Goal: Task Accomplishment & Management: Manage account settings

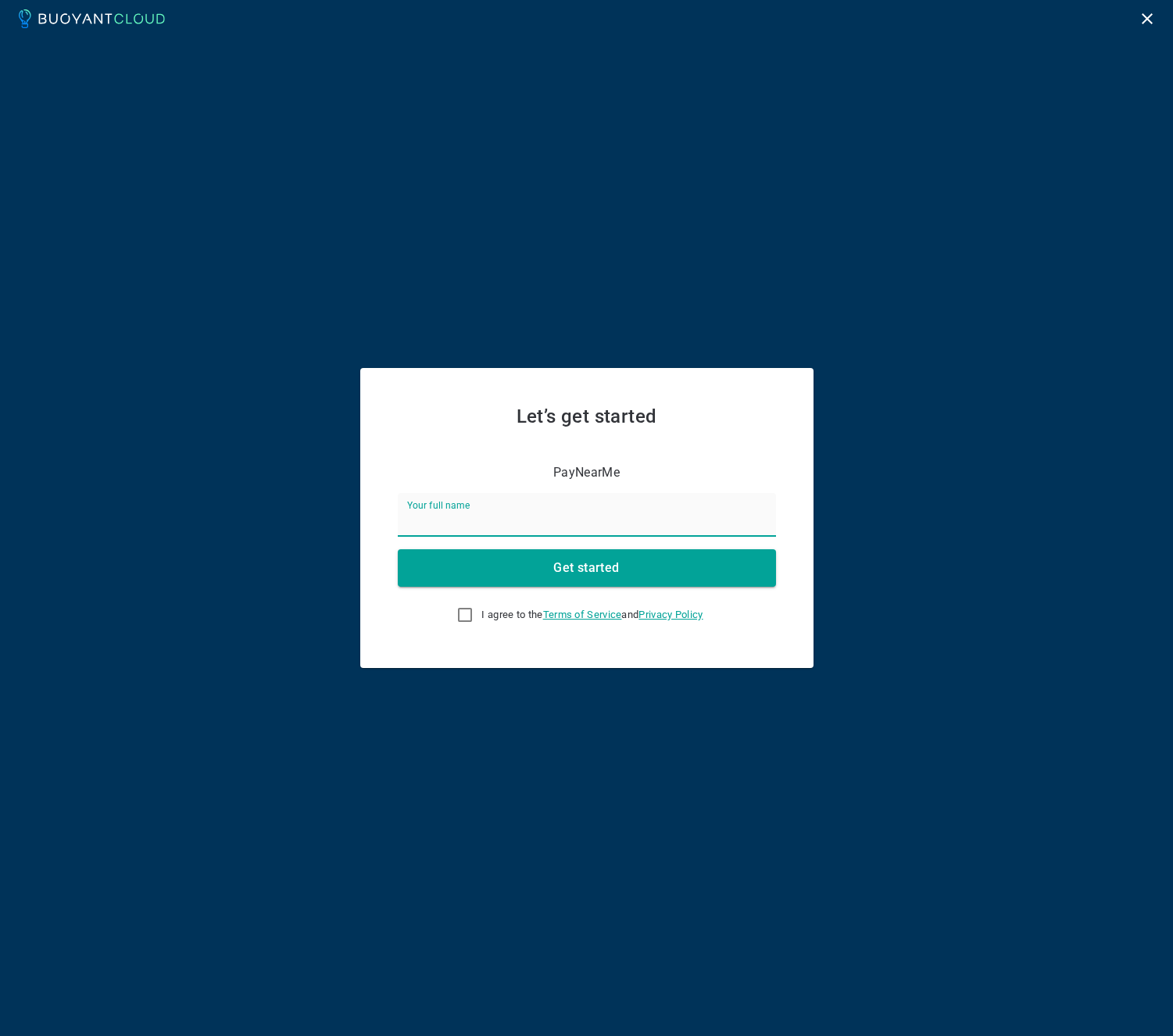
click at [534, 522] on input "Your full name" at bounding box center [586, 515] width 378 height 44
type input "[PERSON_NAME]"
click at [475, 627] on label "I agree to the Terms of Service and Privacy Policy" at bounding box center [575, 615] width 254 height 32
click at [475, 625] on input "I agree to the Terms of Service and Privacy Policy" at bounding box center [465, 615] width 19 height 19
checkbox input "true"
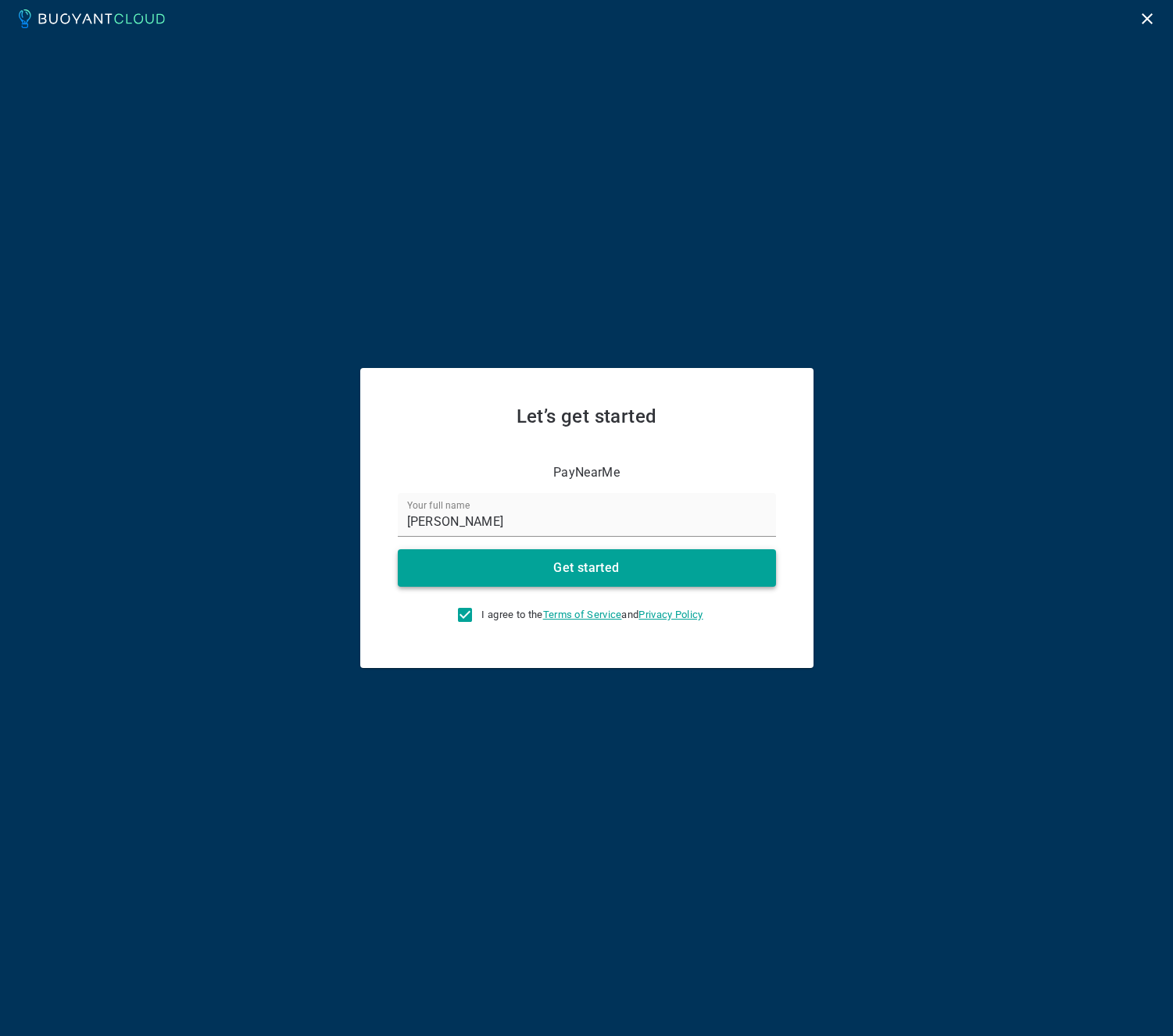
click at [540, 569] on button "Get started" at bounding box center [586, 568] width 378 height 37
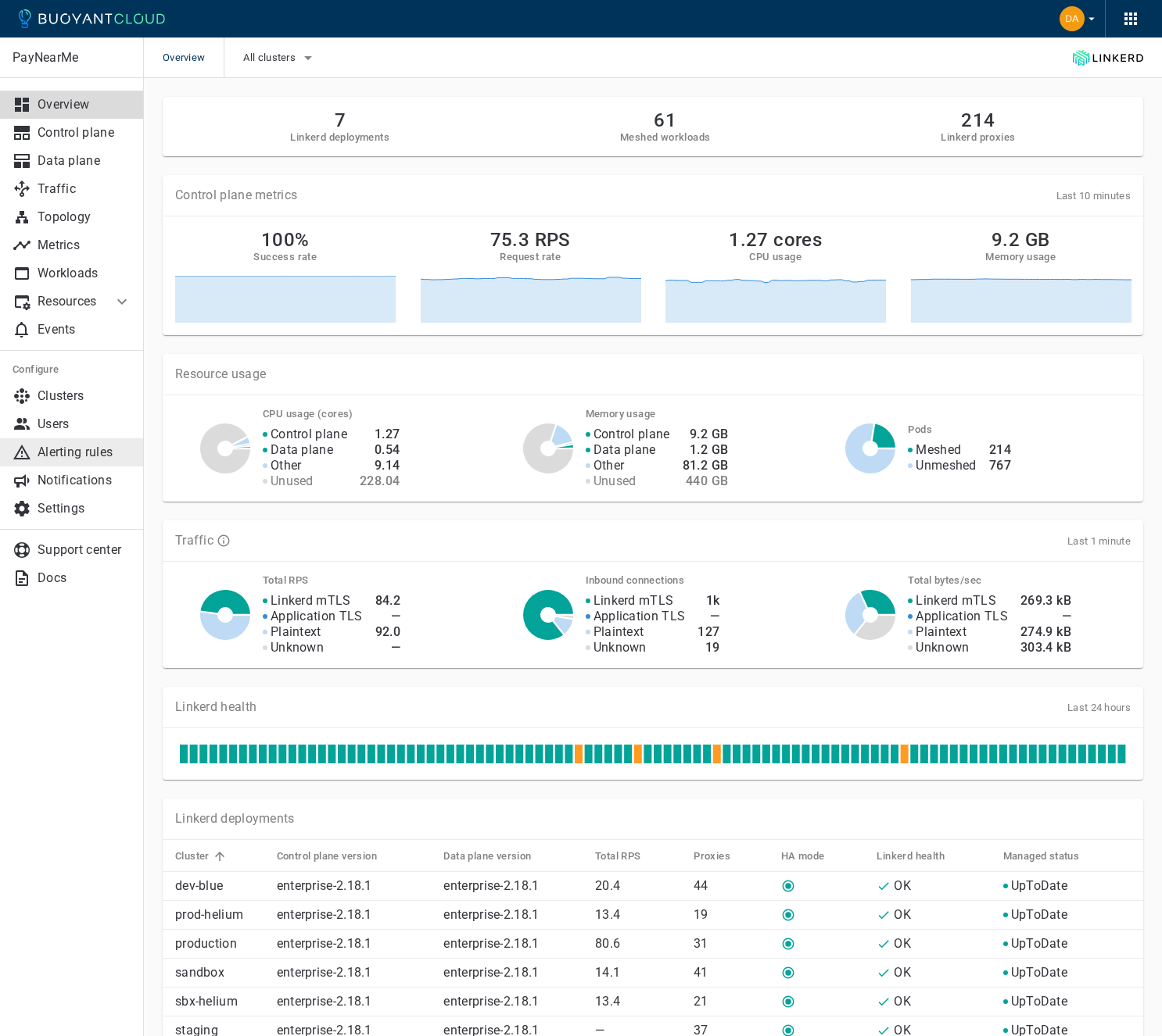
click at [97, 455] on p "Alerting rules" at bounding box center [84, 452] width 94 height 16
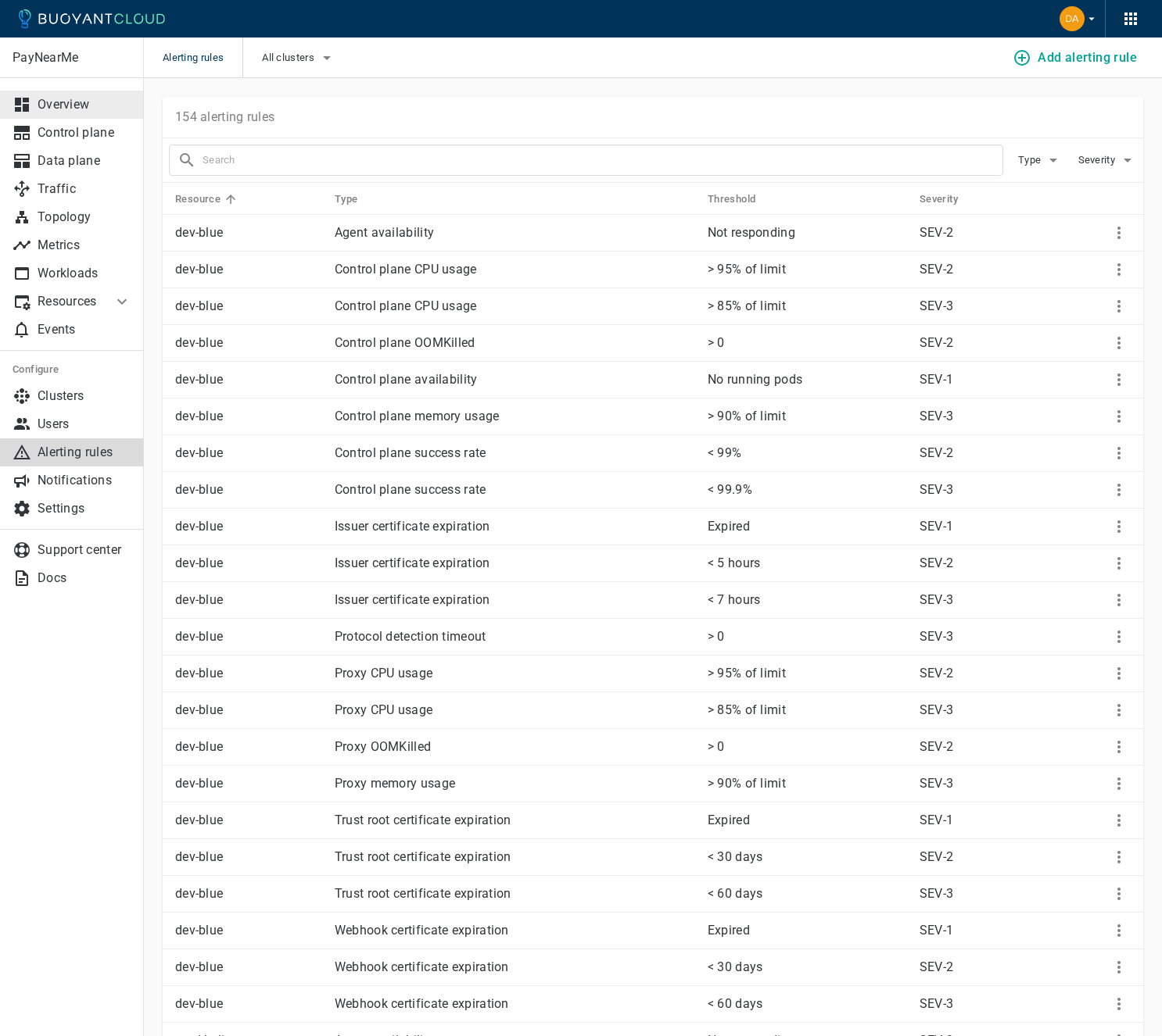
click at [81, 111] on p "Overview" at bounding box center [84, 104] width 94 height 16
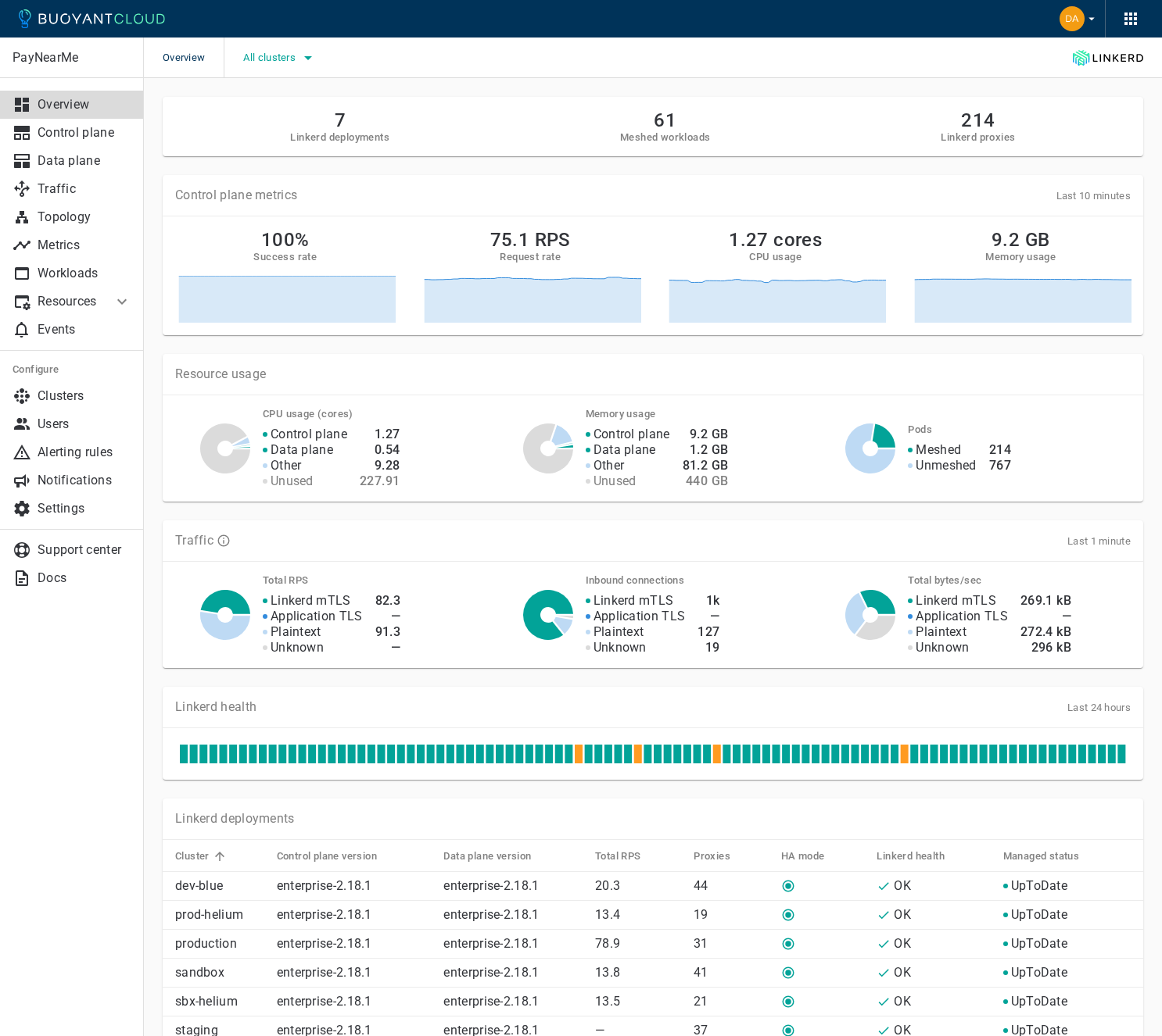
click at [279, 64] on button "All clusters" at bounding box center [280, 58] width 74 height 23
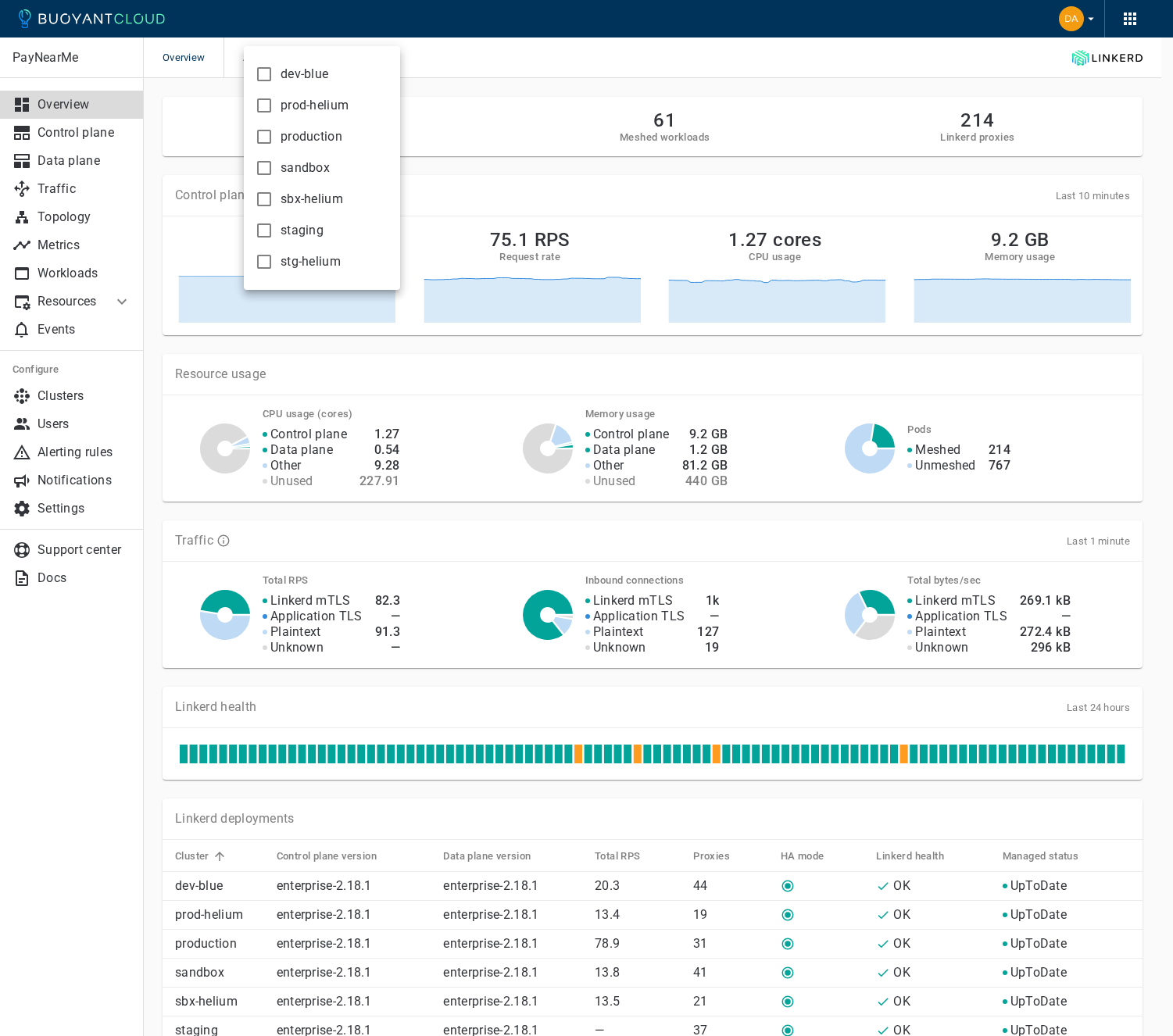
click at [285, 77] on span "dev-blue" at bounding box center [303, 74] width 47 height 16
click at [274, 77] on input "dev-blue" at bounding box center [264, 74] width 19 height 19
checkbox input "true"
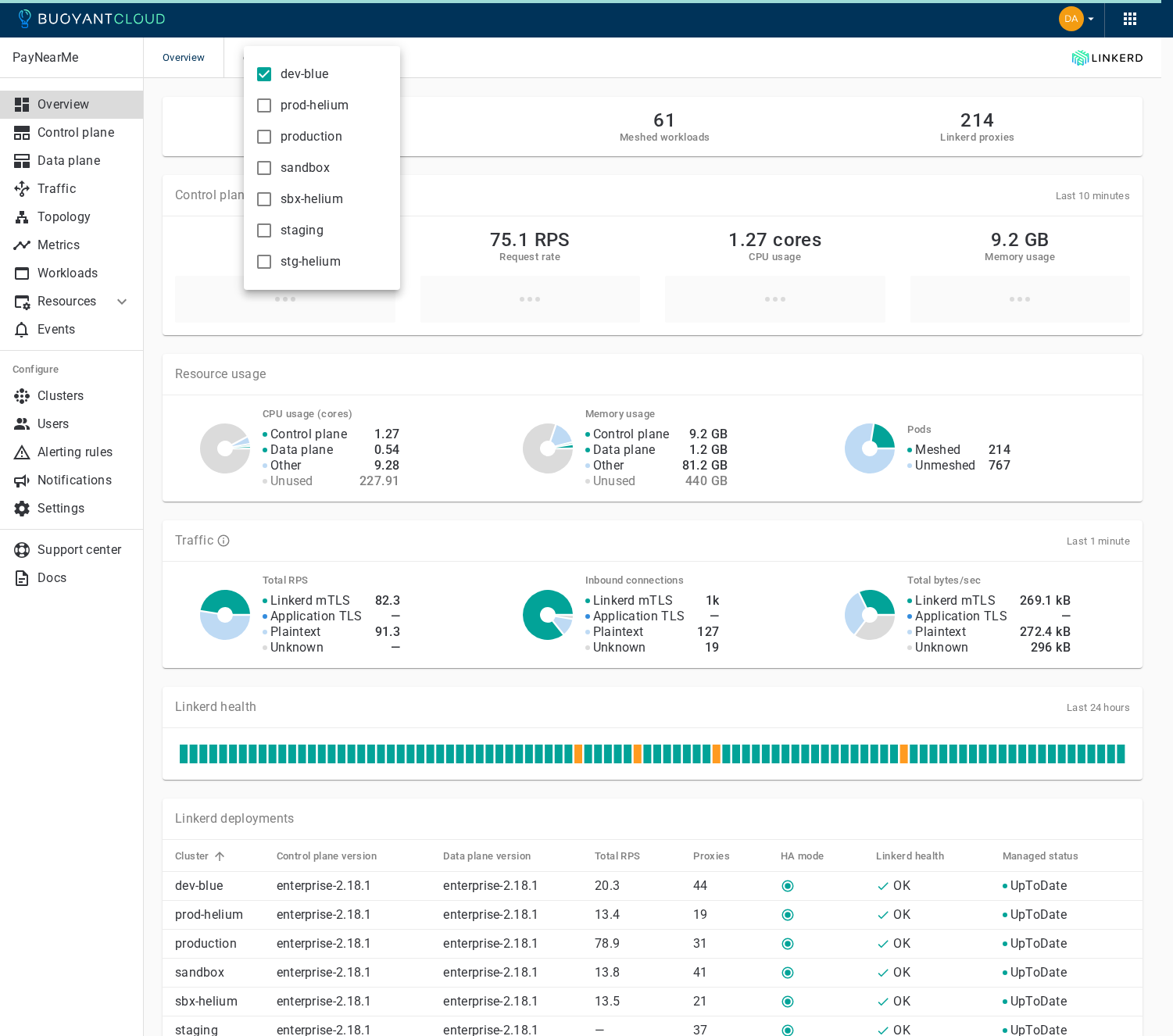
click at [515, 73] on div at bounding box center [586, 518] width 1173 height 1036
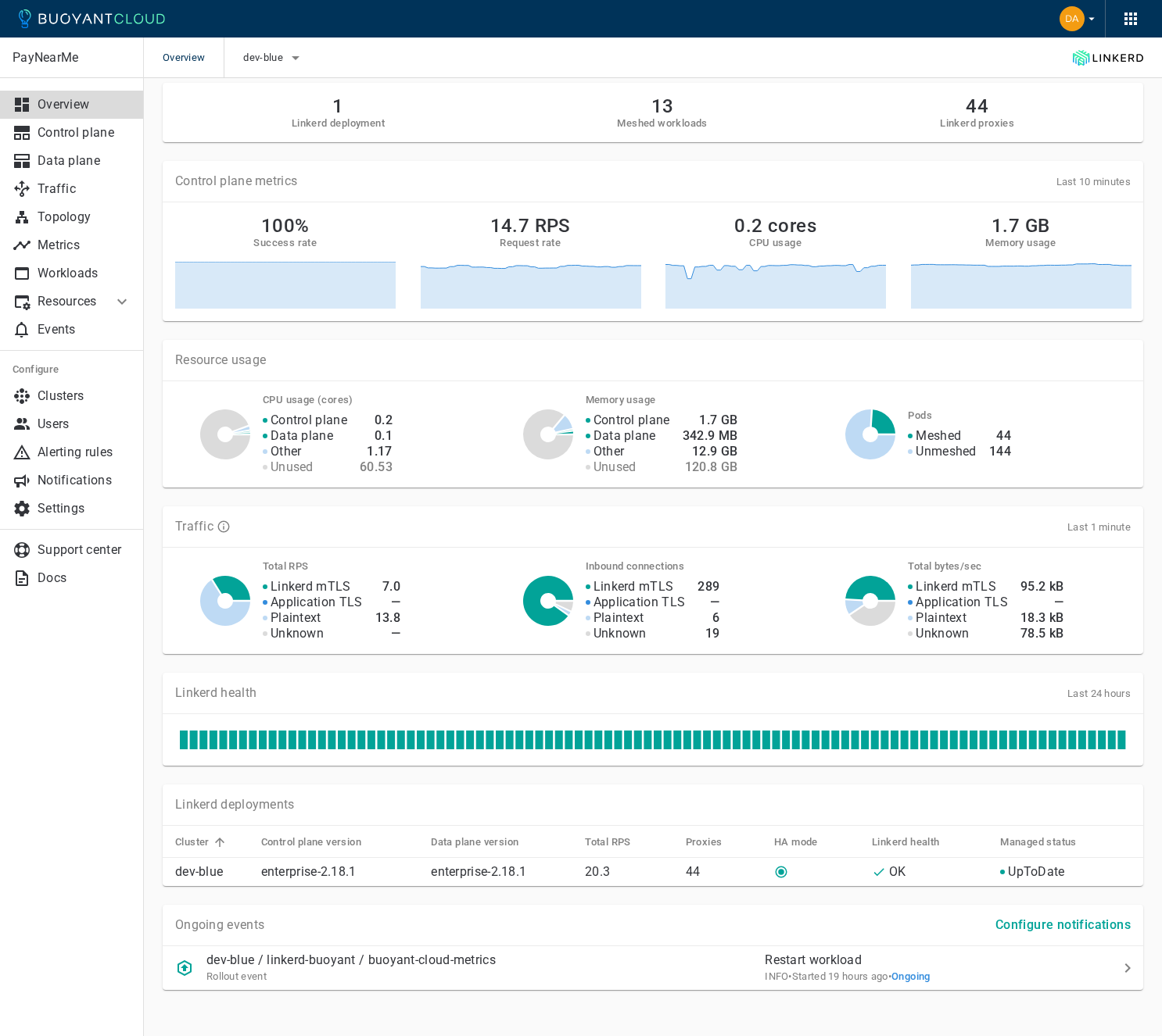
scroll to position [31, 0]
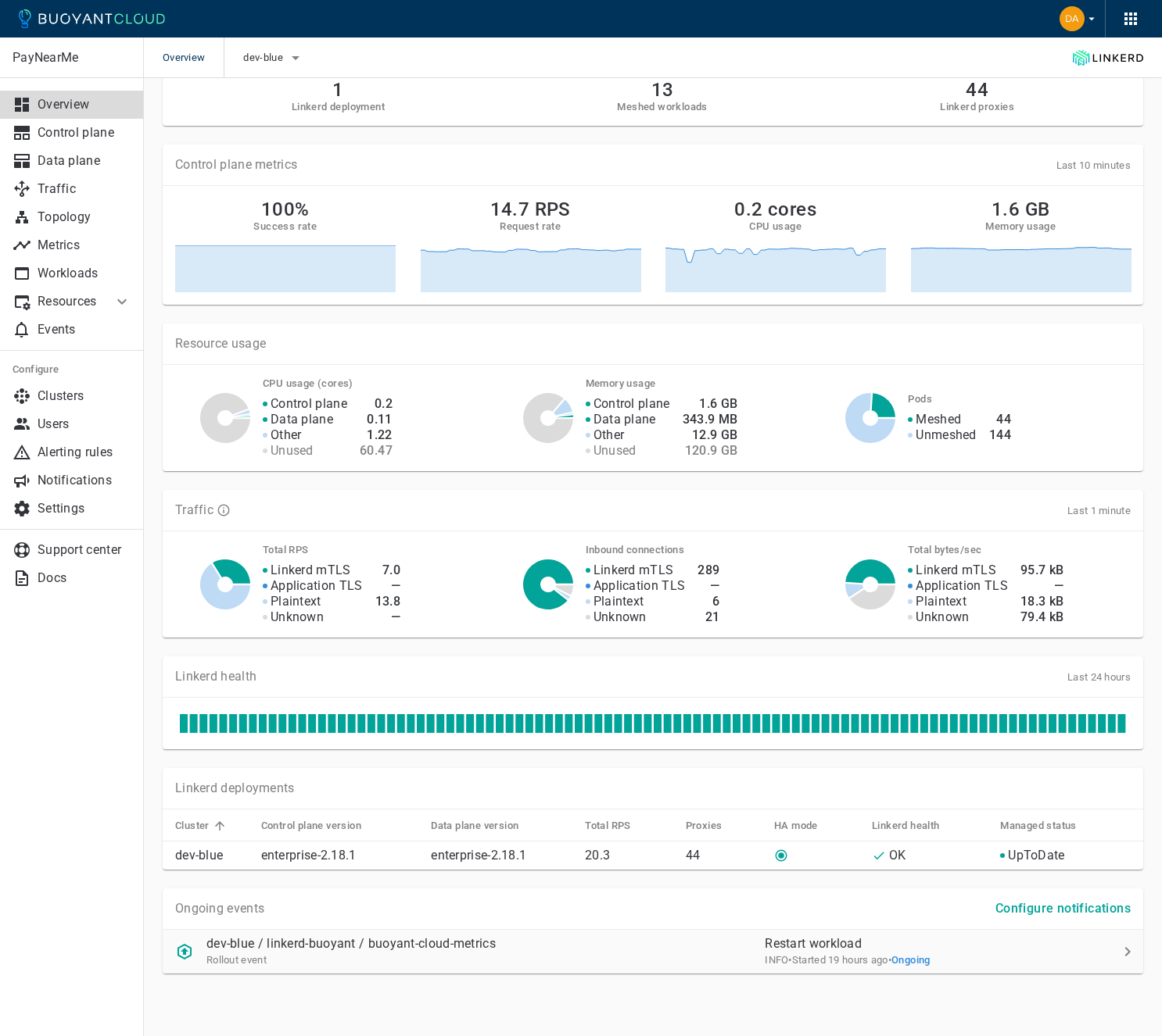
click at [816, 952] on div "• Started 19 hours ago" at bounding box center [837, 960] width 100 height 16
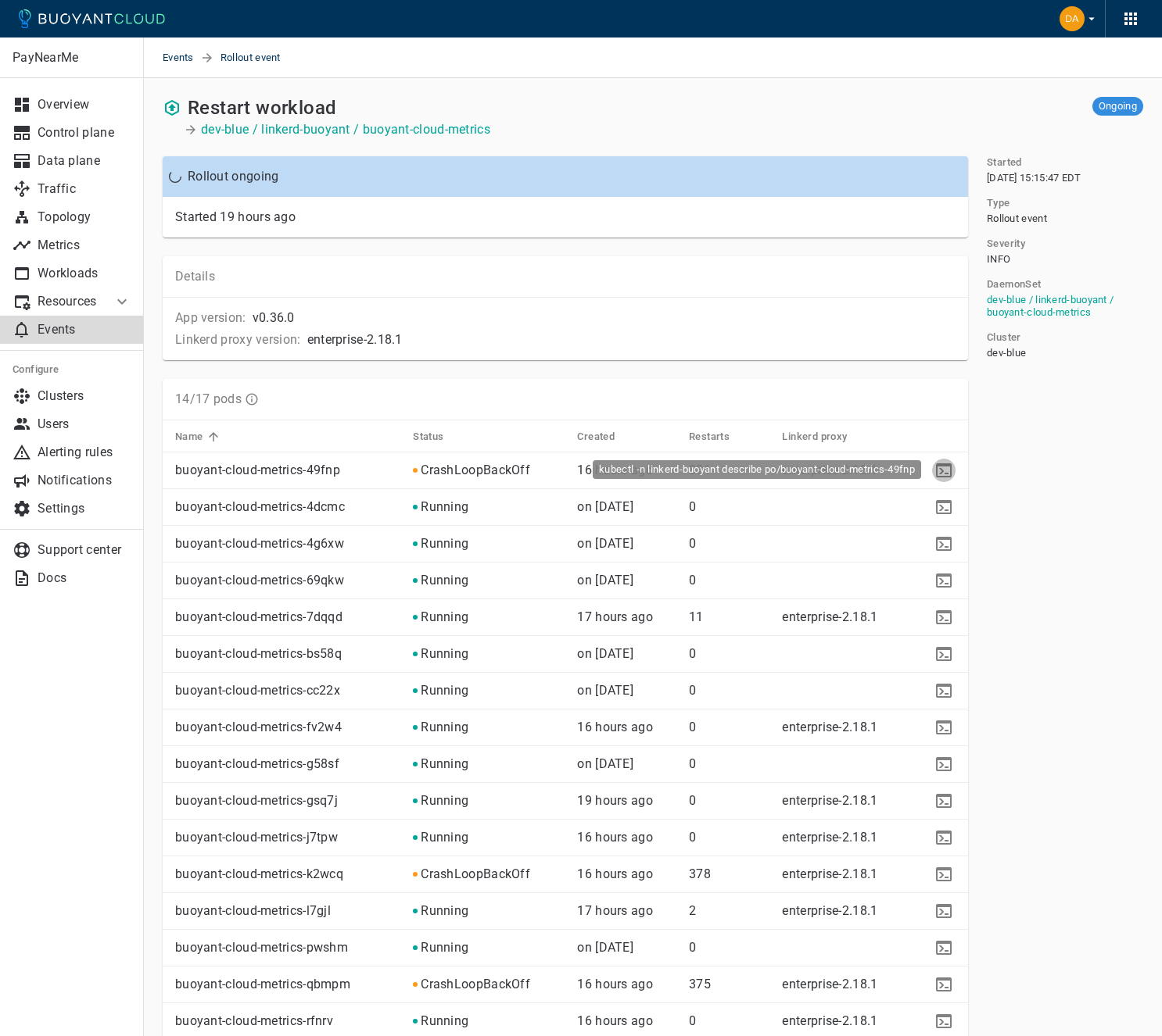
click at [947, 472] on icon "kubectl -n linkerd-buoyant describe po/buoyant-cloud-metrics-49fnp" at bounding box center [943, 470] width 19 height 19
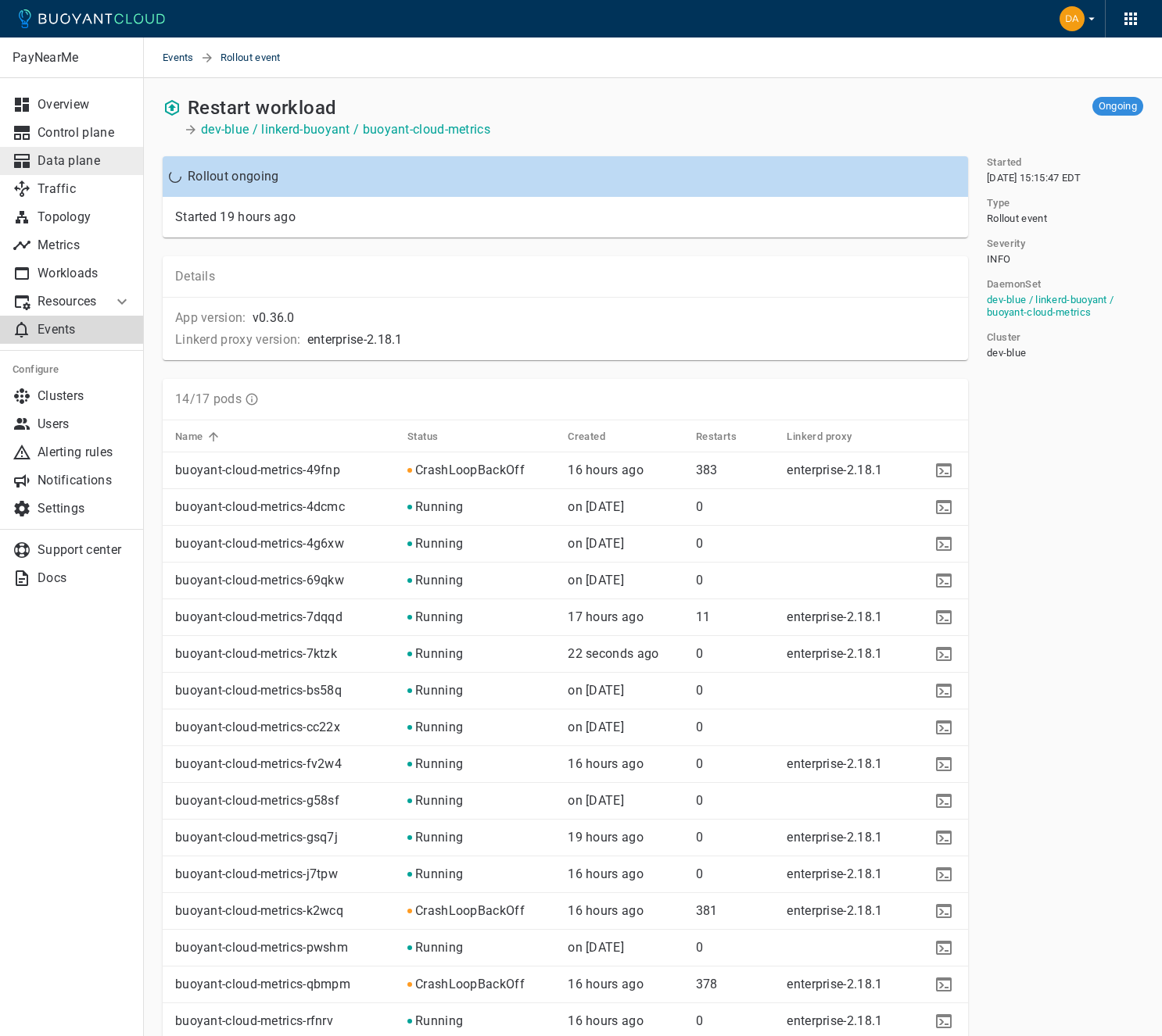
click at [90, 166] on p "Data plane" at bounding box center [84, 161] width 94 height 16
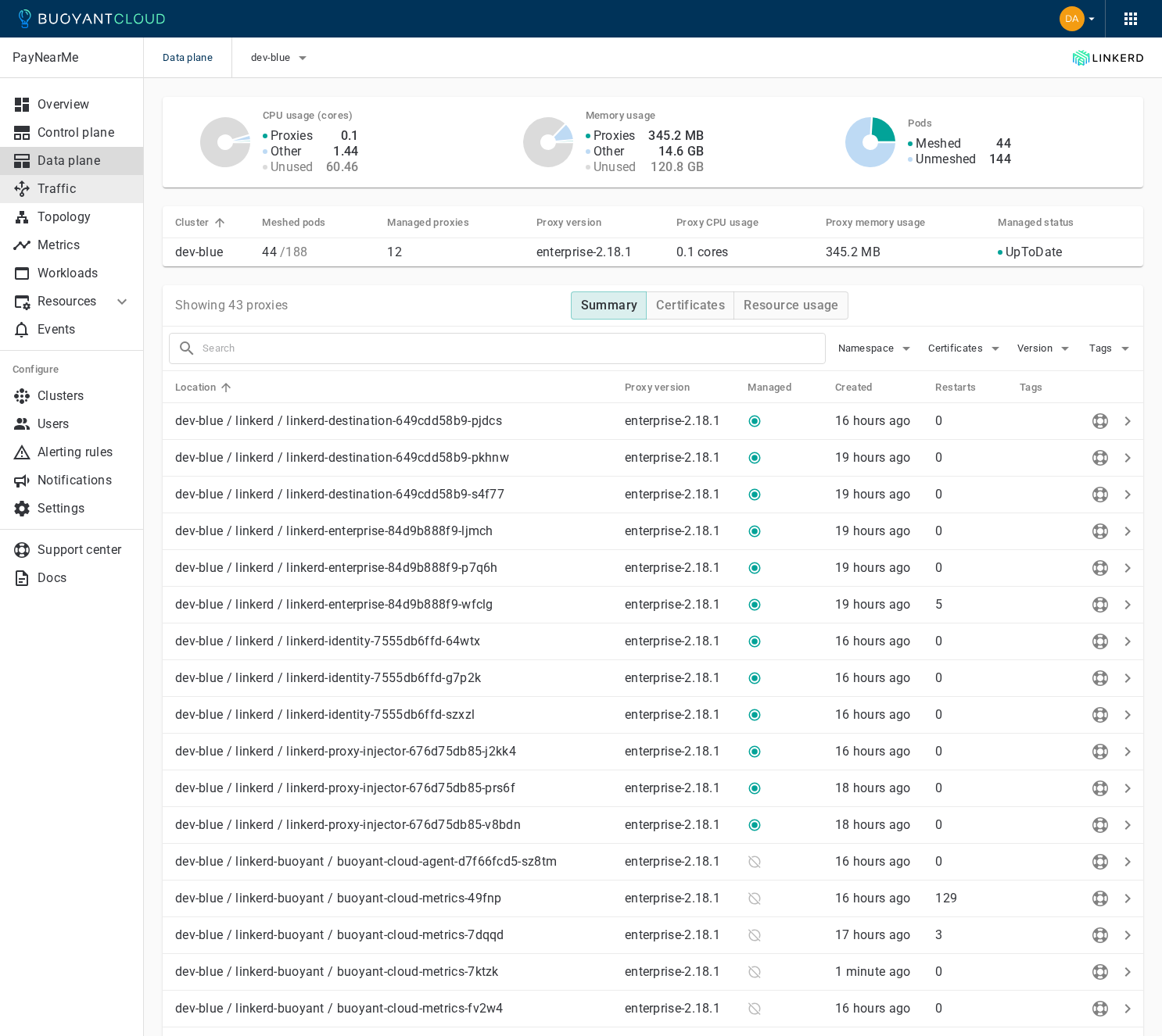
click at [81, 195] on p "Traffic" at bounding box center [84, 189] width 94 height 16
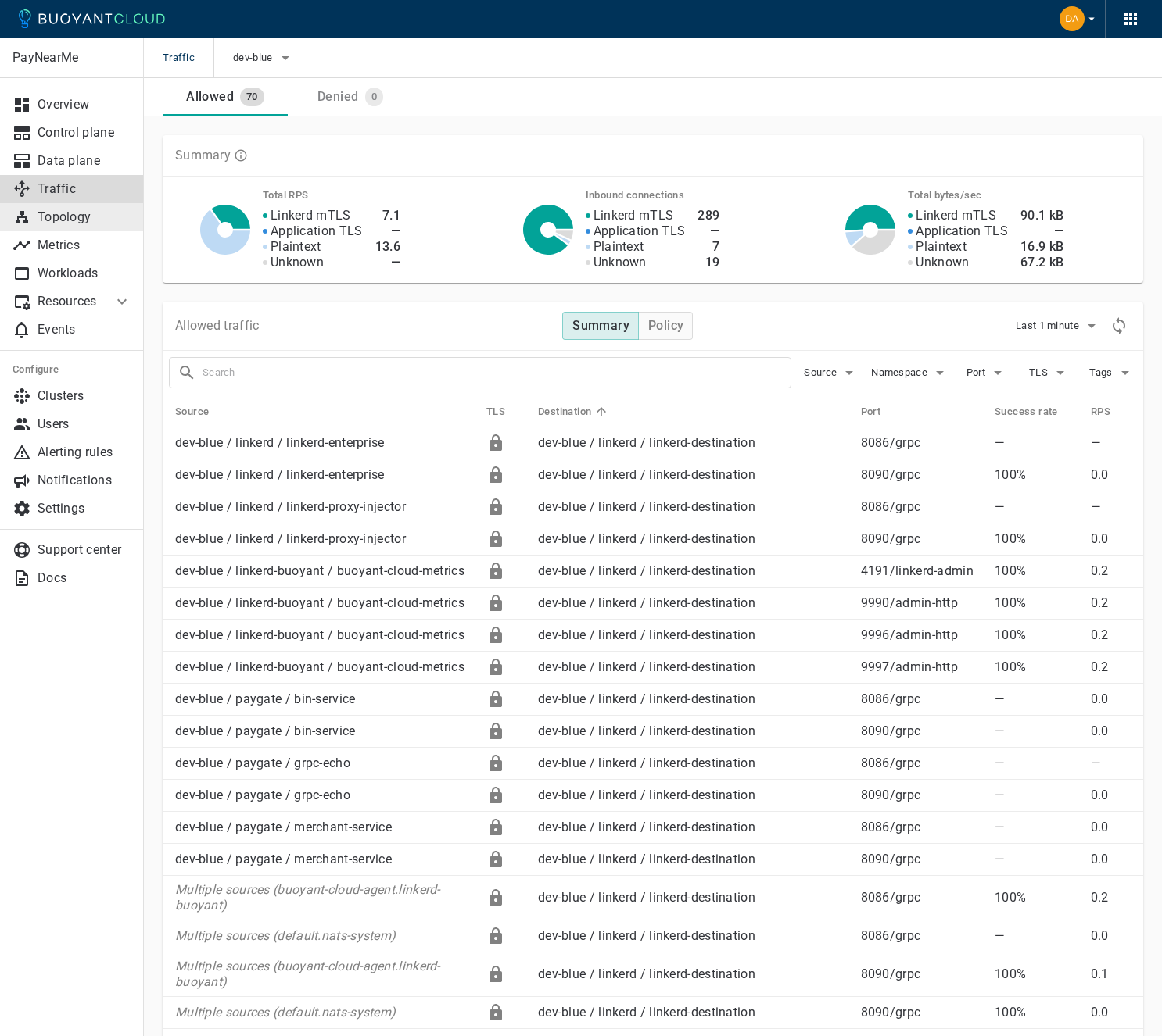
click at [75, 217] on p "Topology" at bounding box center [84, 217] width 94 height 16
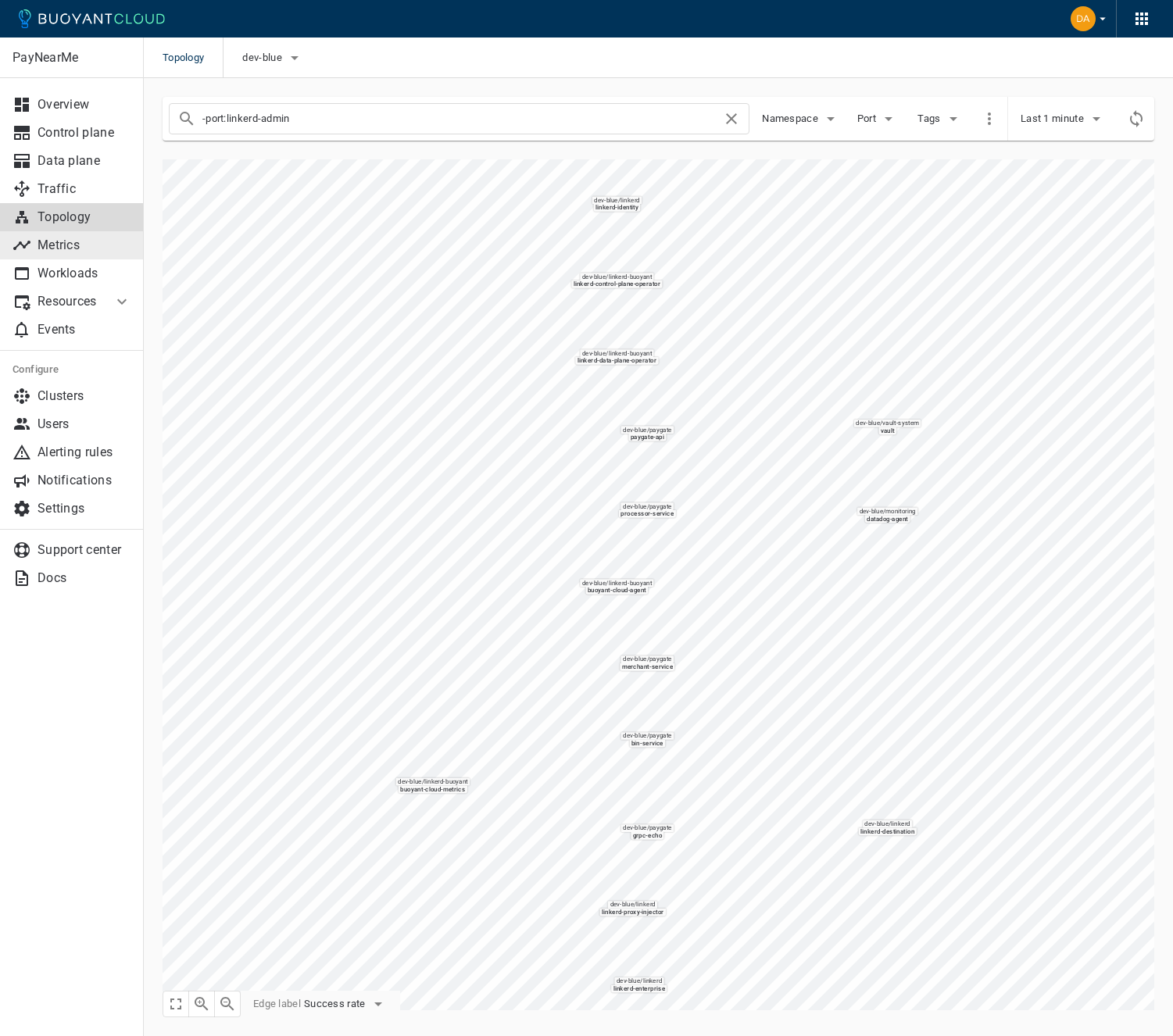
click at [68, 244] on p "Metrics" at bounding box center [84, 245] width 94 height 16
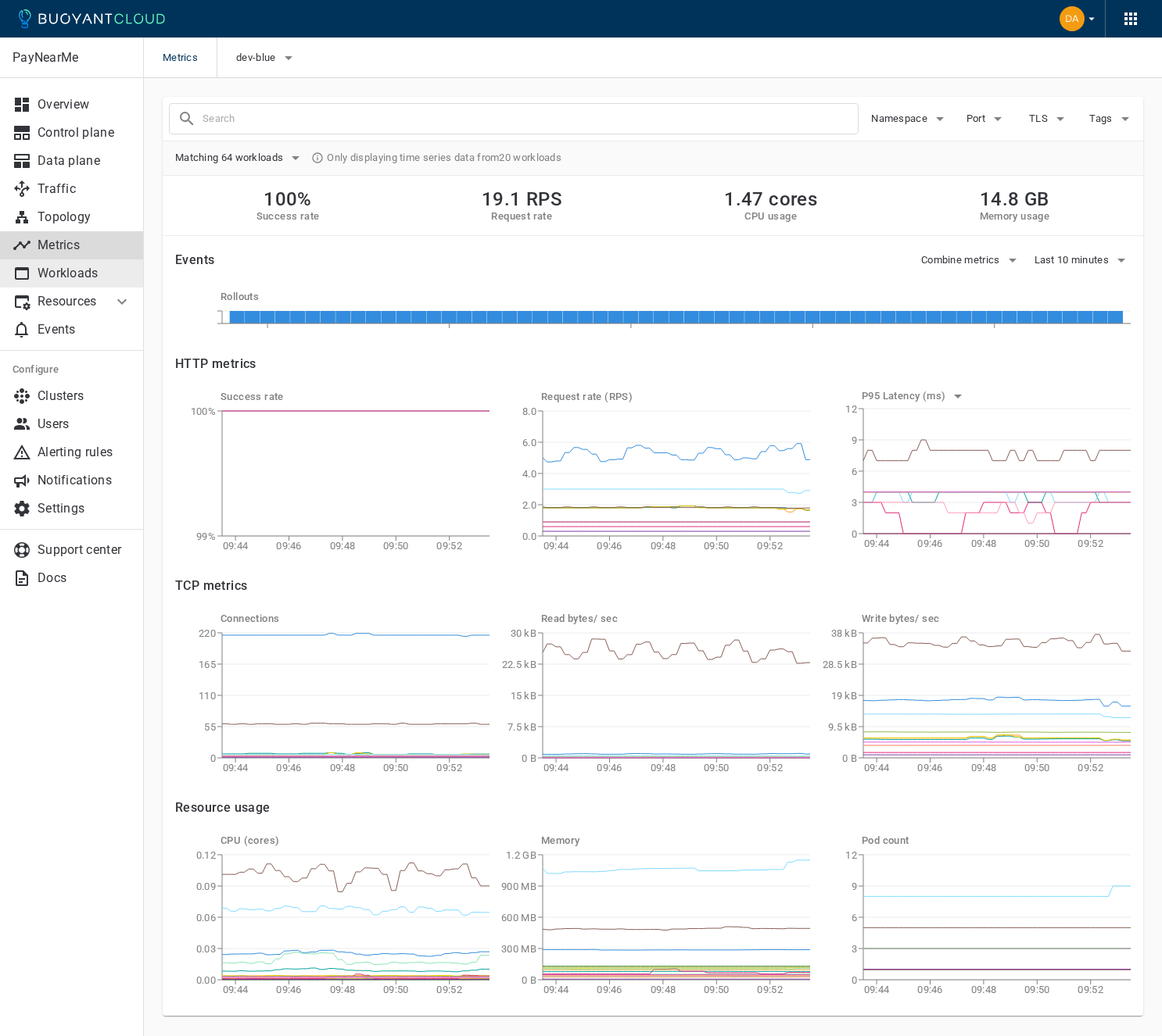
click at [61, 278] on p "Workloads" at bounding box center [84, 273] width 94 height 16
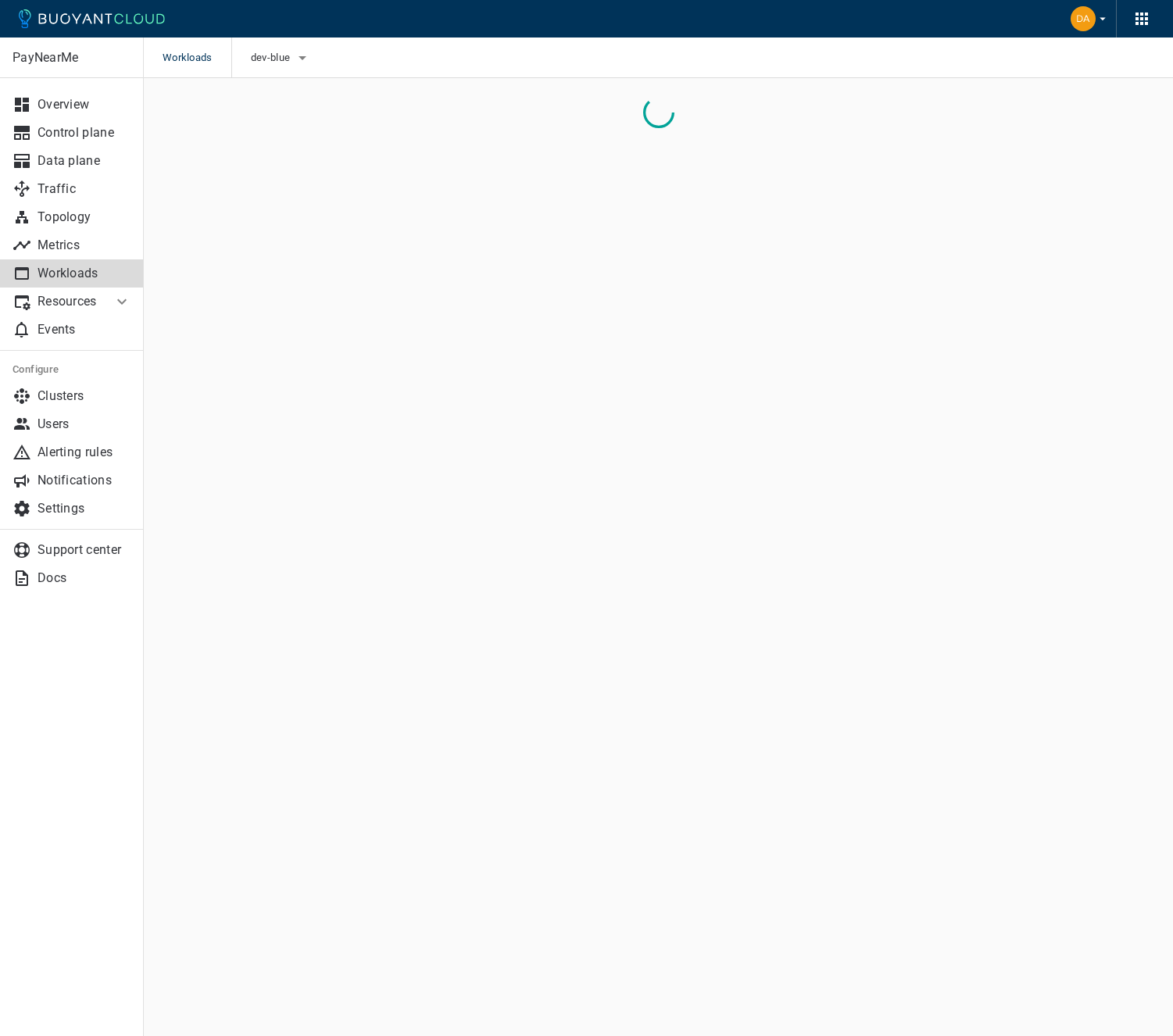
click at [80, 299] on p "Resources" at bounding box center [68, 302] width 62 height 16
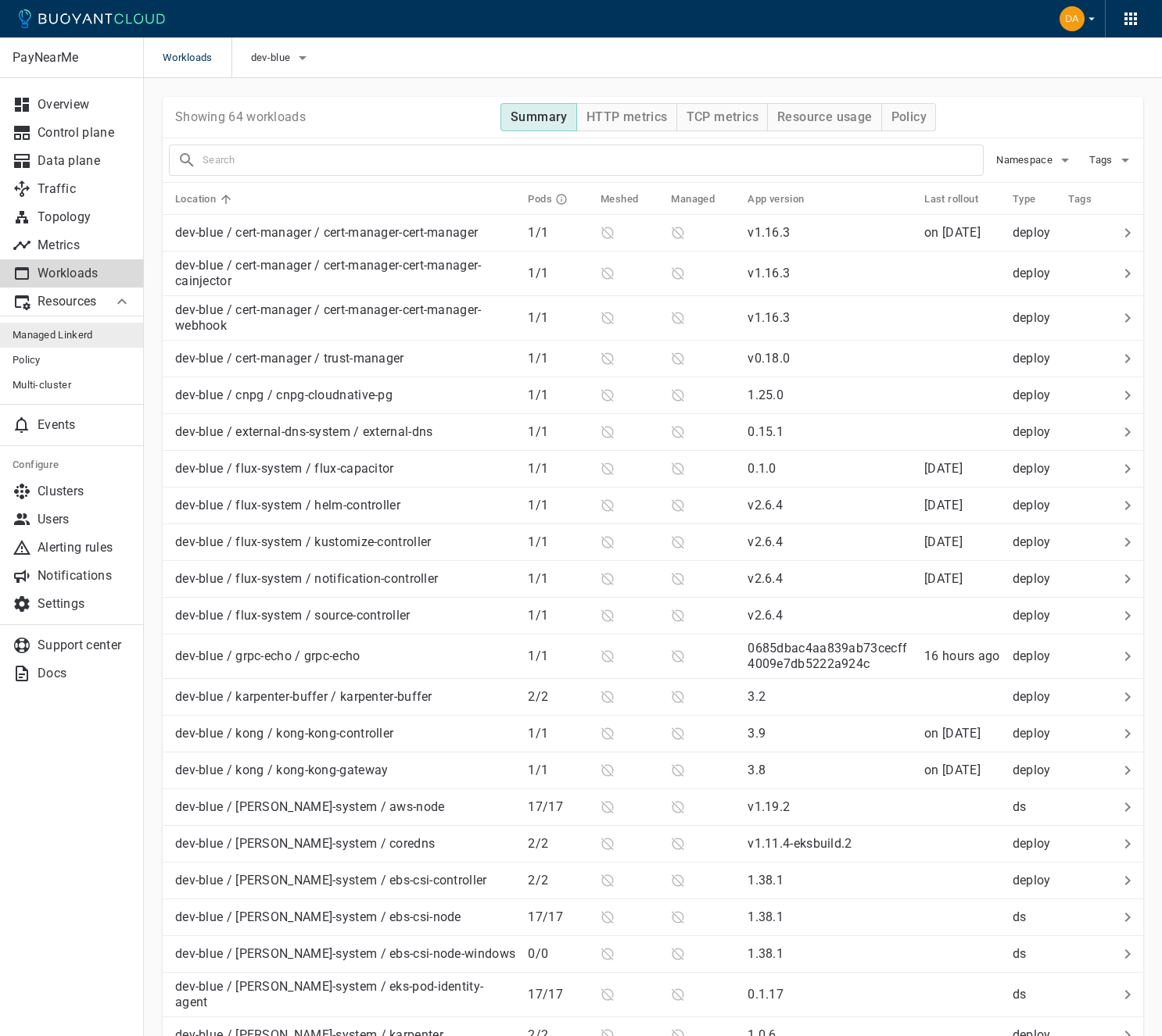
click at [77, 344] on link "Managed Linkerd" at bounding box center [72, 335] width 143 height 25
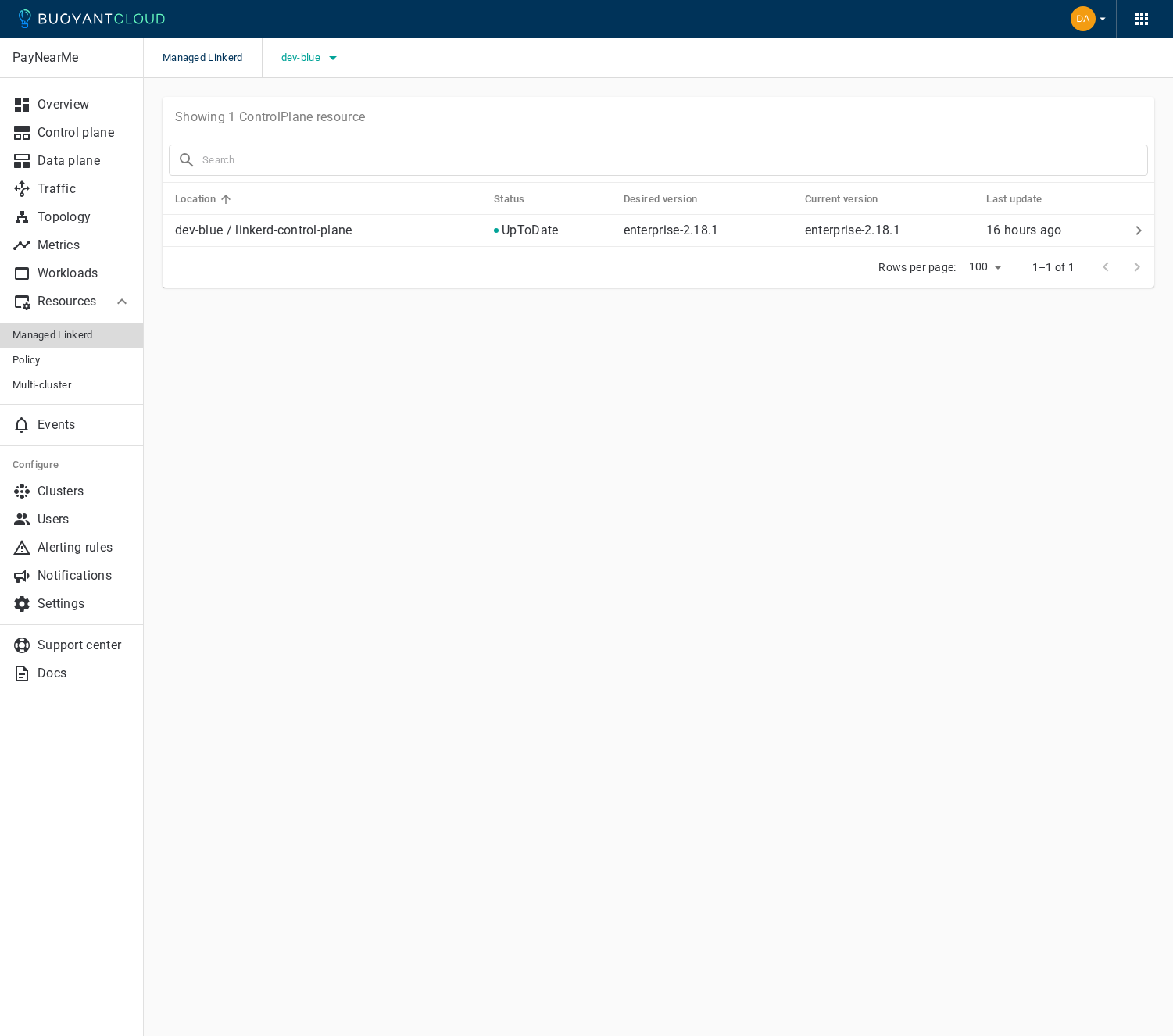
click at [333, 61] on icon "button" at bounding box center [333, 58] width 19 height 19
click at [319, 101] on span "prod-helium" at bounding box center [353, 105] width 68 height 16
click at [312, 101] on input "prod-helium" at bounding box center [303, 105] width 19 height 19
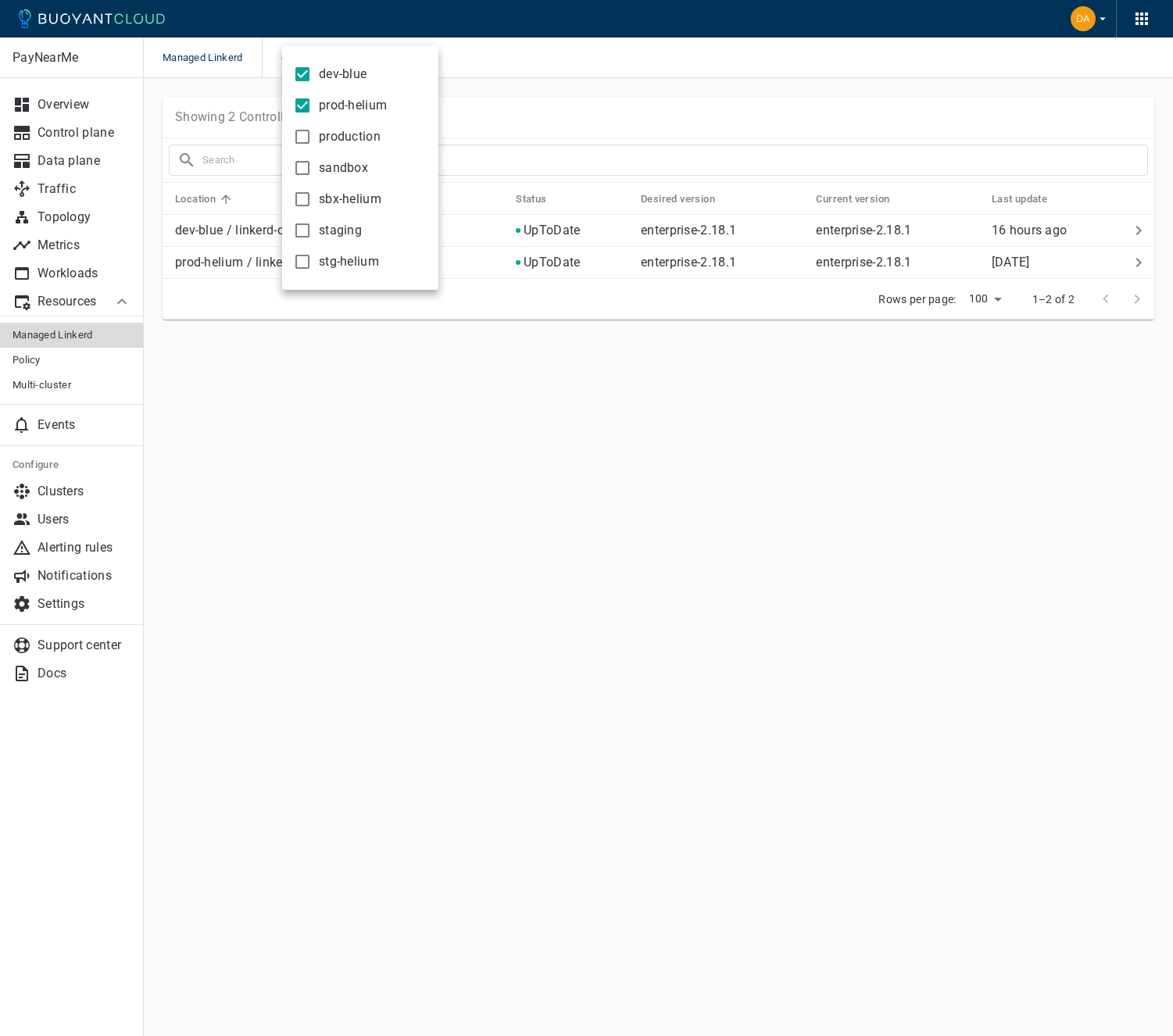
click at [319, 101] on span "prod-helium" at bounding box center [353, 105] width 68 height 16
click at [312, 101] on input "prod-helium" at bounding box center [303, 105] width 19 height 19
checkbox input "false"
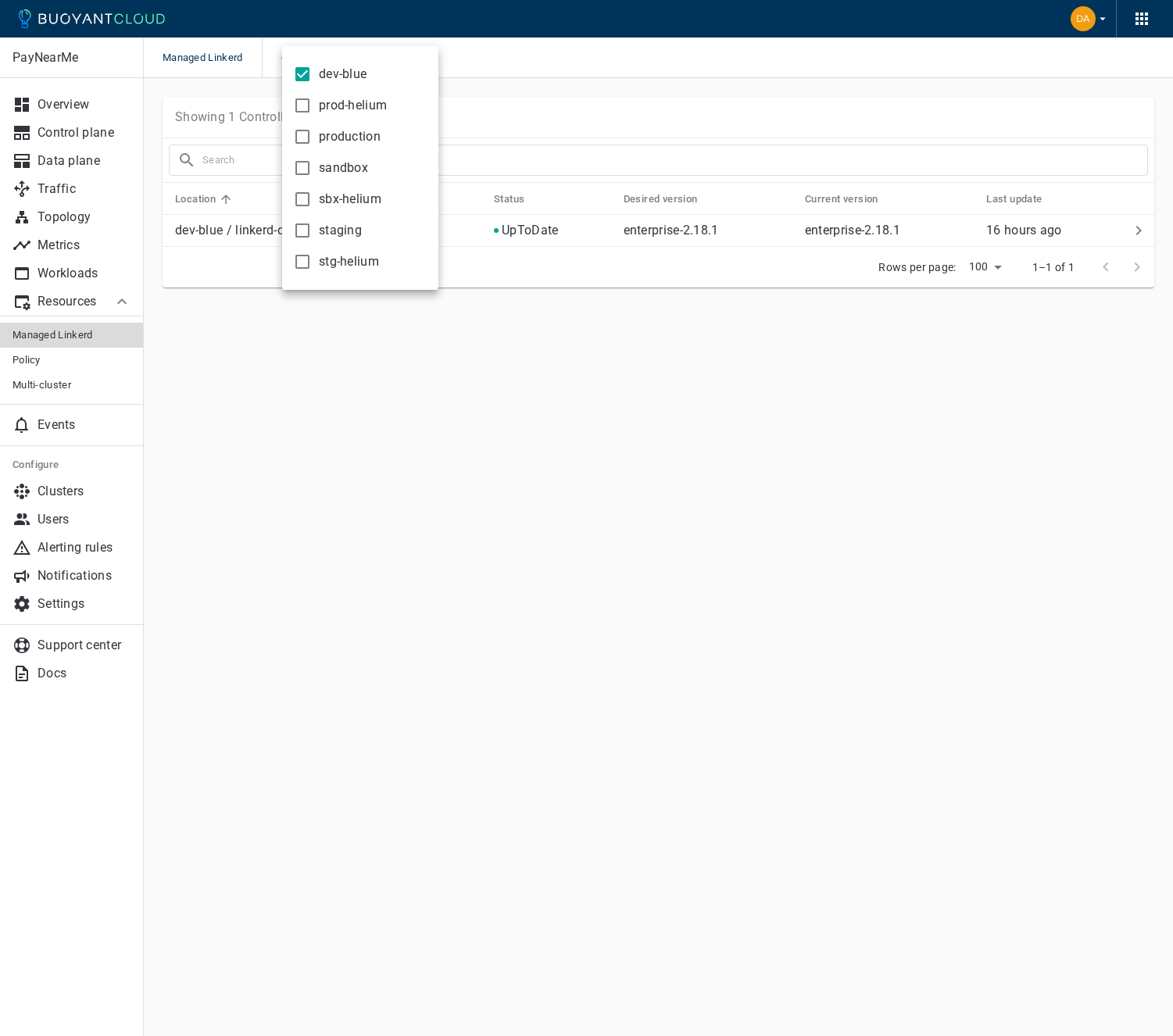
click at [314, 127] on label "production" at bounding box center [333, 137] width 95 height 32
click at [312, 128] on input "production" at bounding box center [303, 137] width 19 height 19
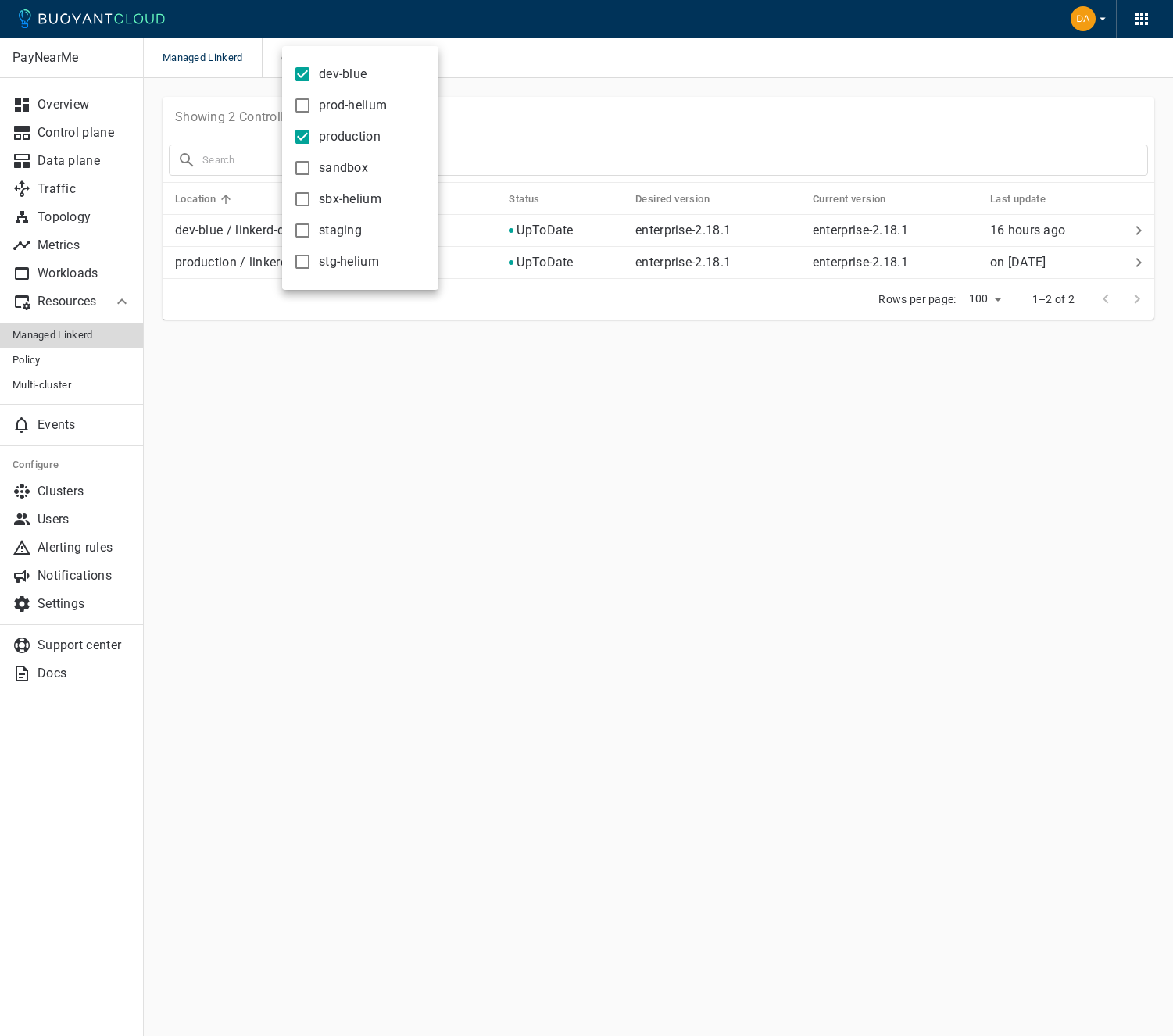
click at [315, 128] on label "production" at bounding box center [333, 137] width 95 height 32
click at [312, 128] on input "production" at bounding box center [303, 137] width 19 height 19
checkbox input "false"
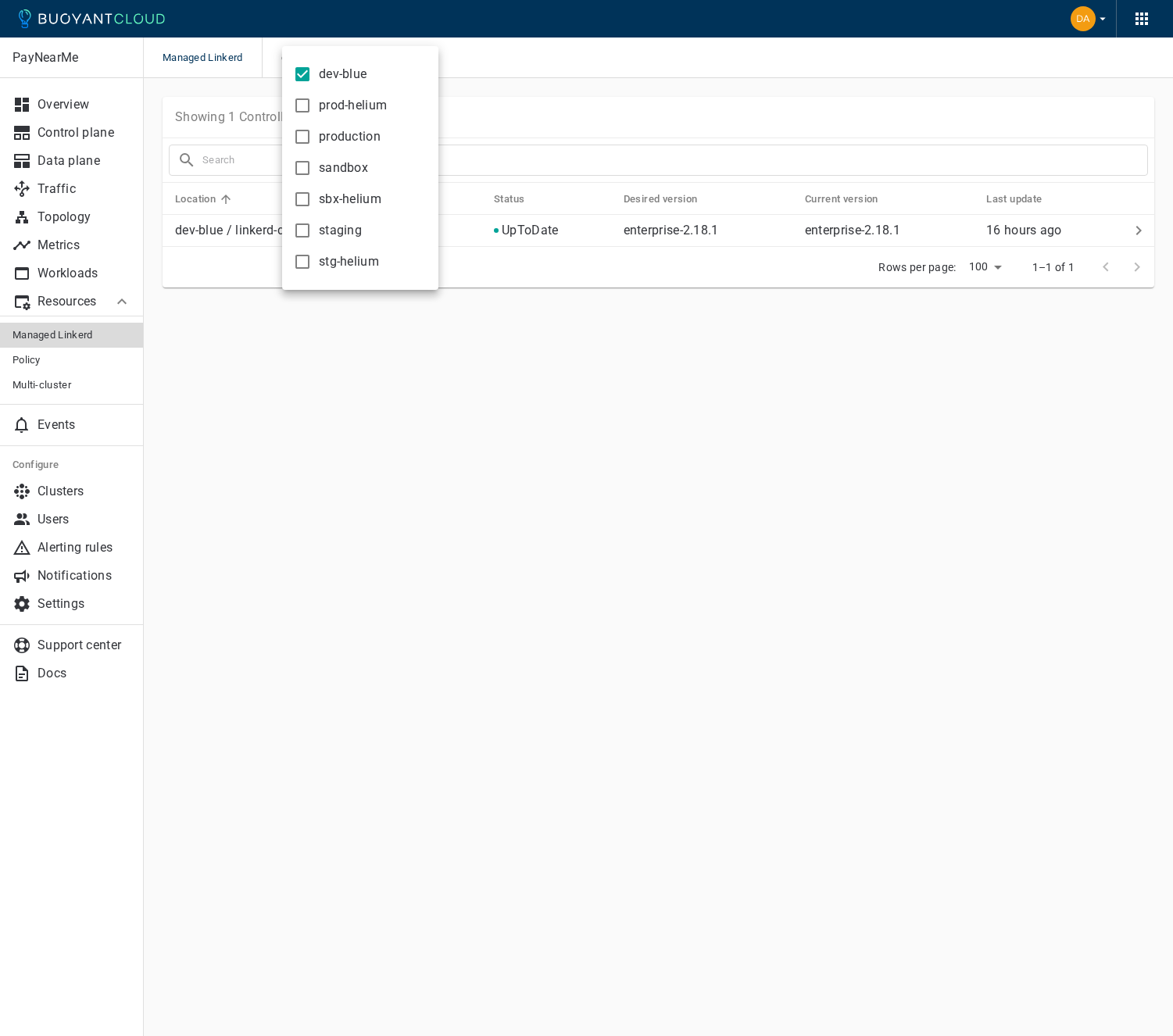
click at [314, 191] on label "sbx-helium" at bounding box center [333, 199] width 95 height 32
click at [312, 191] on input "sbx-helium" at bounding box center [303, 199] width 19 height 19
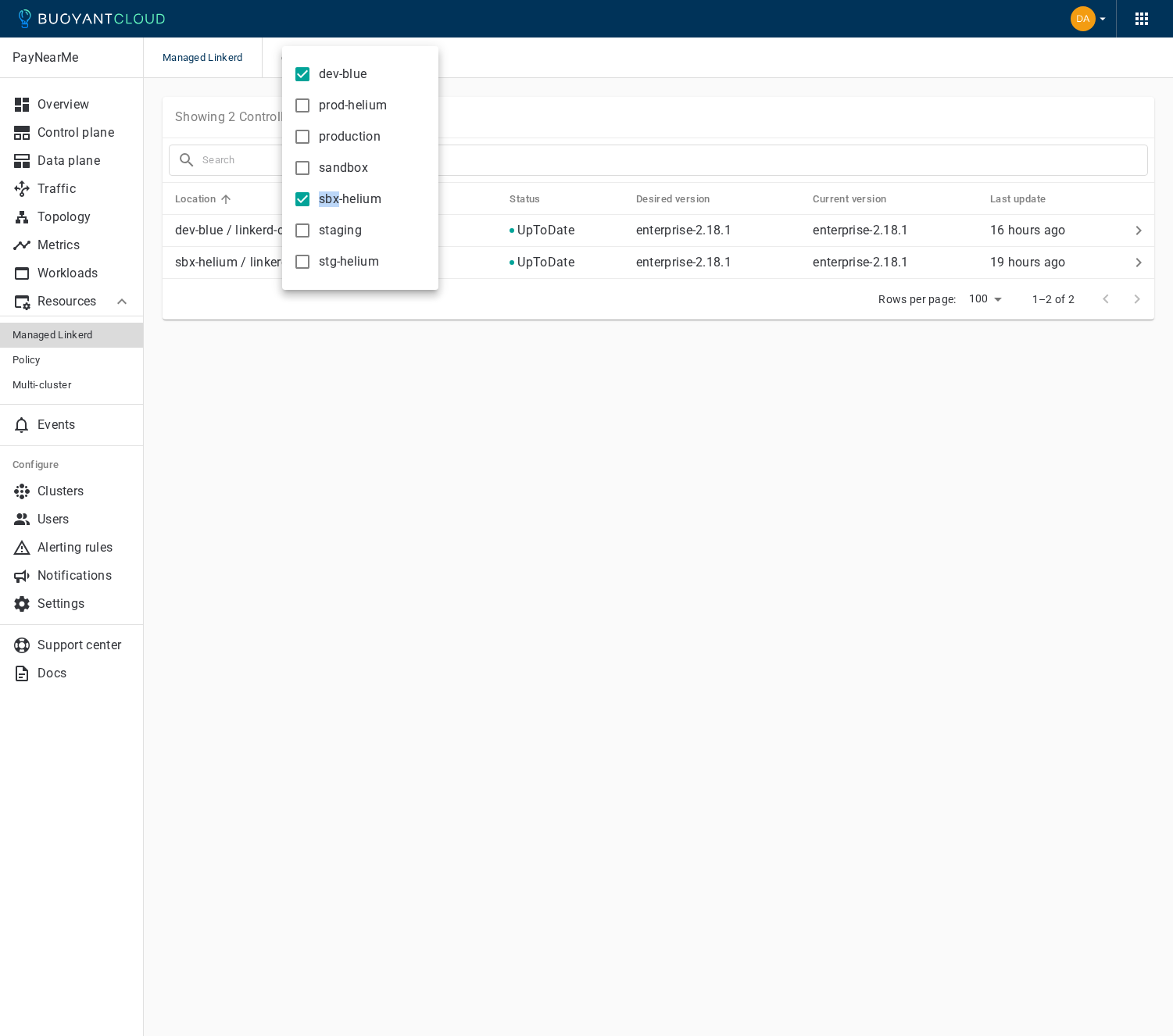
click at [314, 192] on label "sbx-helium" at bounding box center [333, 199] width 95 height 32
click at [312, 192] on input "sbx-helium" at bounding box center [303, 199] width 19 height 19
checkbox input "false"
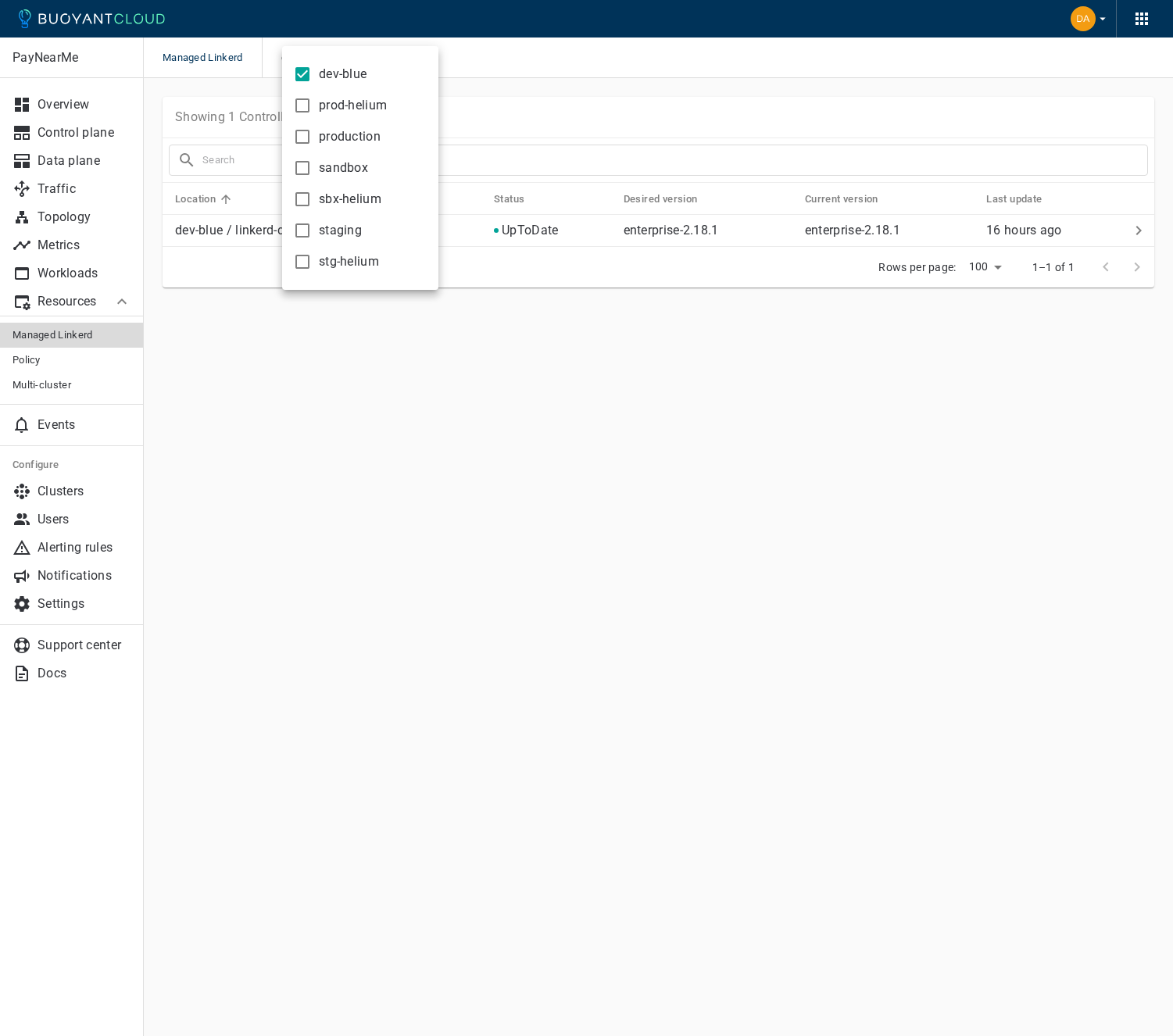
click at [330, 81] on span "dev-blue" at bounding box center [343, 74] width 47 height 16
click at [312, 81] on input "dev-blue" at bounding box center [303, 74] width 19 height 19
checkbox input "false"
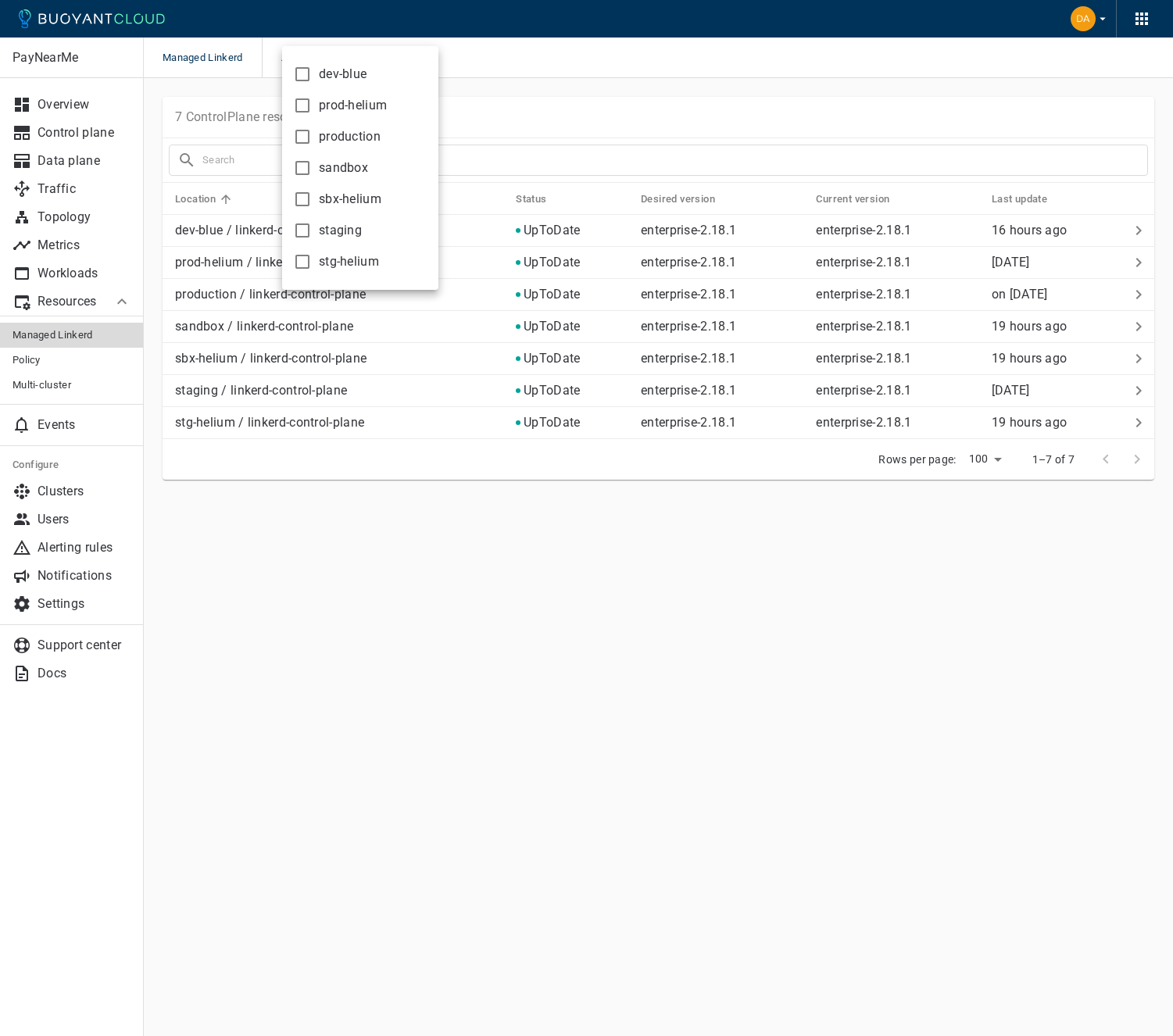
click at [499, 88] on div at bounding box center [586, 518] width 1173 height 1036
click at [215, 65] on span "Managed Linkerd" at bounding box center [212, 58] width 100 height 41
click at [57, 372] on link "Multi-cluster" at bounding box center [72, 384] width 143 height 25
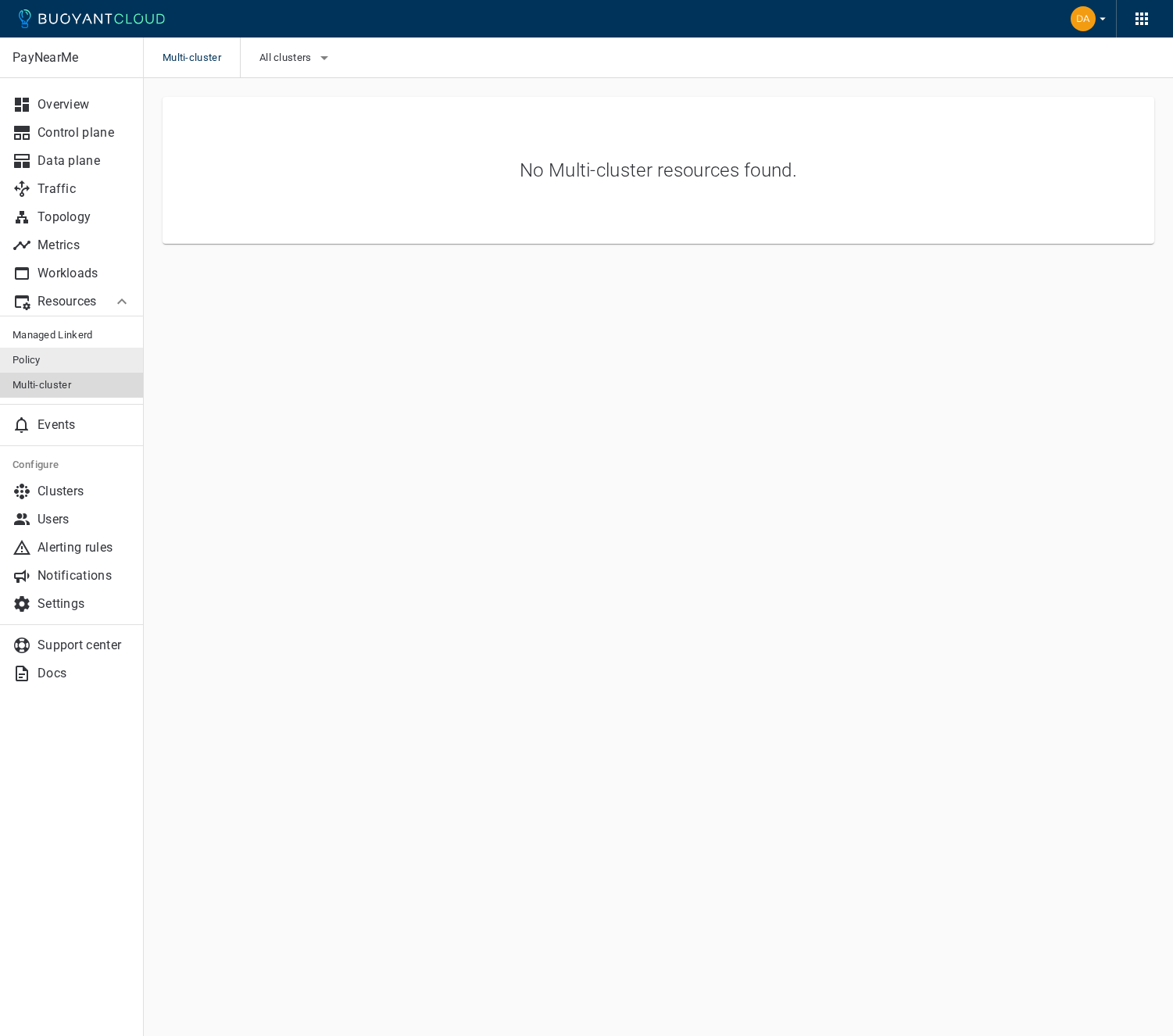
click at [61, 363] on span "Policy" at bounding box center [72, 359] width 119 height 12
click at [76, 488] on p "Clusters" at bounding box center [84, 491] width 94 height 16
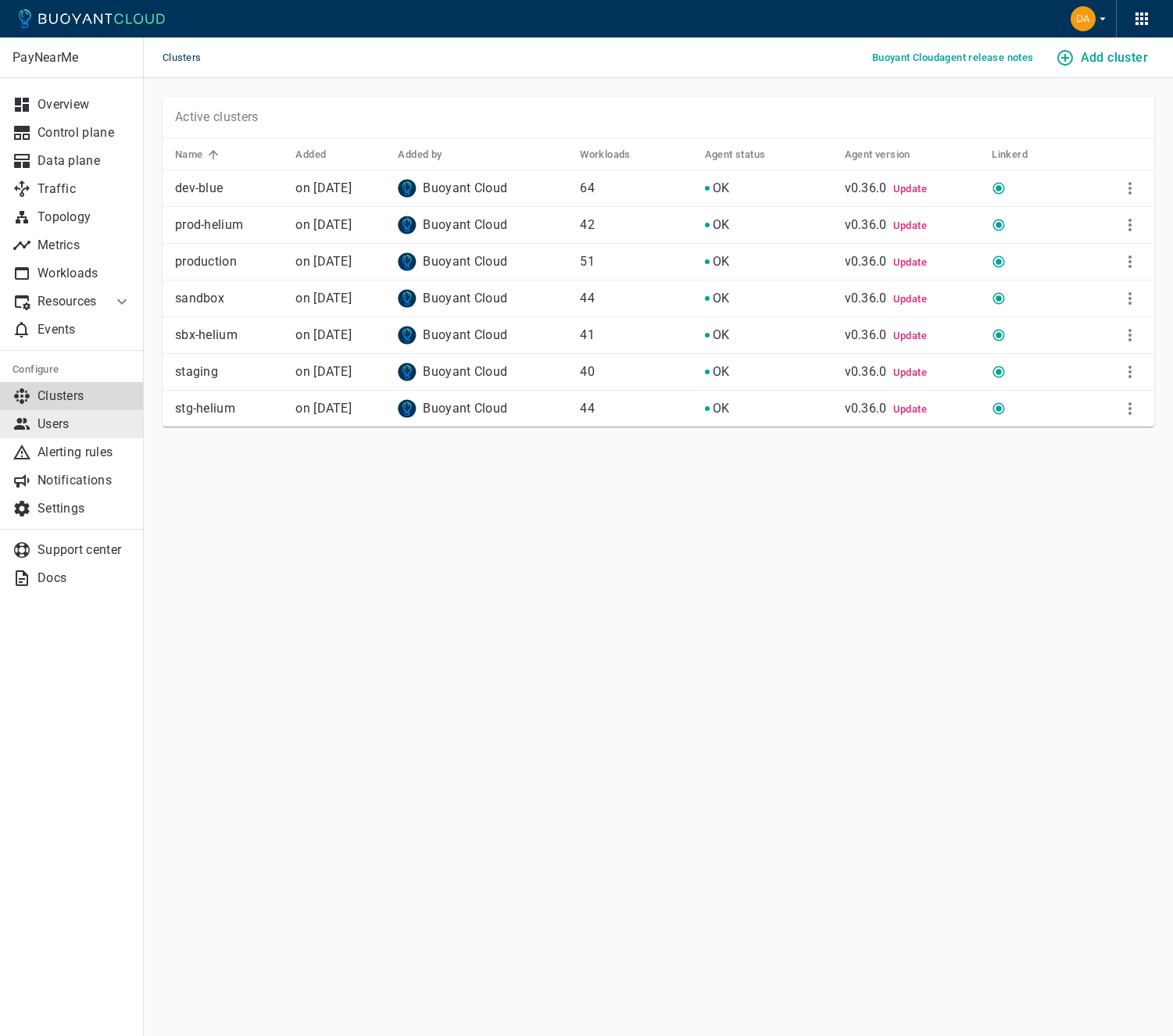
click at [87, 437] on link "Users" at bounding box center [72, 424] width 143 height 28
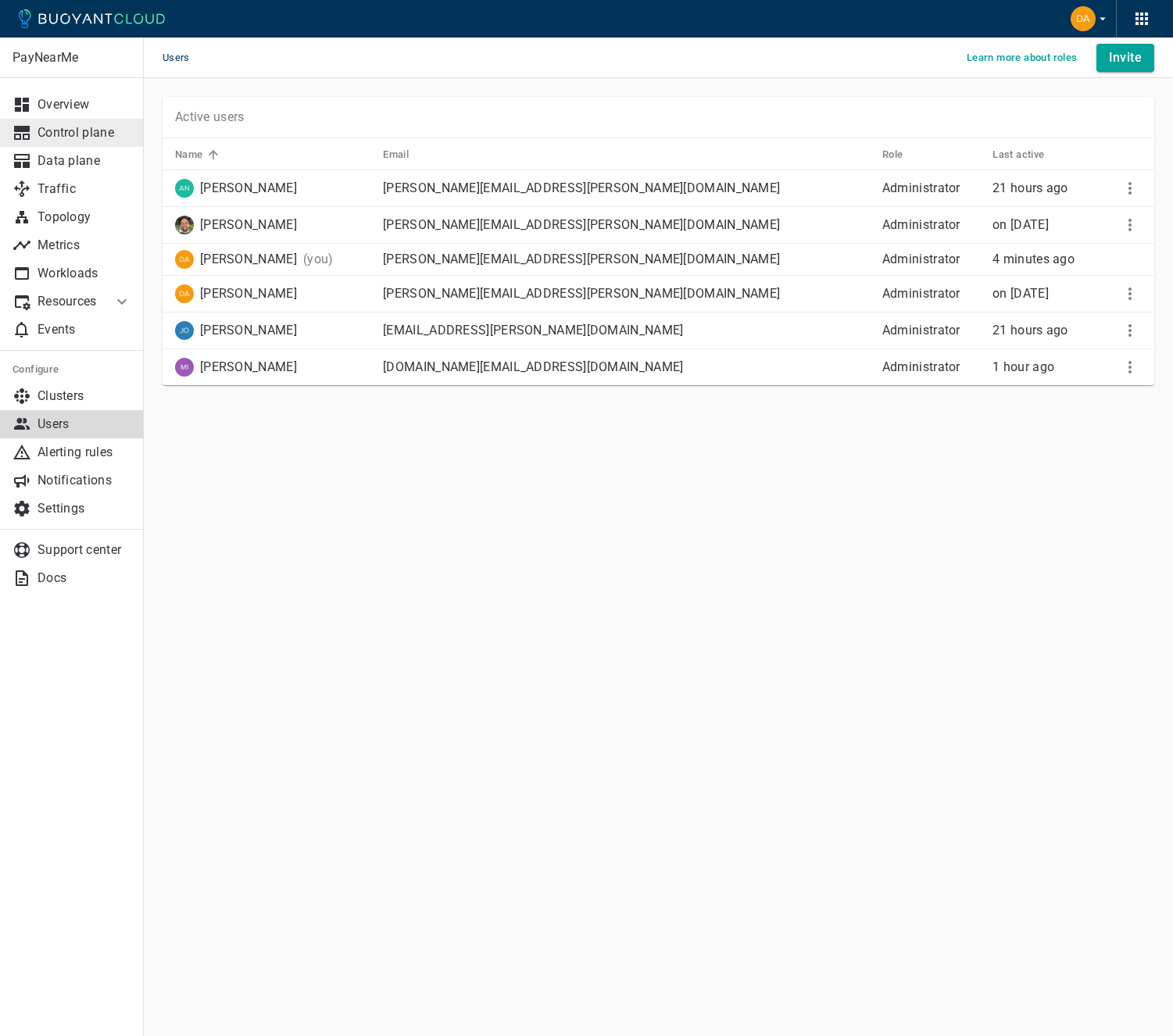
click at [55, 128] on p "Control plane" at bounding box center [84, 132] width 94 height 16
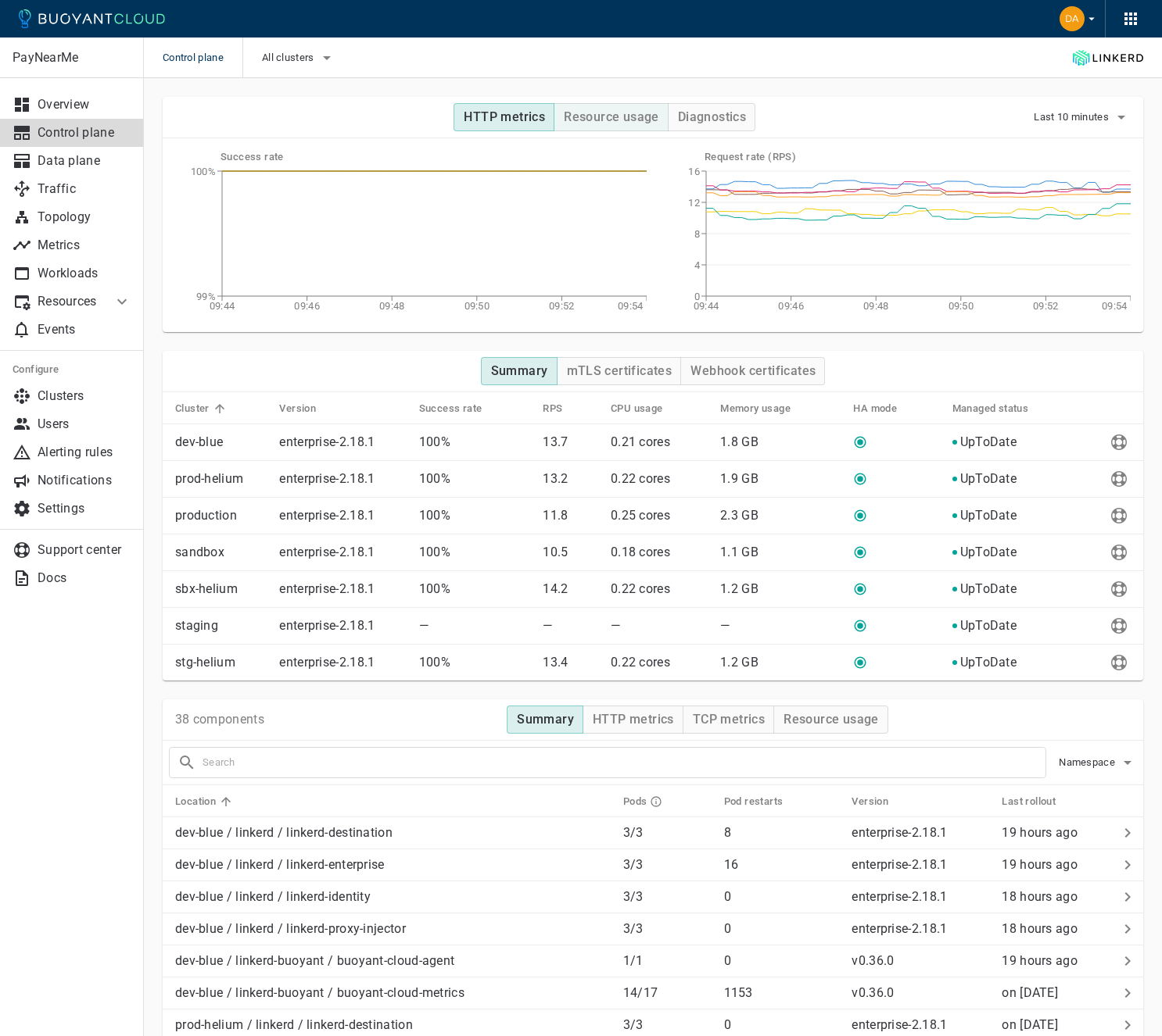
click at [608, 128] on button "Resource usage" at bounding box center [610, 117] width 115 height 28
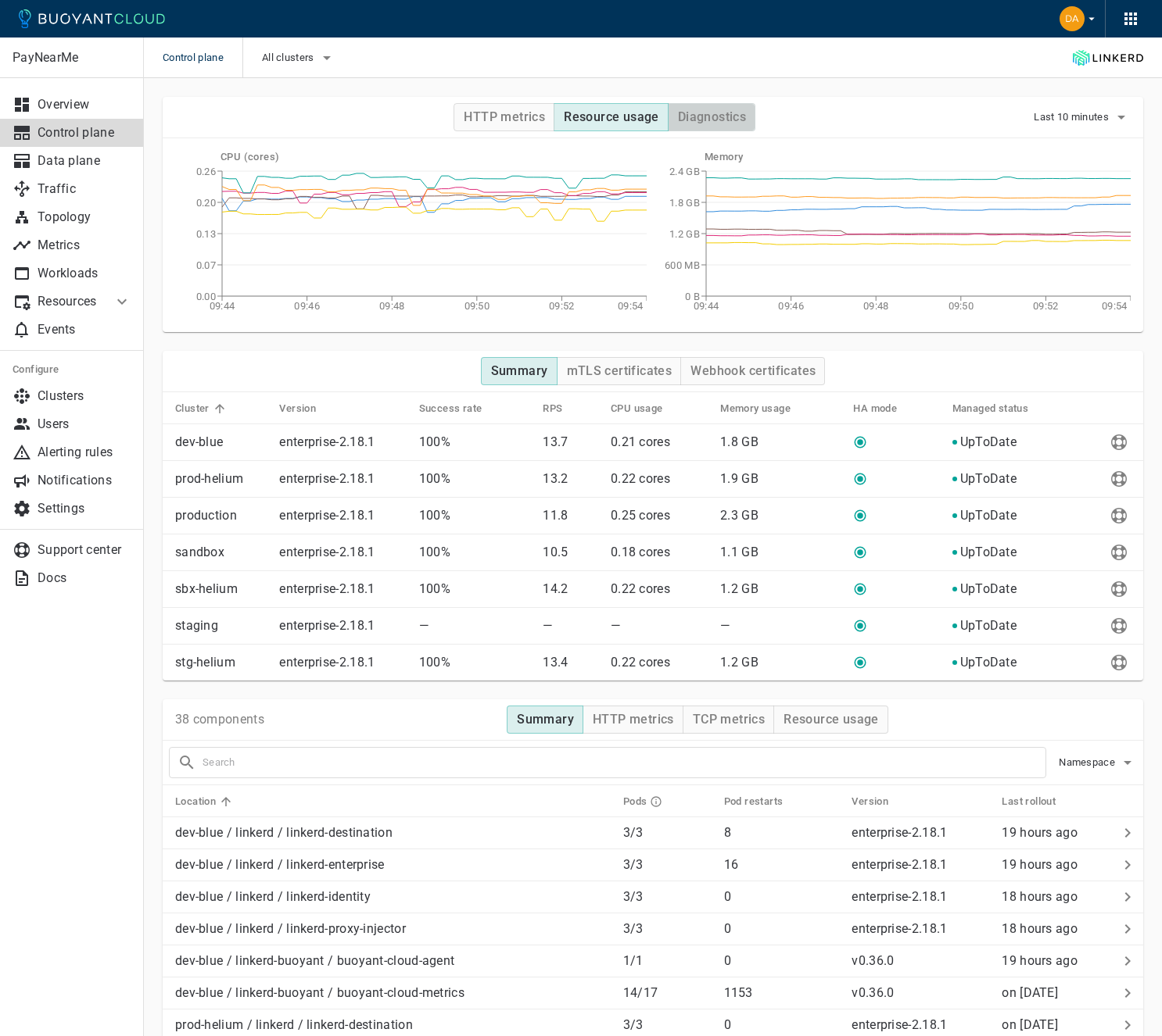
click at [730, 118] on h4 "Diagnostics" at bounding box center [711, 117] width 68 height 16
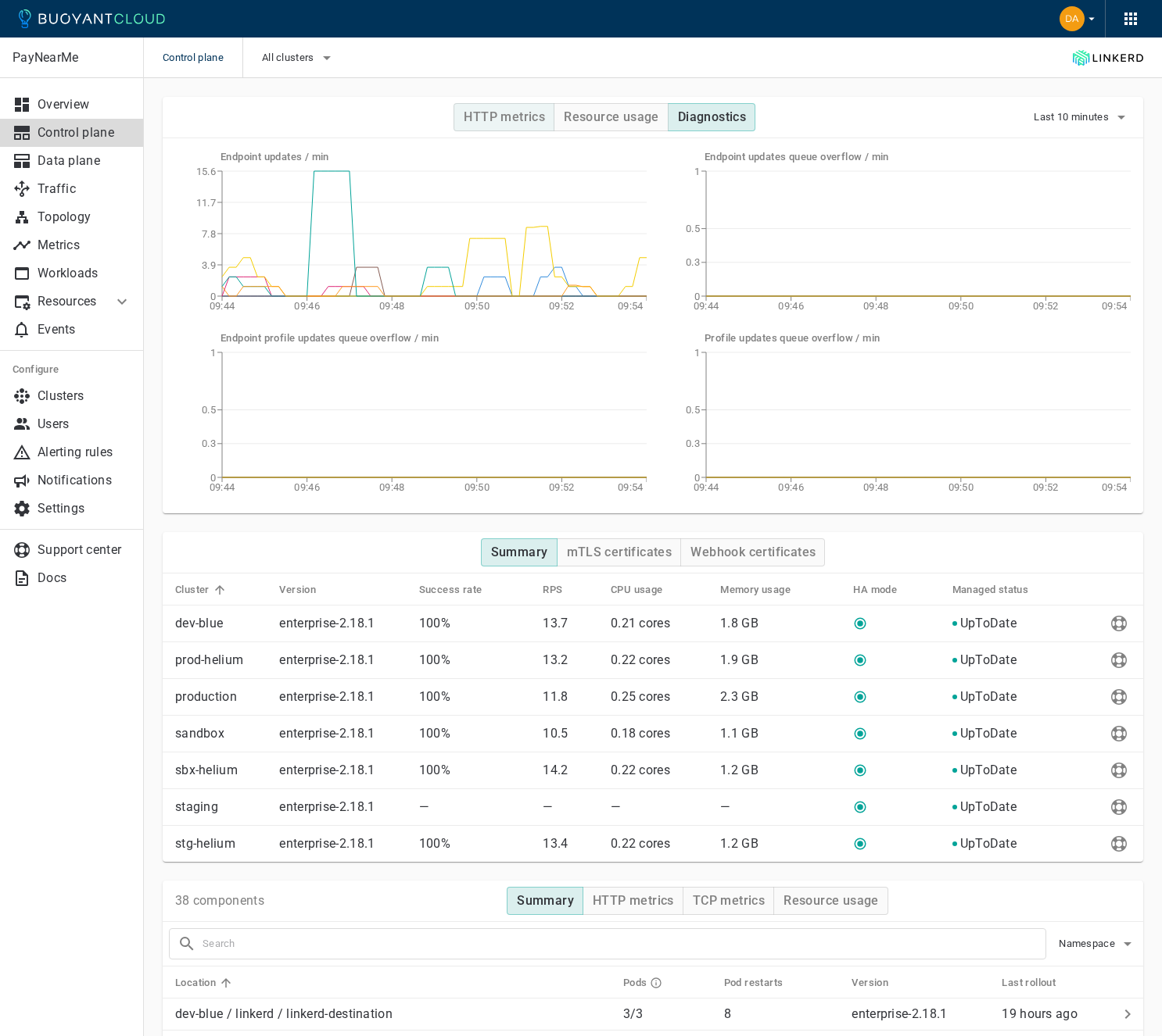
click at [483, 116] on h4 "HTTP metrics" at bounding box center [504, 117] width 81 height 16
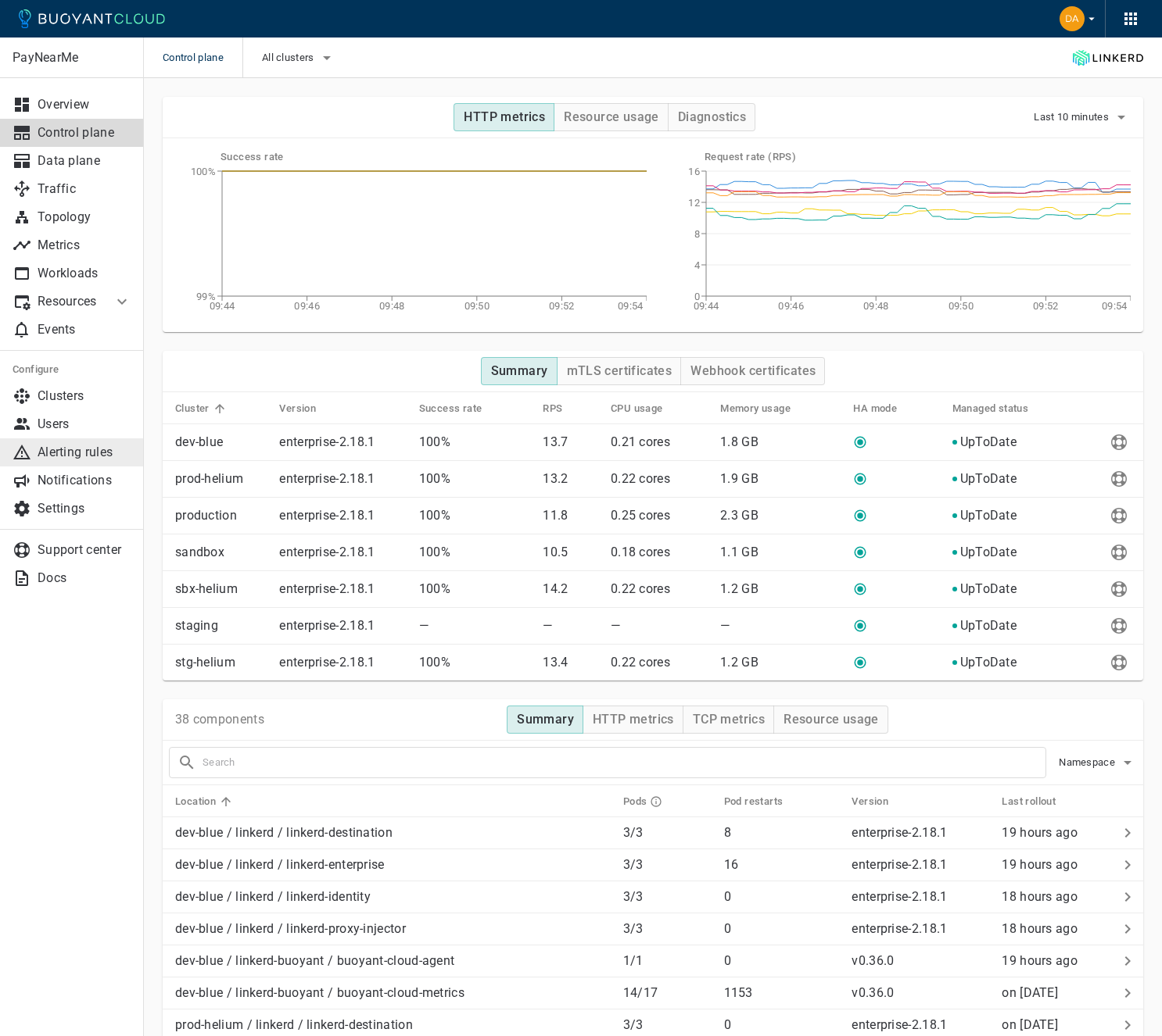
click at [90, 450] on p "Alerting rules" at bounding box center [84, 452] width 94 height 16
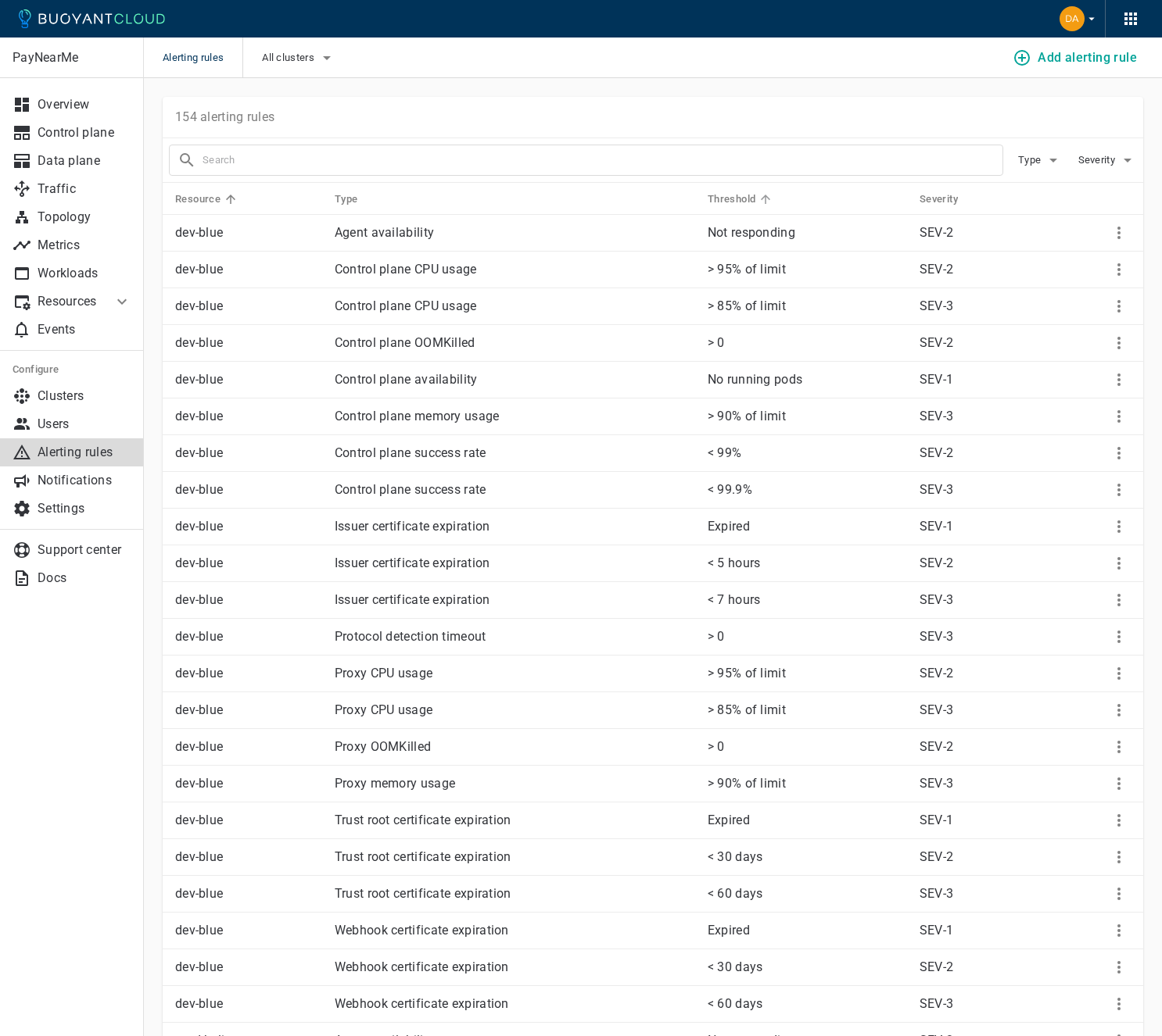
click at [743, 197] on h5 "Threshold" at bounding box center [732, 198] width 48 height 12
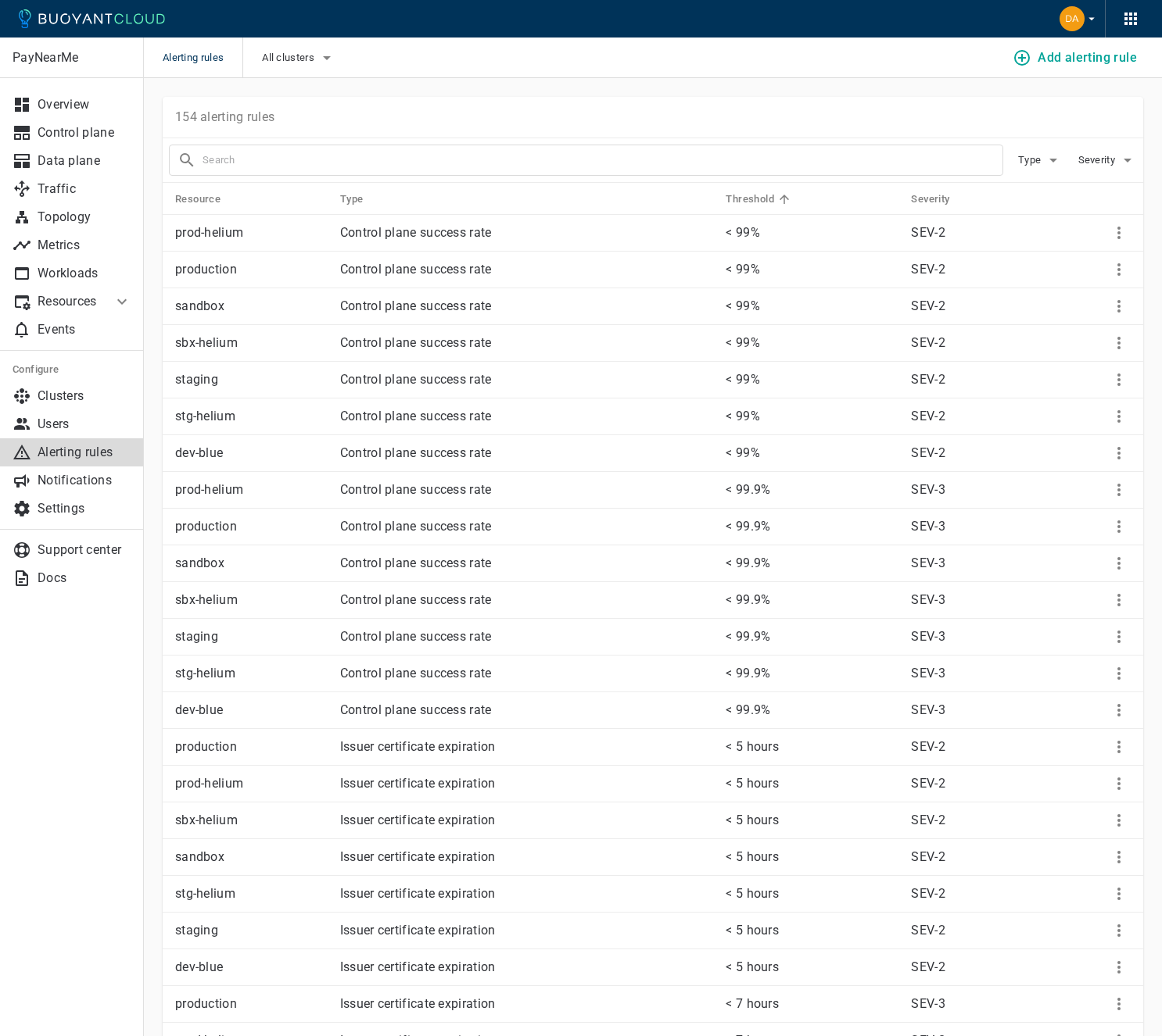
click at [743, 197] on h5 "Threshold" at bounding box center [750, 198] width 48 height 12
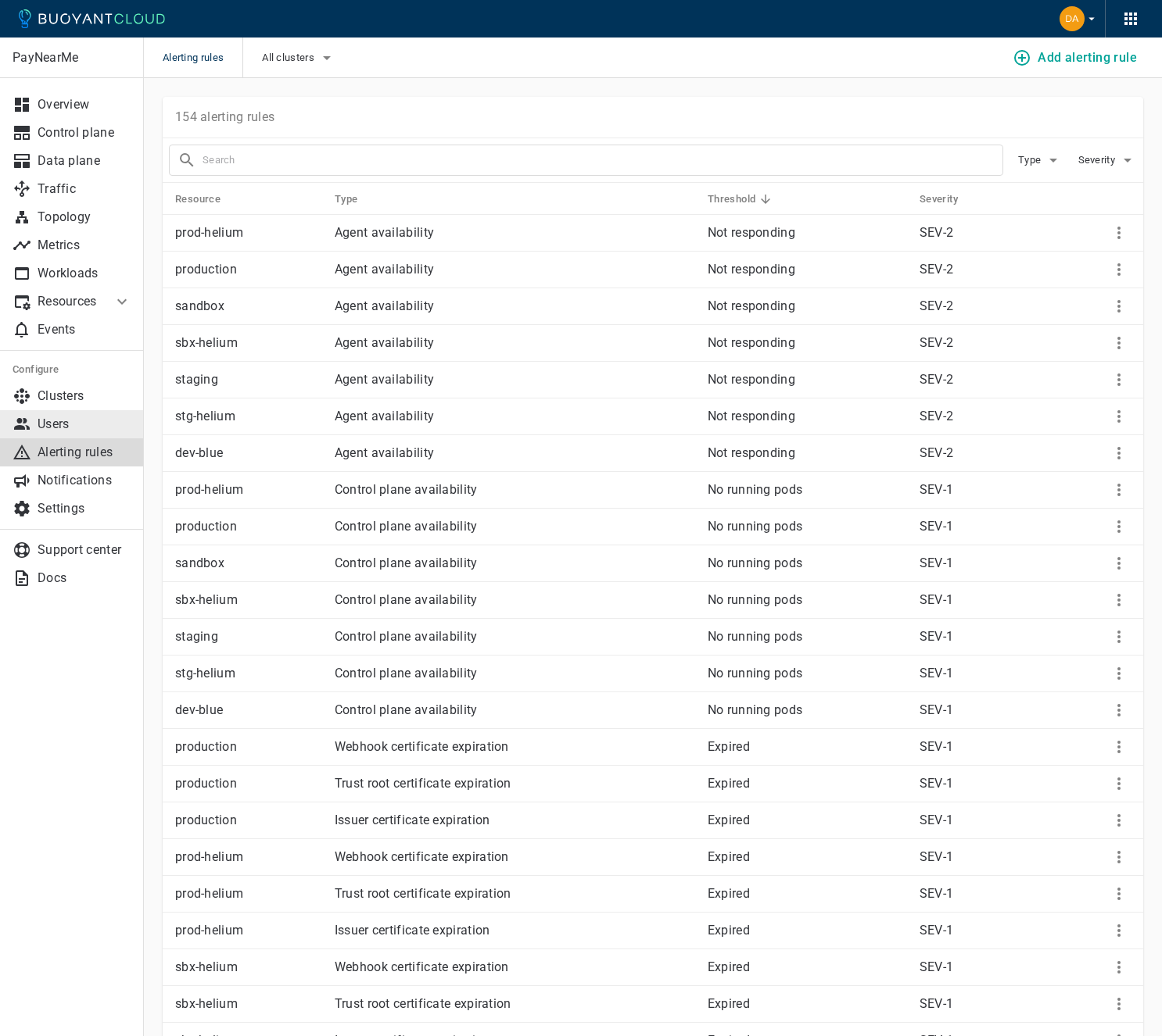
click at [60, 426] on p "Users" at bounding box center [84, 424] width 94 height 16
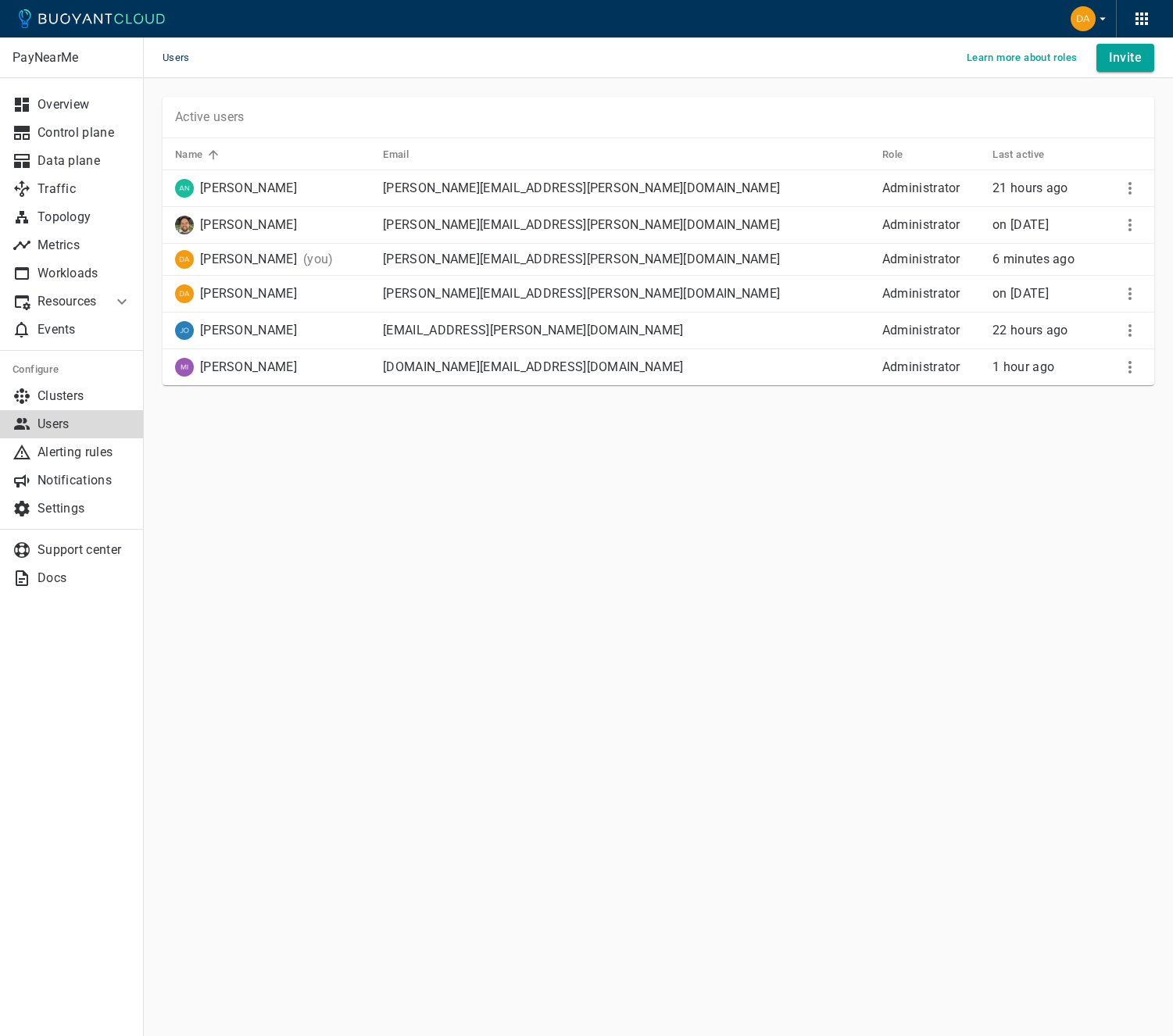
click at [265, 423] on div "PayNearMe Overview Control plane Data plane Traffic Topology Metrics Workloads …" at bounding box center [658, 262] width 1030 height 370
click at [393, 494] on main "Users Learn more about roles Invite PayNearMe Overview Control plane Data plane…" at bounding box center [658, 518] width 1030 height 1036
click at [452, 505] on main "Users Learn more about roles Invite PayNearMe Overview Control plane Data plane…" at bounding box center [658, 518] width 1030 height 1036
click at [86, 513] on p "Settings" at bounding box center [84, 508] width 94 height 16
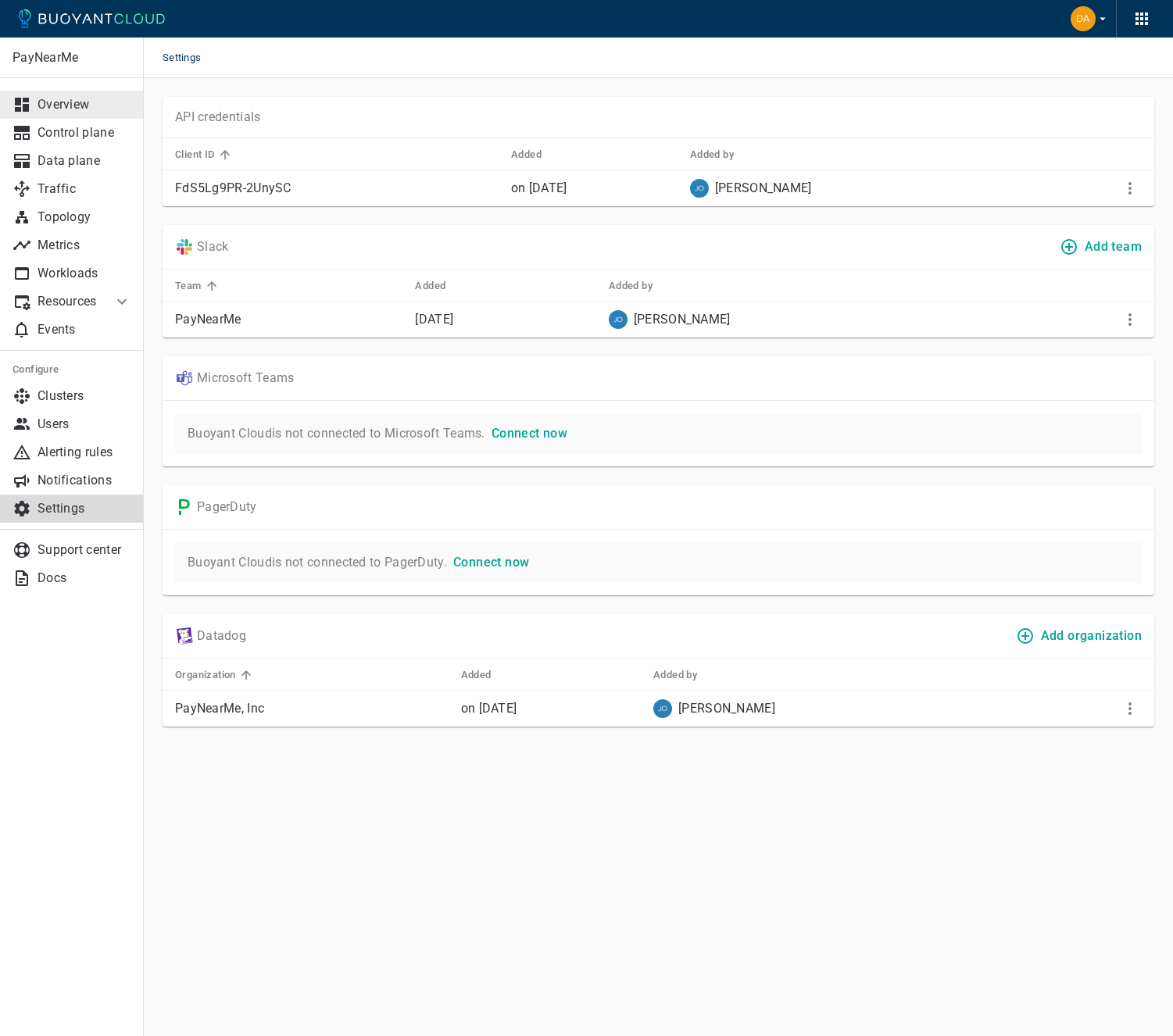
click at [53, 107] on p "Overview" at bounding box center [84, 104] width 94 height 16
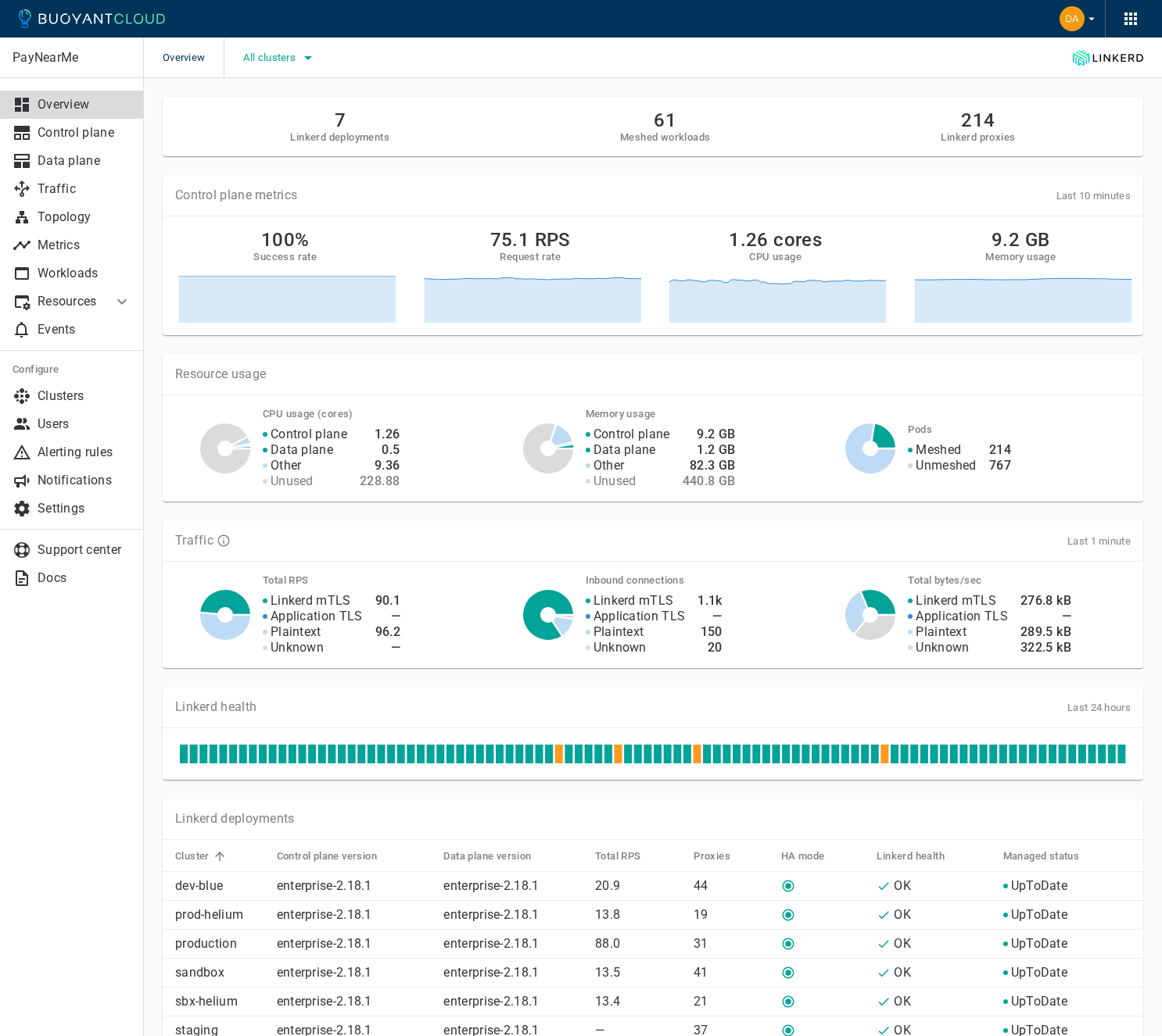
click at [304, 66] on icon "button" at bounding box center [308, 58] width 19 height 19
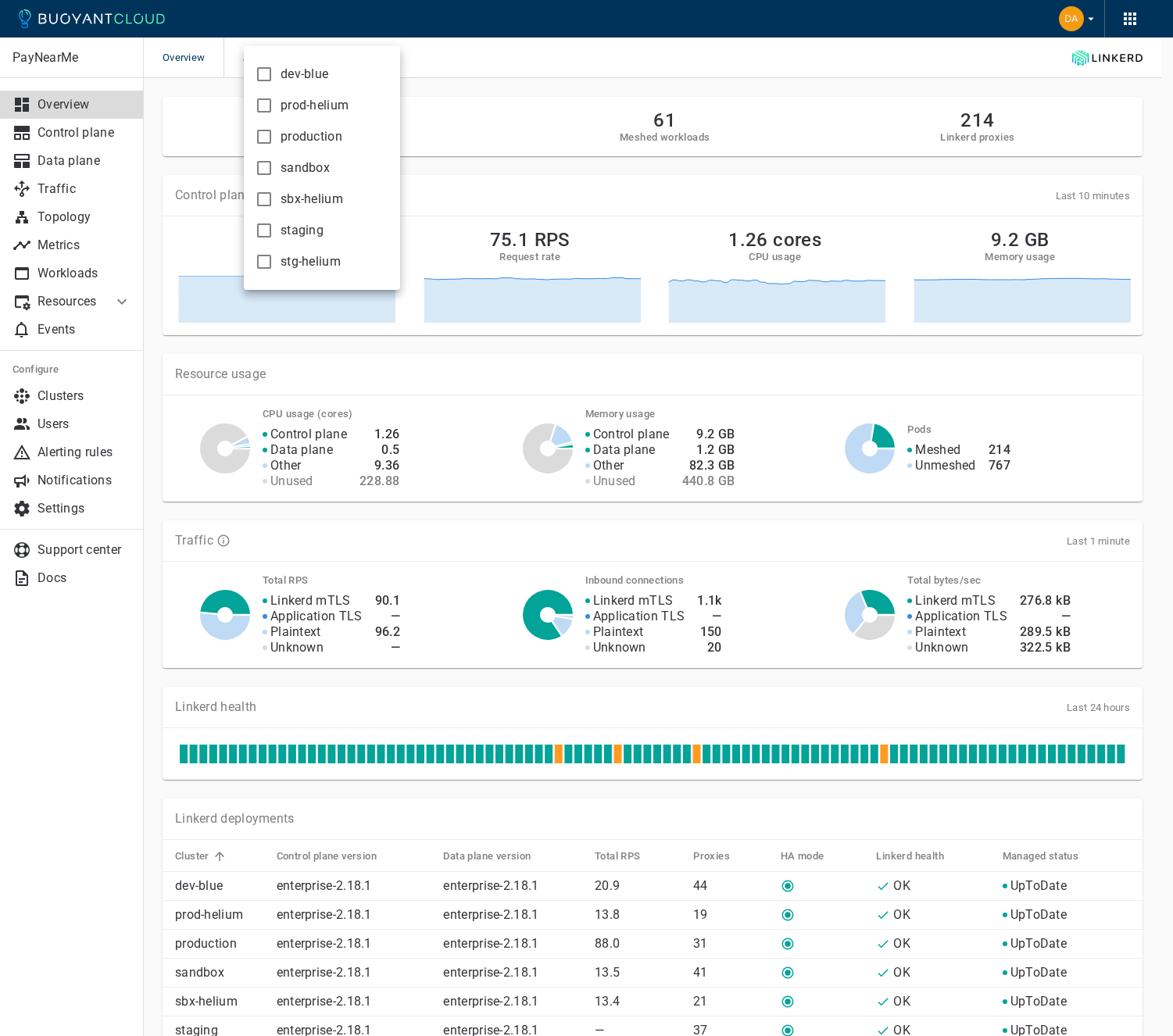
click at [286, 203] on span "sbx-helium" at bounding box center [311, 199] width 62 height 16
click at [274, 203] on input "sbx-helium" at bounding box center [264, 199] width 19 height 19
checkbox input "true"
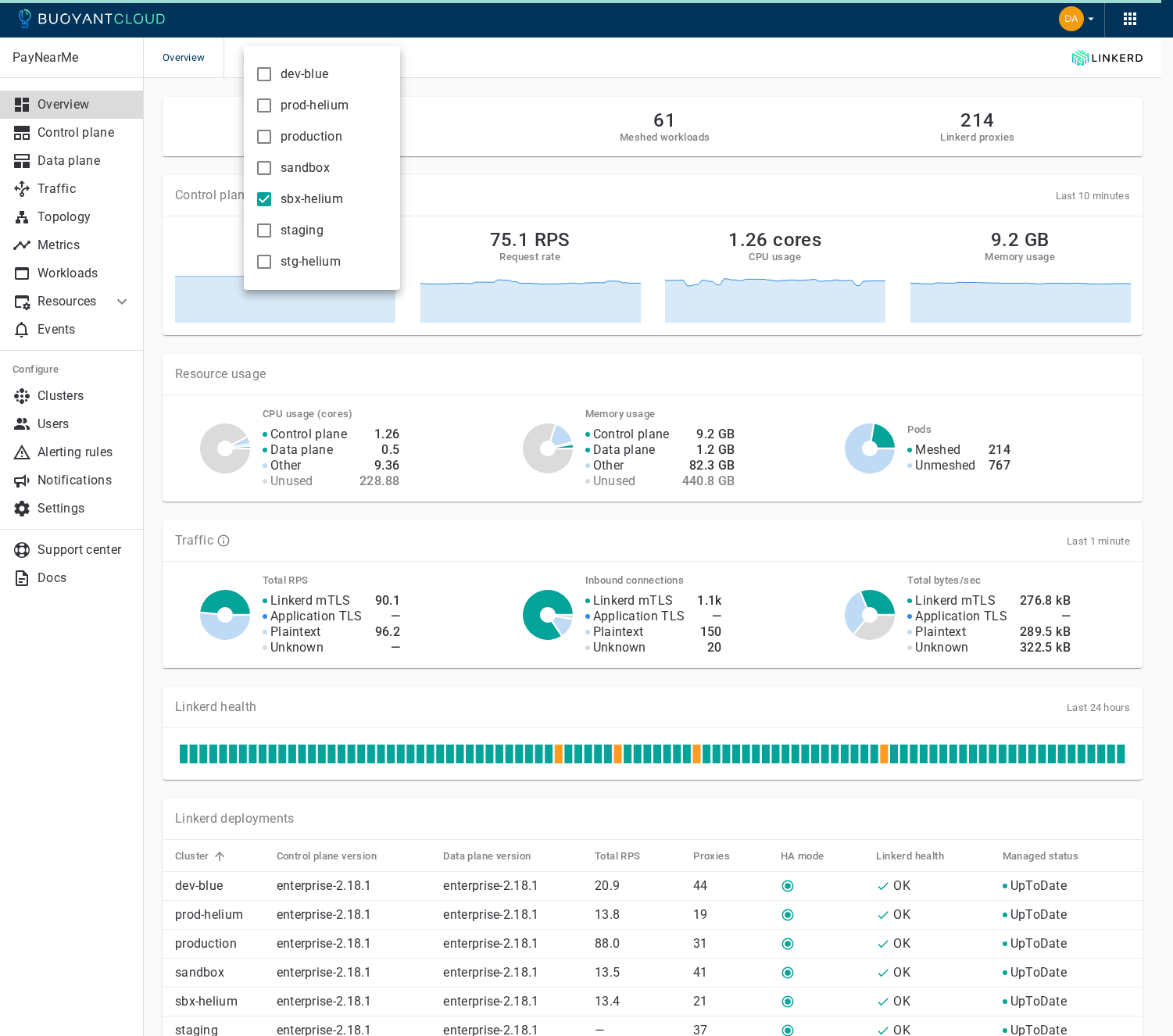
click at [487, 107] on div at bounding box center [586, 518] width 1173 height 1036
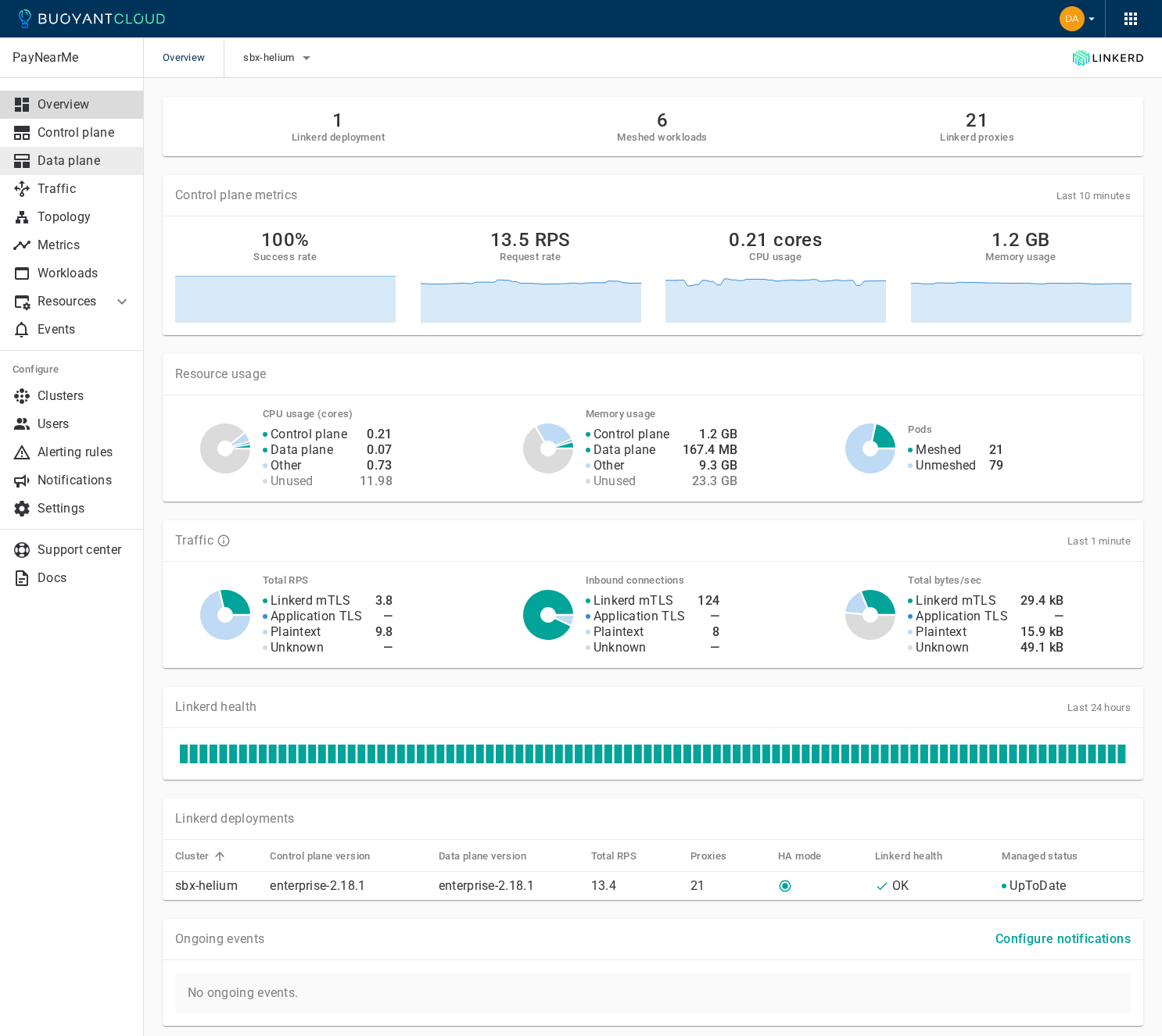
click at [74, 155] on p "Data plane" at bounding box center [84, 161] width 94 height 16
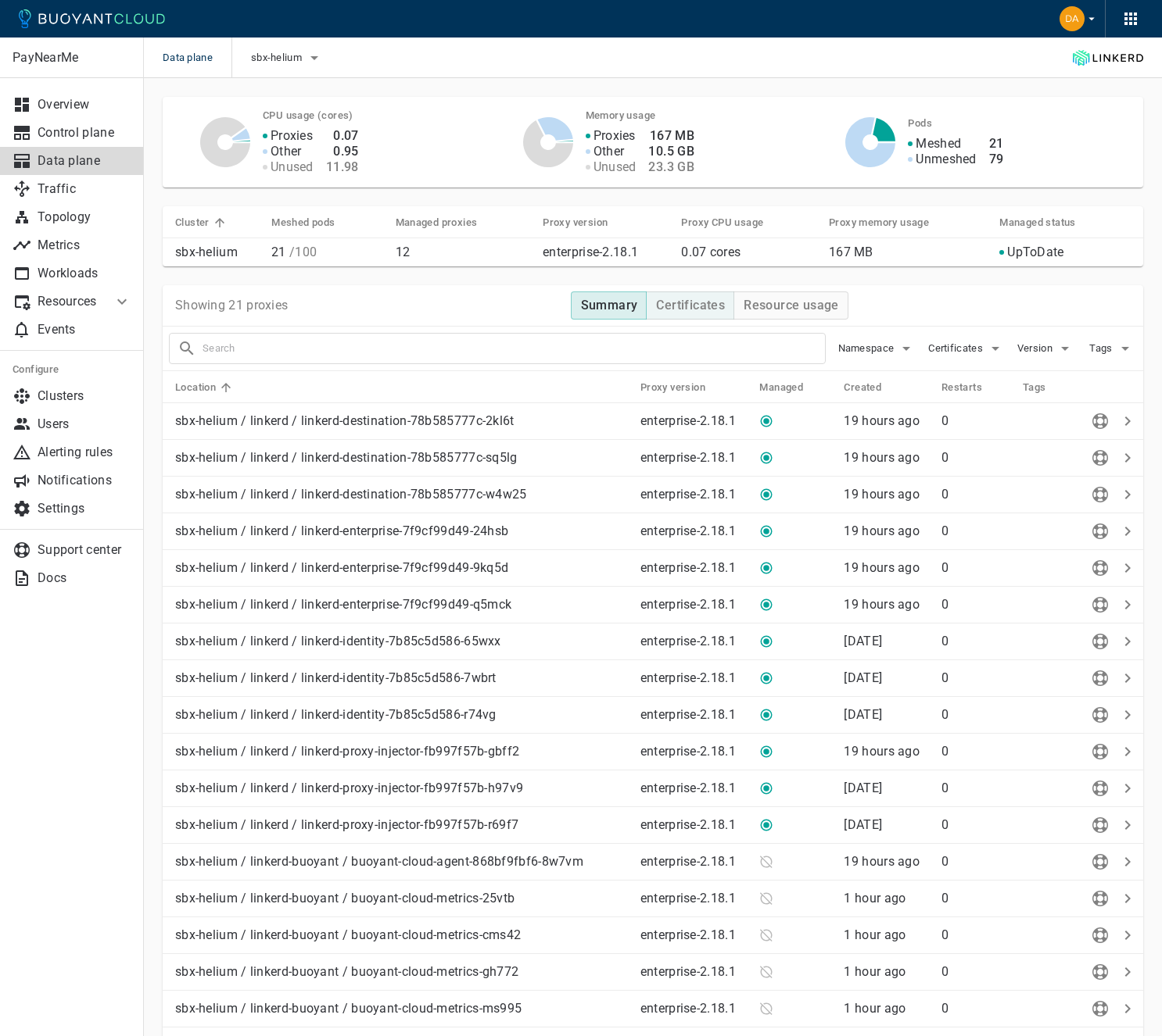
click at [689, 300] on h4 "Certificates" at bounding box center [690, 305] width 69 height 16
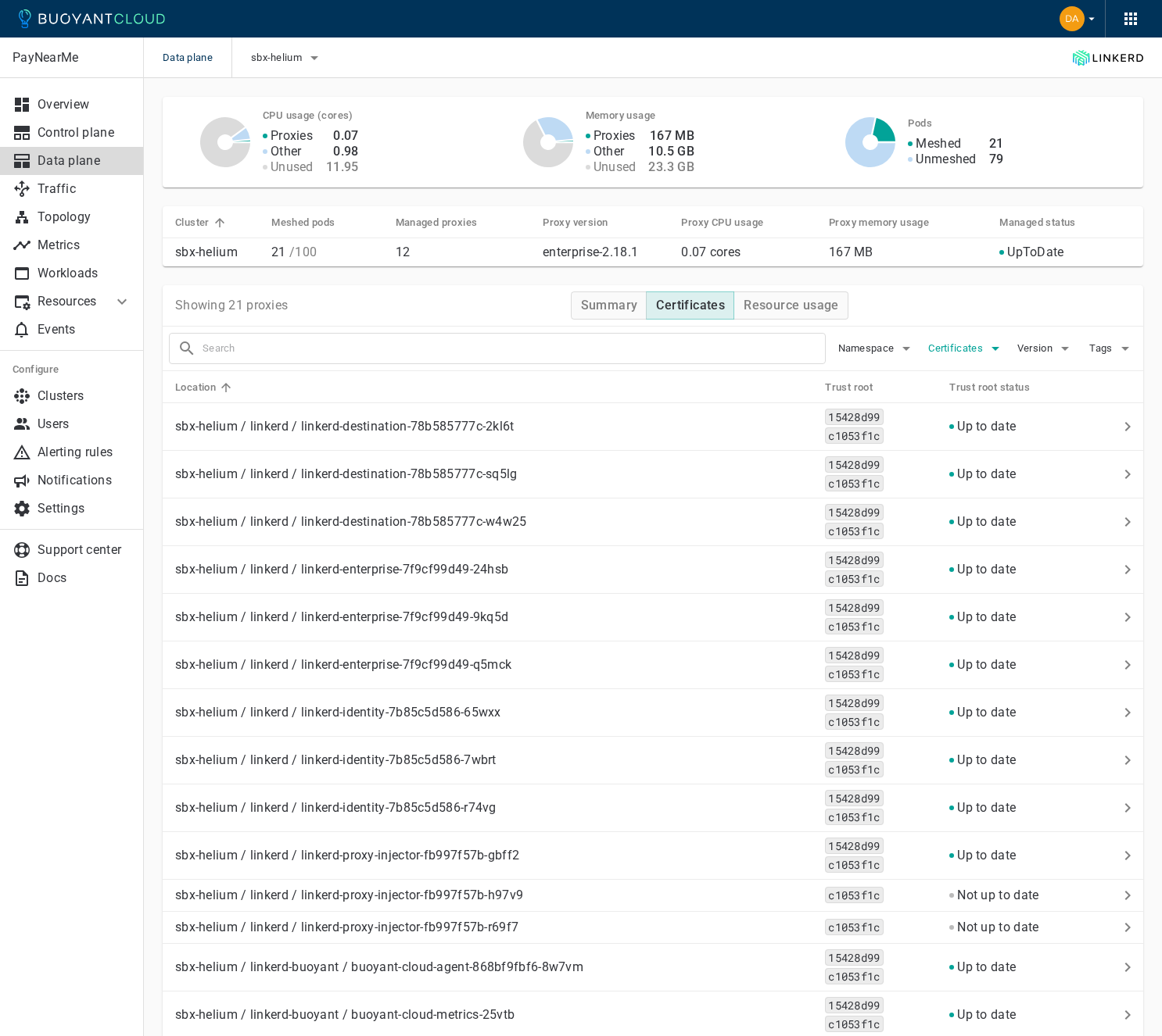
click at [966, 349] on span "Certificates" at bounding box center [956, 348] width 58 height 12
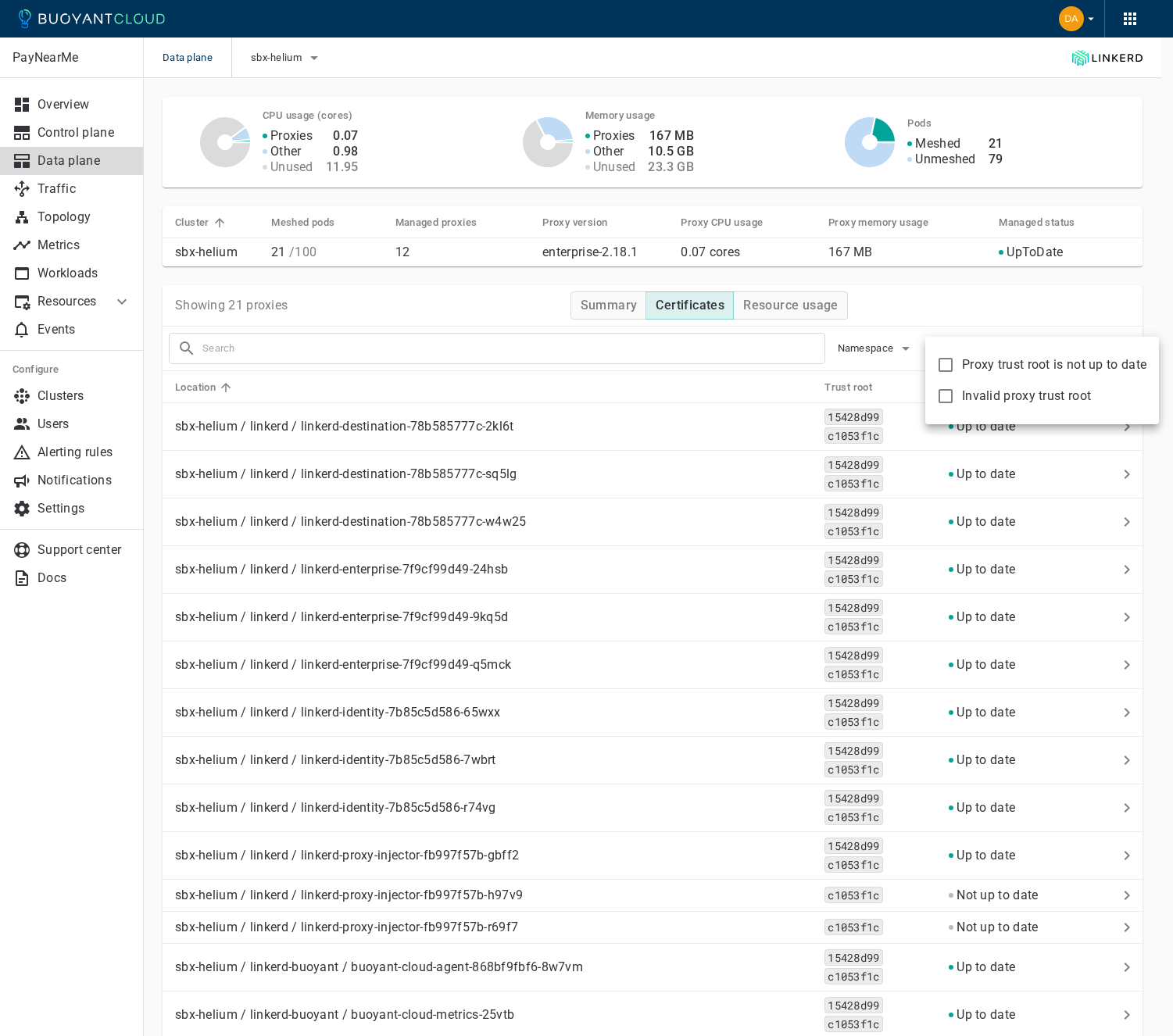
click at [964, 361] on span "Proxy trust root is not up to date" at bounding box center [1054, 365] width 184 height 16
click at [955, 361] on input "Proxy trust root is not up to date" at bounding box center [946, 365] width 19 height 19
checkbox input "true"
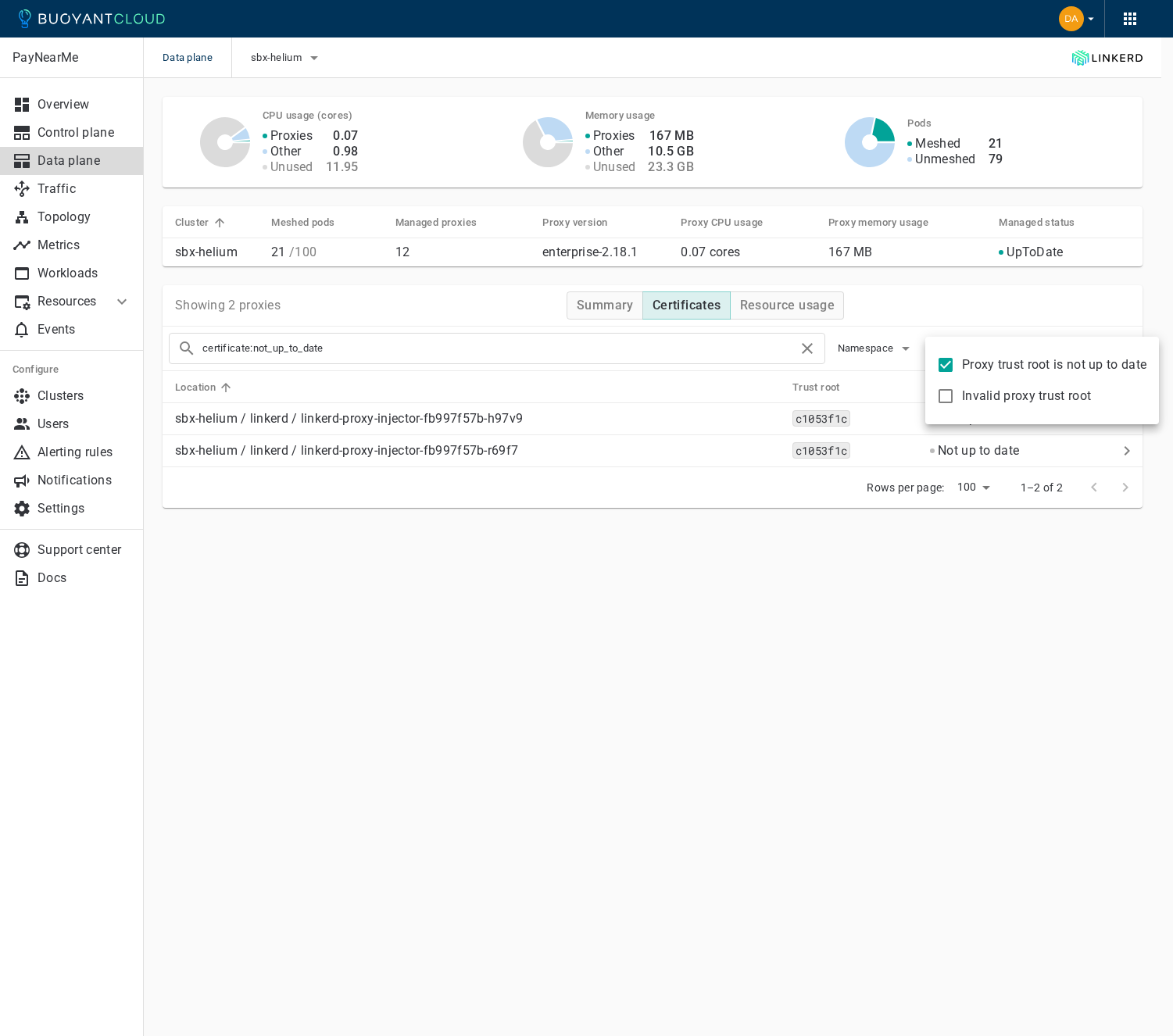
type input "certificate:not_up_to_date"
click at [741, 629] on div at bounding box center [586, 518] width 1173 height 1036
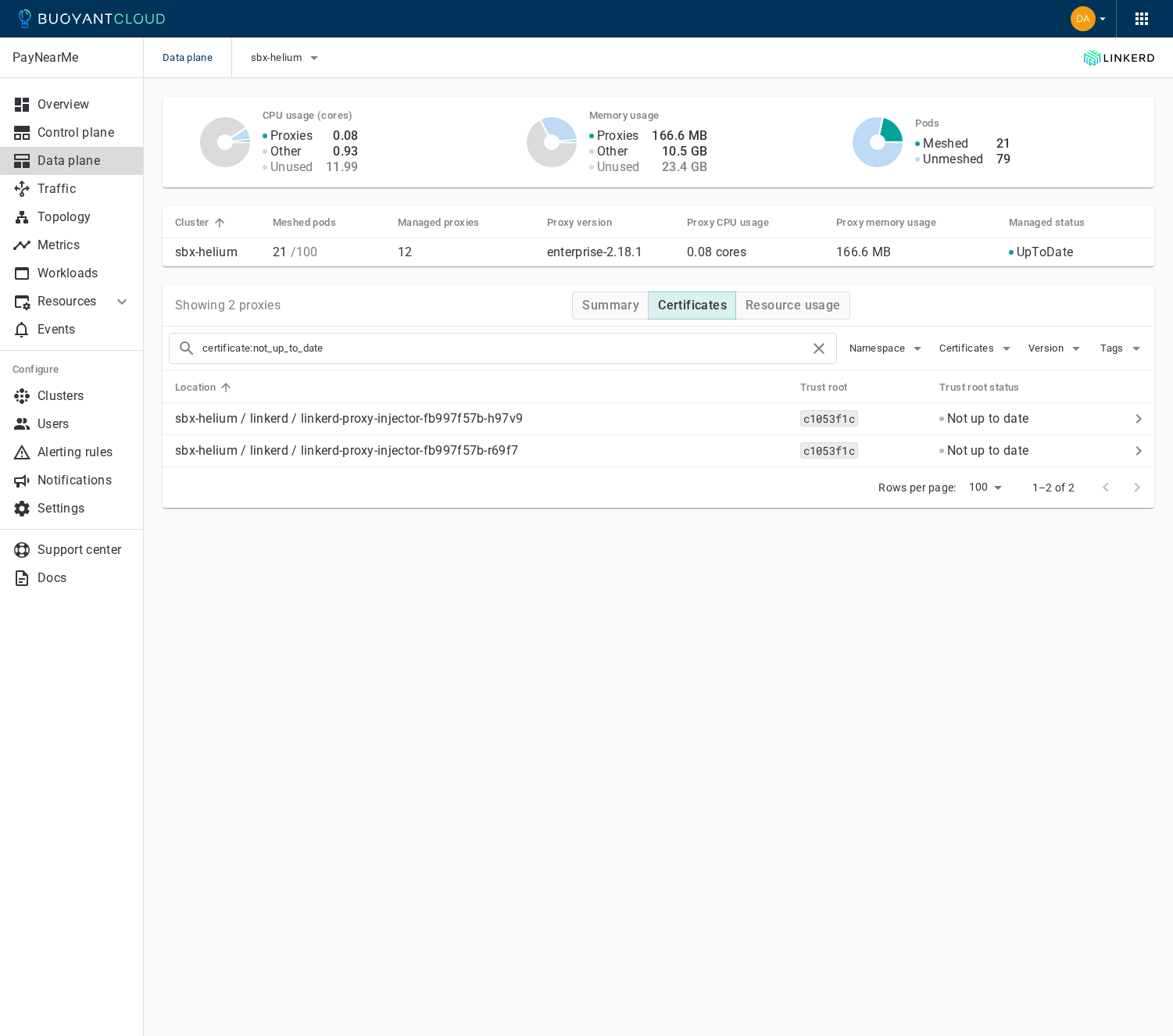
click at [117, 304] on icon at bounding box center [122, 302] width 19 height 19
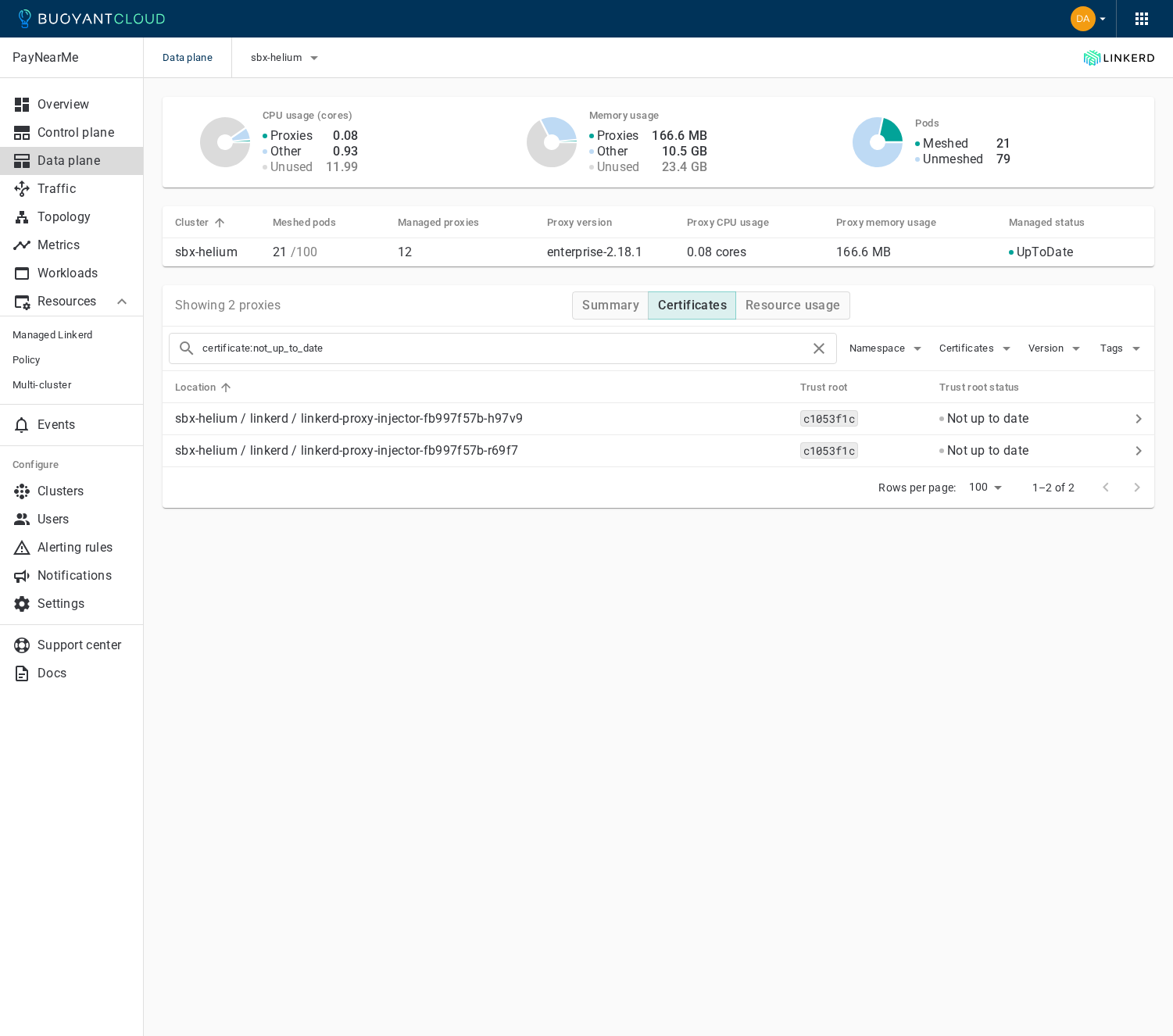
click at [117, 304] on icon at bounding box center [122, 302] width 19 height 19
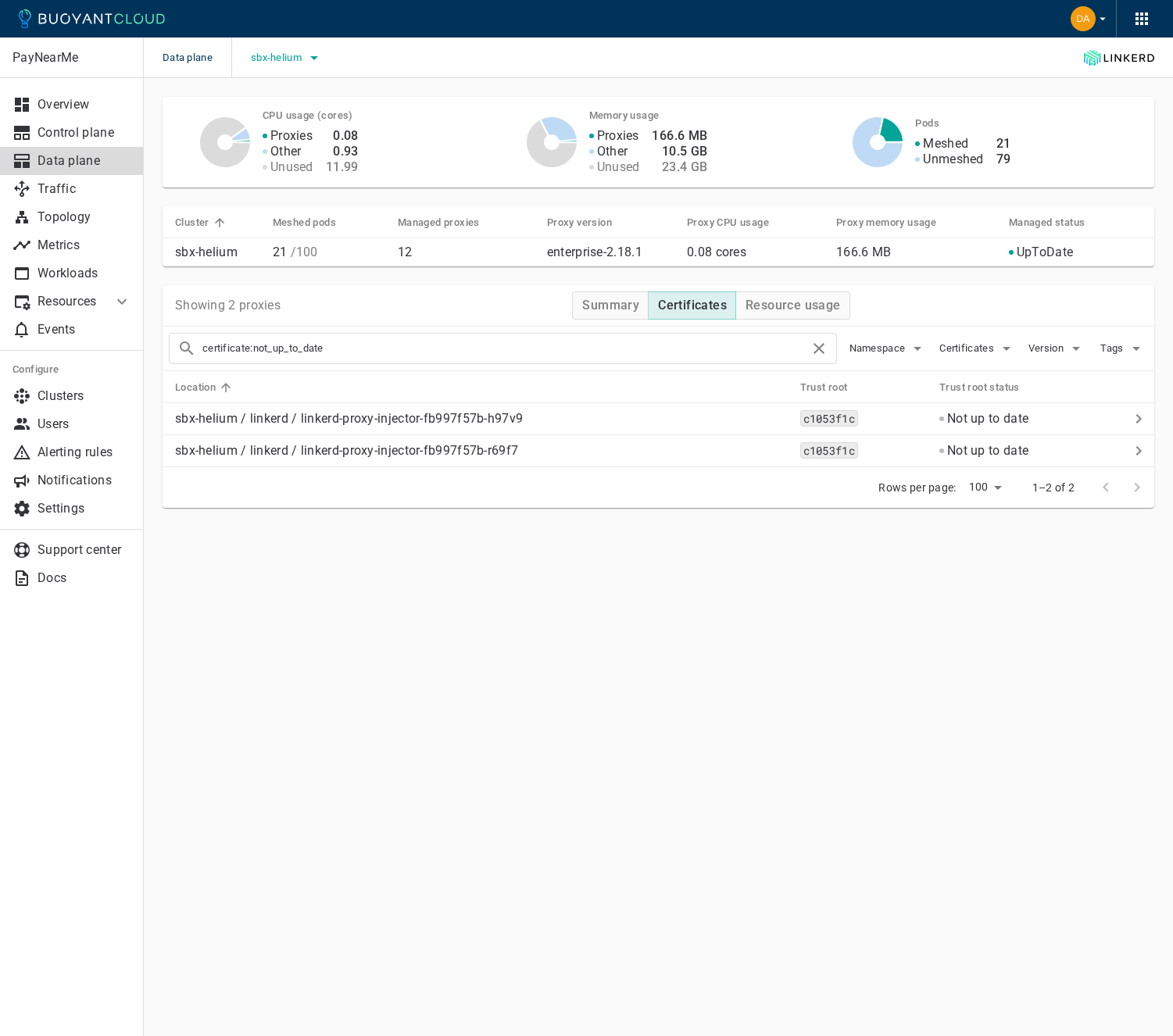
click at [312, 64] on icon "button" at bounding box center [314, 58] width 19 height 19
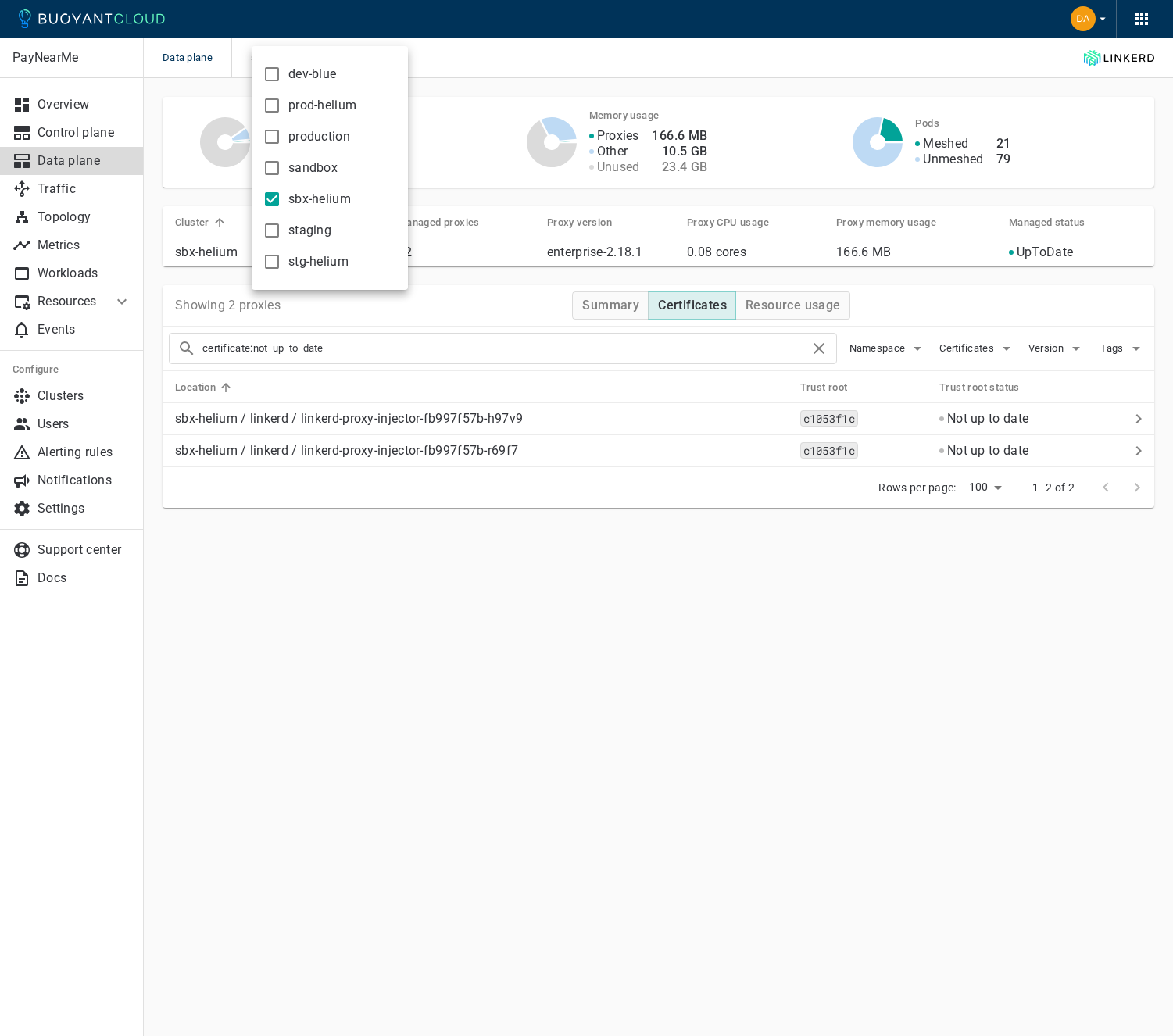
click at [309, 76] on span "dev-blue" at bounding box center [312, 74] width 47 height 16
click at [281, 76] on input "dev-blue" at bounding box center [272, 74] width 19 height 19
checkbox input "true"
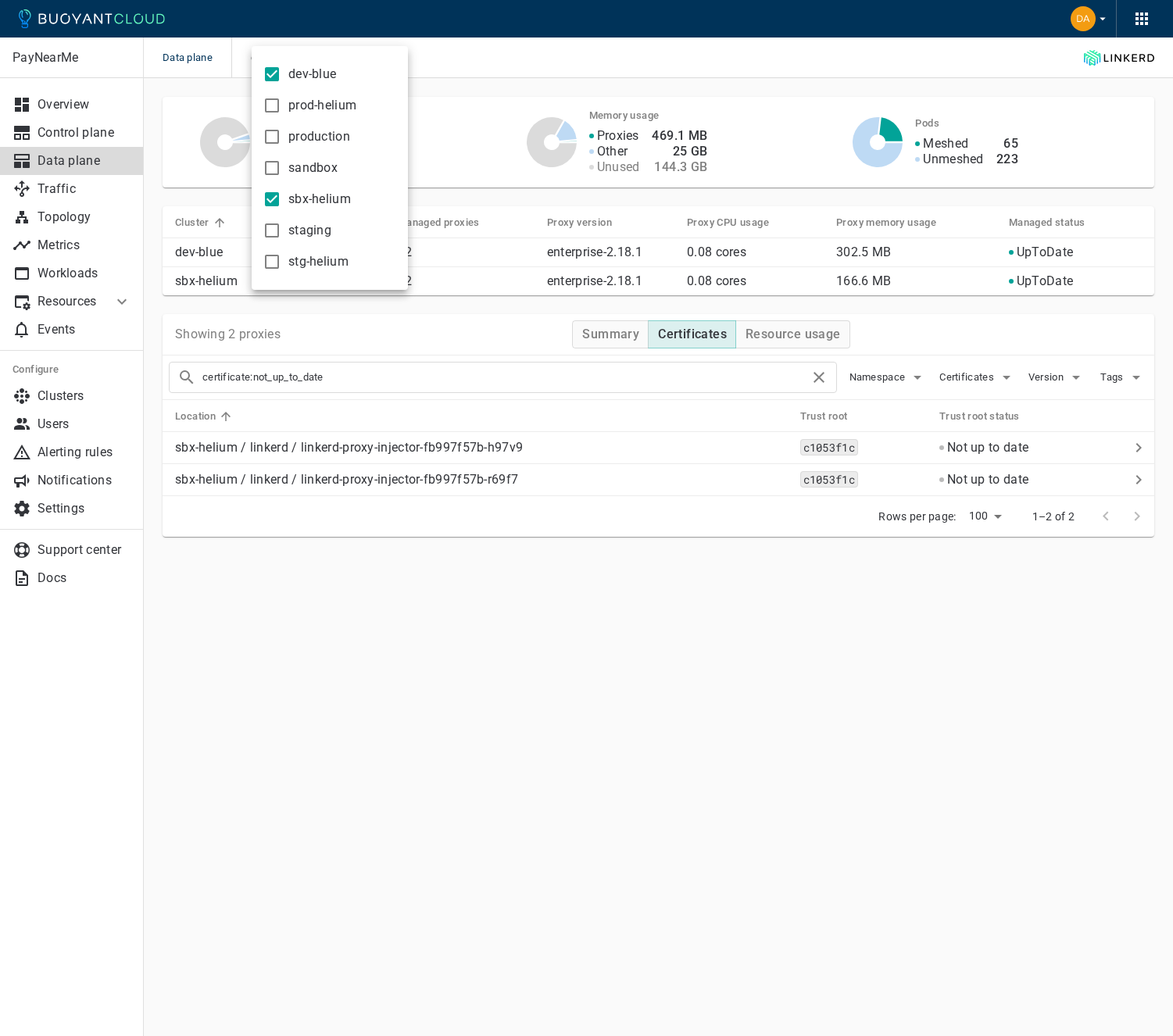
click at [312, 102] on span "prod-helium" at bounding box center [322, 105] width 68 height 16
click at [281, 102] on input "prod-helium" at bounding box center [272, 105] width 19 height 19
checkbox input "true"
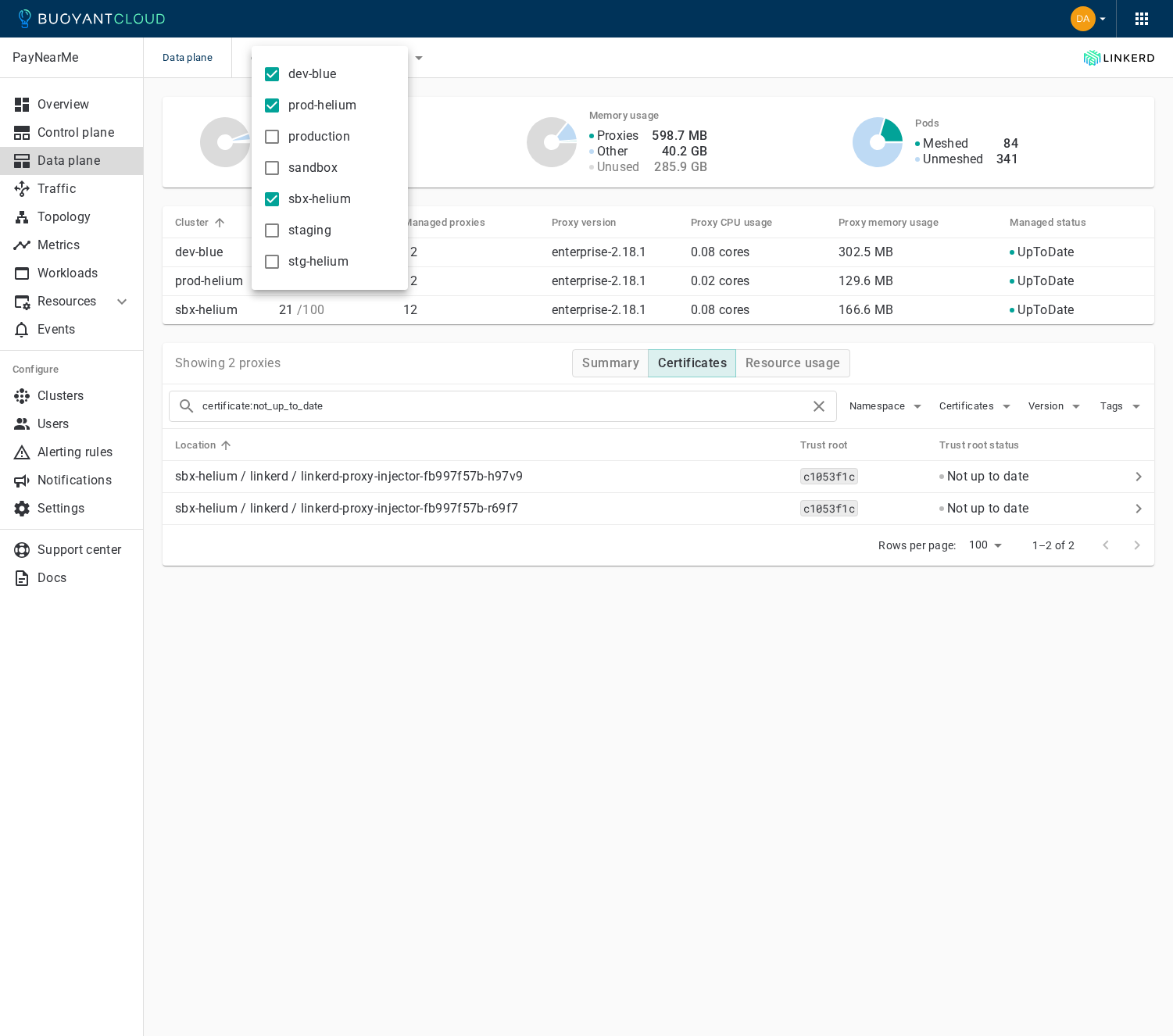
click at [307, 135] on span "production" at bounding box center [319, 137] width 61 height 16
click at [281, 135] on input "production" at bounding box center [272, 137] width 19 height 19
checkbox input "true"
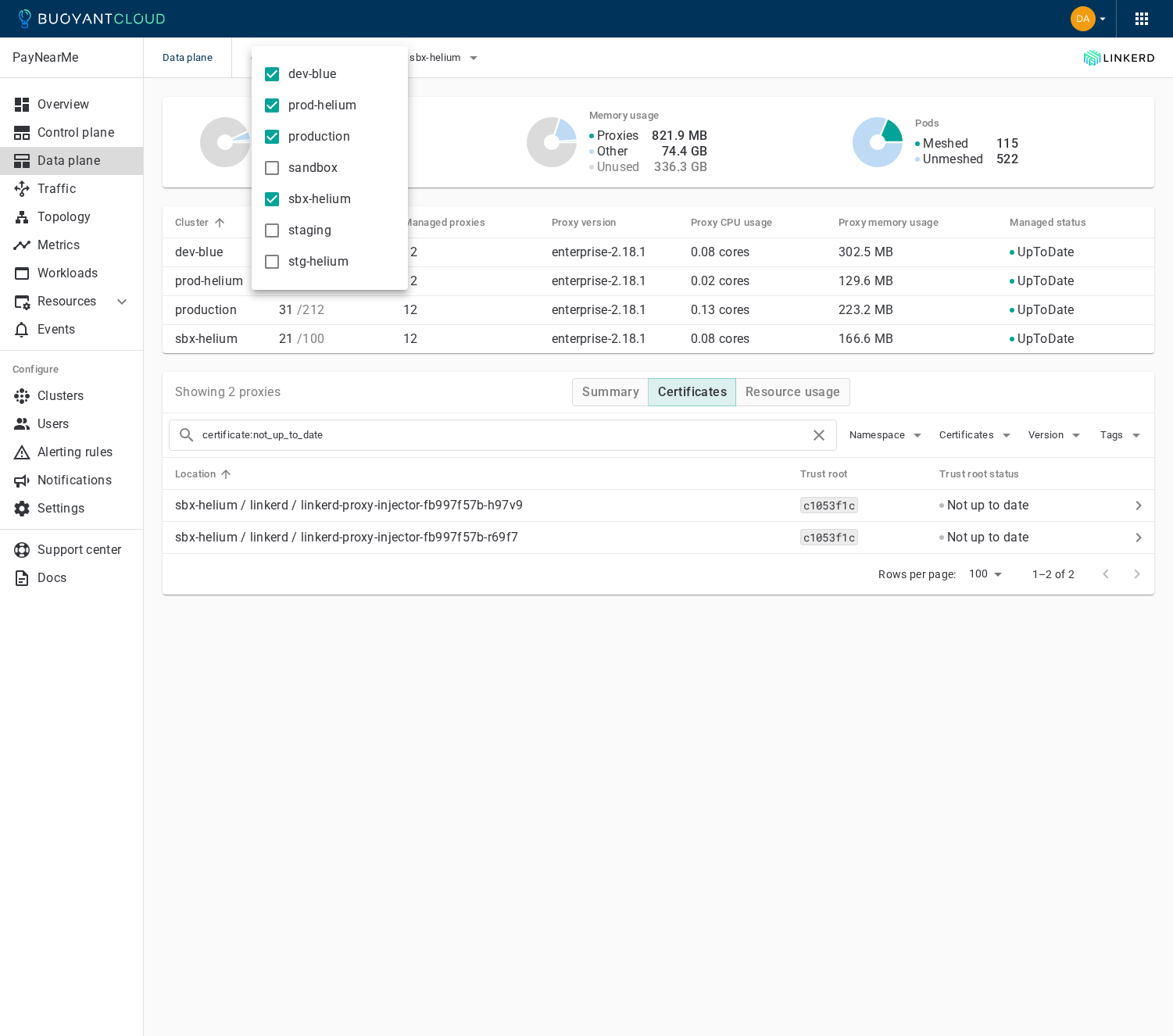
click at [304, 163] on span "sandbox" at bounding box center [313, 168] width 49 height 16
click at [281, 163] on input "sandbox" at bounding box center [272, 168] width 19 height 19
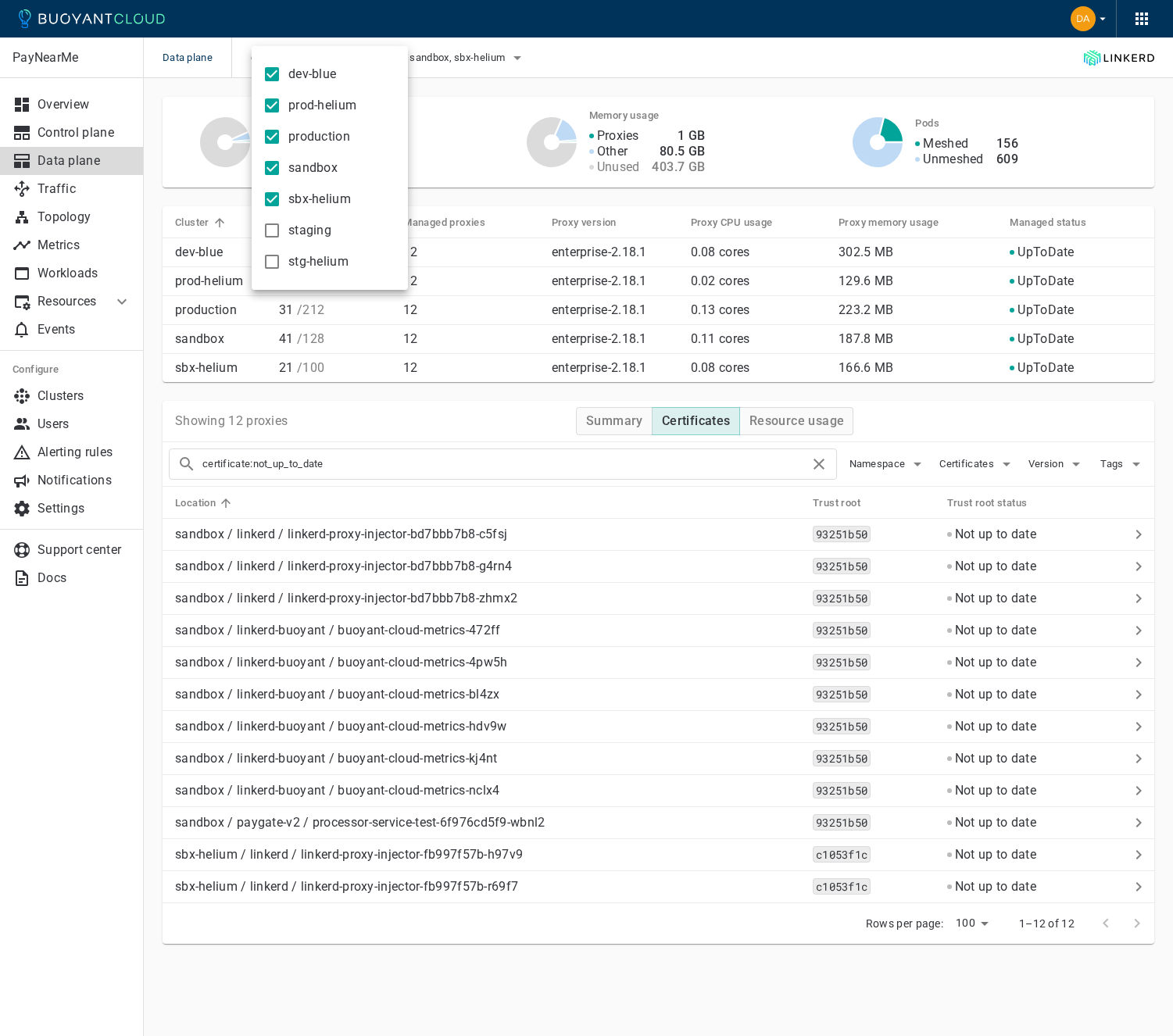
click at [291, 175] on span "sandbox" at bounding box center [313, 168] width 49 height 16
click at [281, 175] on input "sandbox" at bounding box center [272, 168] width 19 height 19
checkbox input "false"
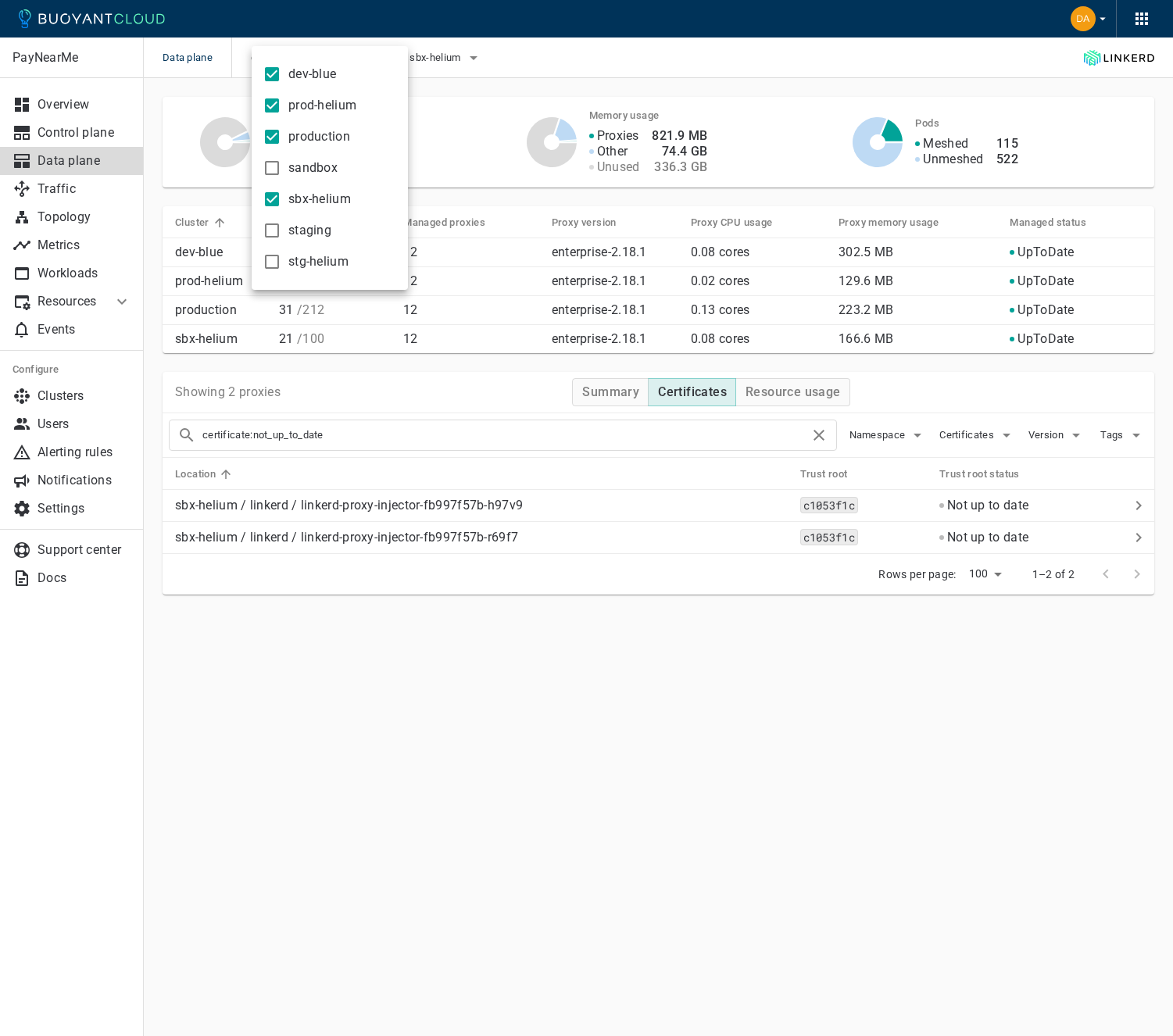
click at [293, 190] on label "sbx-helium" at bounding box center [303, 199] width 95 height 32
click at [281, 190] on input "sbx-helium" at bounding box center [272, 199] width 19 height 19
checkbox input "false"
click at [306, 143] on span "production" at bounding box center [319, 137] width 61 height 16
click at [281, 143] on input "production" at bounding box center [272, 137] width 19 height 19
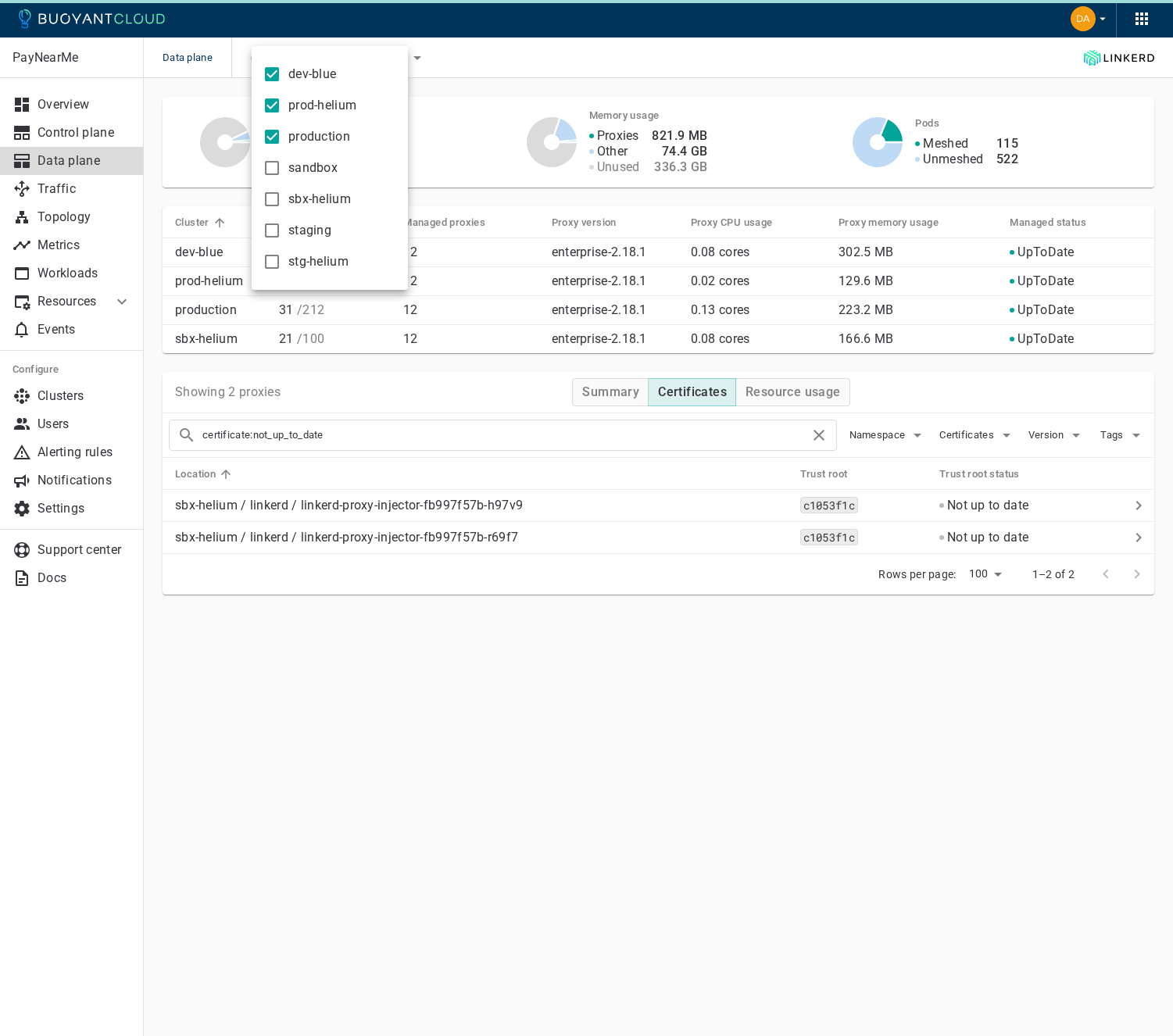
checkbox input "false"
click at [295, 104] on span "prod-helium" at bounding box center [322, 105] width 68 height 16
click at [281, 104] on input "prod-helium" at bounding box center [272, 105] width 19 height 19
checkbox input "false"
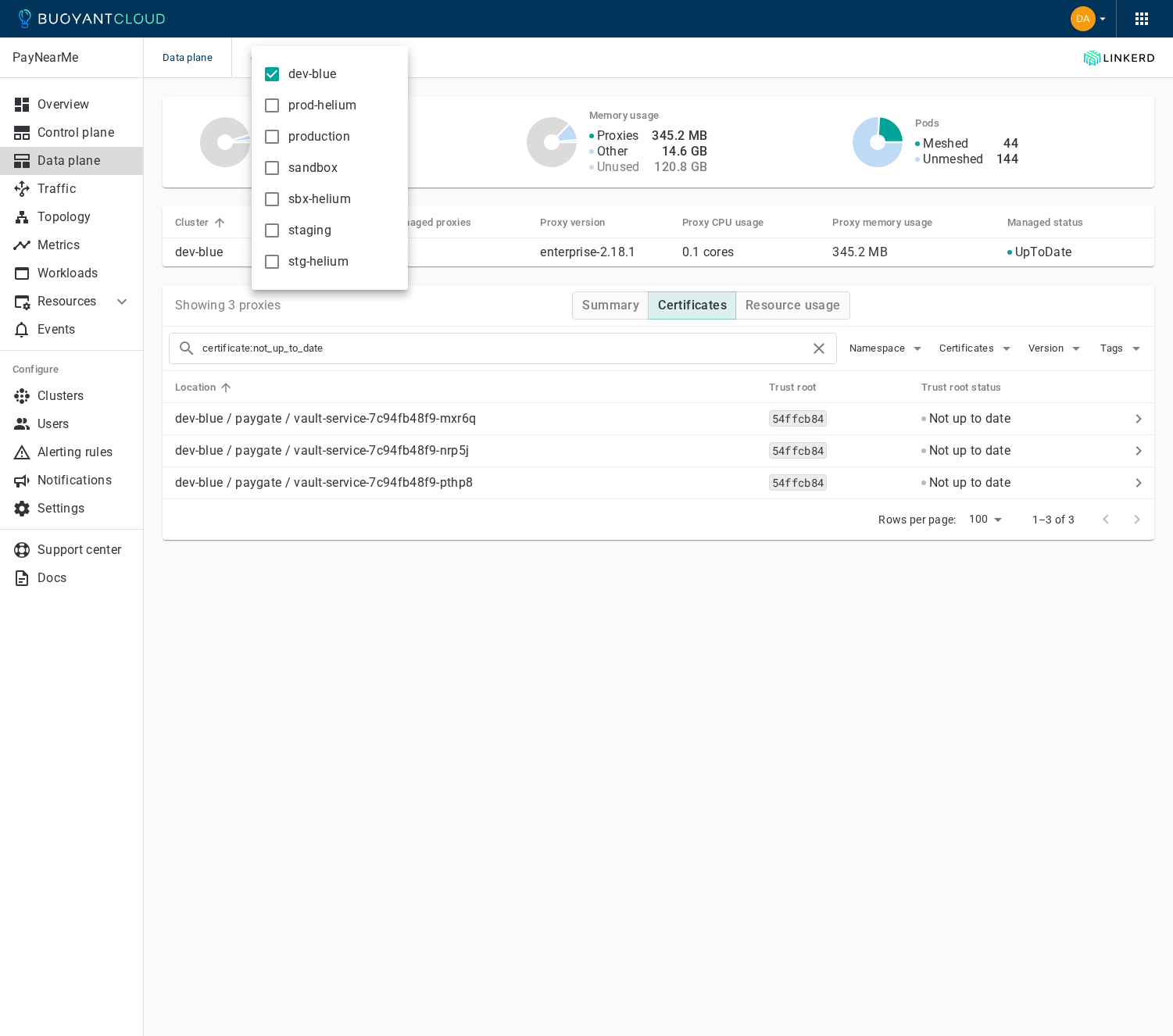
click at [294, 80] on span "dev-blue" at bounding box center [312, 74] width 47 height 16
click at [281, 80] on input "dev-blue" at bounding box center [272, 74] width 19 height 19
checkbox input "false"
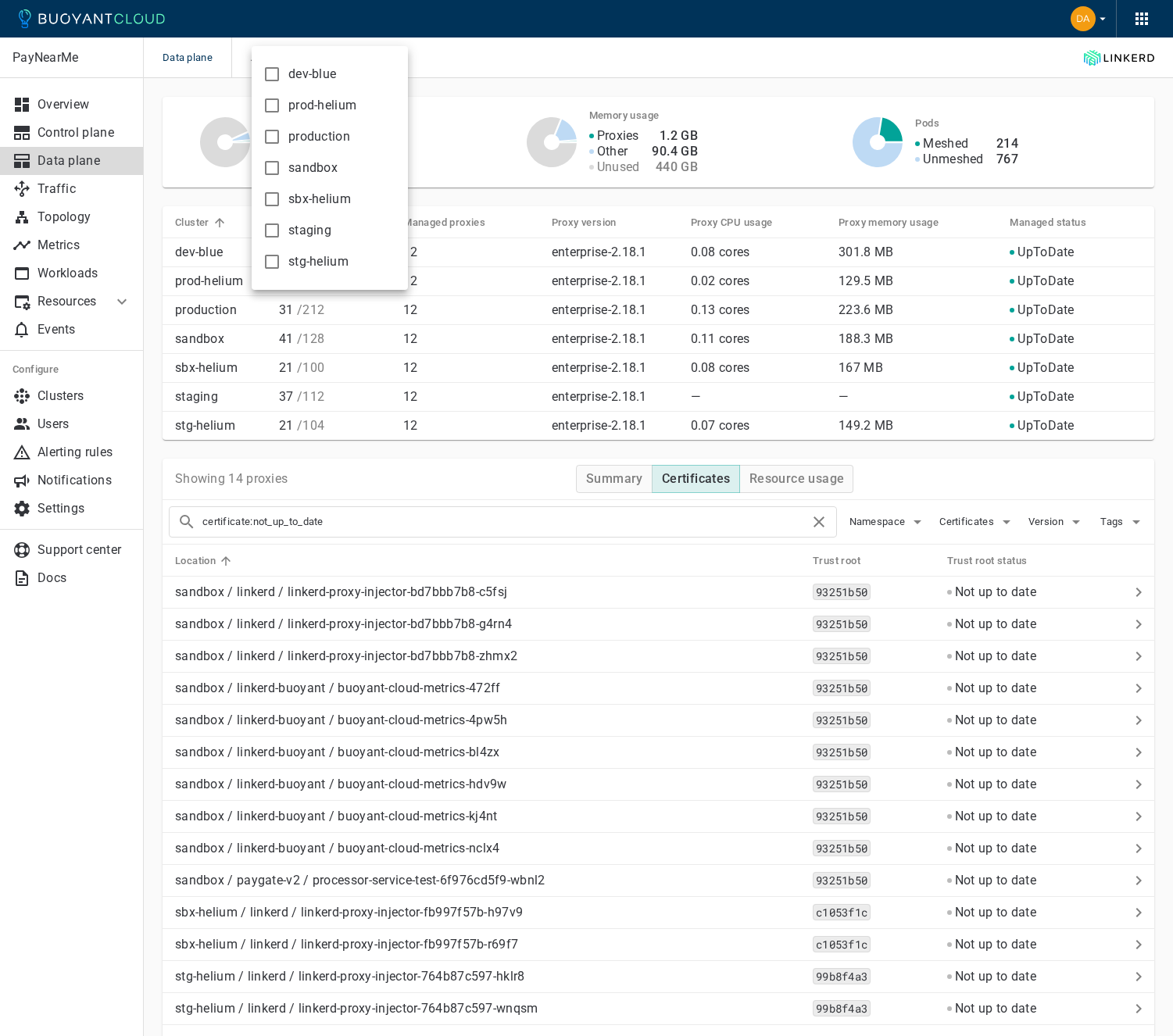
click at [441, 650] on div at bounding box center [586, 518] width 1173 height 1036
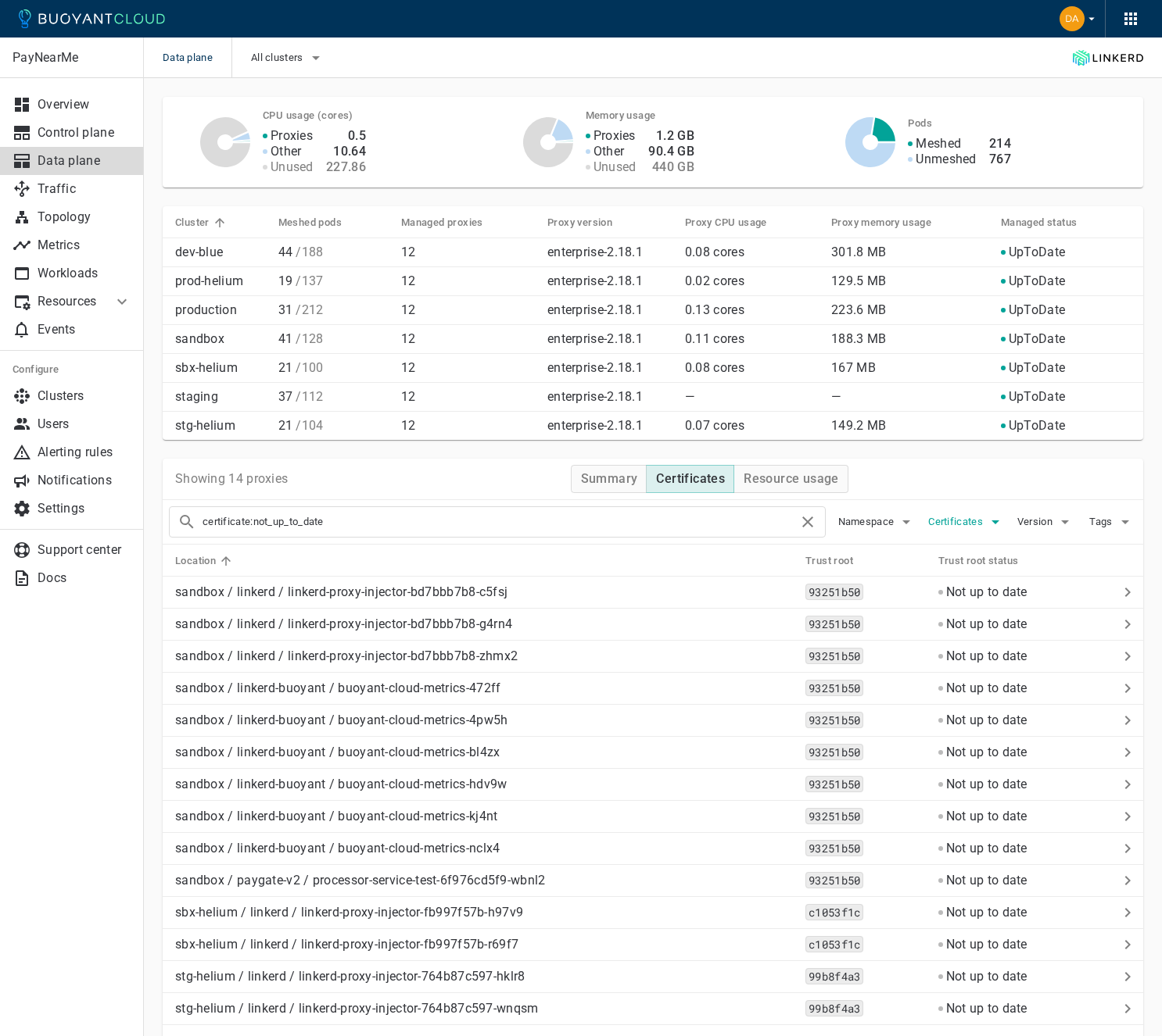
click at [978, 518] on span "Certificates" at bounding box center [956, 521] width 58 height 12
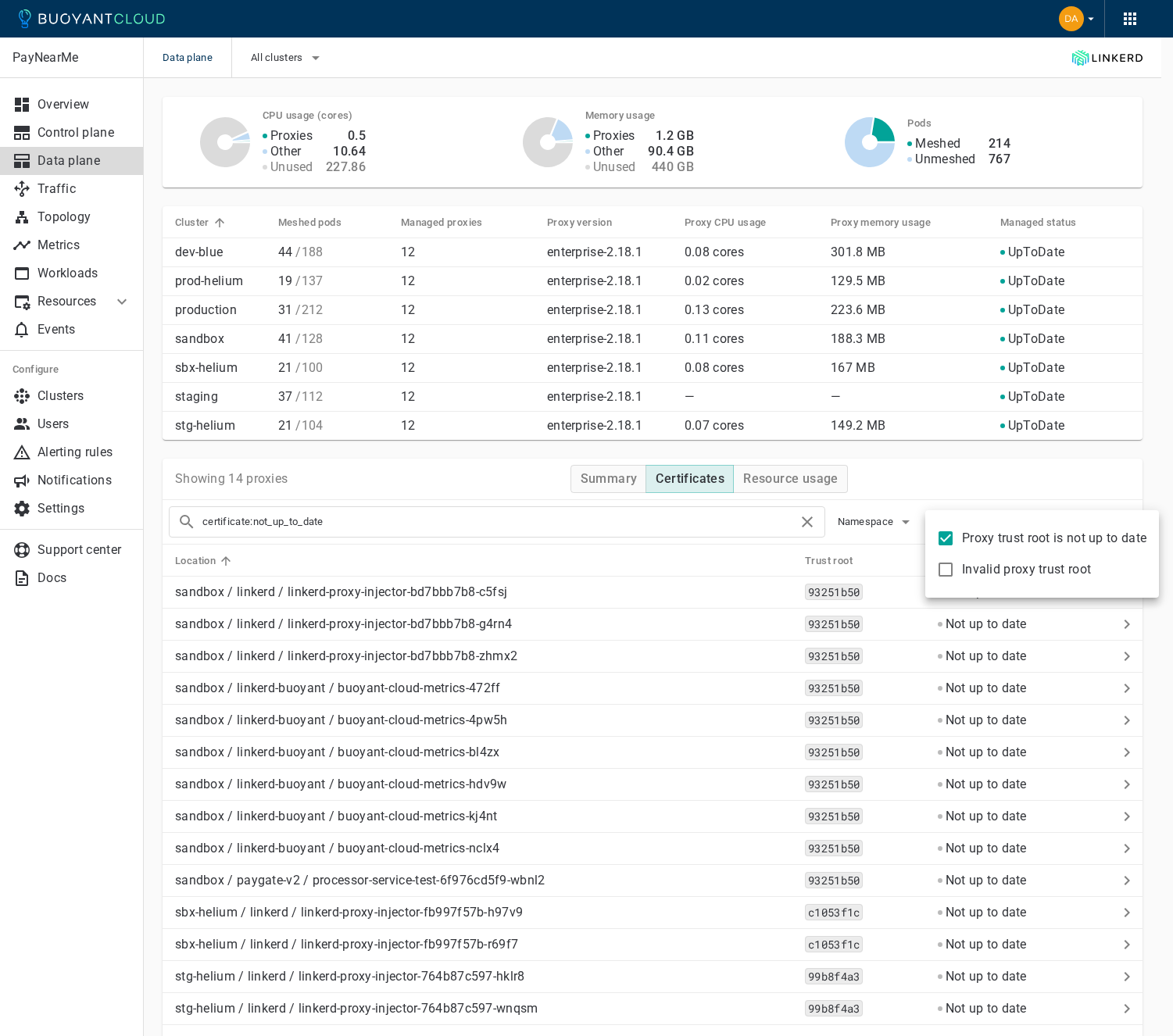
click at [964, 488] on div at bounding box center [586, 518] width 1173 height 1036
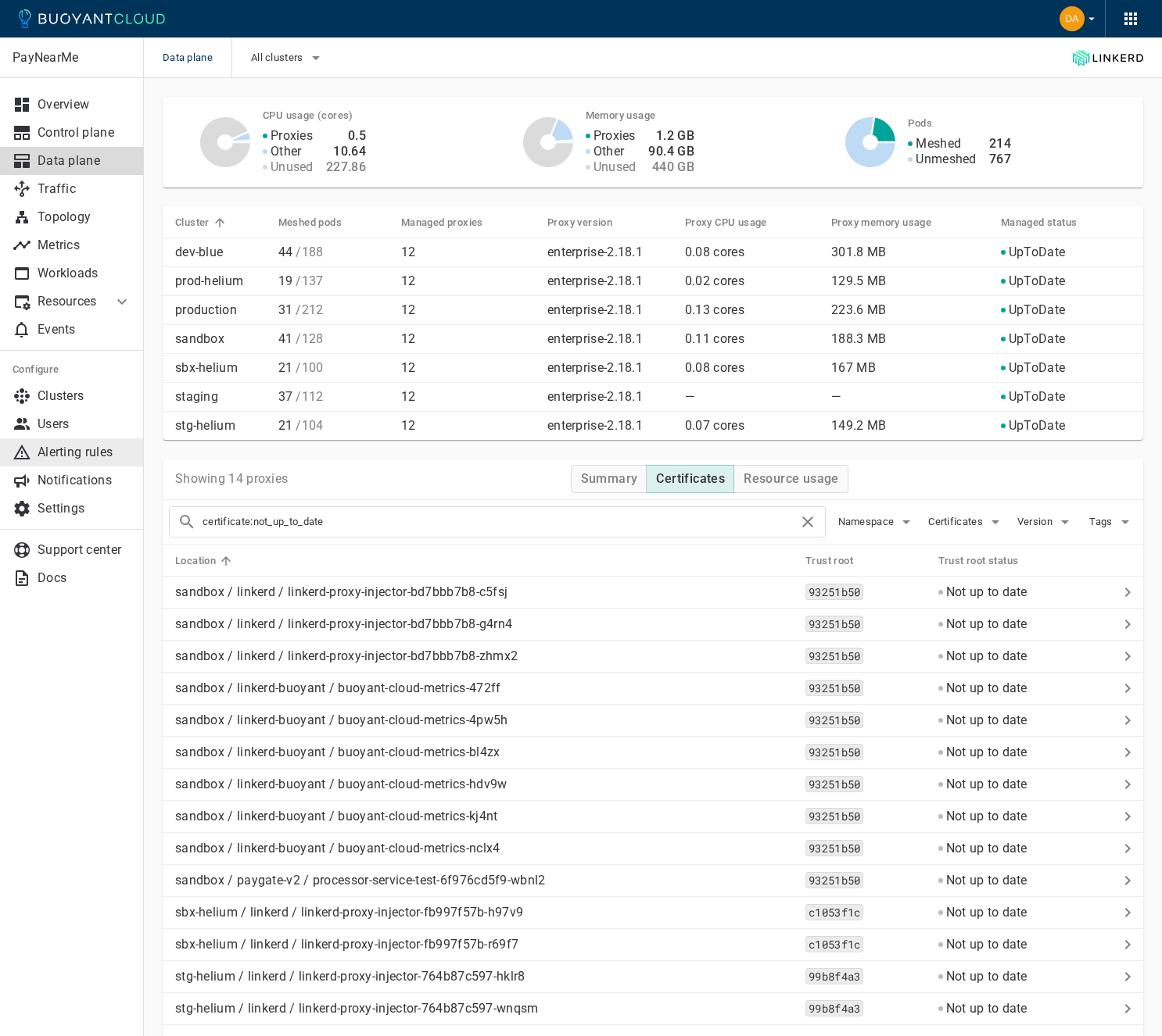
click at [78, 446] on p "Alerting rules" at bounding box center [84, 452] width 94 height 16
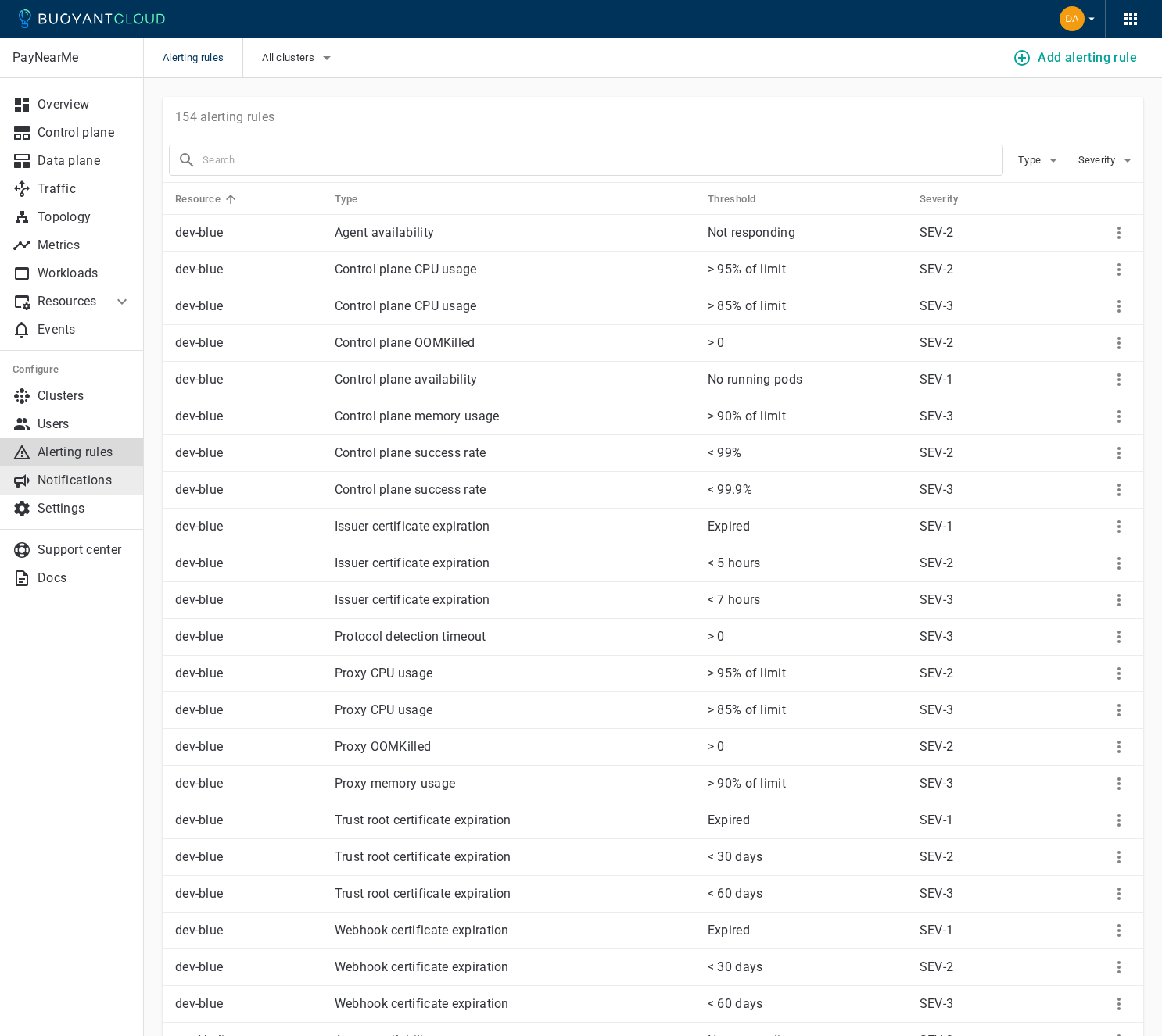
click at [49, 473] on p "Notifications" at bounding box center [84, 480] width 94 height 16
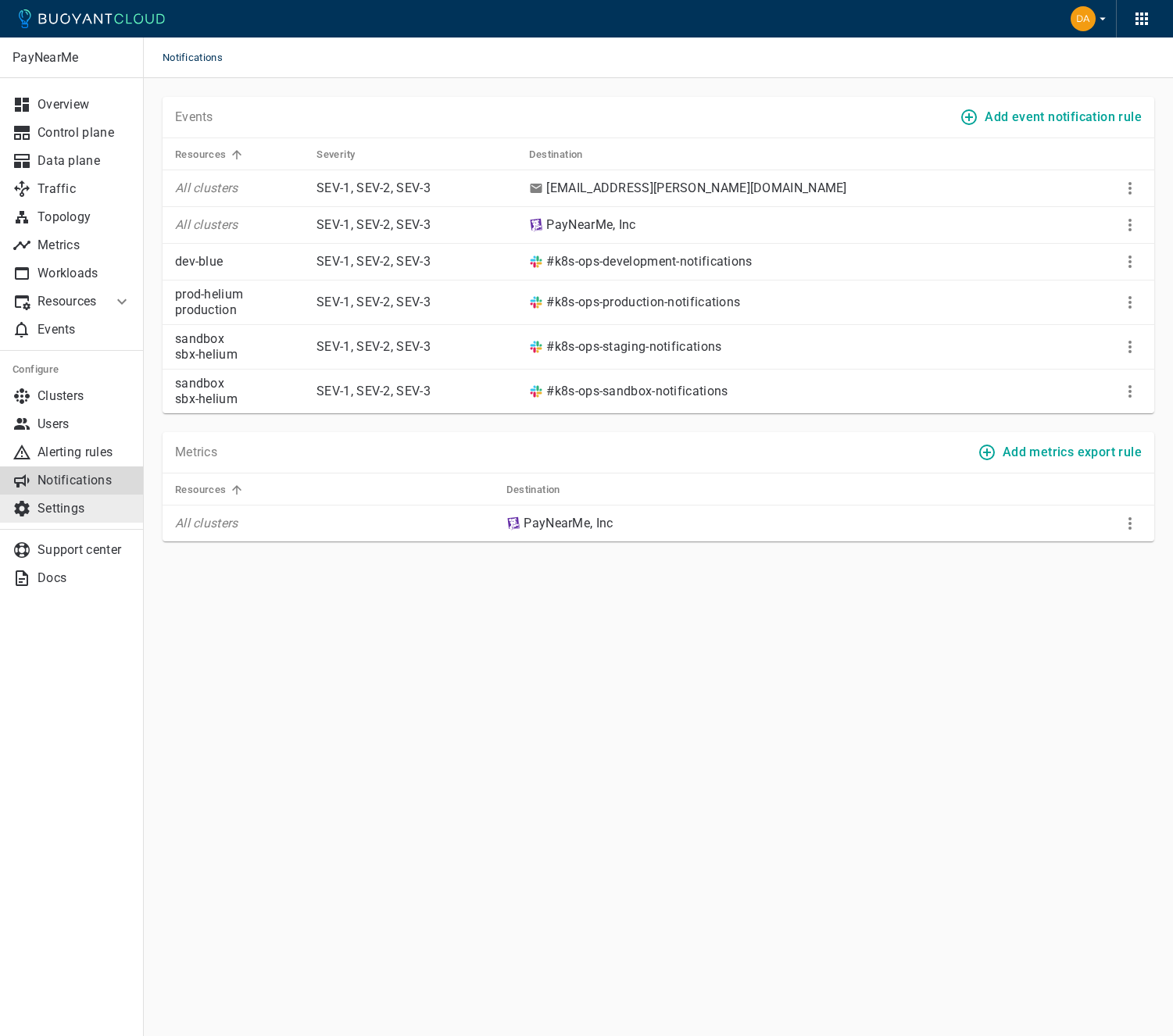
click at [84, 501] on p "Settings" at bounding box center [84, 508] width 94 height 16
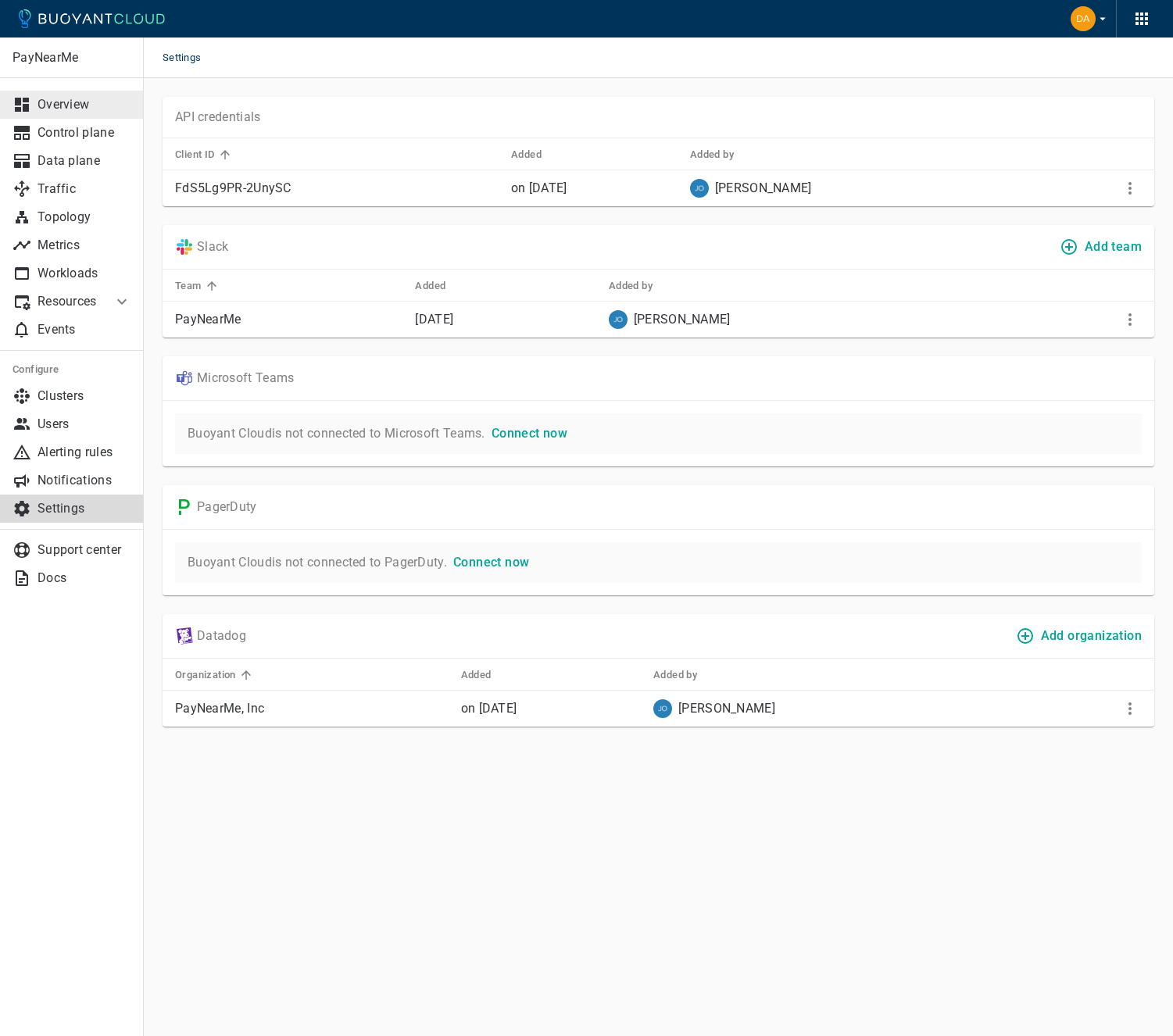
click at [85, 95] on link "Overview" at bounding box center [72, 104] width 143 height 28
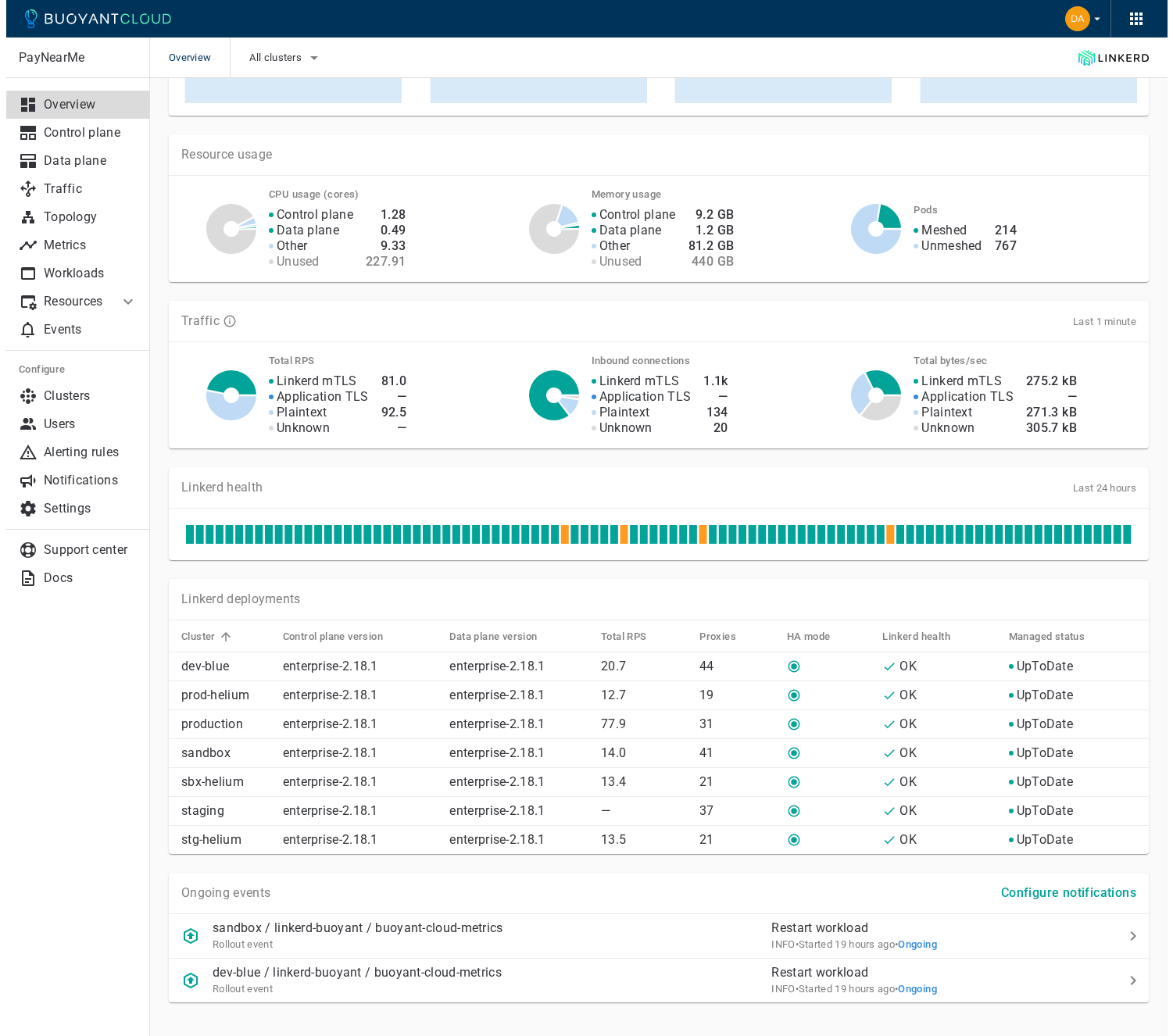
scroll to position [249, 0]
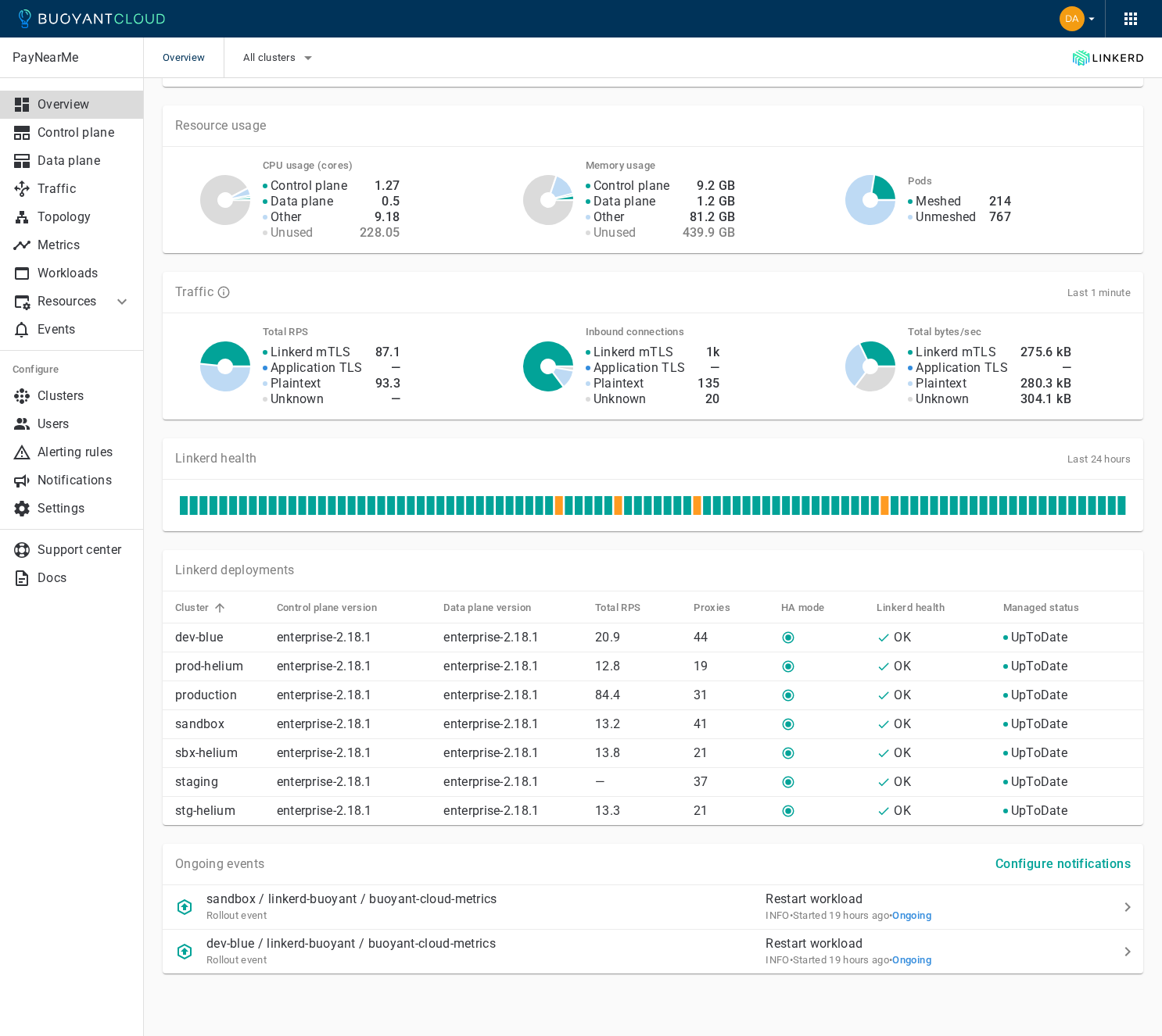
click at [835, 95] on div "Resource usage CPU usage (cores) Control plane Data plane Other Unused 1.27 0.5…" at bounding box center [642, 169] width 999 height 167
click at [811, 154] on div "CPU usage (cores) Control plane Data plane Other Unused 1.27 0.5 9.18 228.05 Me…" at bounding box center [646, 194] width 967 height 94
click at [321, 64] on div "Overview All clusters" at bounding box center [652, 58] width 1018 height 41
click at [309, 60] on icon "button" at bounding box center [308, 58] width 7 height 4
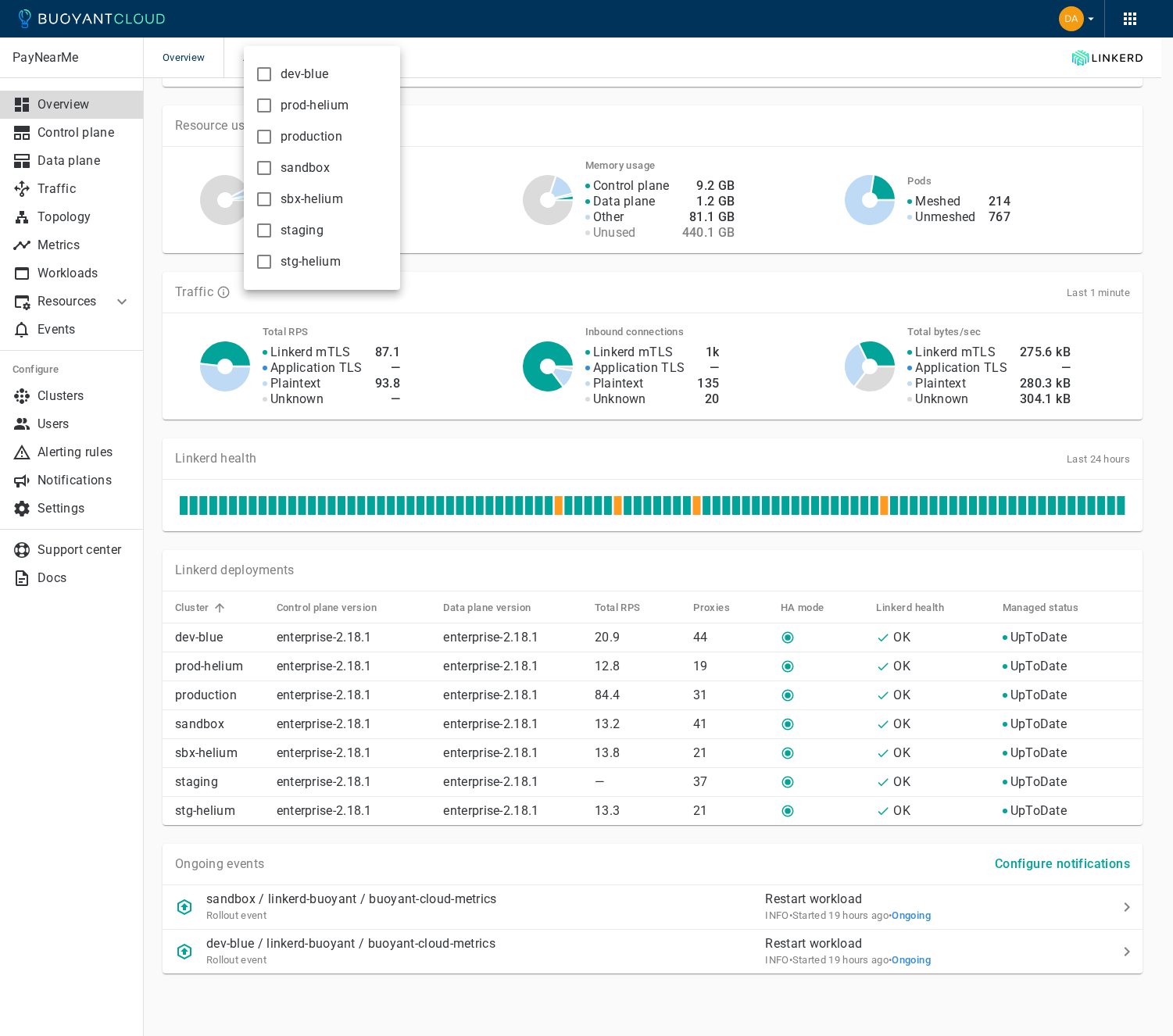
click at [460, 119] on div at bounding box center [586, 518] width 1173 height 1036
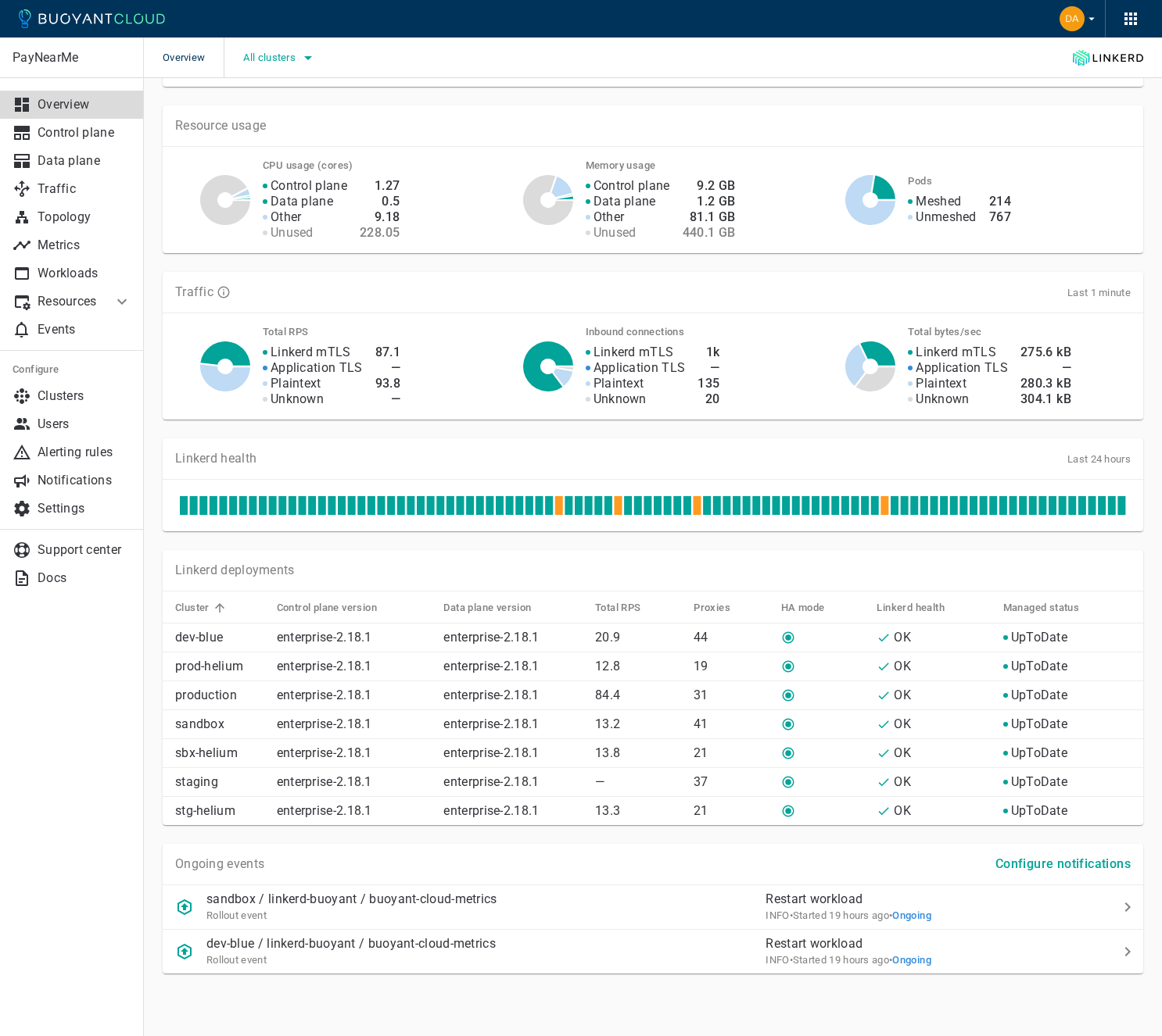
click at [285, 61] on span "All clusters" at bounding box center [271, 57] width 56 height 12
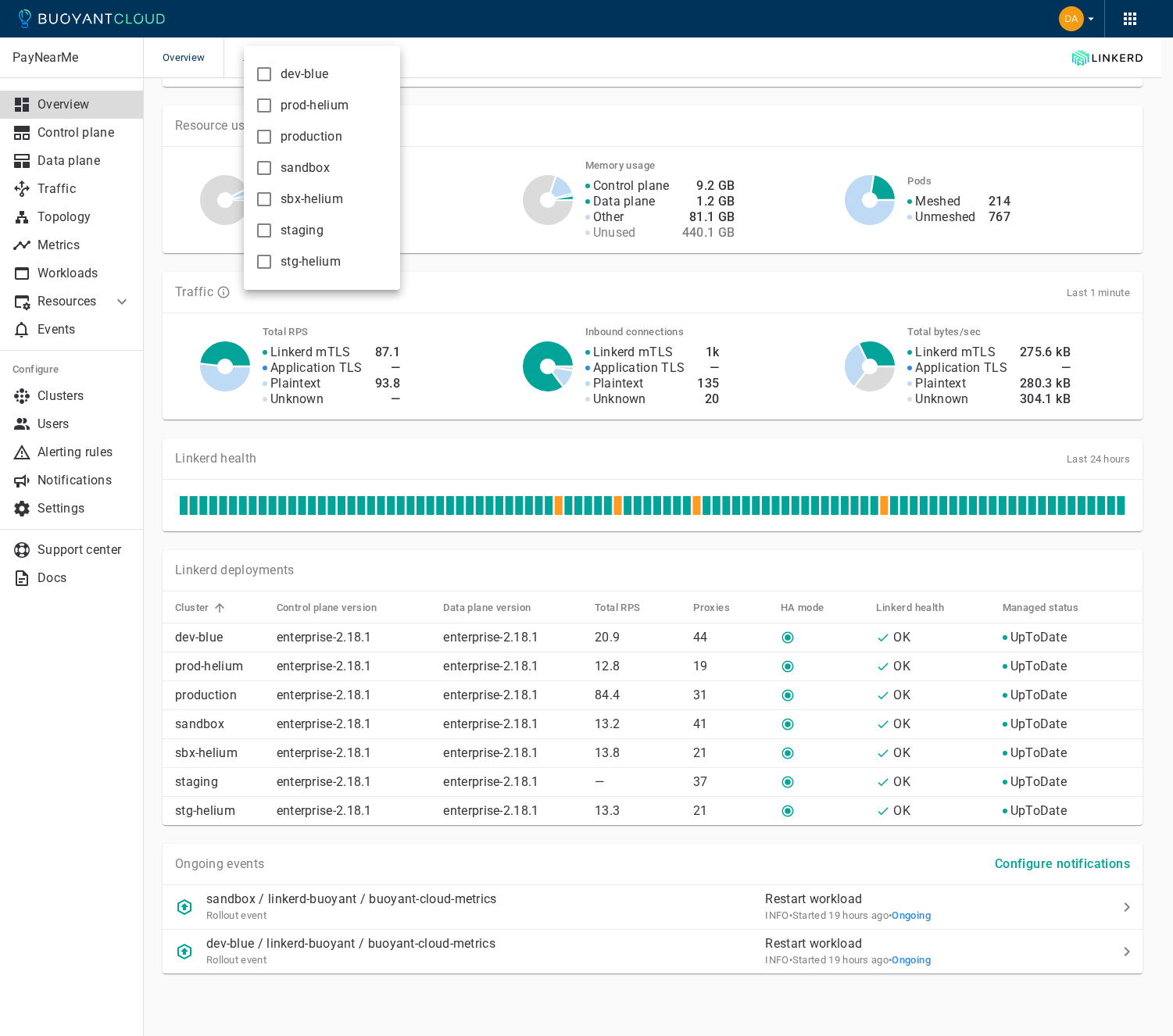
click at [301, 204] on span "sbx-helium" at bounding box center [311, 199] width 62 height 16
click at [274, 204] on input "sbx-helium" at bounding box center [264, 199] width 19 height 19
checkbox input "true"
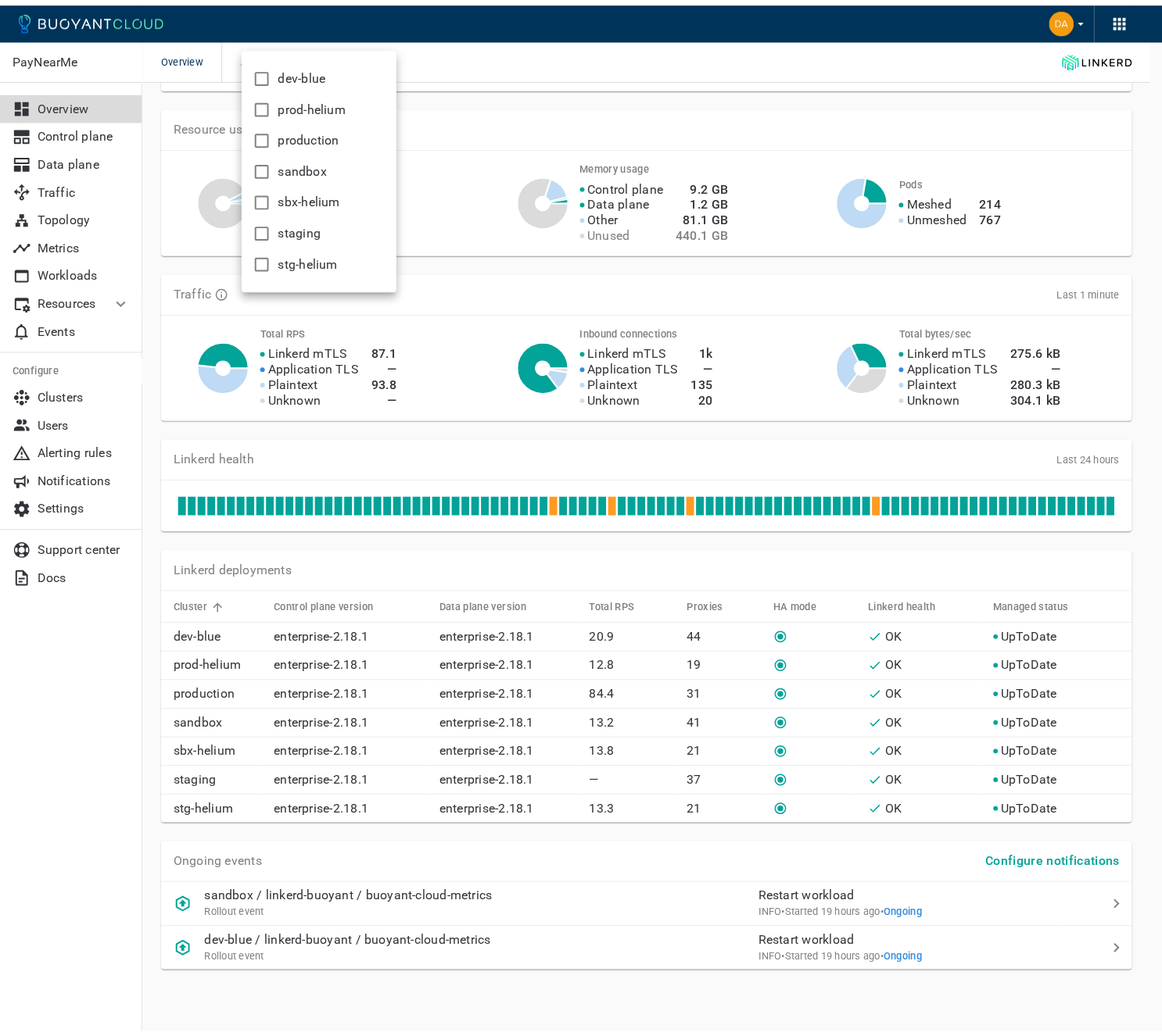
scroll to position [52, 0]
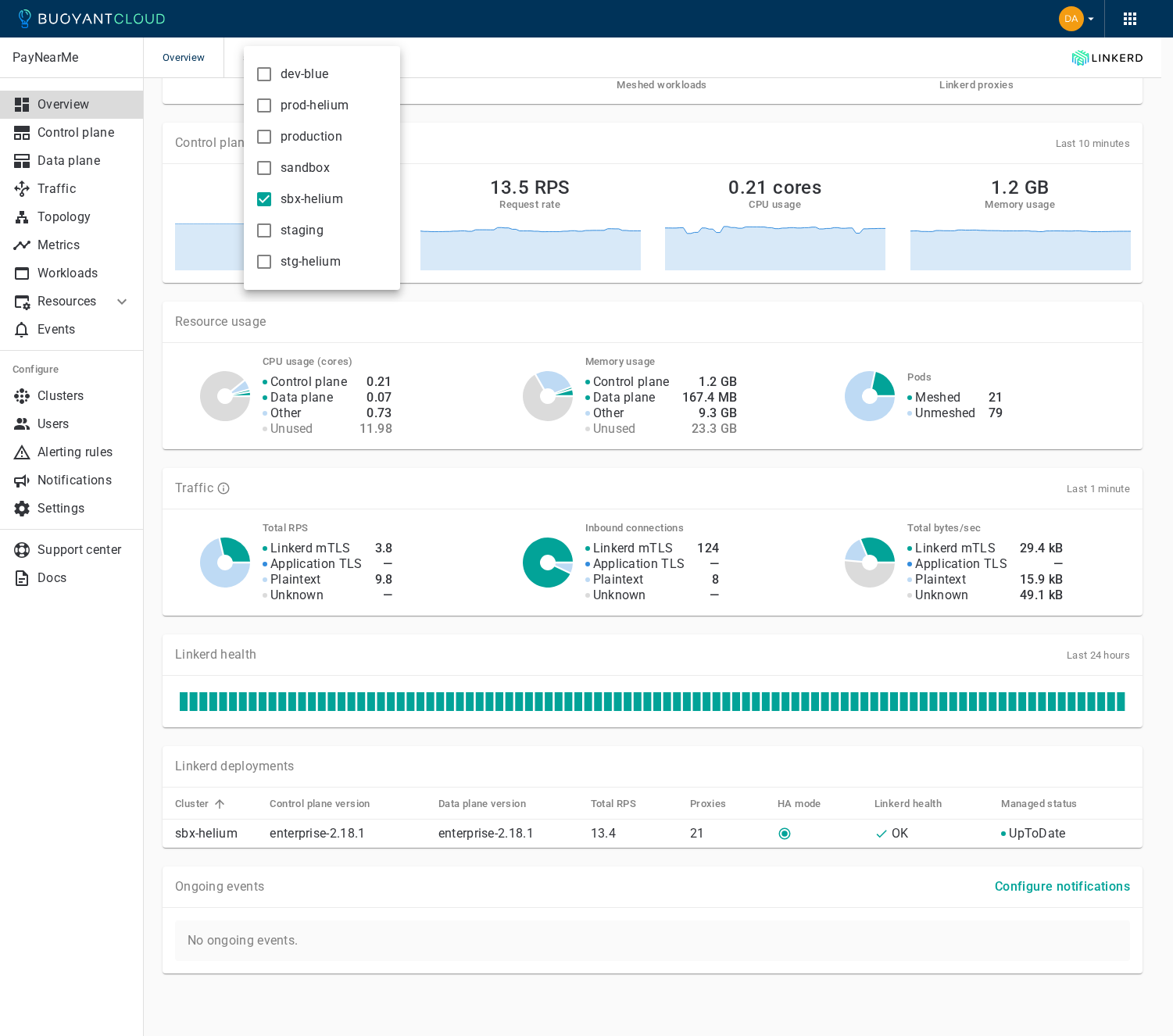
click at [514, 144] on div at bounding box center [586, 518] width 1173 height 1036
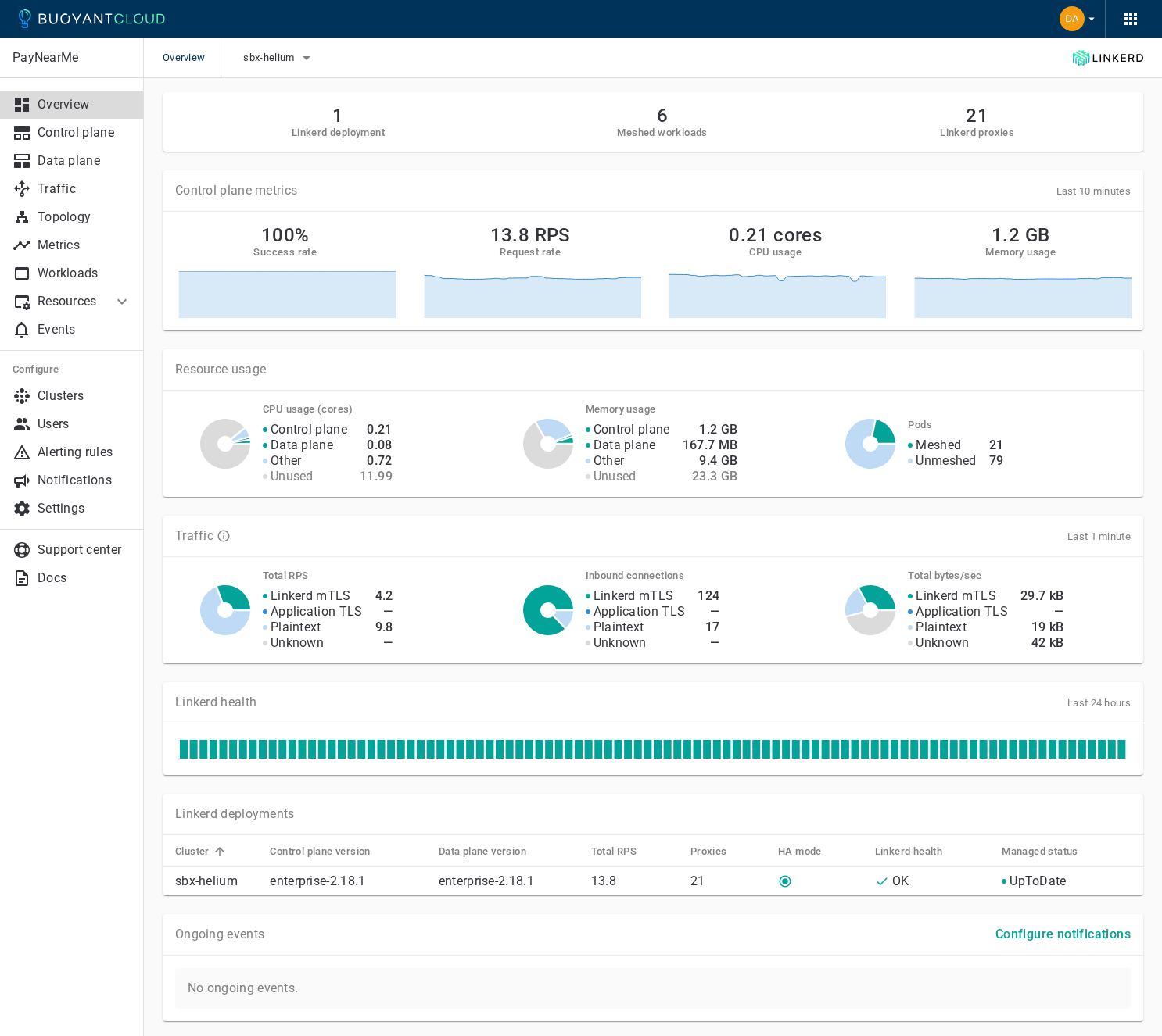
scroll to position [0, 0]
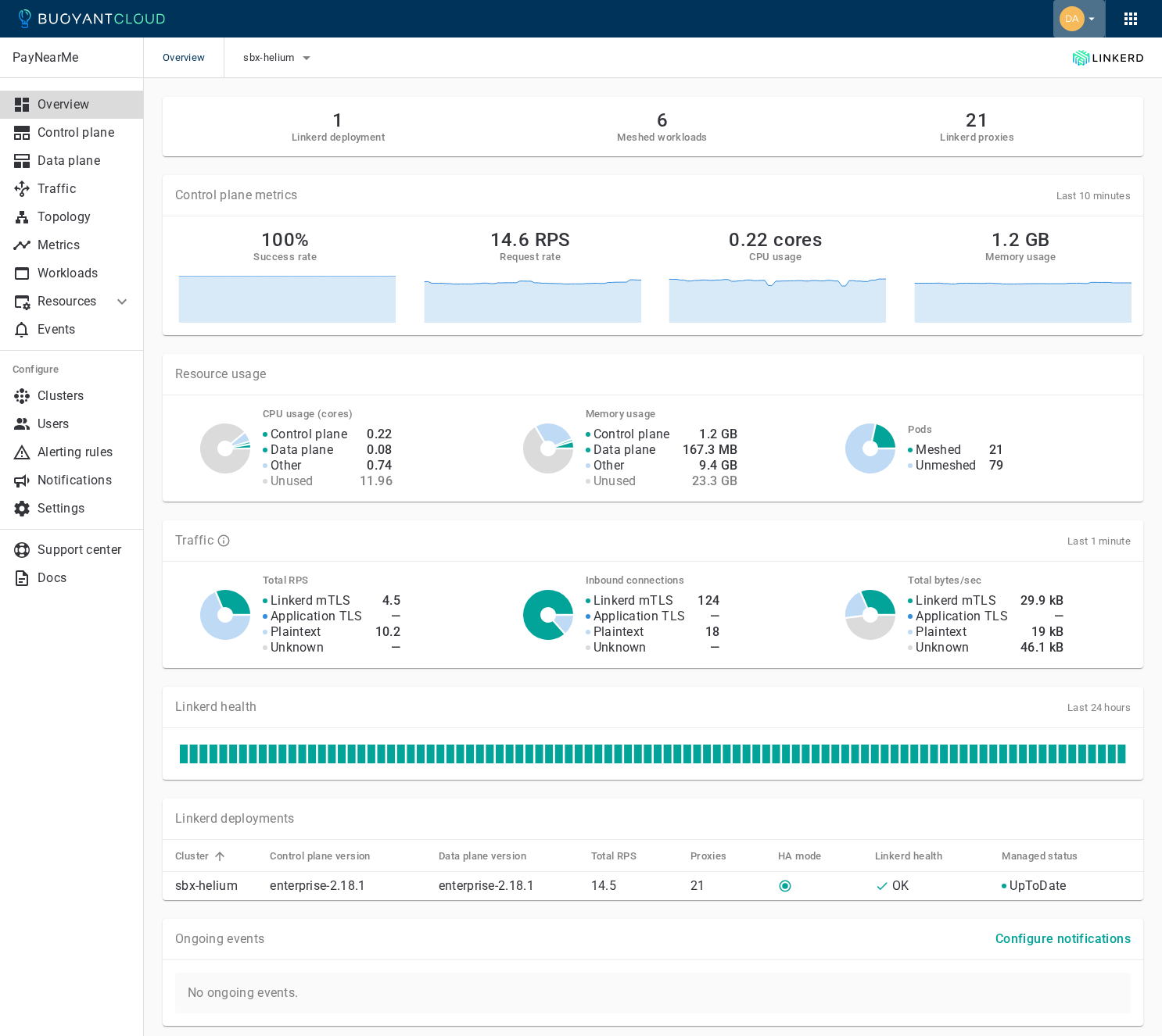
click at [1093, 27] on button "button" at bounding box center [1078, 19] width 51 height 37
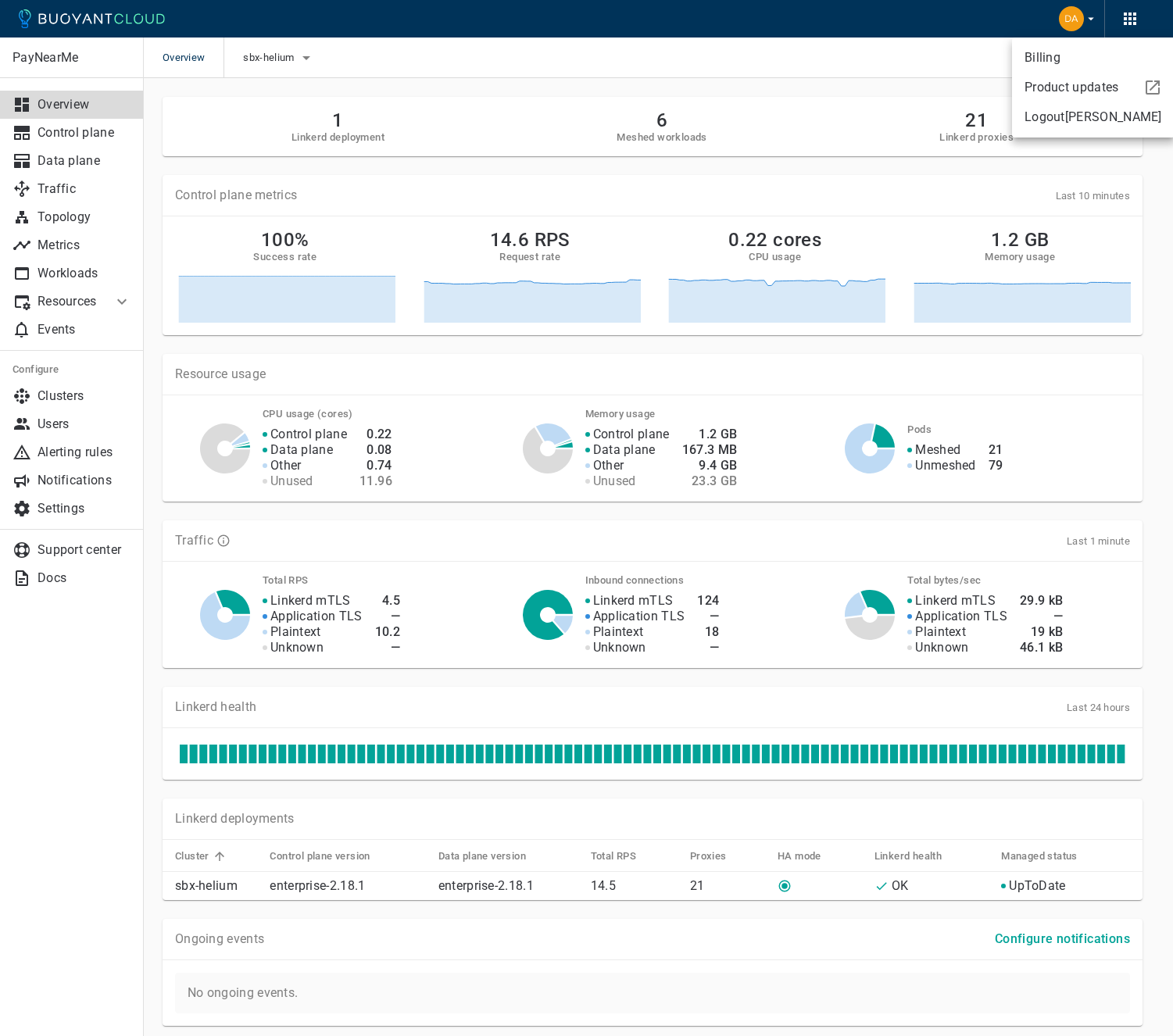
click at [1093, 26] on div at bounding box center [586, 518] width 1173 height 1036
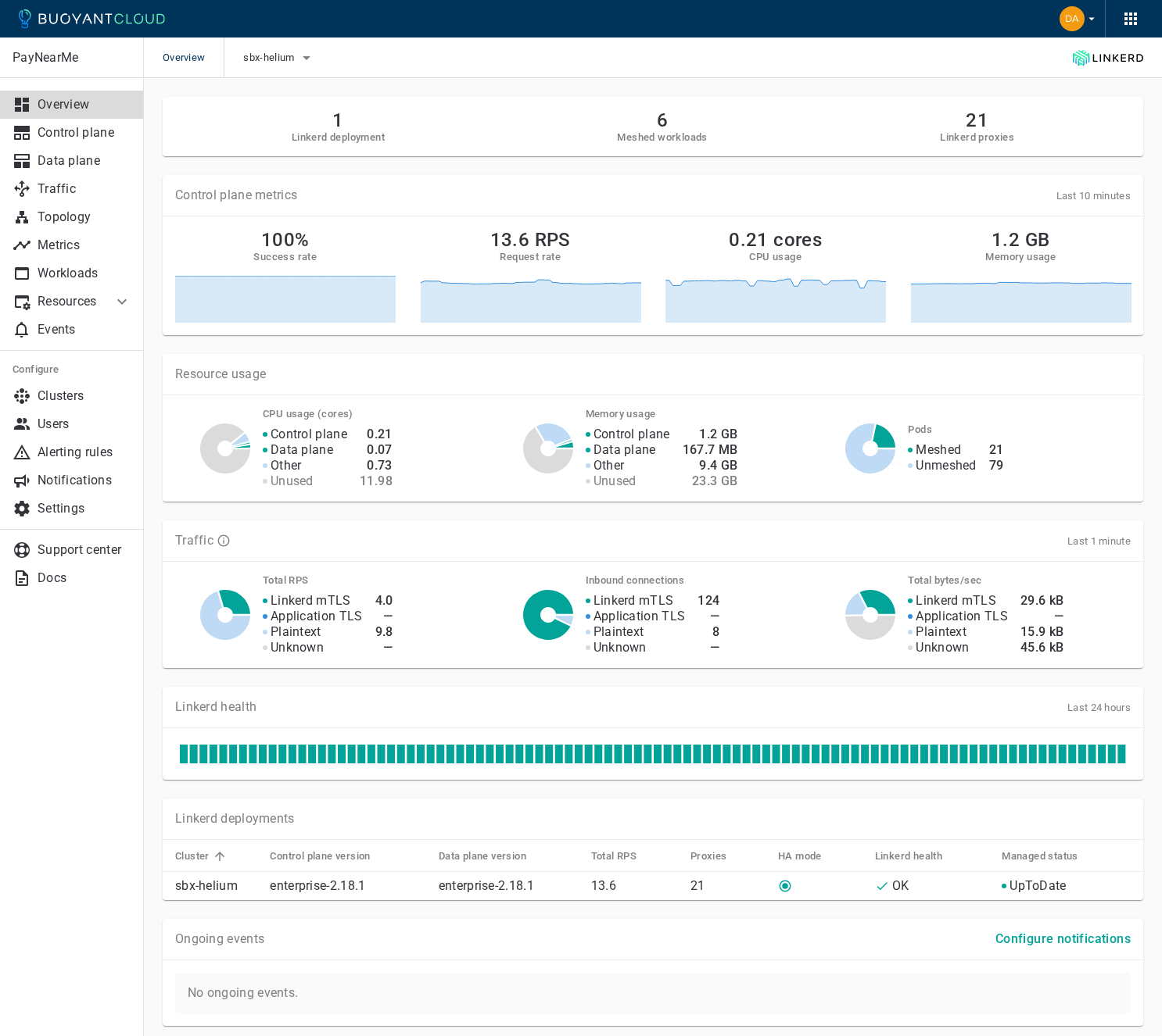
click at [77, 300] on p "Resources" at bounding box center [68, 302] width 62 height 16
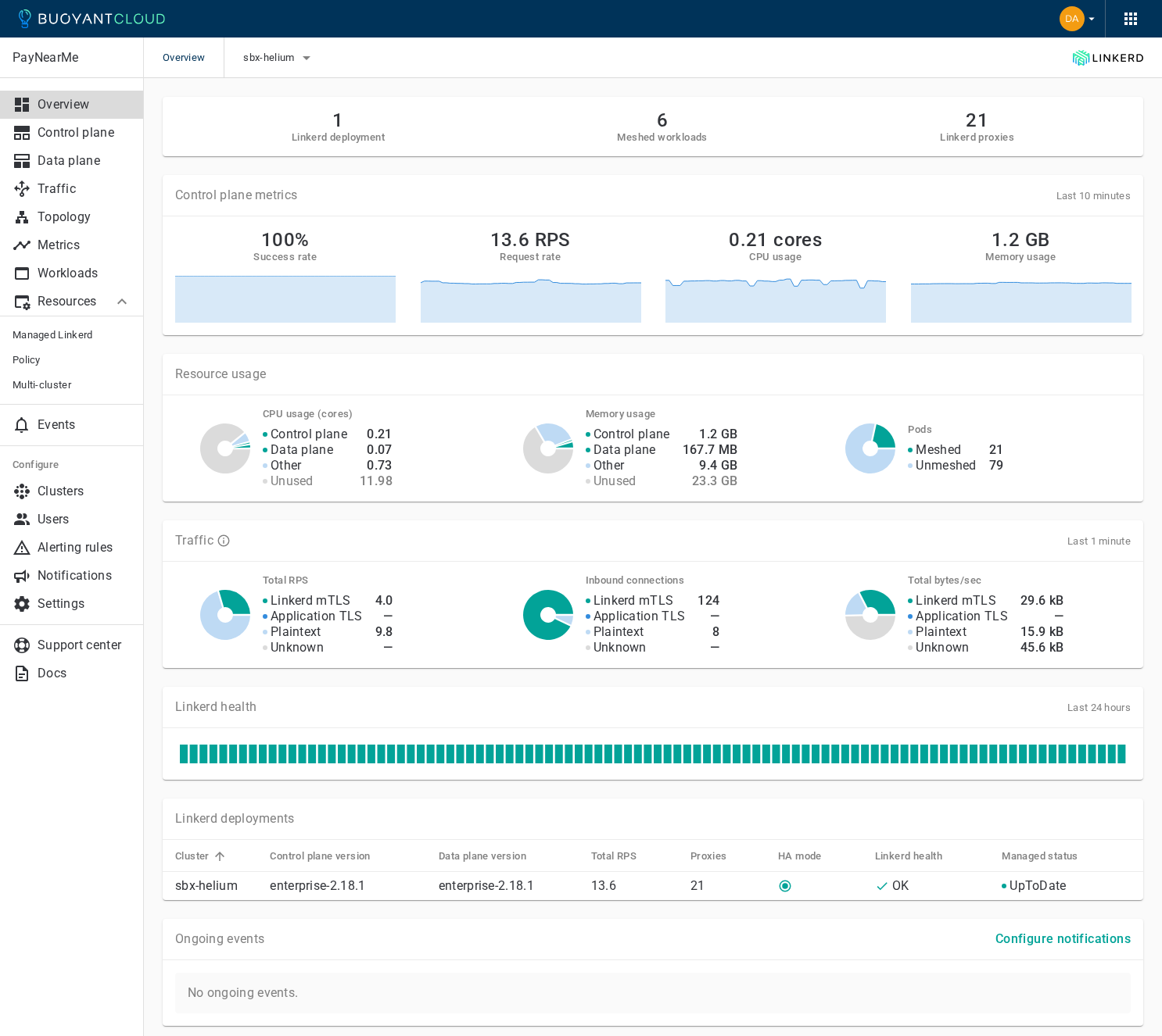
click at [77, 300] on p "Resources" at bounding box center [68, 302] width 62 height 16
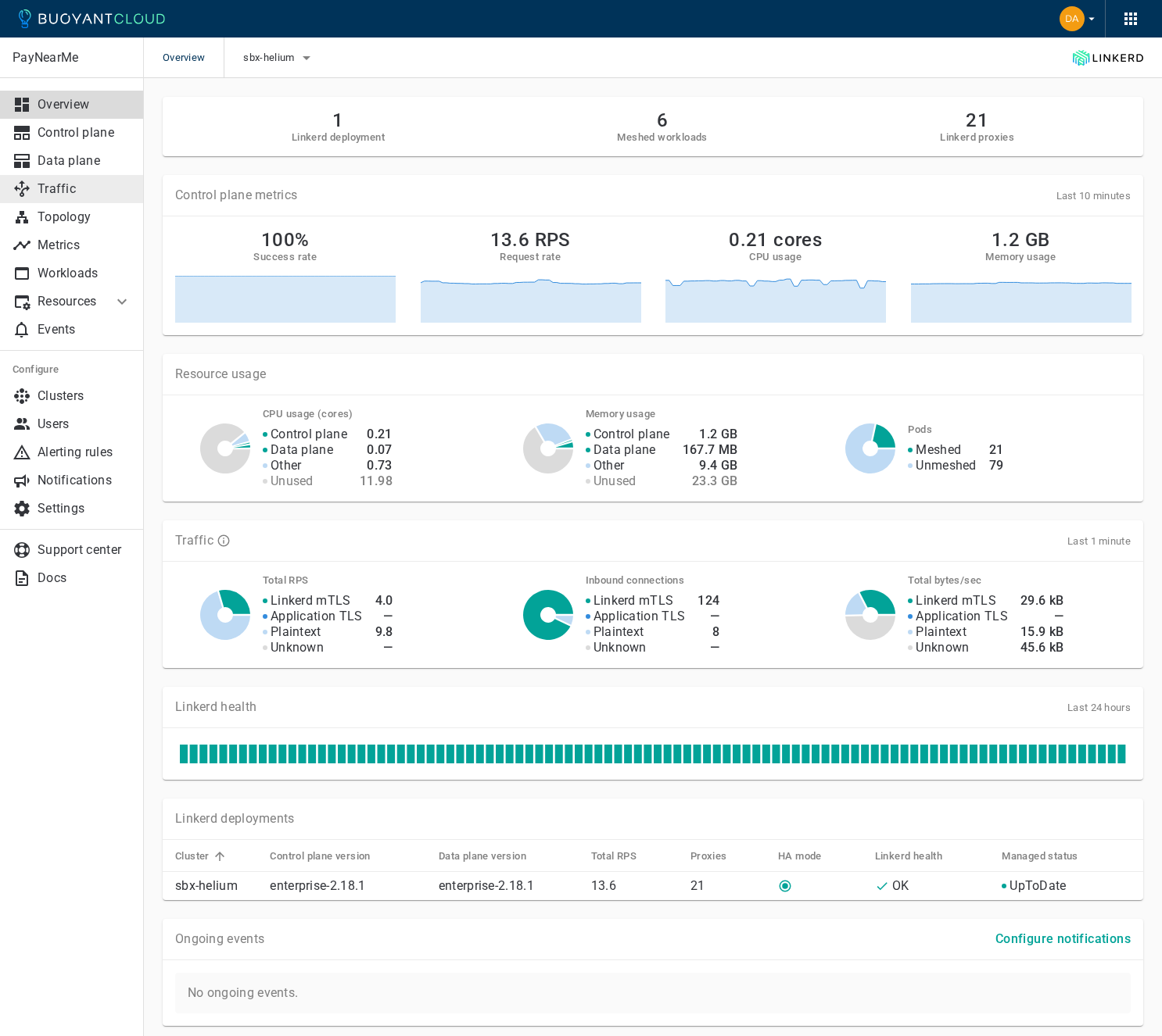
click at [55, 190] on p "Traffic" at bounding box center [84, 189] width 94 height 16
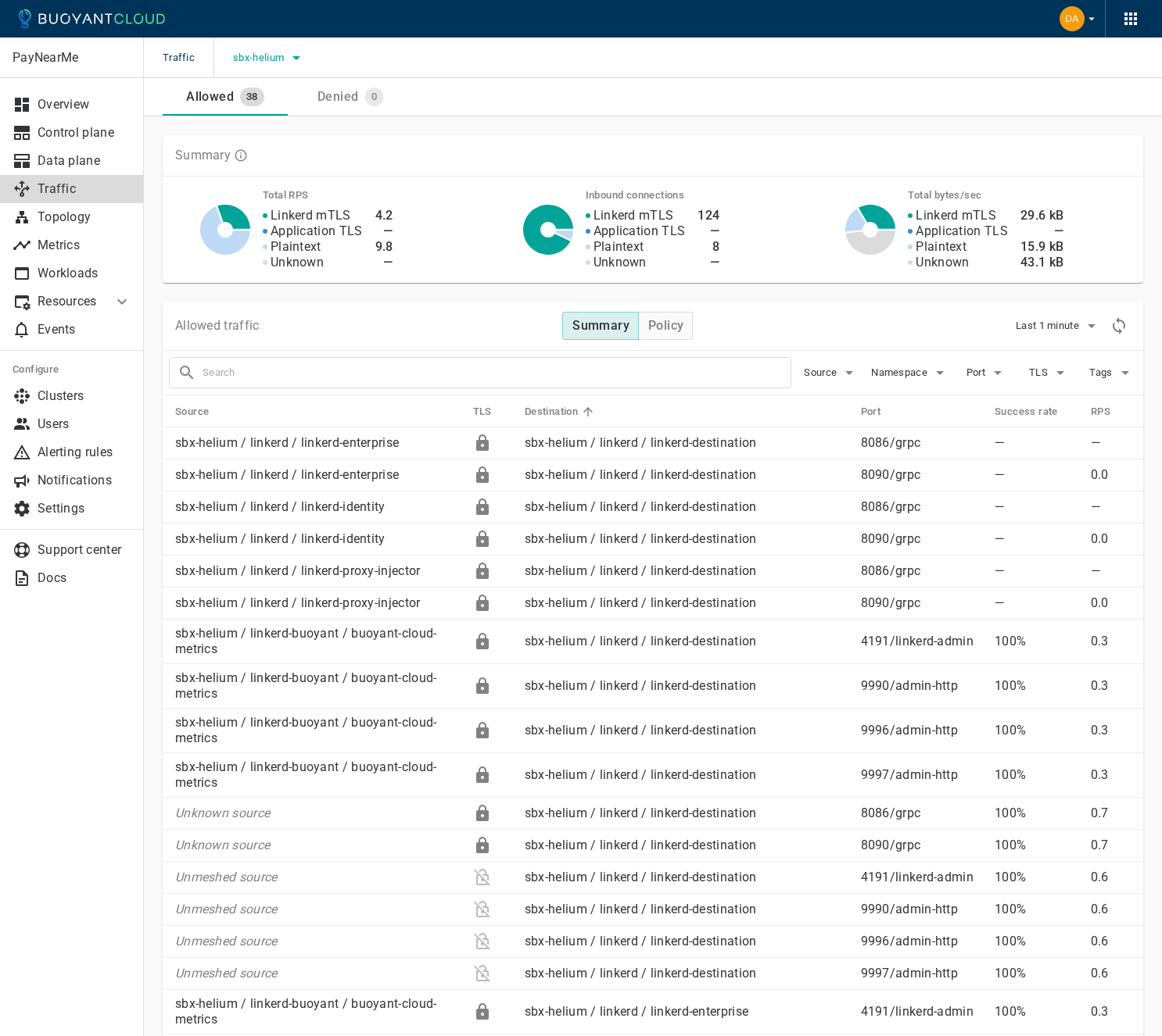
click at [267, 60] on span "sbx-helium" at bounding box center [260, 57] width 54 height 12
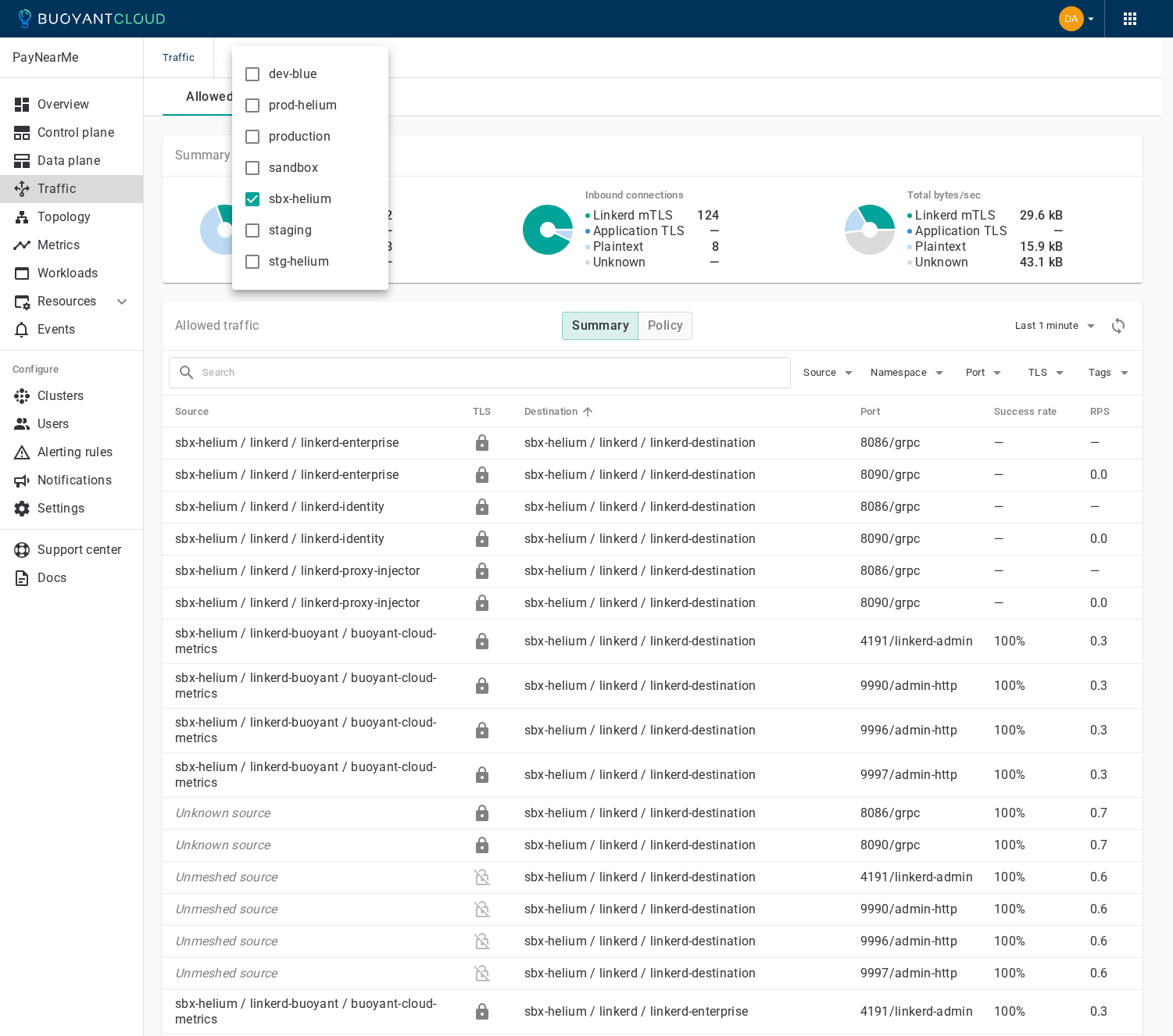
click at [478, 84] on div at bounding box center [586, 518] width 1173 height 1036
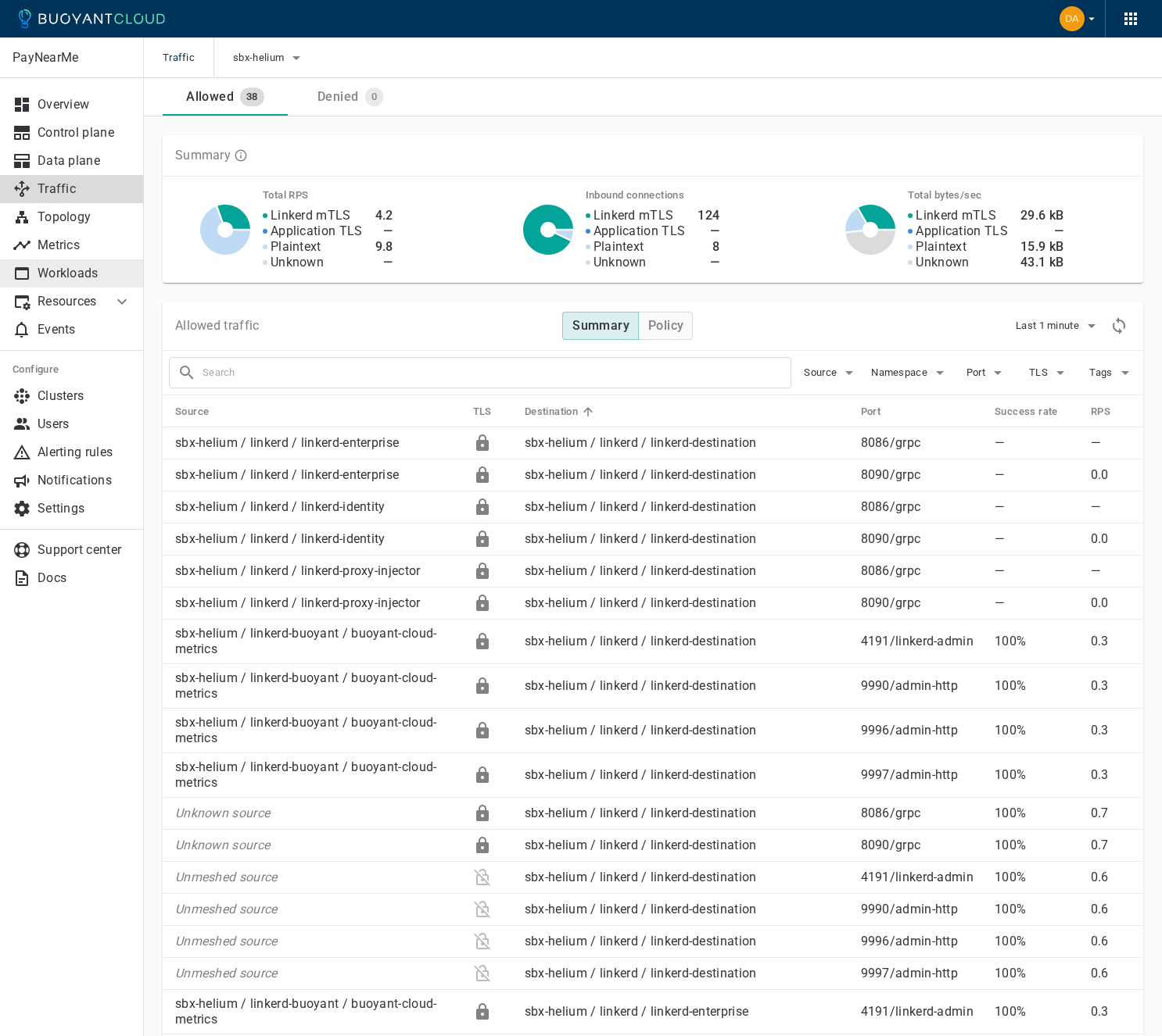
click at [71, 262] on link "Workloads" at bounding box center [72, 274] width 143 height 28
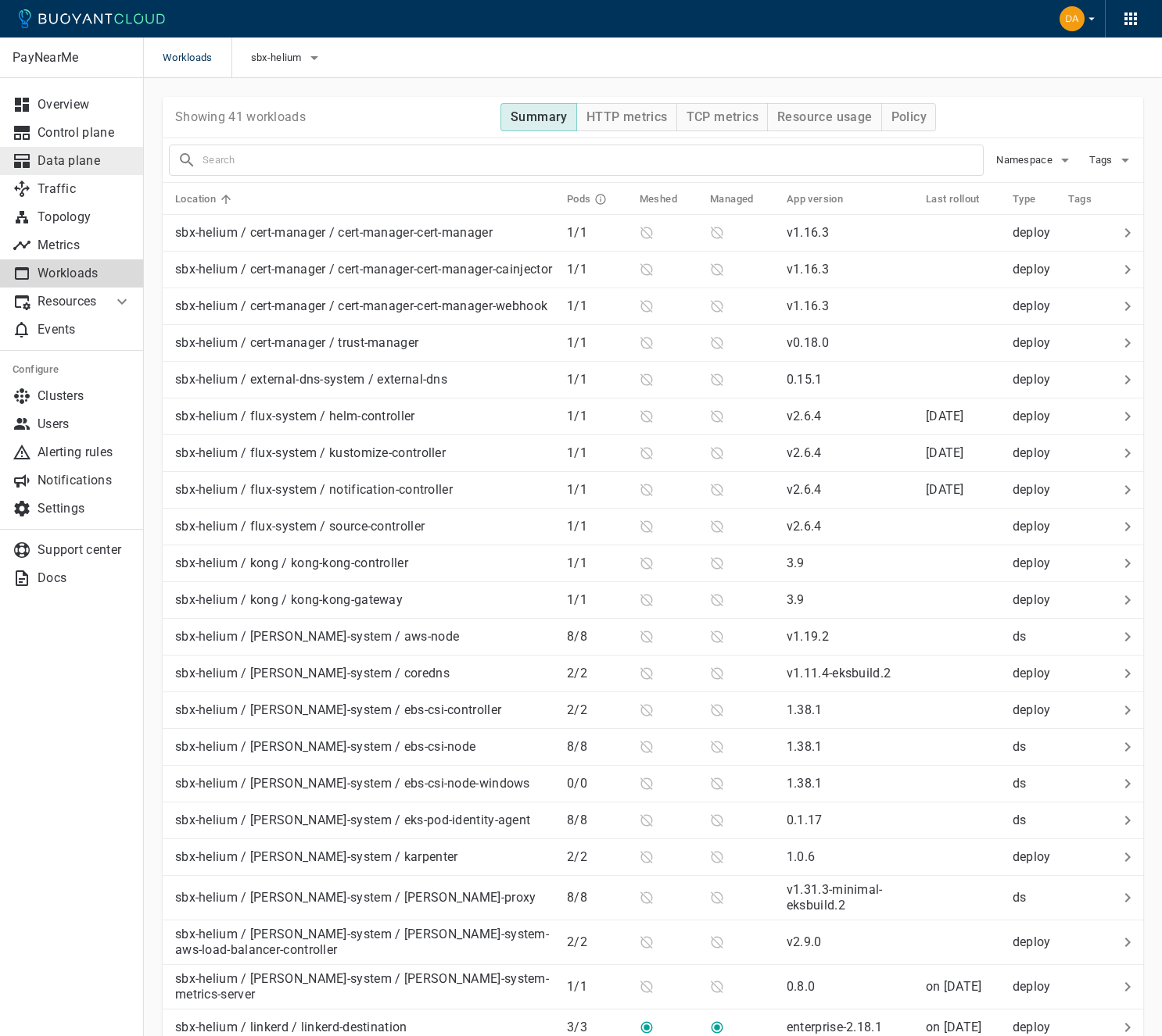
click at [92, 168] on p "Data plane" at bounding box center [84, 161] width 94 height 16
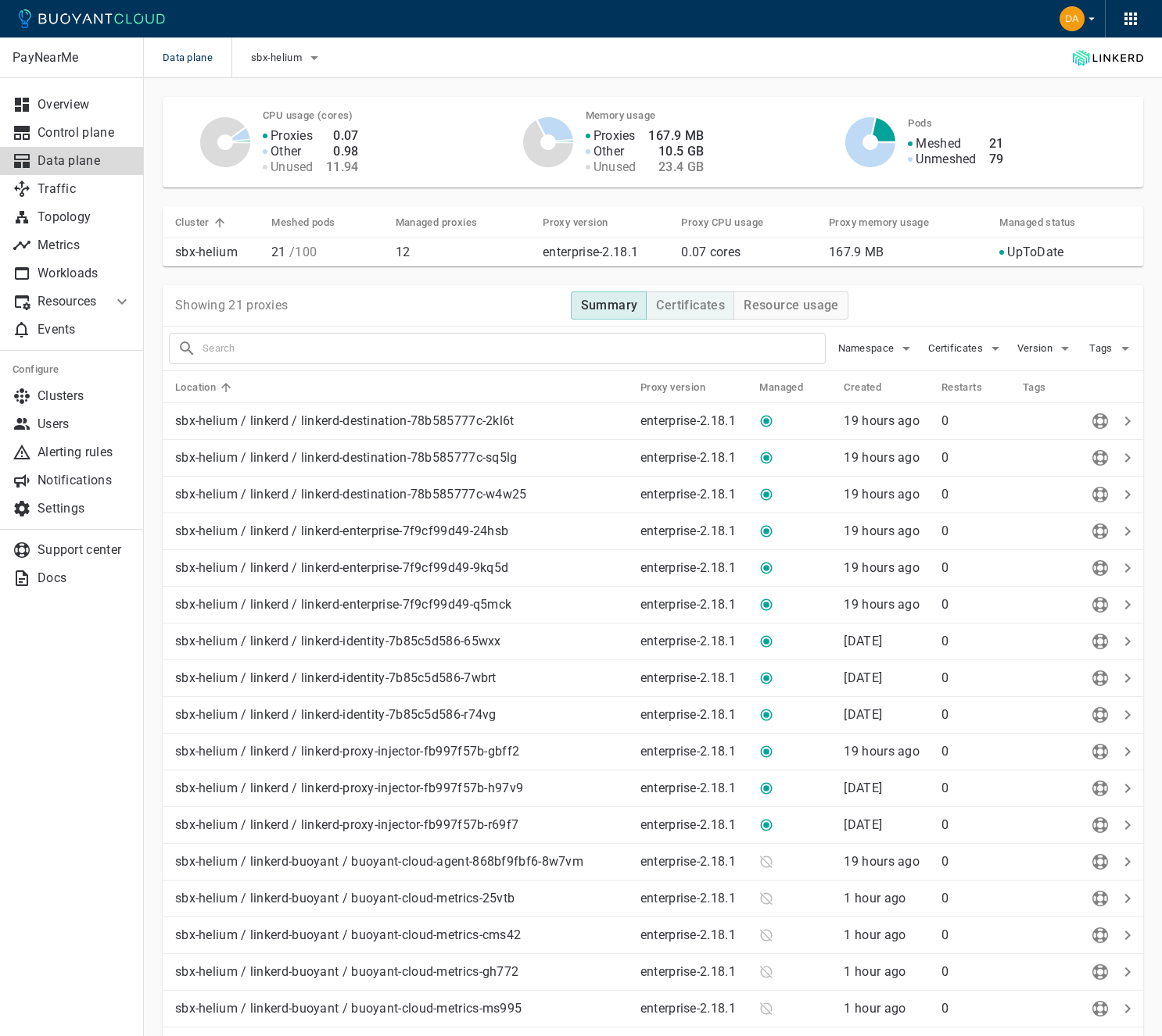
click at [694, 306] on h4 "Certificates" at bounding box center [690, 305] width 69 height 16
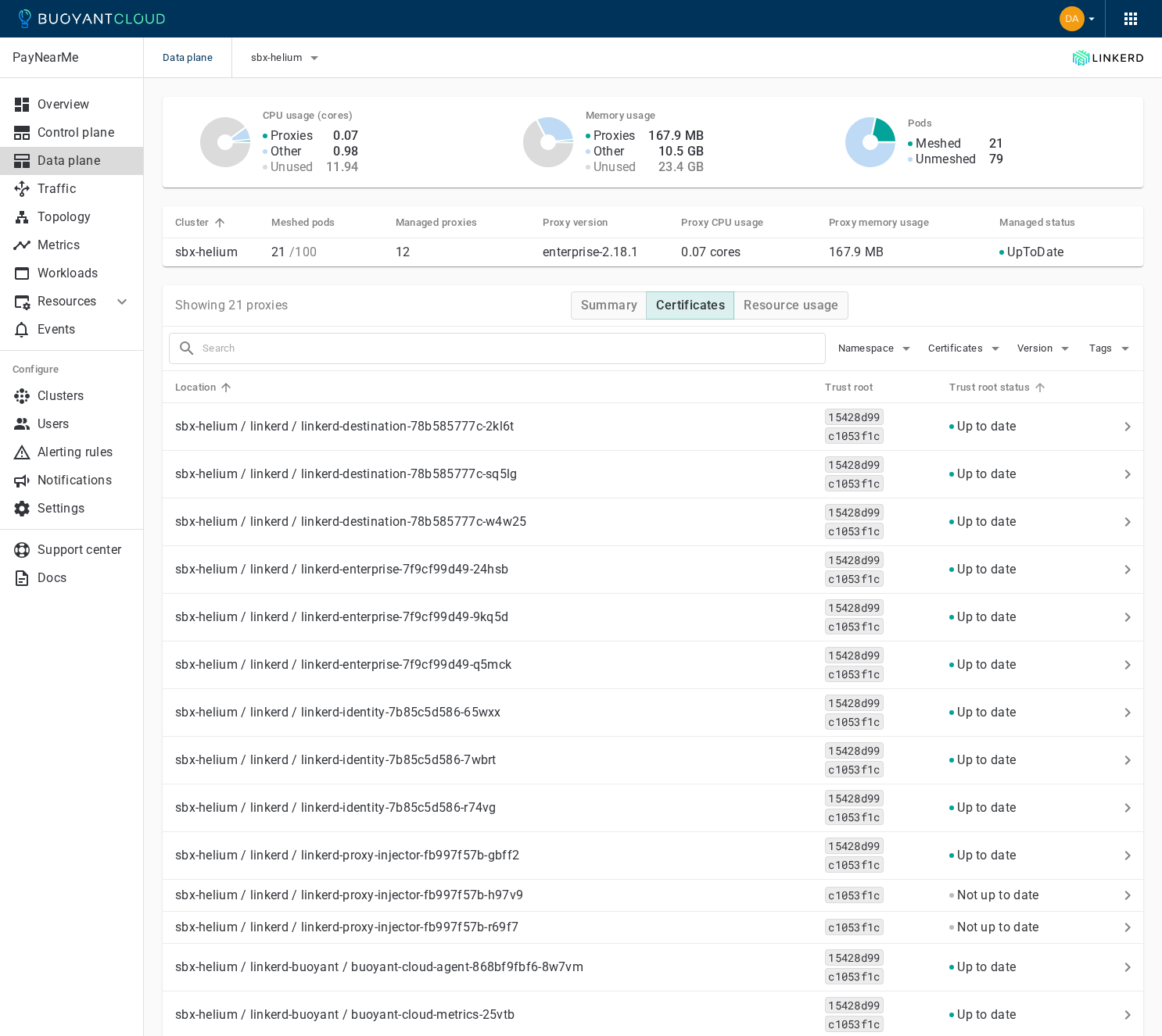
click at [994, 390] on h5 "Trust root status" at bounding box center [989, 387] width 80 height 12
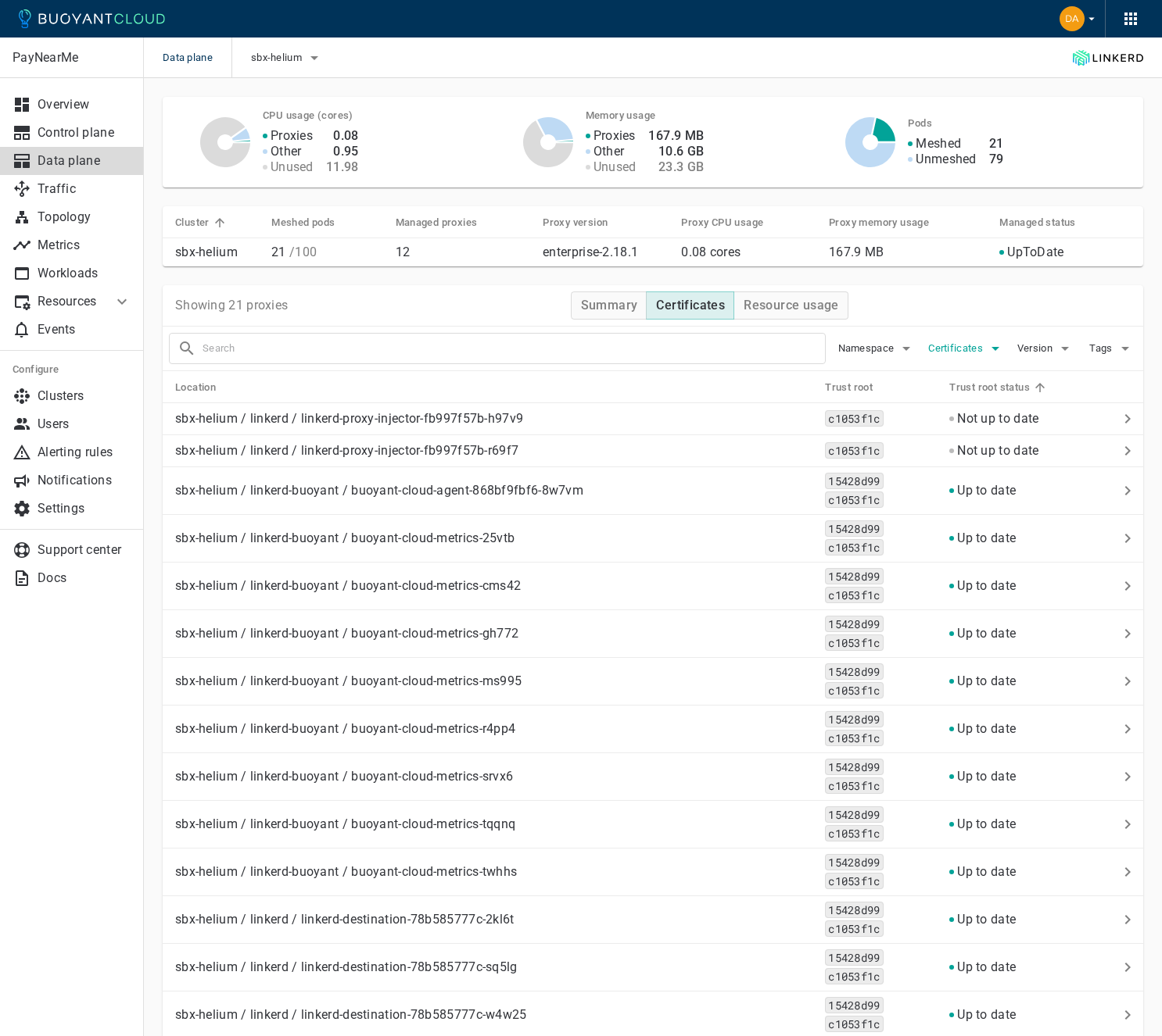
click at [957, 341] on button "Certificates" at bounding box center [966, 348] width 76 height 23
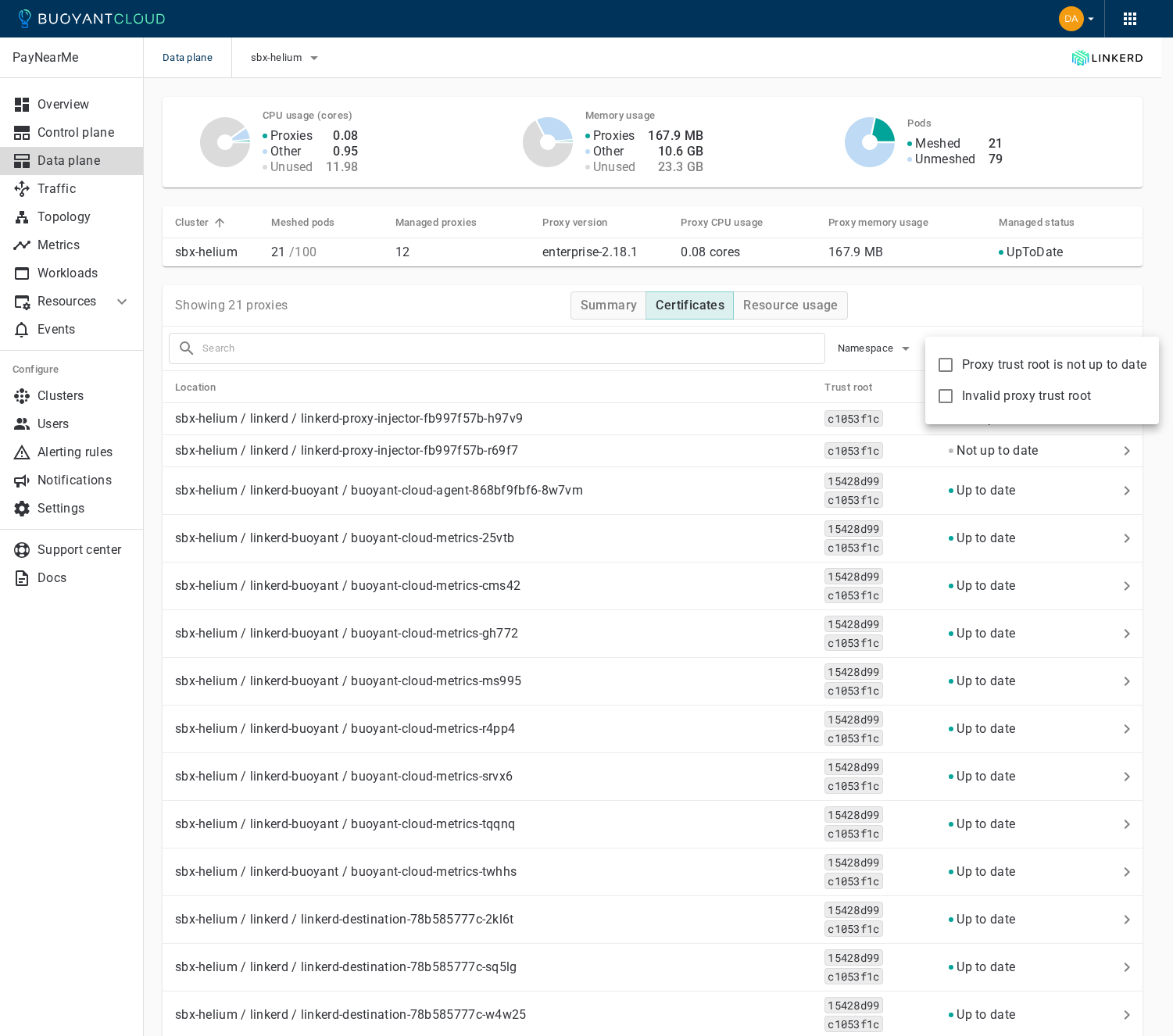
click at [958, 343] on div "Proxy trust root is not up to date Invalid proxy trust root" at bounding box center [1042, 381] width 234 height 87
click at [942, 300] on div at bounding box center [586, 518] width 1173 height 1036
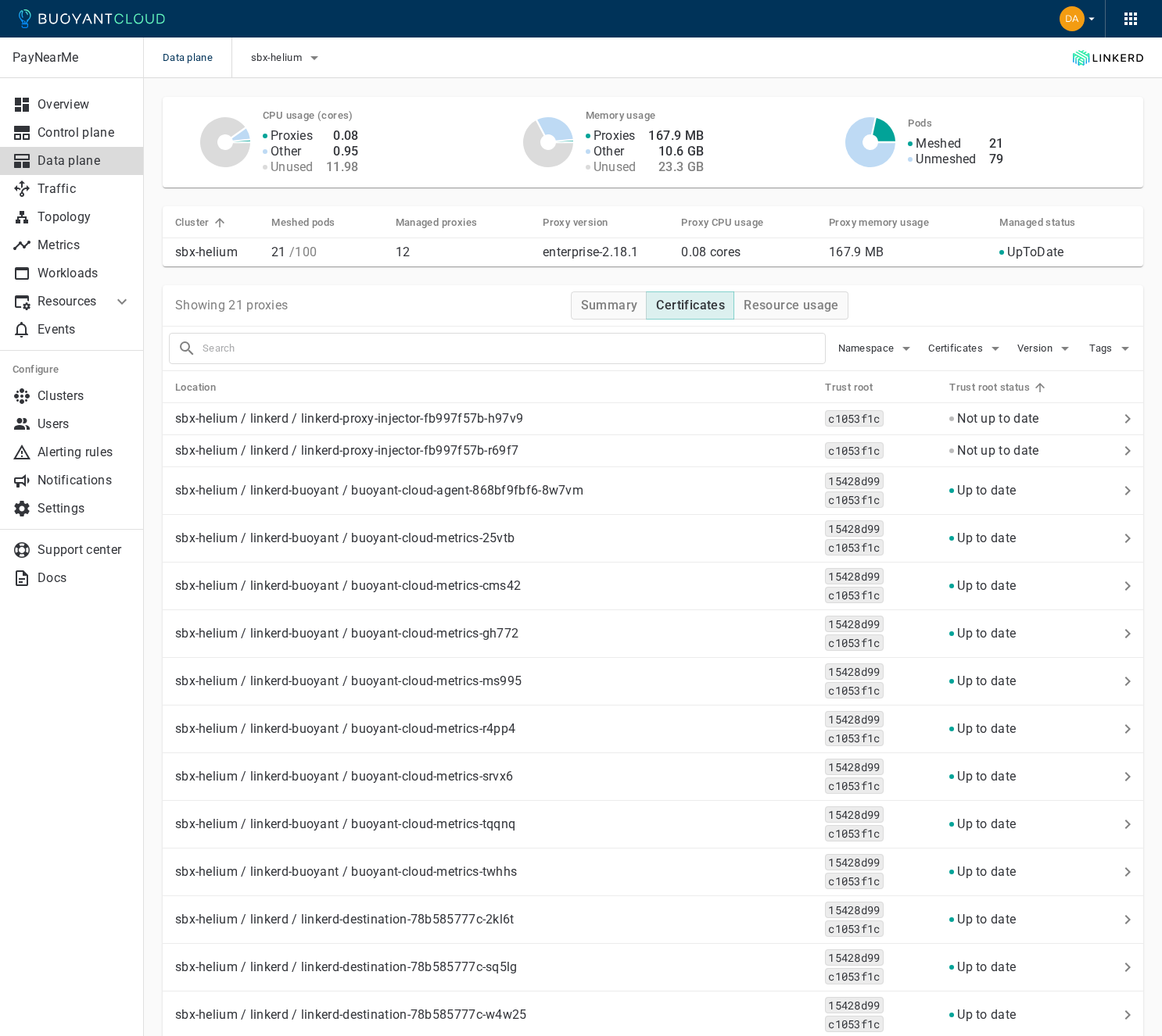
click at [953, 360] on div "Namespace Certificates Version Tags" at bounding box center [646, 342] width 980 height 44
click at [954, 353] on span "Certificates" at bounding box center [956, 348] width 58 height 12
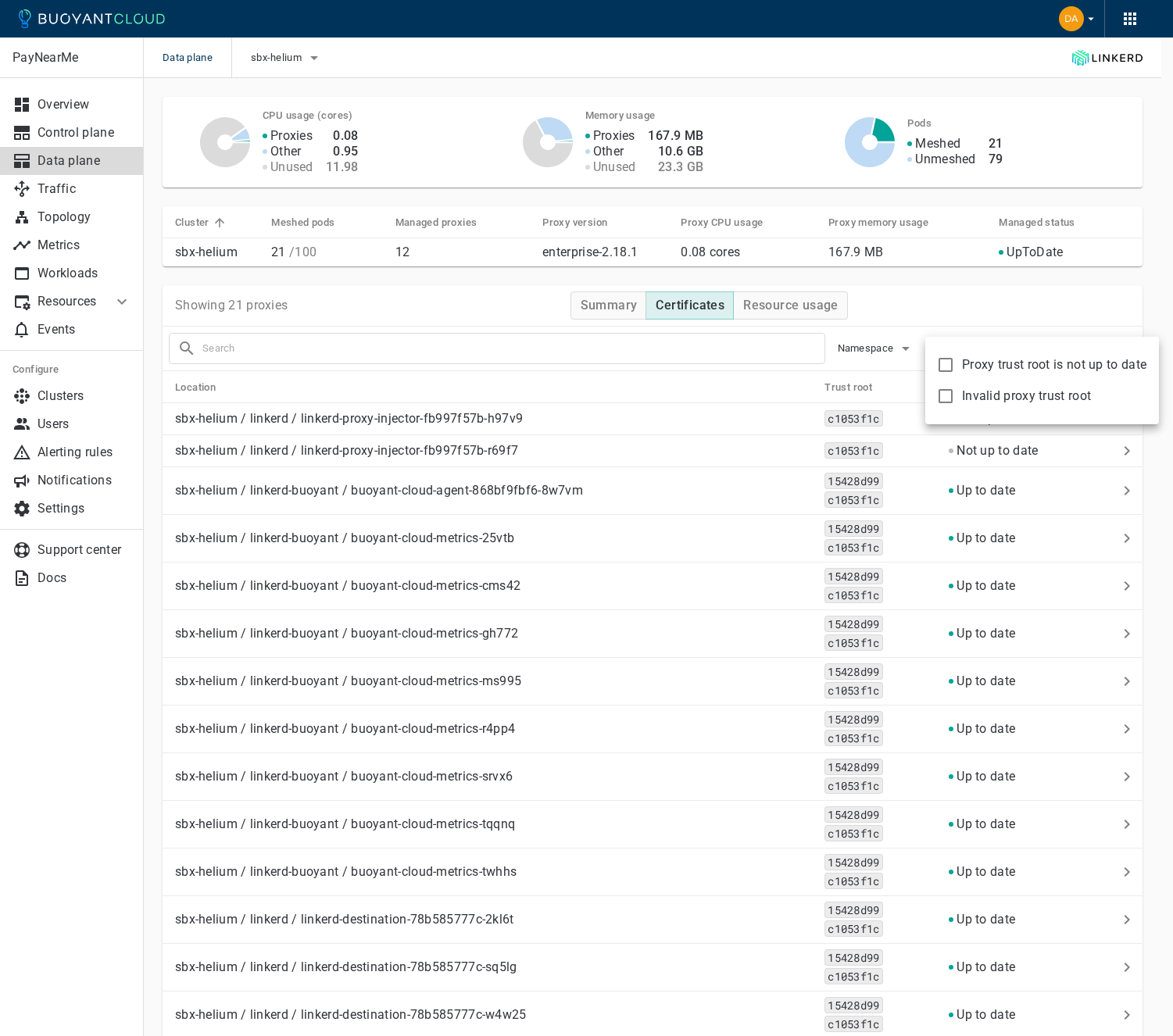
click at [966, 374] on label "Proxy trust root is not up to date" at bounding box center [1037, 365] width 217 height 32
click at [955, 374] on input "Proxy trust root is not up to date" at bounding box center [946, 365] width 19 height 19
checkbox input "true"
type input "certificate:not_up_to_date"
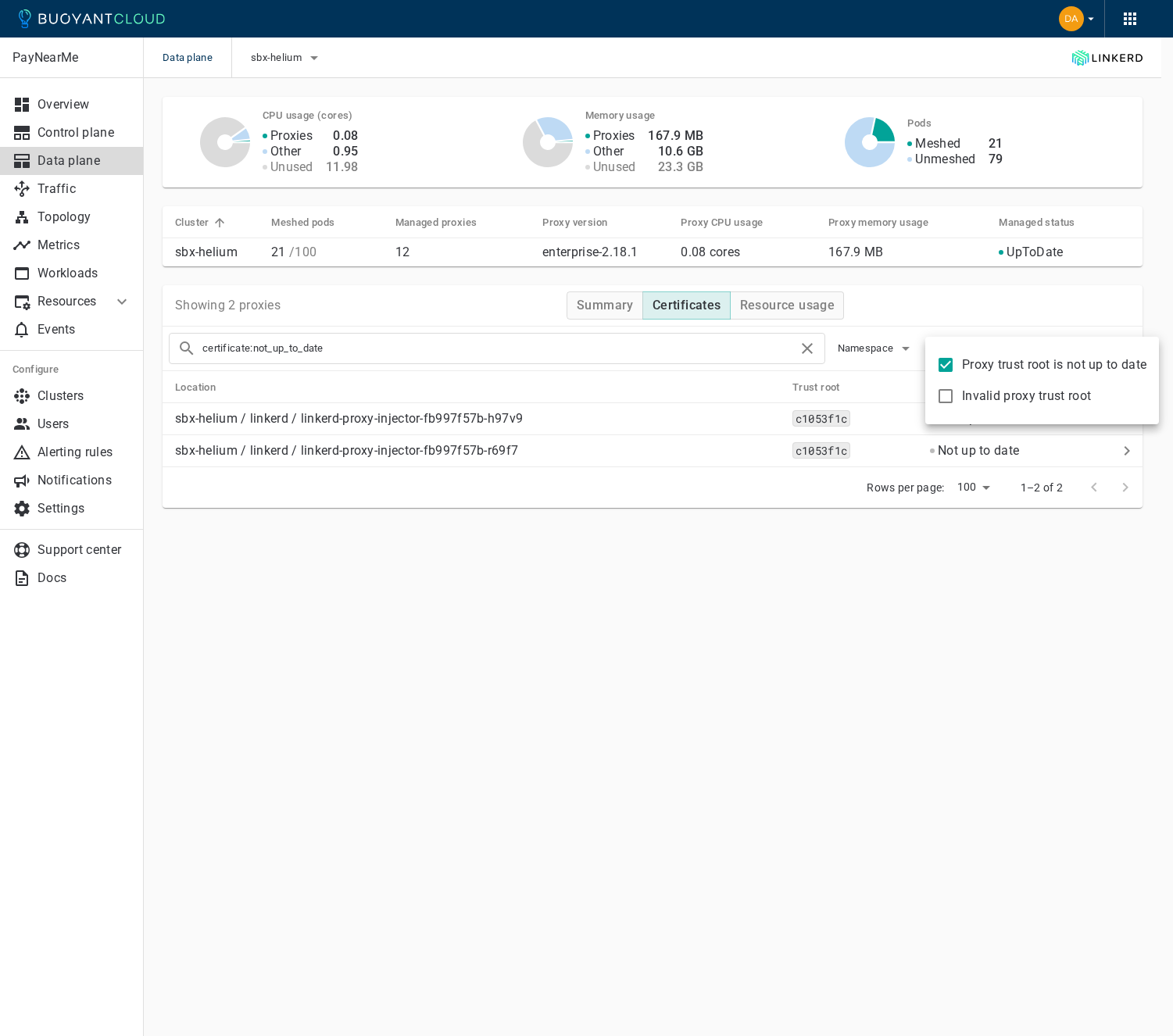
click at [931, 281] on div at bounding box center [586, 518] width 1173 height 1036
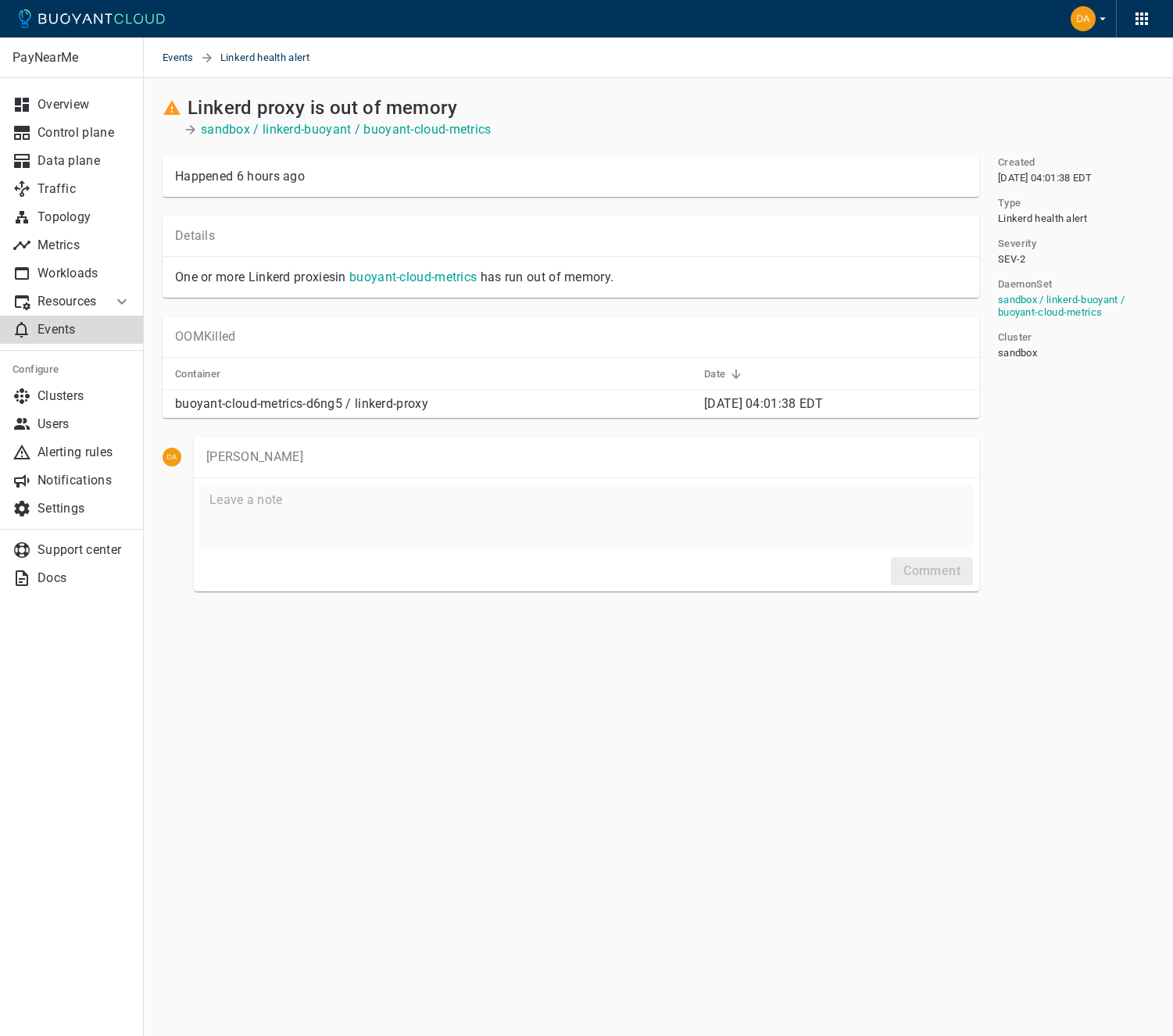
click at [290, 401] on p "buoyant-cloud-metrics-d6ng5 / linkerd-proxy" at bounding box center [433, 404] width 517 height 16
click at [178, 404] on p "buoyant-cloud-metrics-d6ng5 / linkerd-proxy" at bounding box center [433, 404] width 517 height 16
drag, startPoint x: 176, startPoint y: 405, endPoint x: 344, endPoint y: 403, distance: 168.0
click at [344, 403] on p "buoyant-cloud-metrics-d6ng5 / linkerd-proxy" at bounding box center [433, 404] width 517 height 16
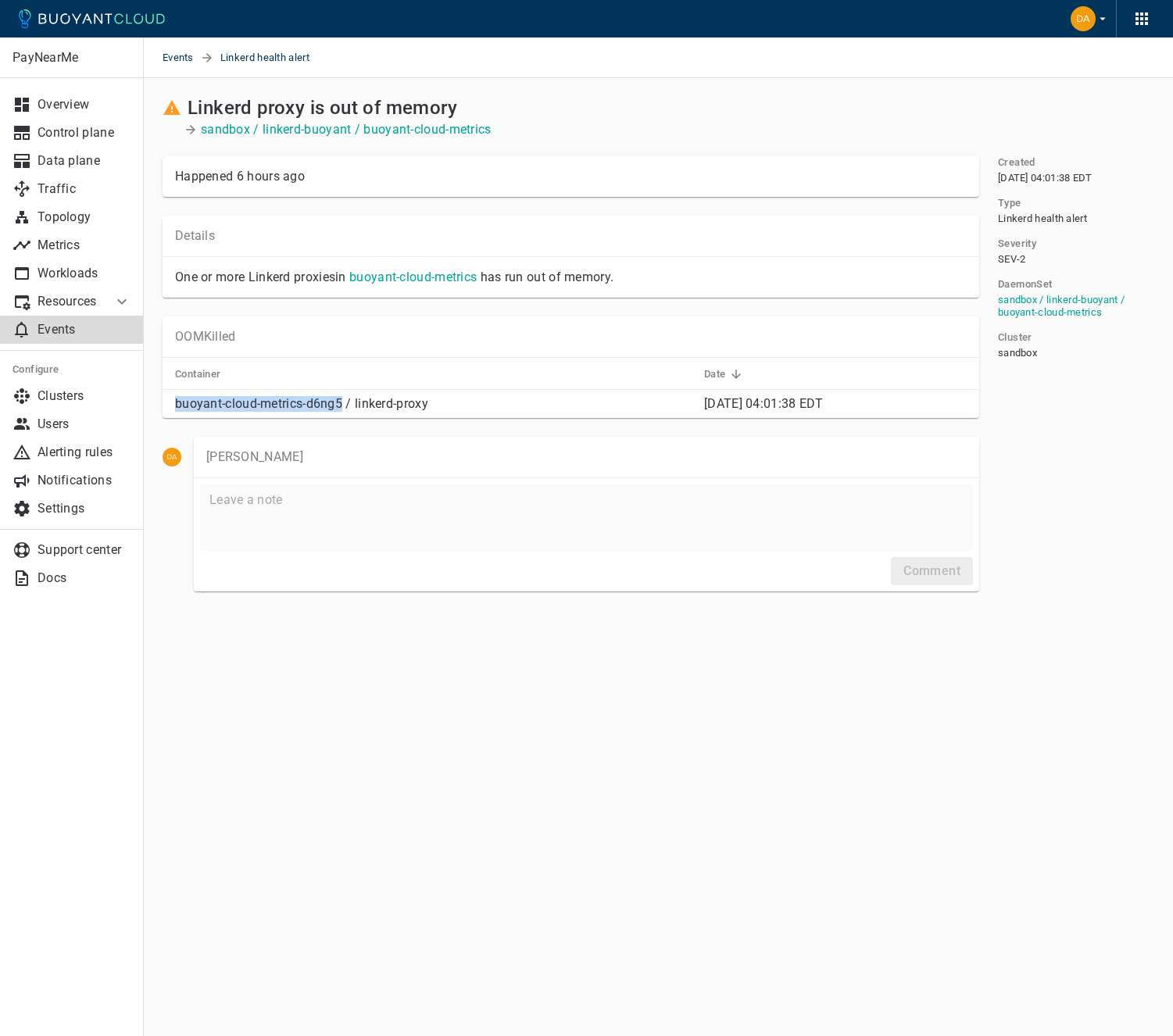
copy p "buoyant-cloud-metrics-d6ng5"
click at [43, 237] on p "Metrics" at bounding box center [84, 245] width 94 height 16
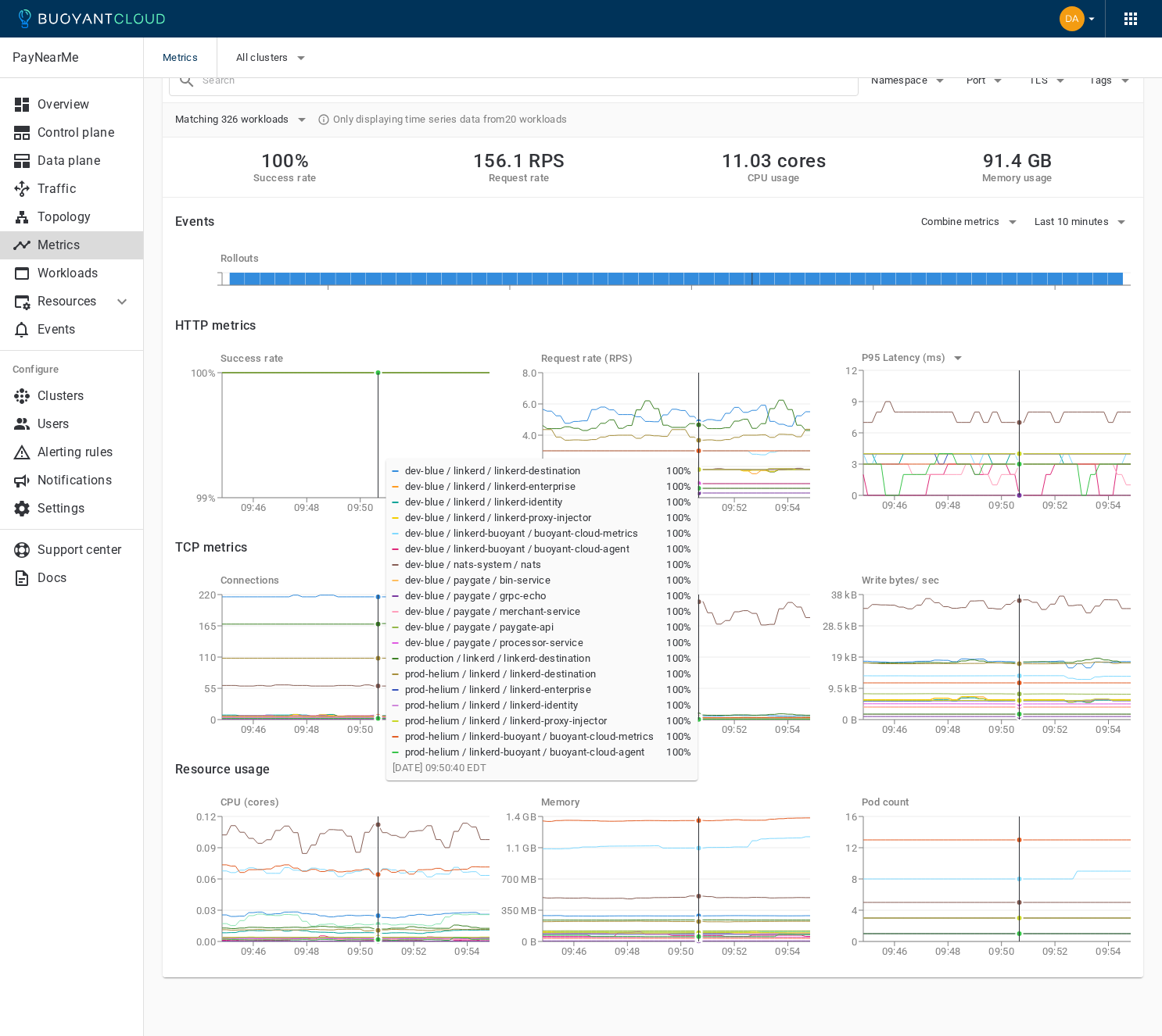
scroll to position [42, 0]
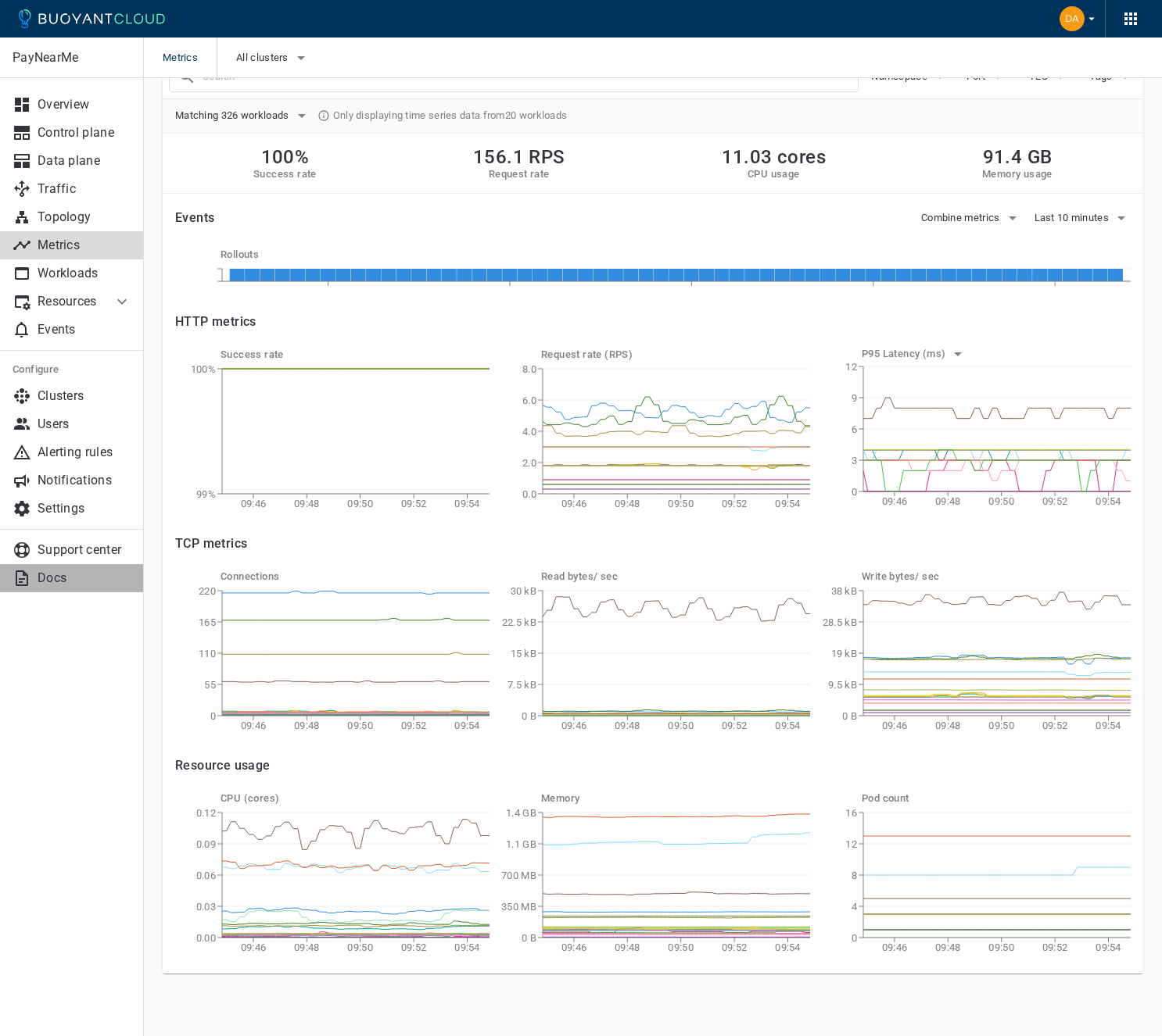
click at [75, 576] on p "Docs" at bounding box center [84, 578] width 94 height 16
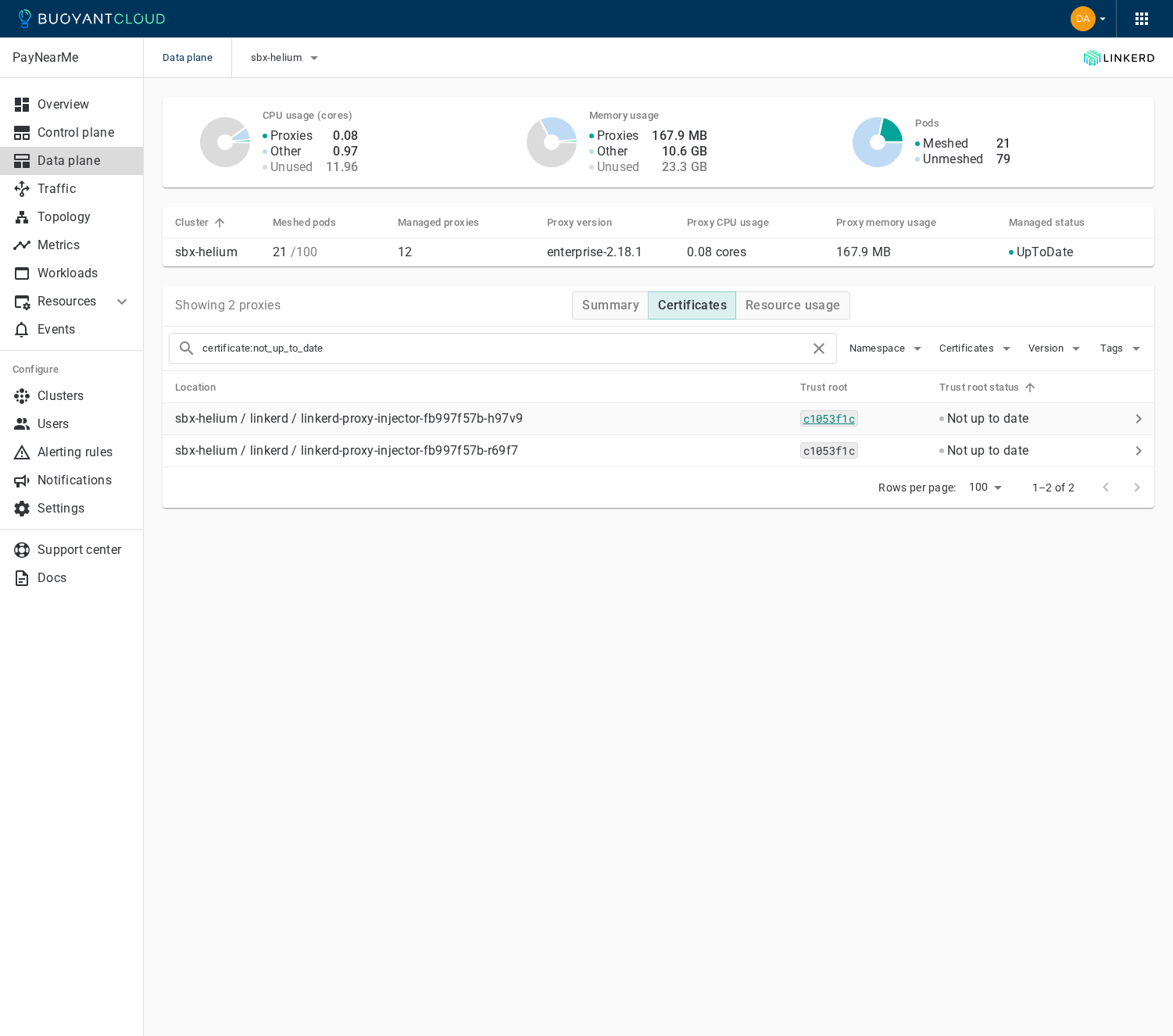
click at [826, 414] on code "c1053f1c" at bounding box center [829, 419] width 58 height 17
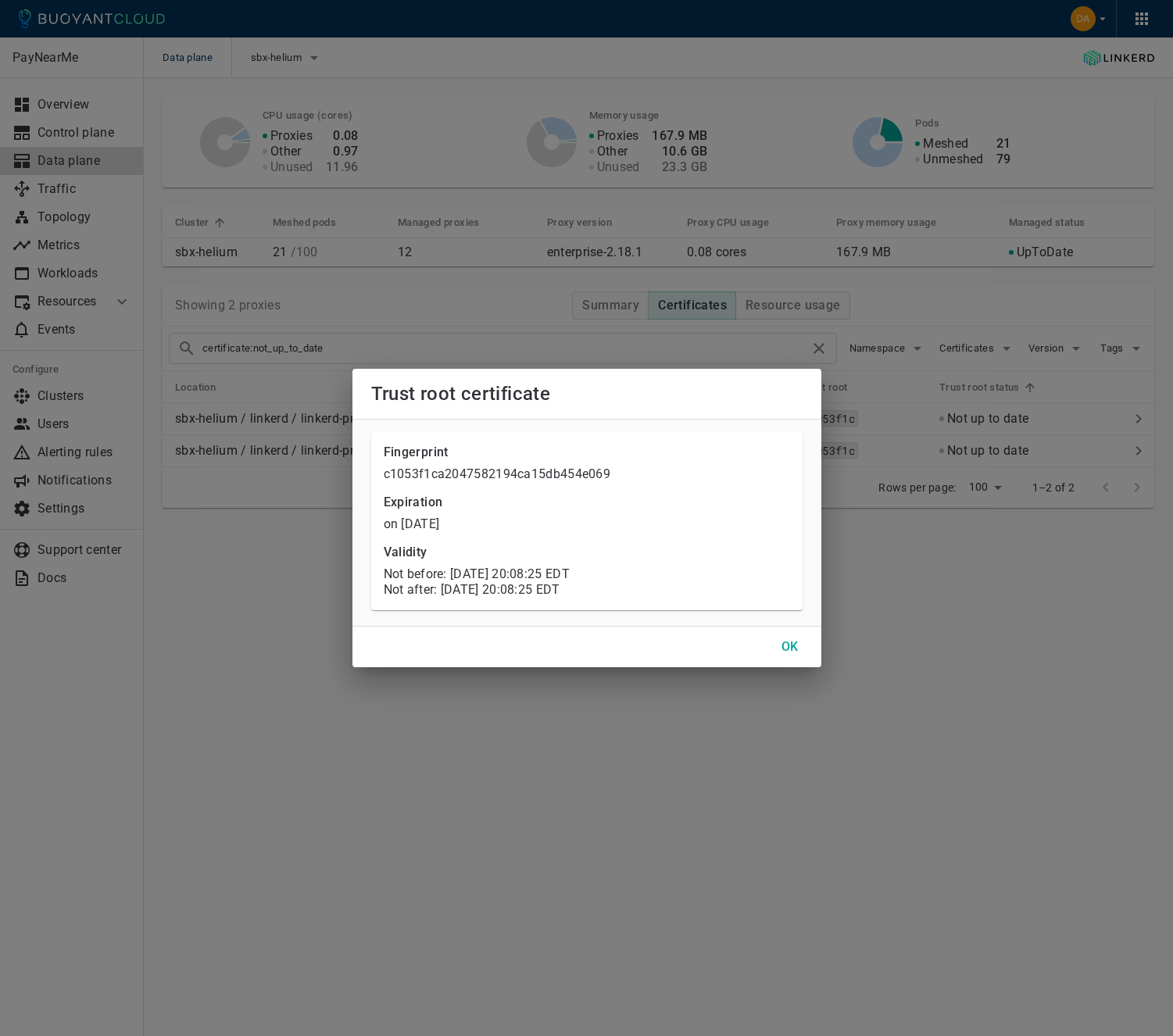
drag, startPoint x: 476, startPoint y: 526, endPoint x: 506, endPoint y: 520, distance: 30.6
click at [506, 520] on div "on [DATE]" at bounding box center [583, 521] width 412 height 22
click at [506, 520] on div "on Jul 10, 2026" at bounding box center [583, 521] width 412 height 22
click at [788, 645] on h4 "OK" at bounding box center [790, 647] width 17 height 16
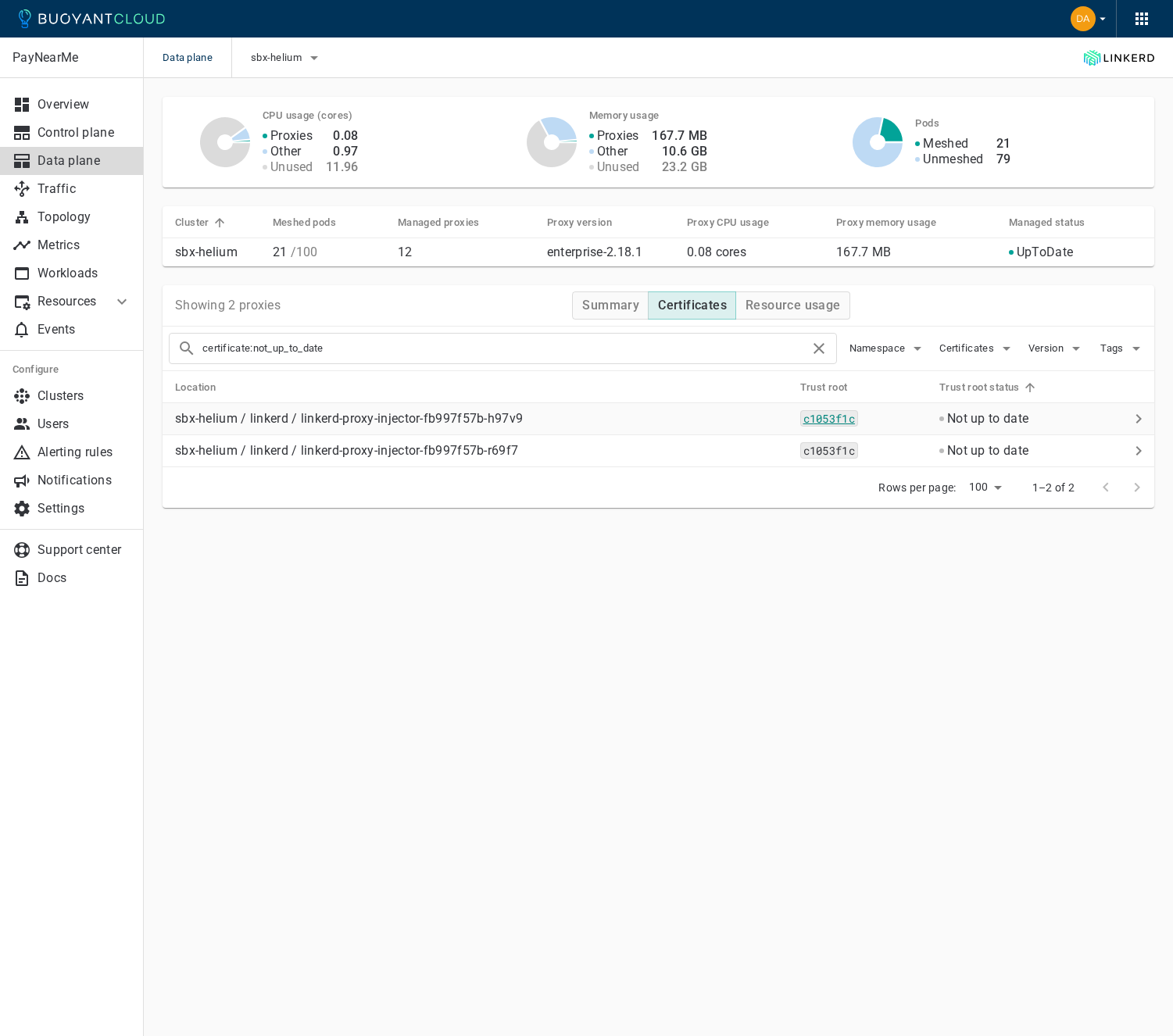
click at [843, 424] on code "c1053f1c" at bounding box center [829, 419] width 58 height 17
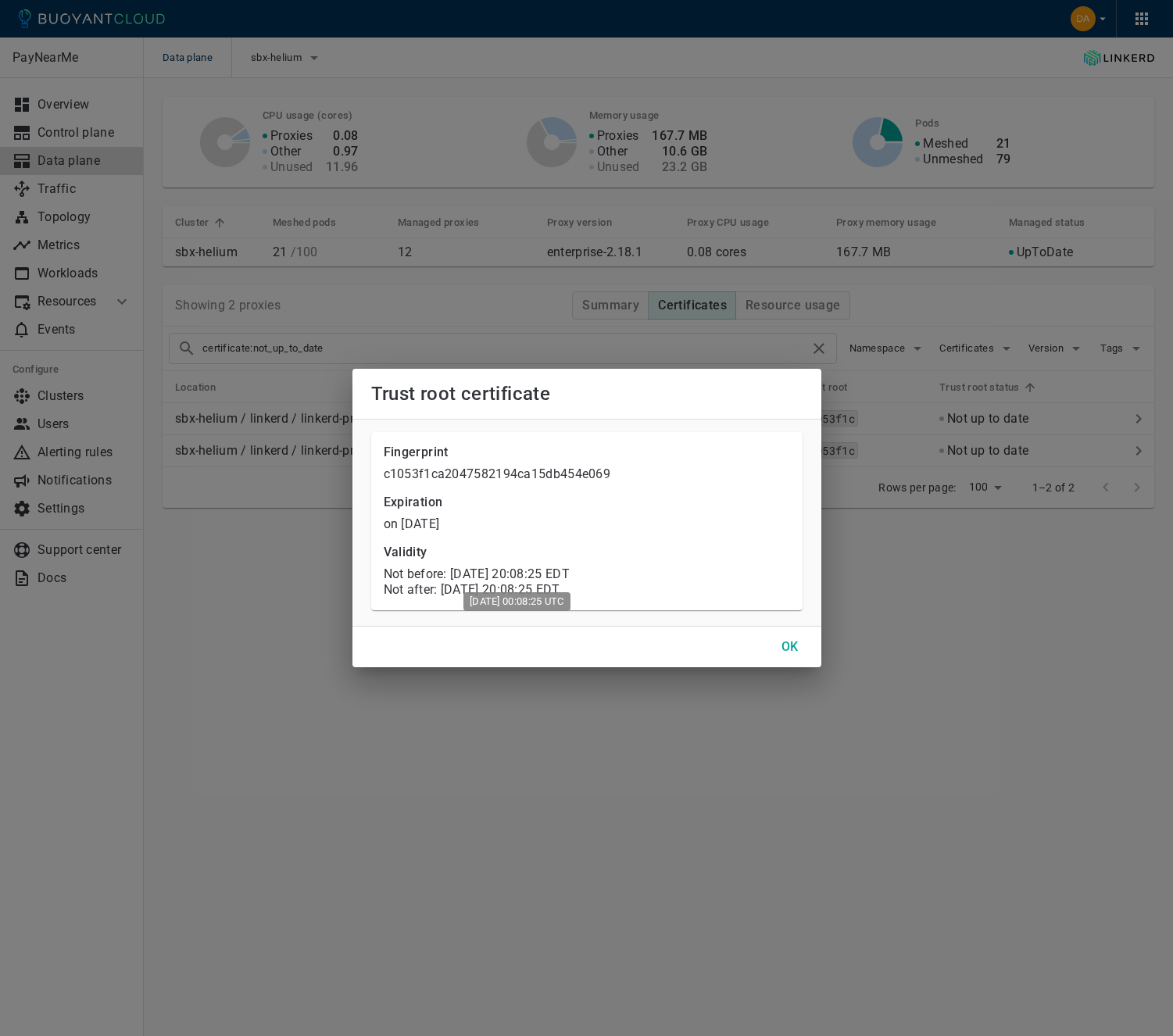
drag, startPoint x: 416, startPoint y: 576, endPoint x: 586, endPoint y: 574, distance: 170.0
click at [586, 574] on p "Not before: Thu, 10 Jul 2025 20:08:25 EDT" at bounding box center [586, 574] width 407 height 16
click at [570, 574] on span "Thu, 10 Jul 2025 20:08:25 EDT" at bounding box center [510, 574] width 119 height 15
click at [570, 569] on span "Thu, 10 Jul 2025 20:08:25 EDT" at bounding box center [510, 574] width 119 height 15
click at [570, 580] on span "Thu, 10 Jul 2025 20:08:25 EDT" at bounding box center [510, 574] width 119 height 15
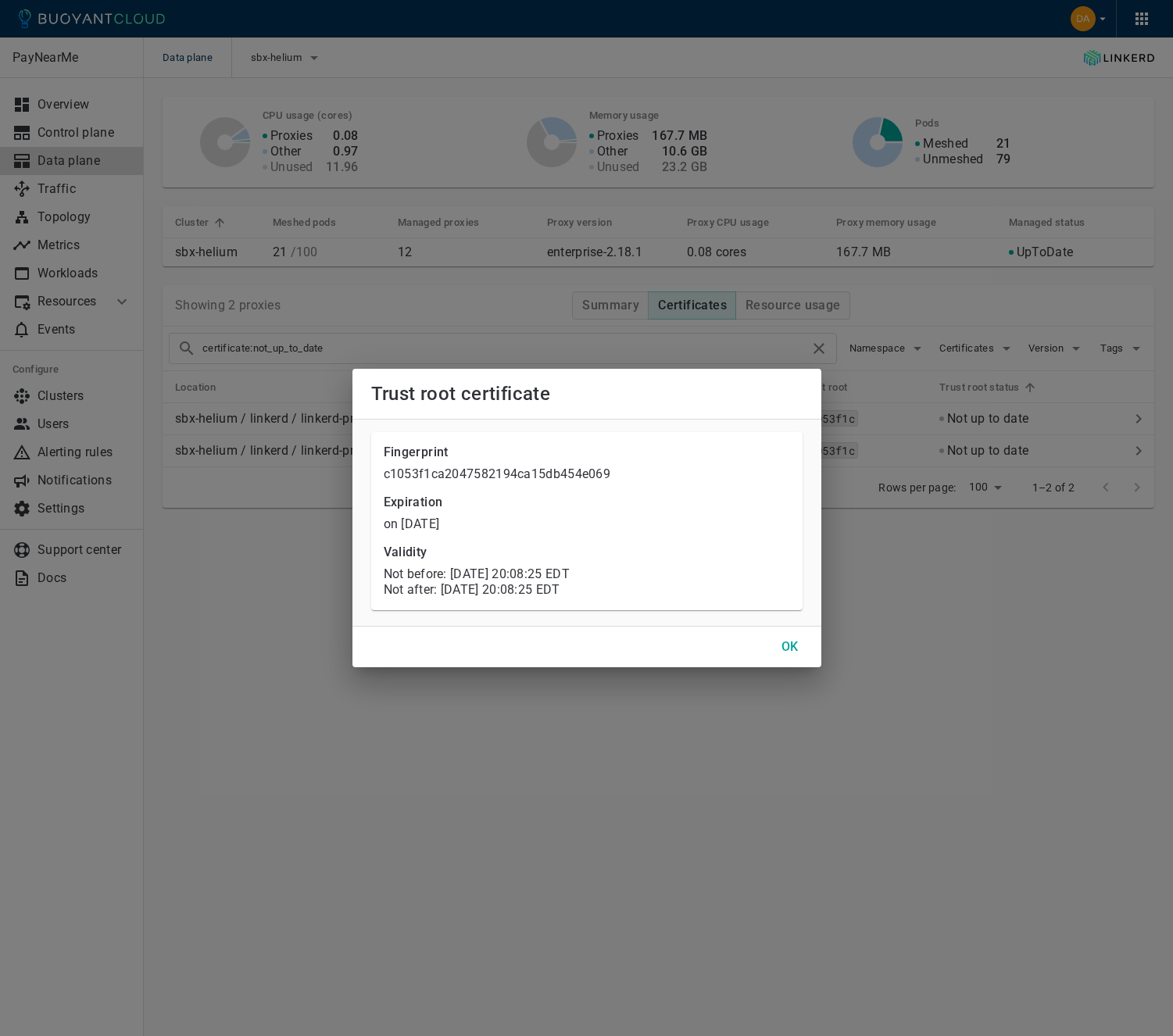
click at [795, 648] on h4 "OK" at bounding box center [790, 647] width 17 height 16
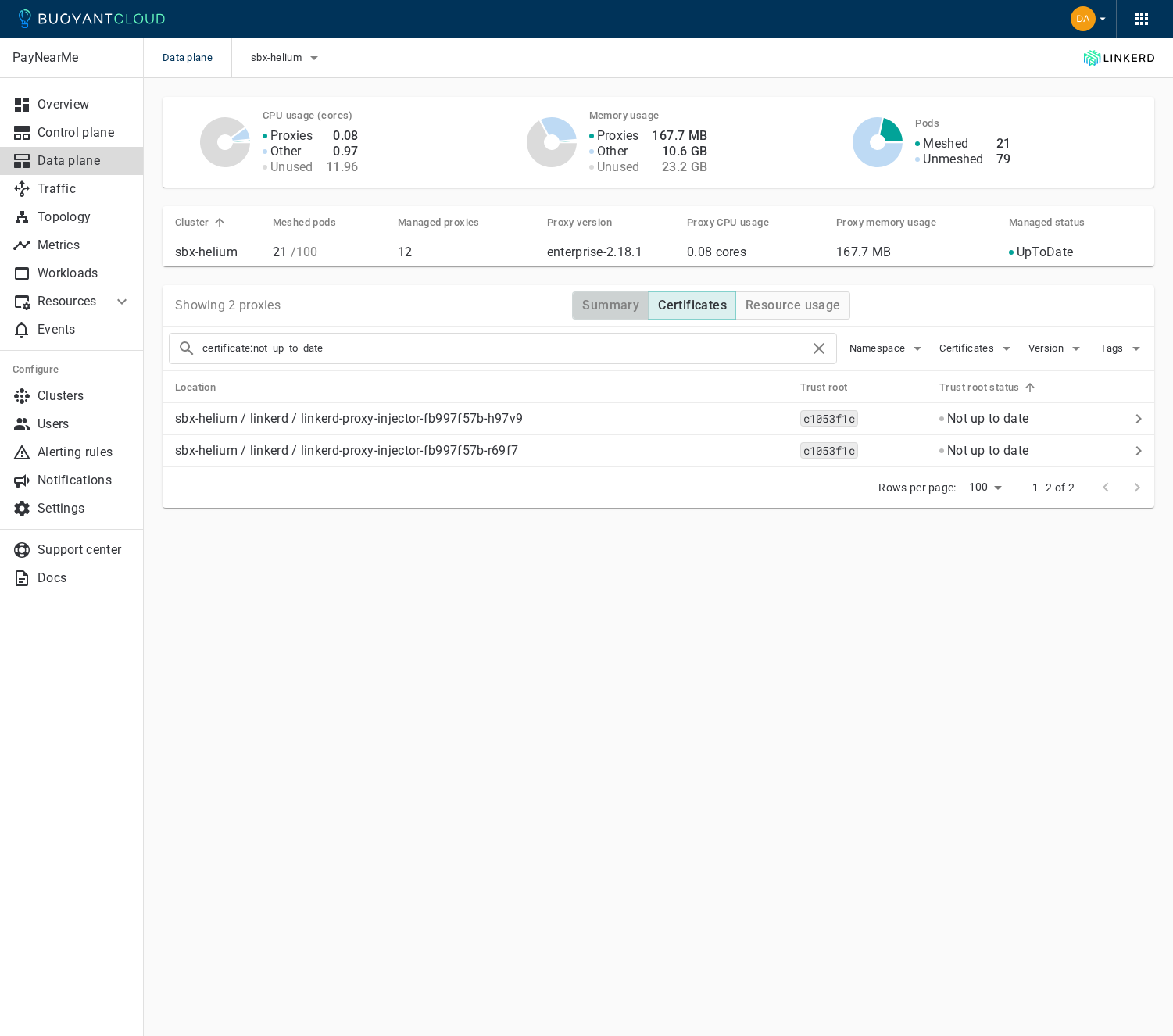
click at [620, 314] on button "Summary" at bounding box center [611, 305] width 76 height 28
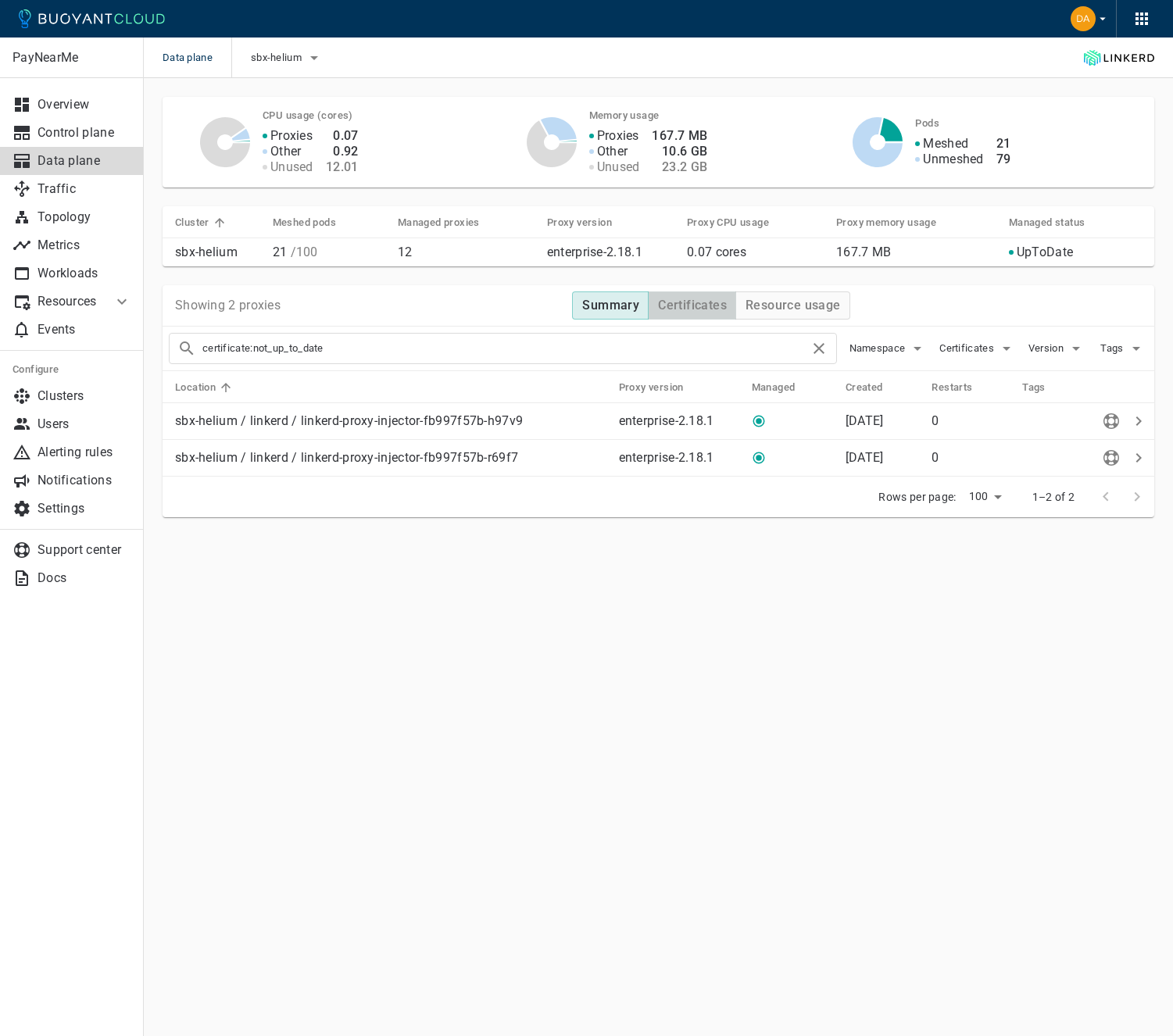
click at [673, 309] on h4 "Certificates" at bounding box center [693, 305] width 69 height 16
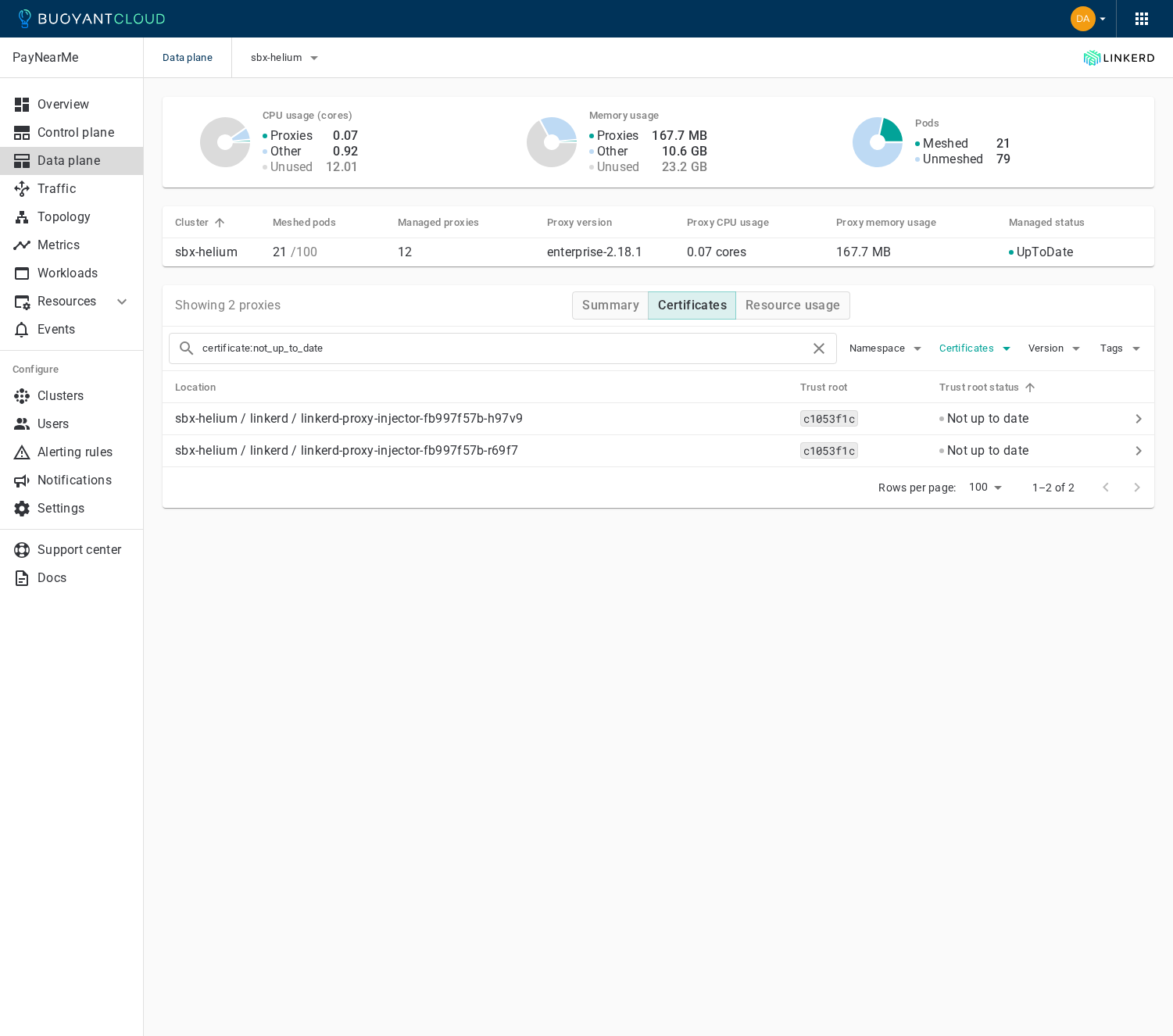
click at [952, 350] on span "Certificates" at bounding box center [968, 348] width 58 height 12
click at [951, 397] on input "Invalid proxy trust root" at bounding box center [946, 397] width 19 height 19
checkbox input "true"
type input "certificate:not_up_to_date certificate:invalid"
click at [950, 407] on label "Invalid proxy trust root" at bounding box center [1010, 397] width 162 height 32
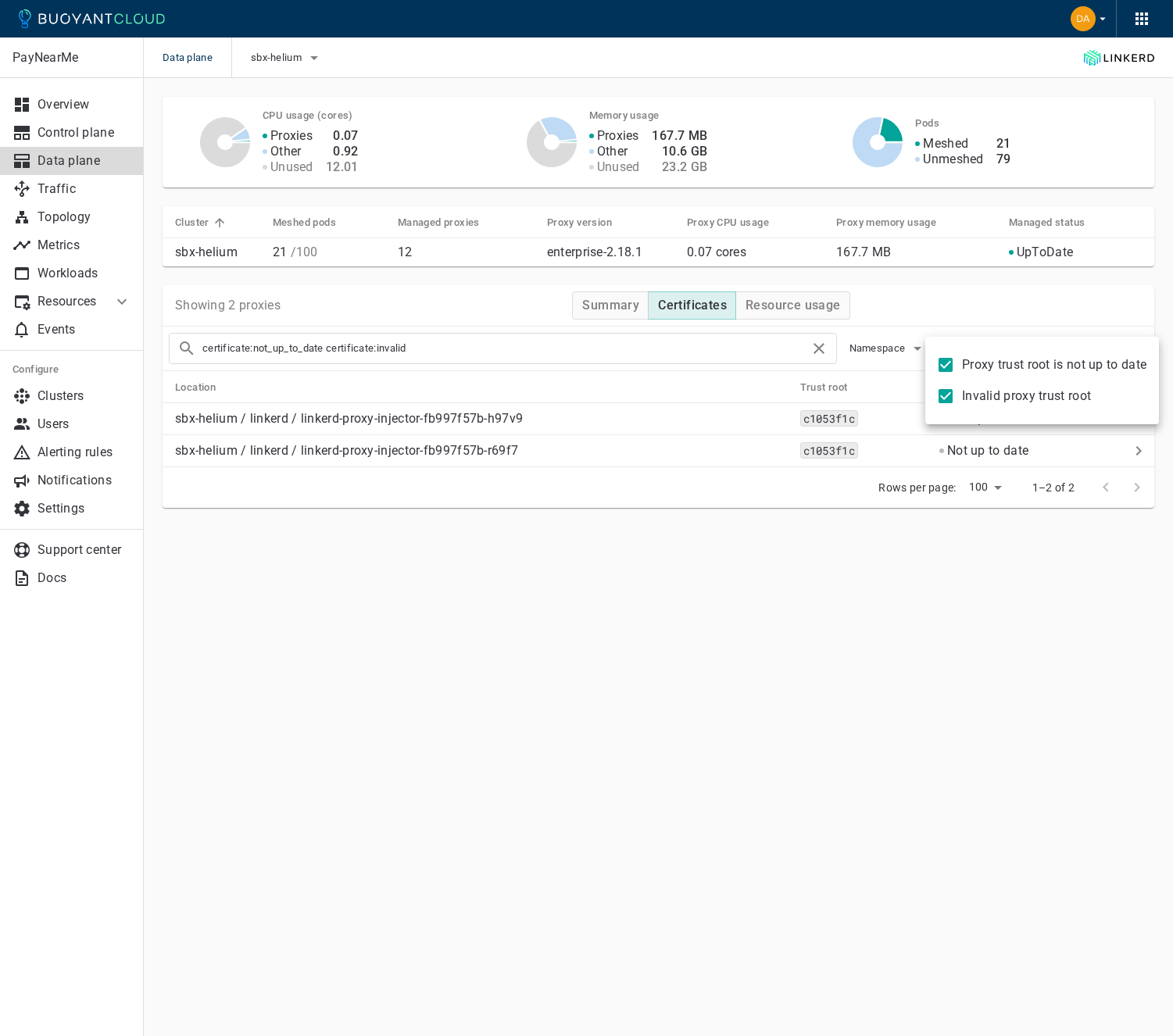
click at [950, 406] on input "Invalid proxy trust root" at bounding box center [946, 397] width 19 height 19
checkbox input "false"
type input "certificate:not_up_to_date"
click at [945, 371] on input "Proxy trust root is not up to date" at bounding box center [946, 365] width 19 height 19
checkbox input "false"
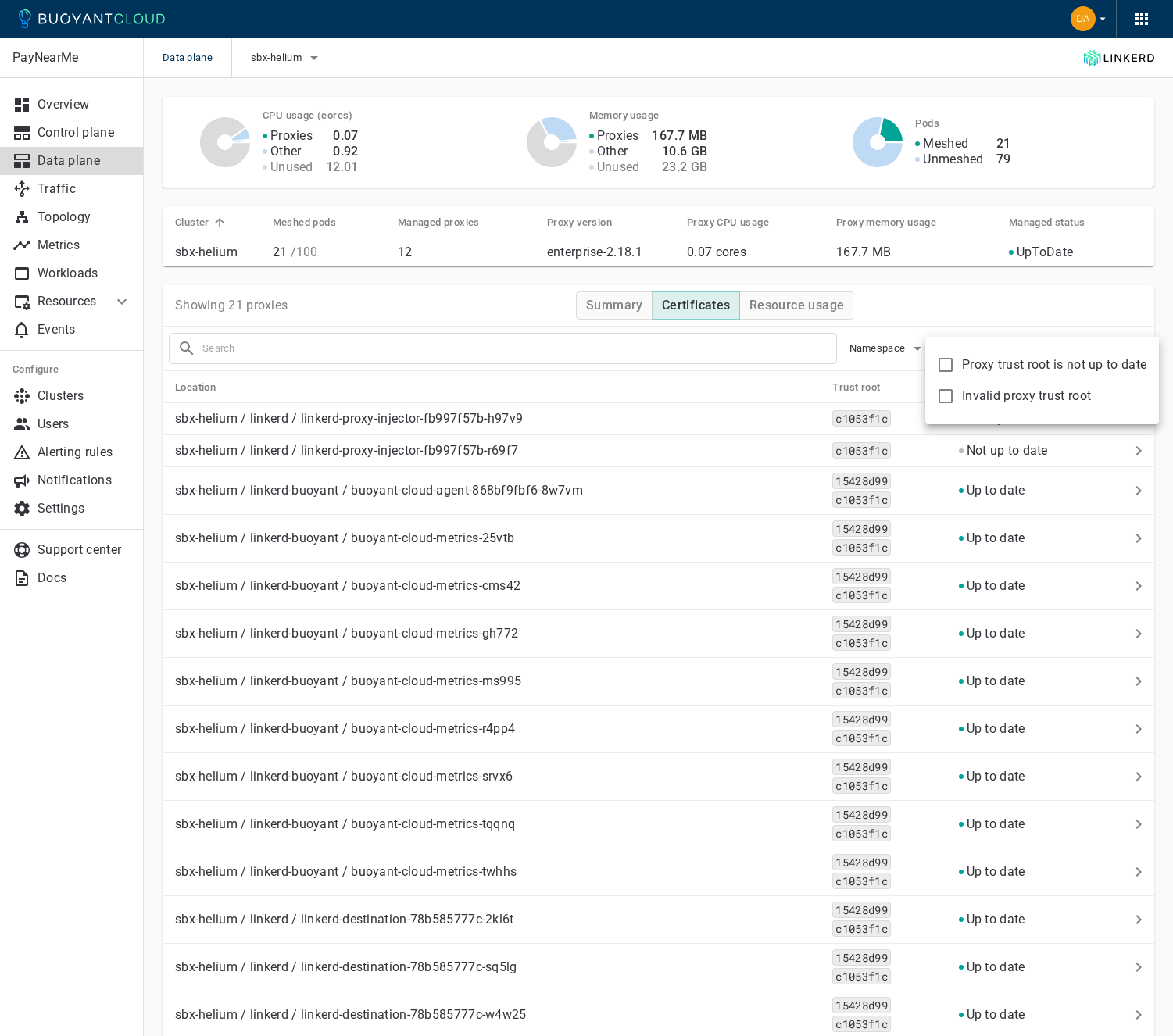
click at [797, 481] on div at bounding box center [586, 518] width 1173 height 1036
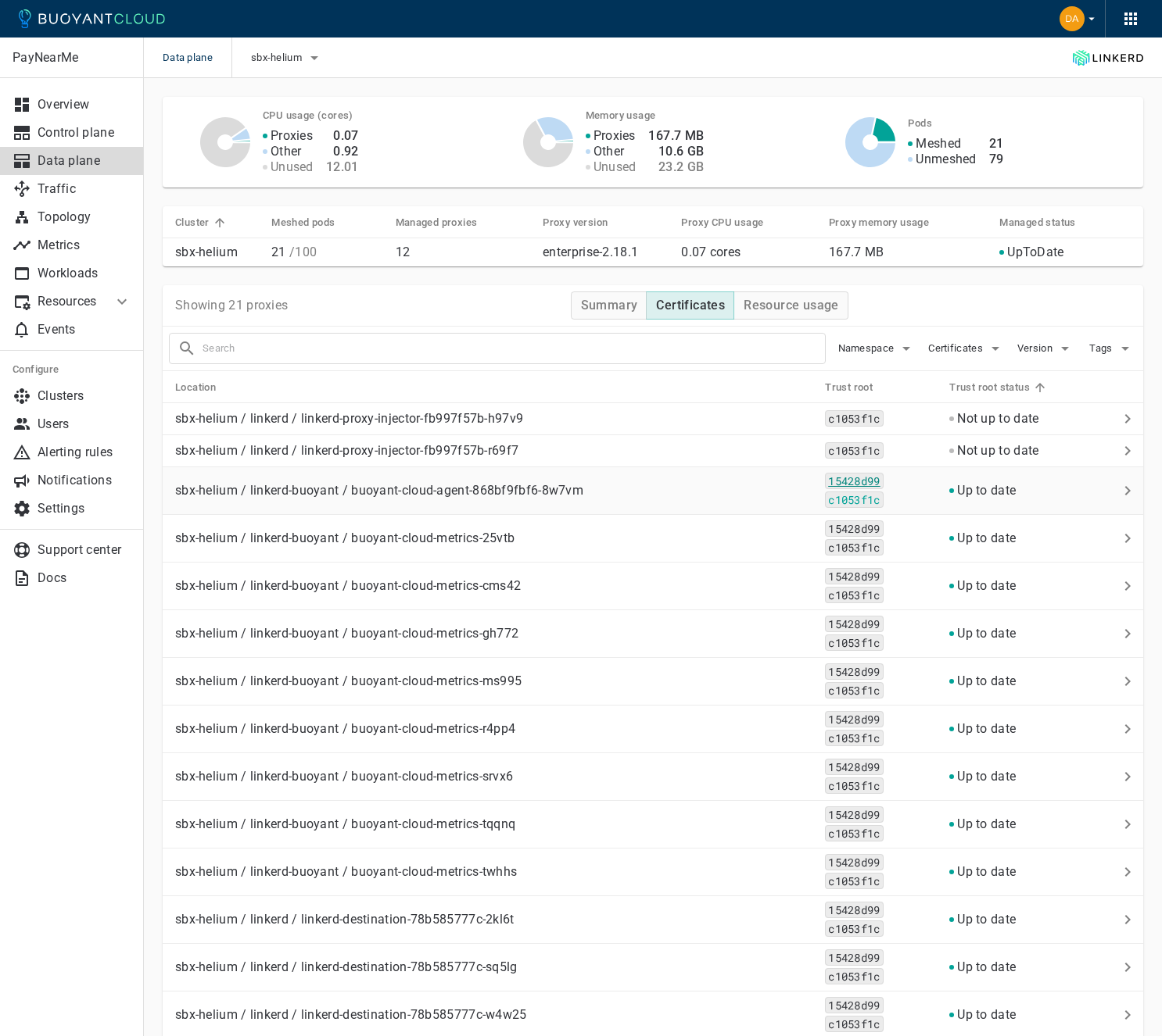
click at [859, 484] on code "15428d99" at bounding box center [854, 481] width 58 height 17
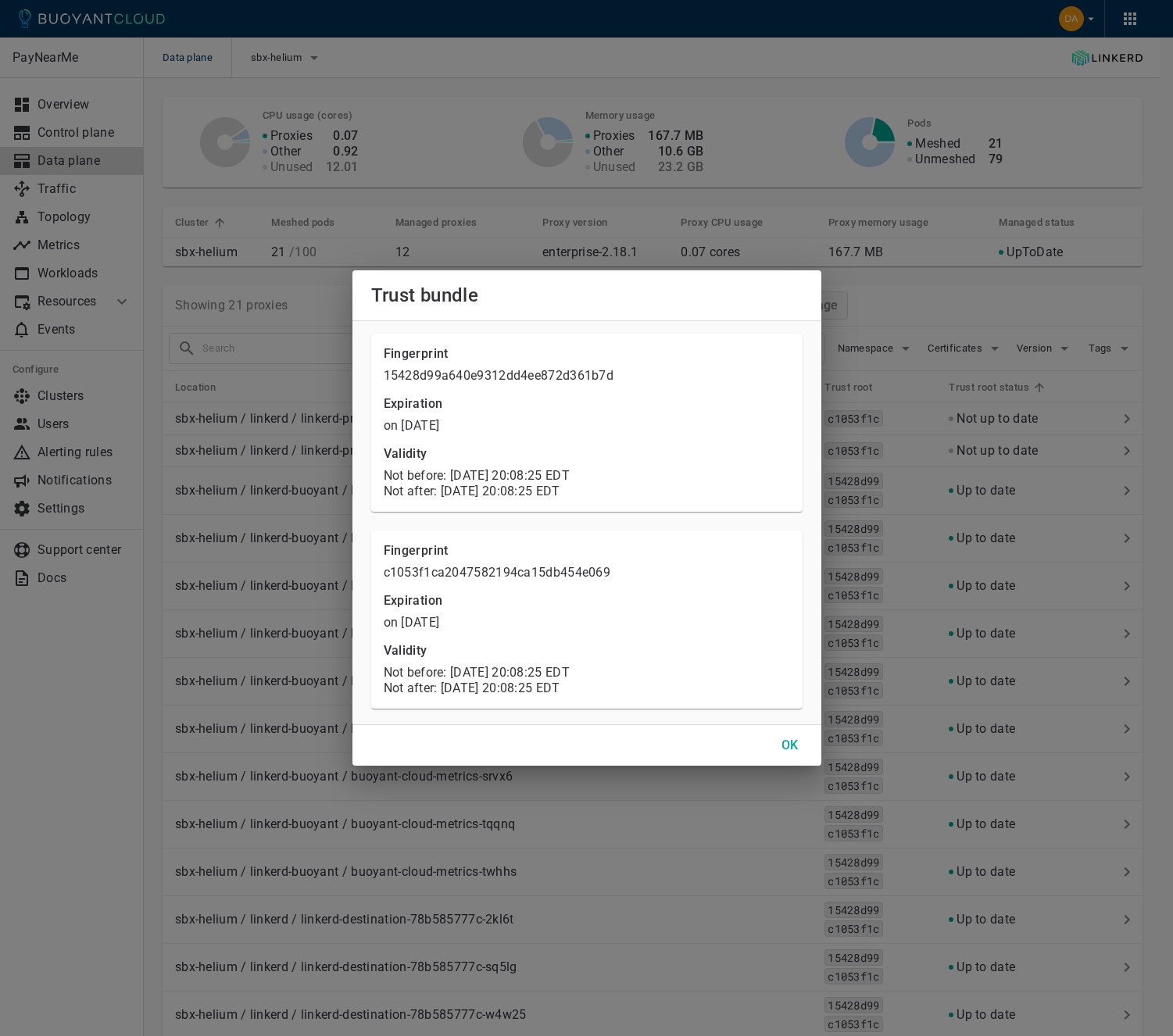
click at [783, 742] on h4 "OK" at bounding box center [790, 745] width 17 height 16
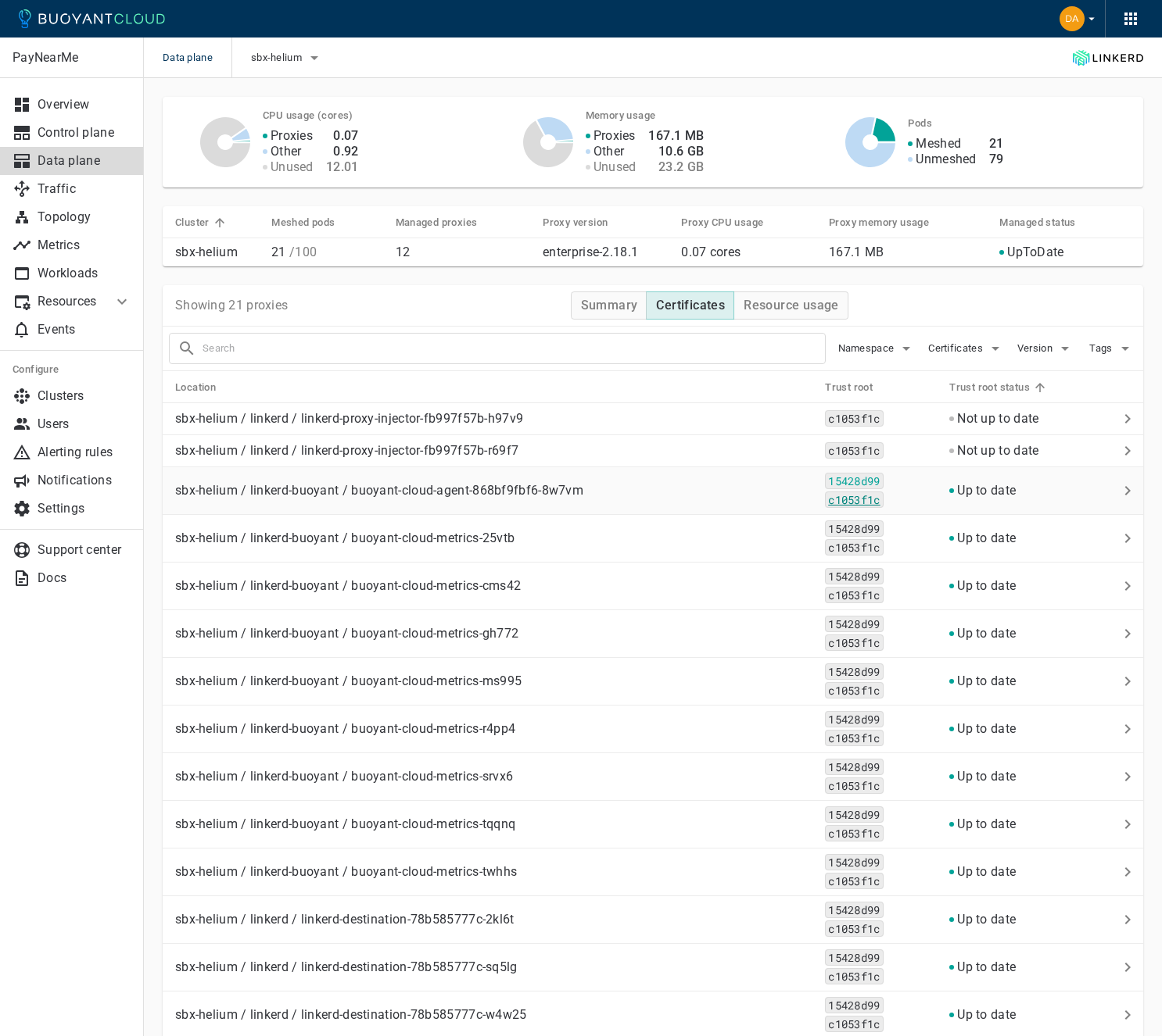
click at [847, 503] on code "c1053f1c" at bounding box center [854, 500] width 58 height 17
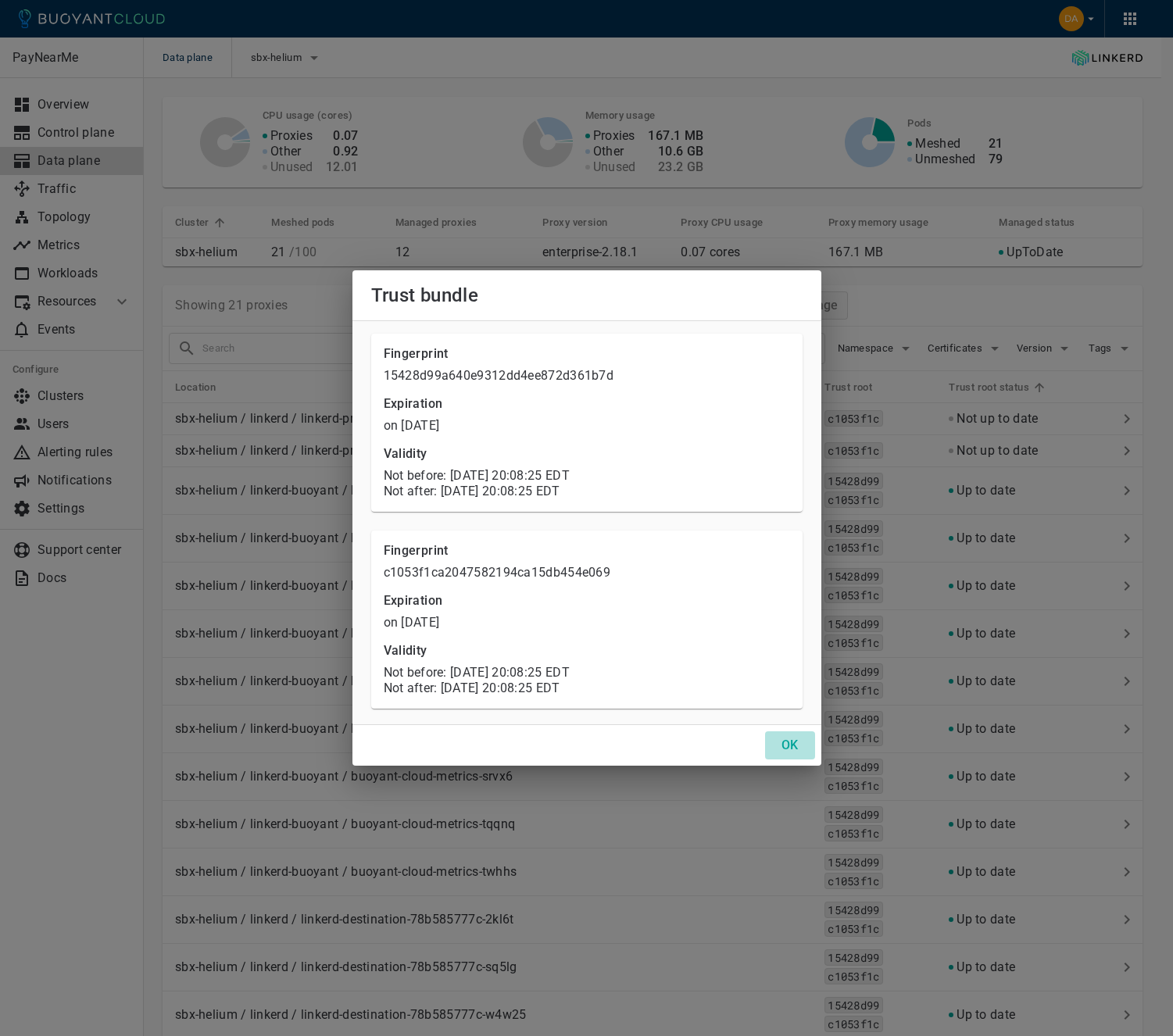
click at [775, 742] on button "OK" at bounding box center [790, 746] width 50 height 28
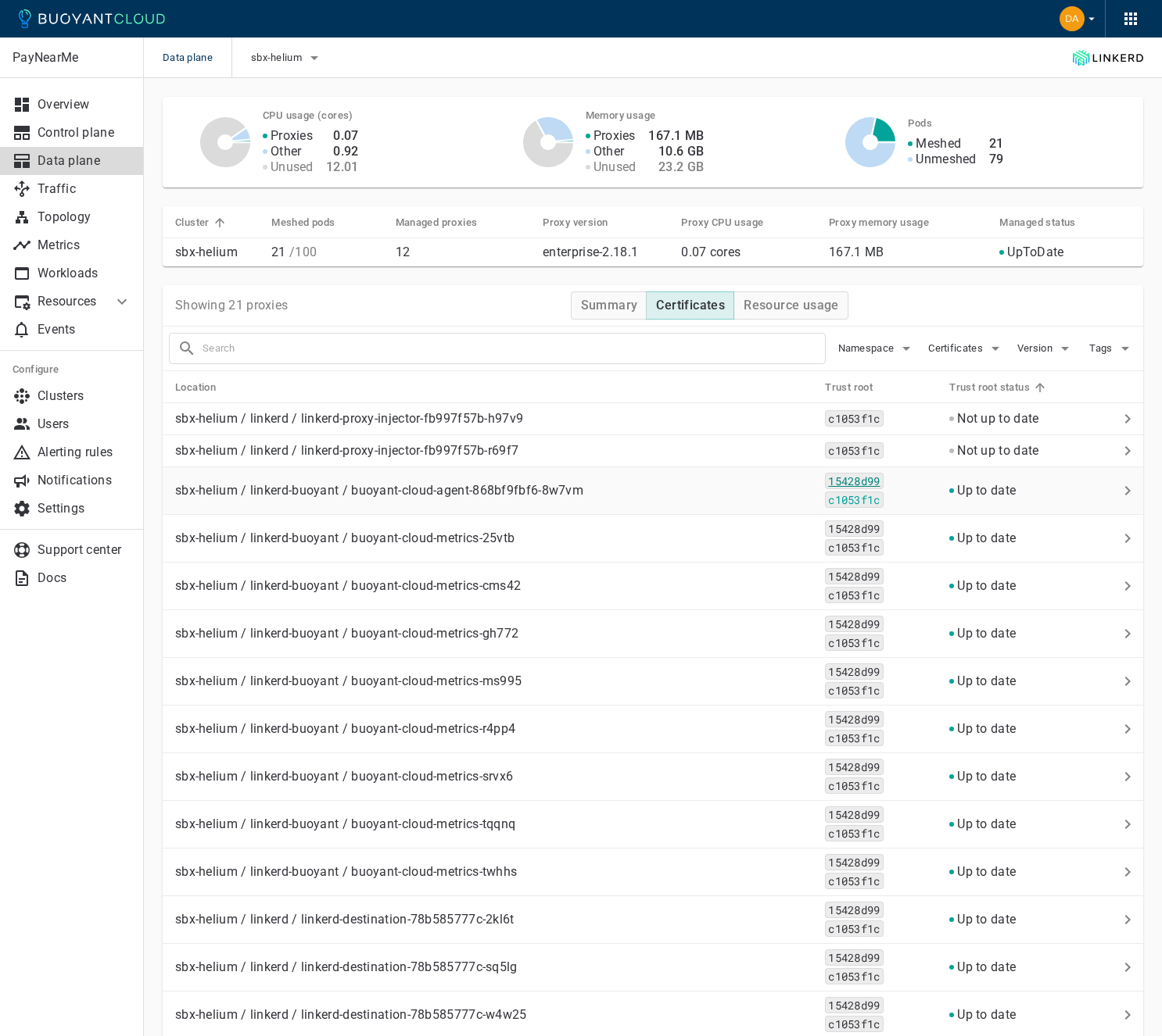
click at [841, 484] on code "15428d99" at bounding box center [854, 481] width 58 height 17
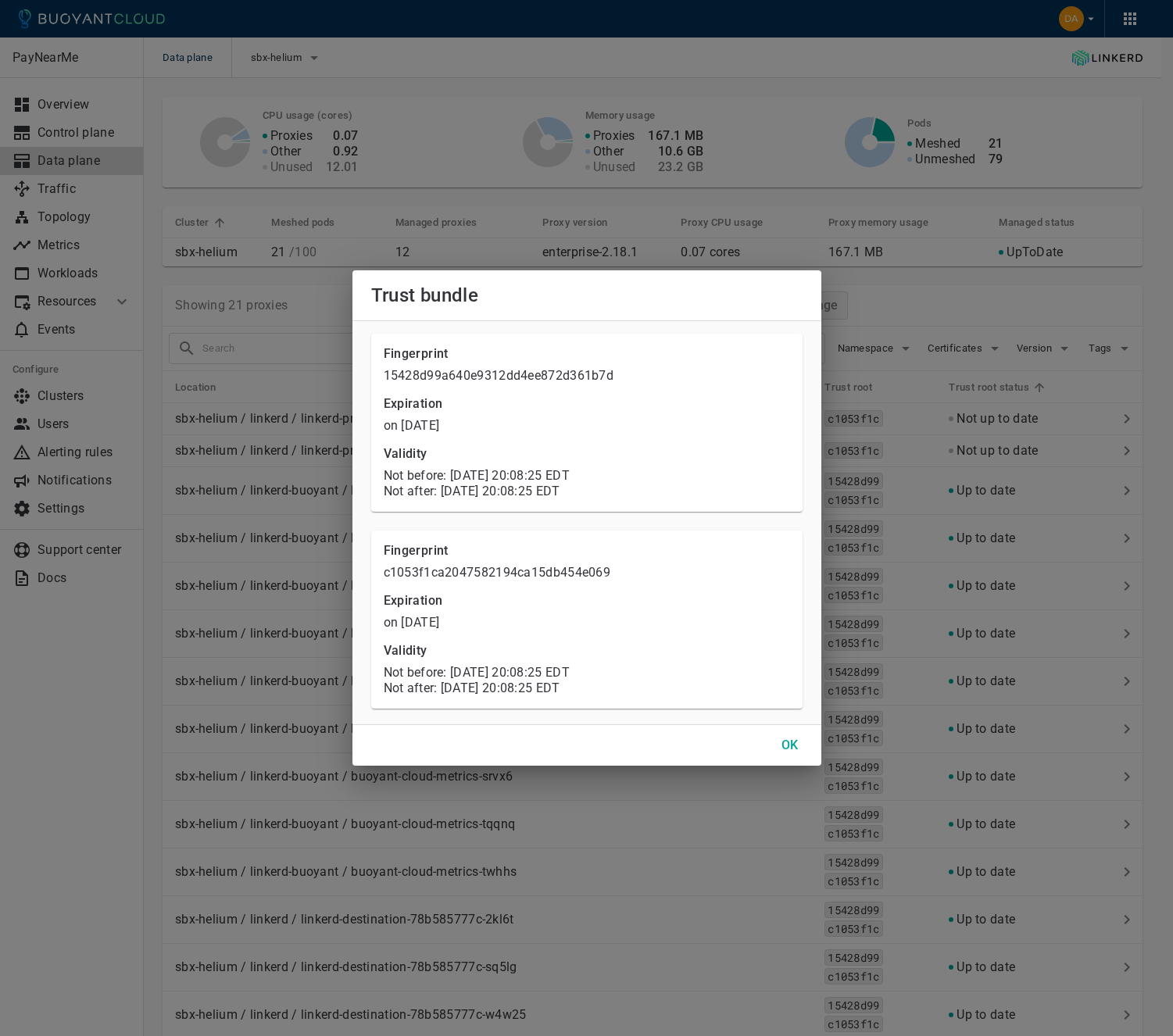
click at [798, 749] on button "OK" at bounding box center [790, 746] width 50 height 28
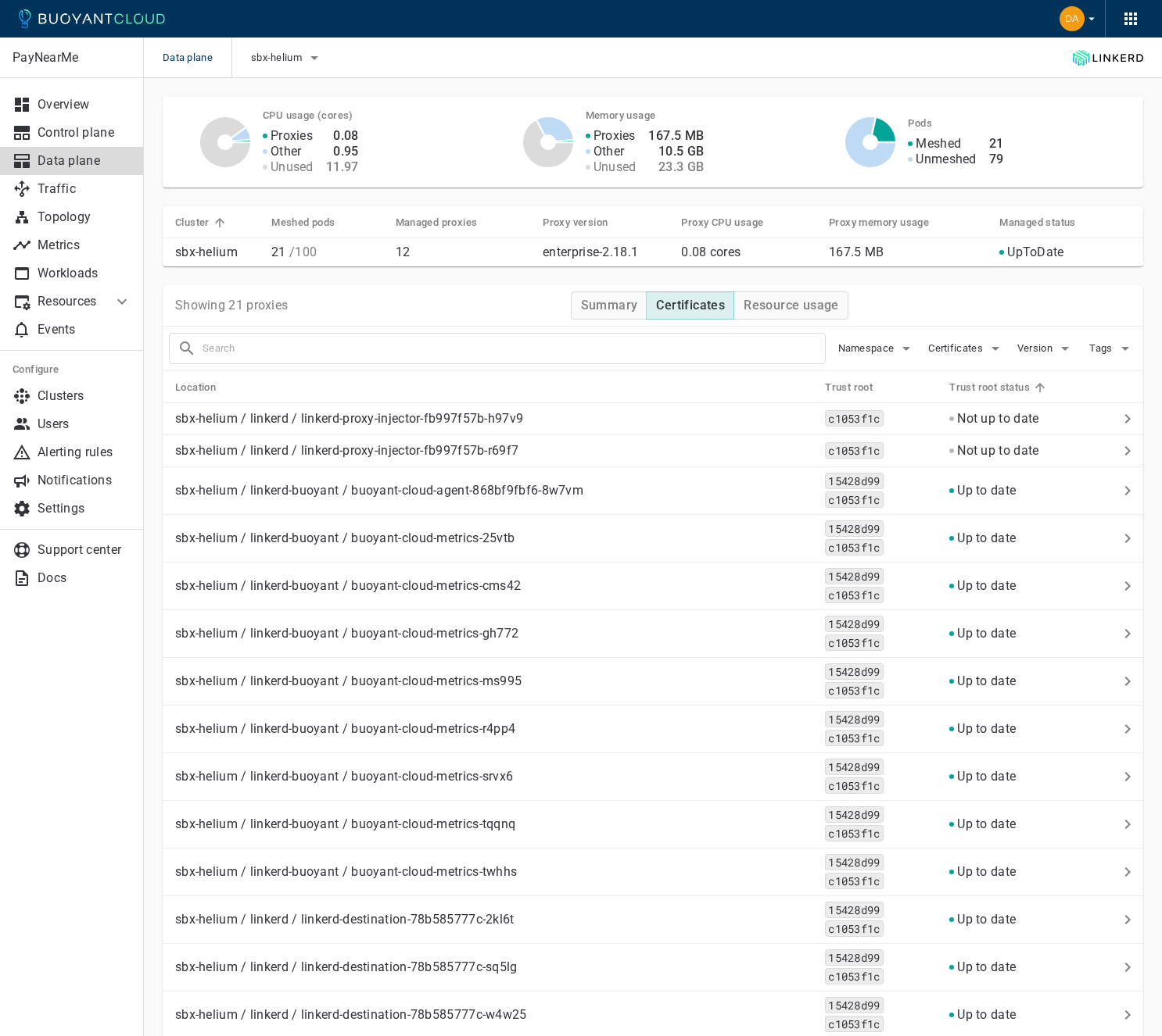
click at [1001, 383] on h5 "Trust root status" at bounding box center [989, 387] width 80 height 12
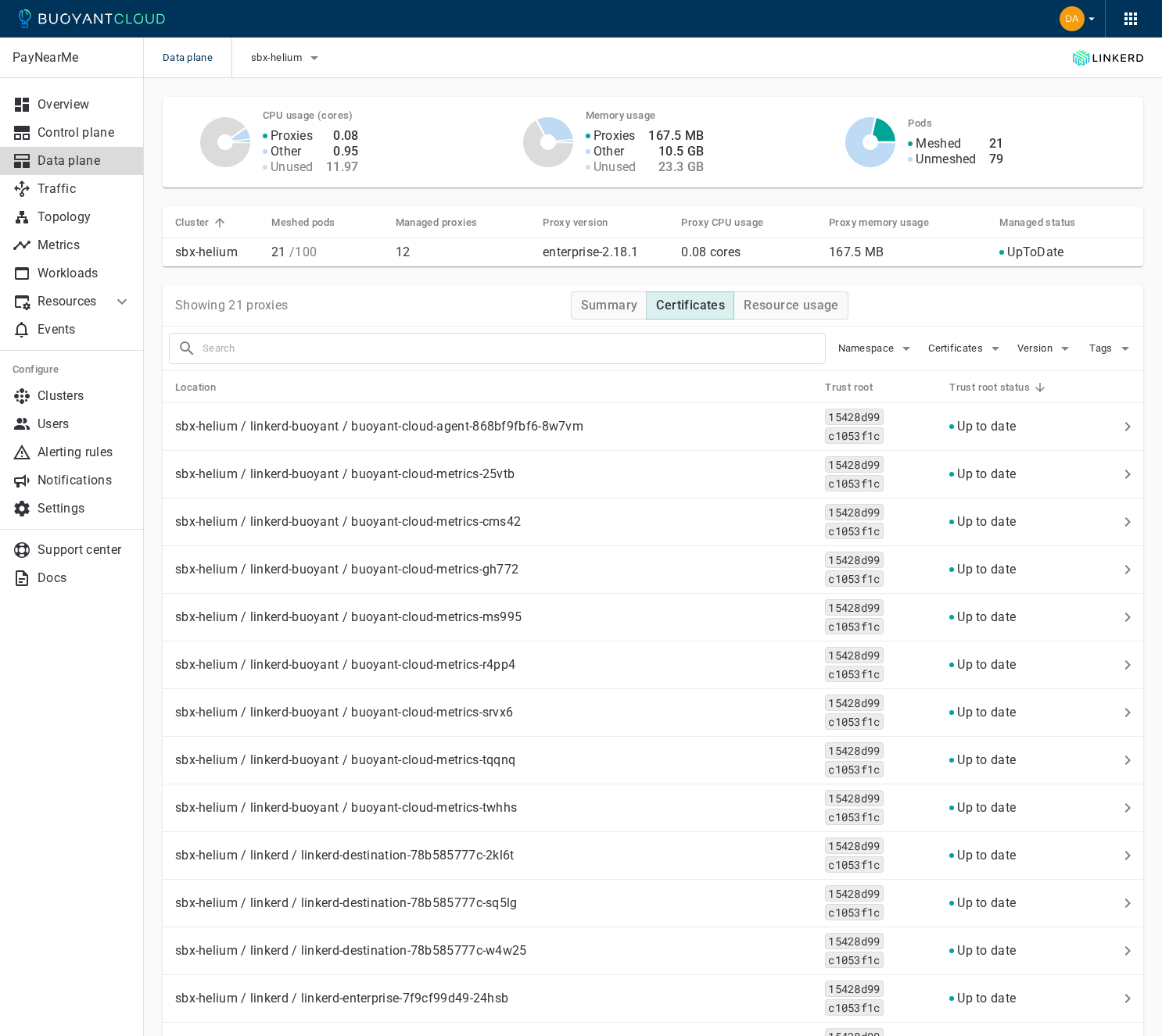
click at [1001, 383] on h5 "Trust root status" at bounding box center [989, 387] width 80 height 12
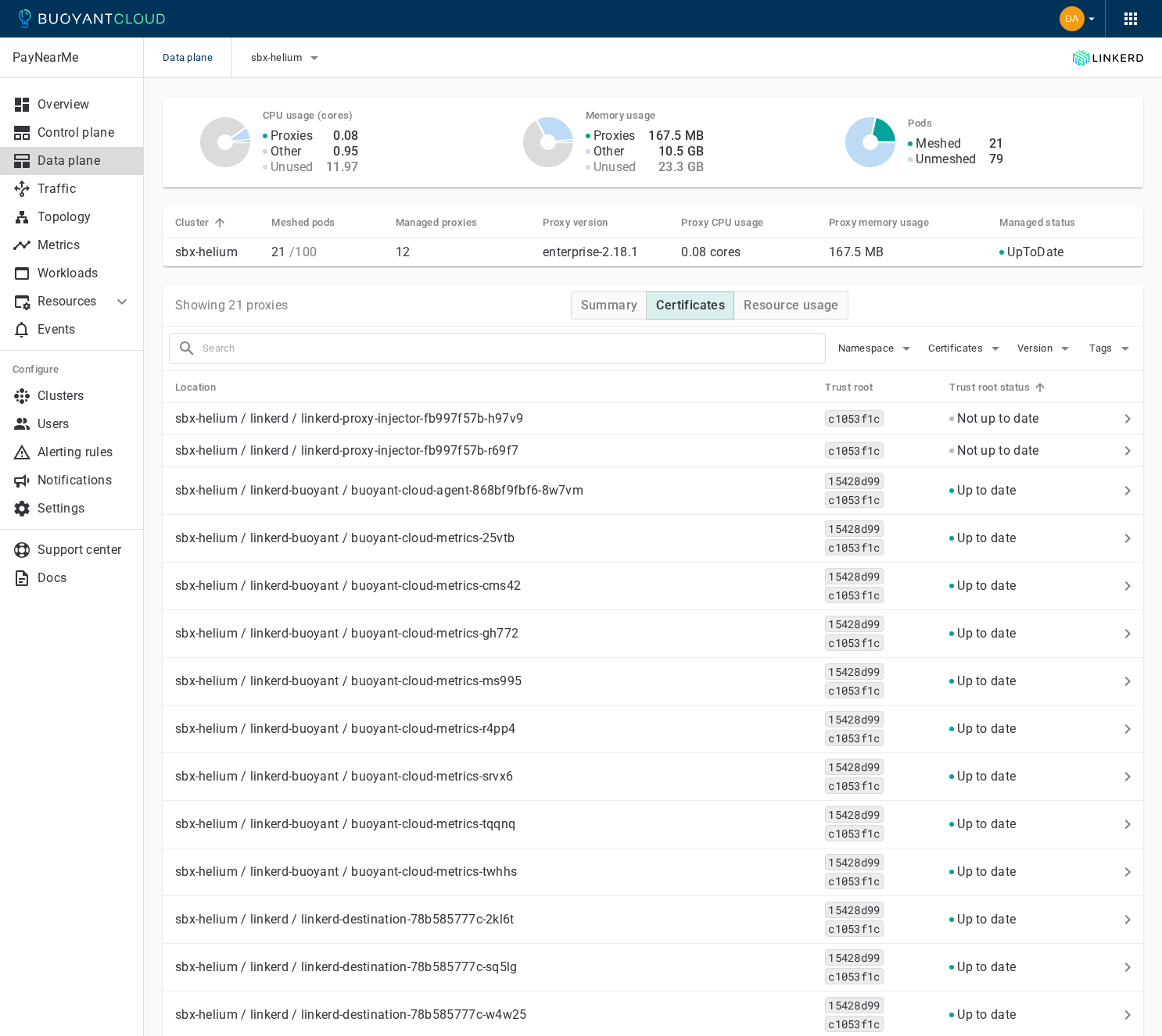
click at [67, 158] on p "Data plane" at bounding box center [84, 161] width 94 height 16
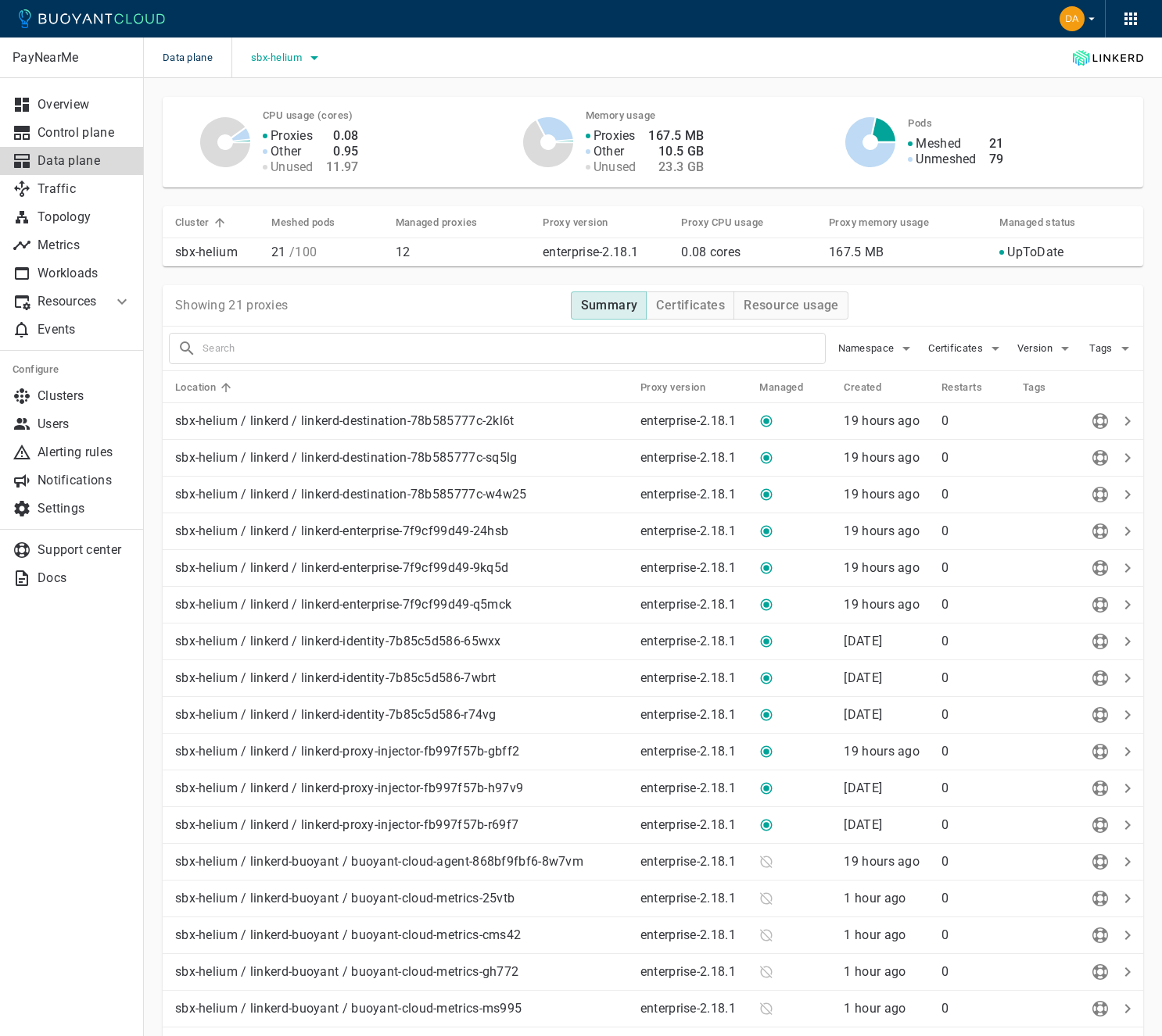
click at [268, 66] on button "sbx-helium" at bounding box center [287, 58] width 73 height 23
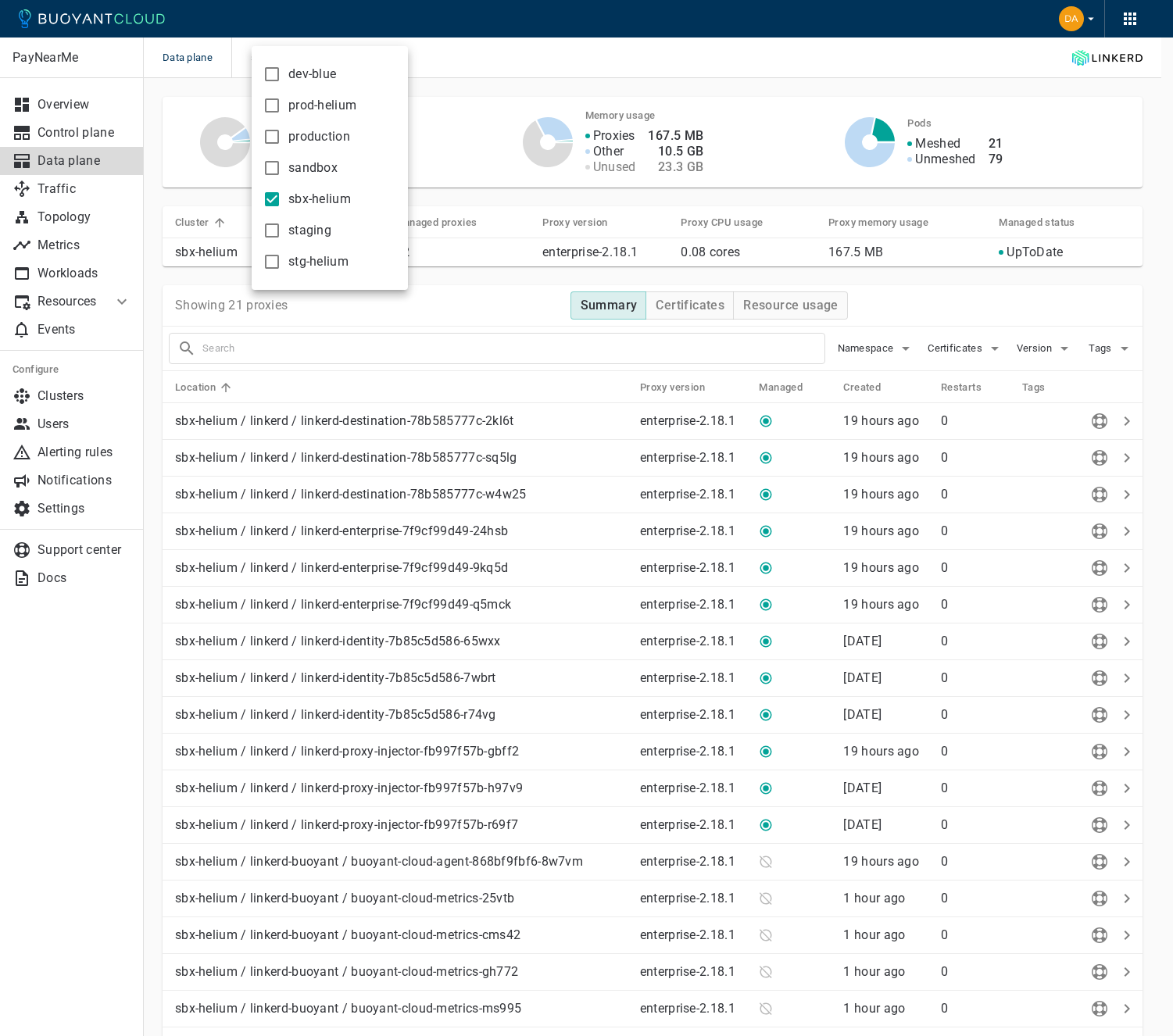
click at [302, 72] on span "dev-blue" at bounding box center [312, 74] width 47 height 16
click at [281, 72] on input "dev-blue" at bounding box center [272, 74] width 19 height 19
checkbox input "true"
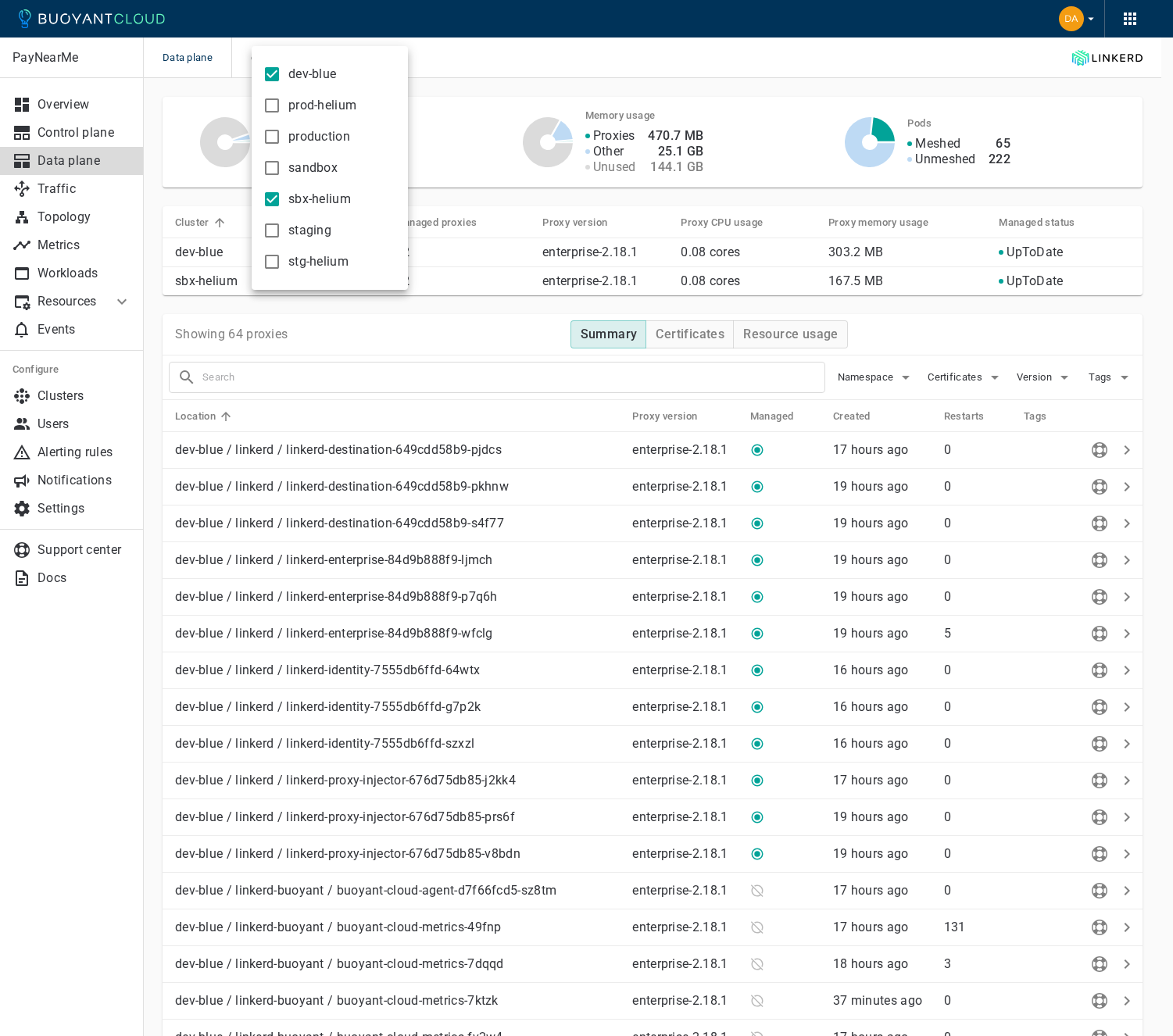
drag, startPoint x: 300, startPoint y: 95, endPoint x: 304, endPoint y: 110, distance: 15.5
click at [300, 95] on label "prod-helium" at bounding box center [306, 106] width 101 height 32
click at [281, 96] on input "prod-helium" at bounding box center [272, 105] width 19 height 19
checkbox input "true"
click at [303, 143] on span "production" at bounding box center [319, 137] width 61 height 16
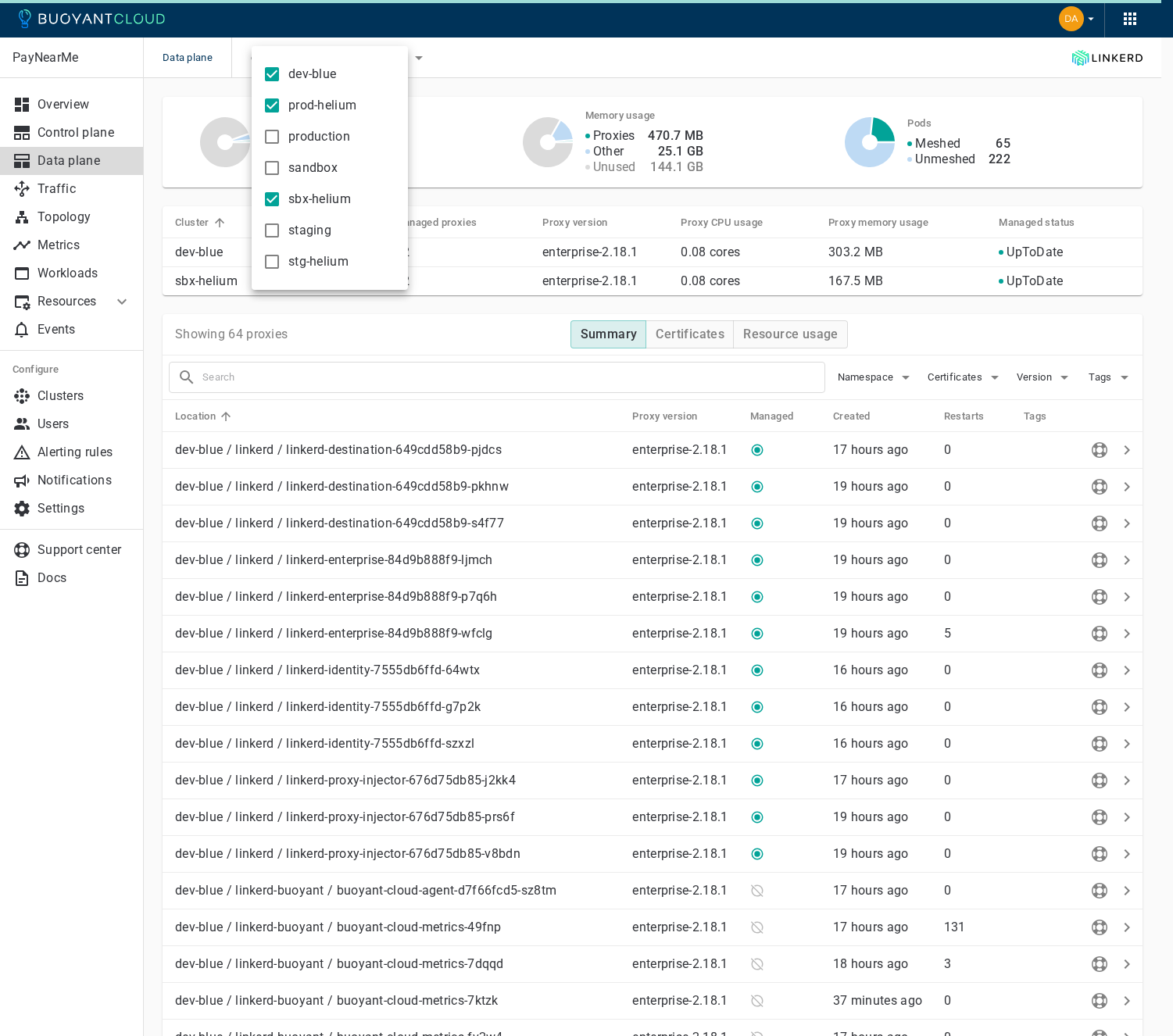
click at [281, 143] on input "production" at bounding box center [272, 137] width 19 height 19
checkbox input "true"
click at [309, 167] on span "sandbox" at bounding box center [313, 168] width 49 height 16
click at [281, 167] on input "sandbox" at bounding box center [272, 168] width 19 height 19
checkbox input "true"
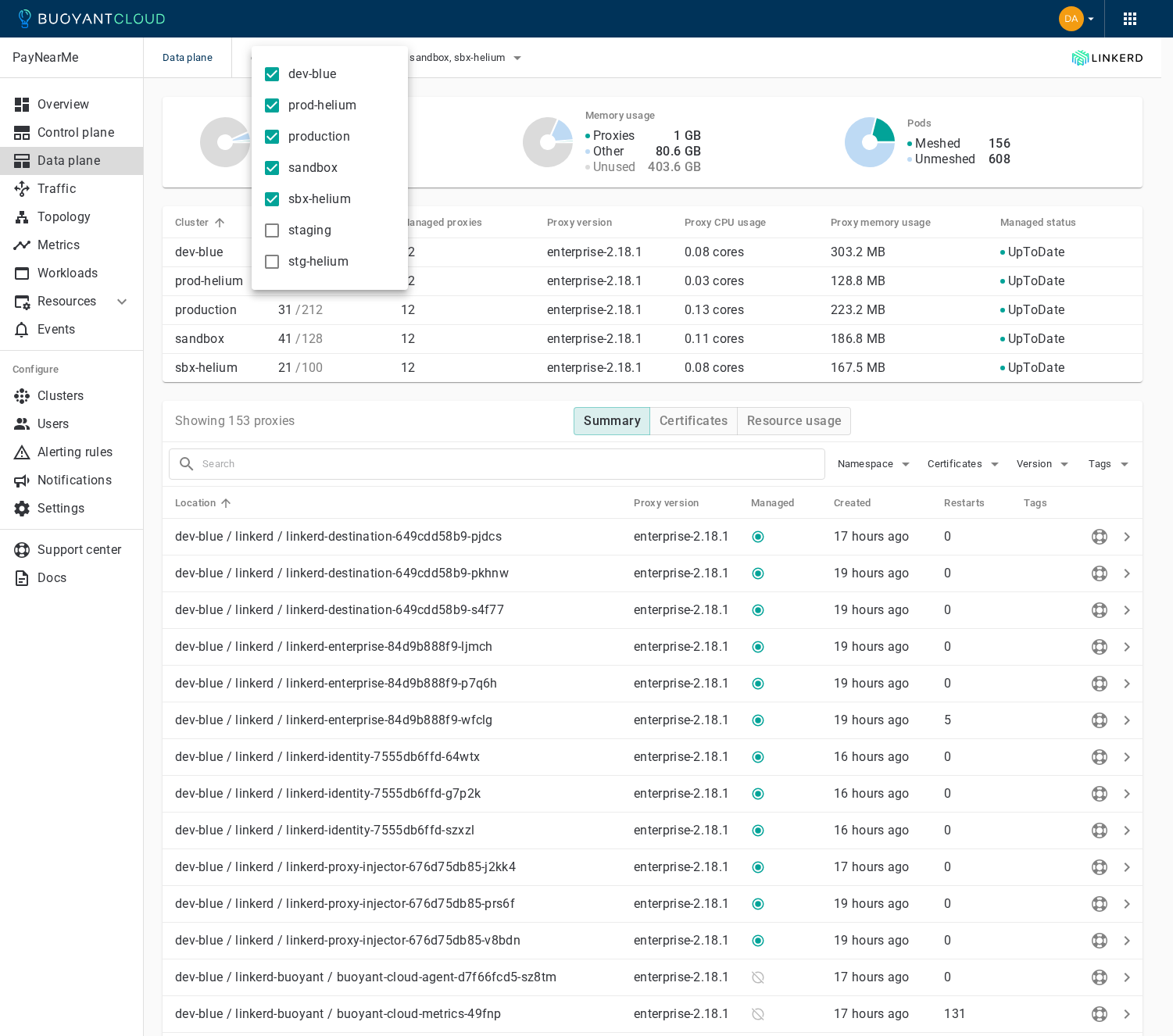
click at [311, 222] on label "staging" at bounding box center [293, 231] width 75 height 32
click at [281, 222] on input "staging" at bounding box center [272, 231] width 19 height 19
checkbox input "true"
click at [320, 275] on label "stg-helium" at bounding box center [303, 262] width 93 height 32
click at [281, 271] on input "stg-helium" at bounding box center [272, 262] width 19 height 19
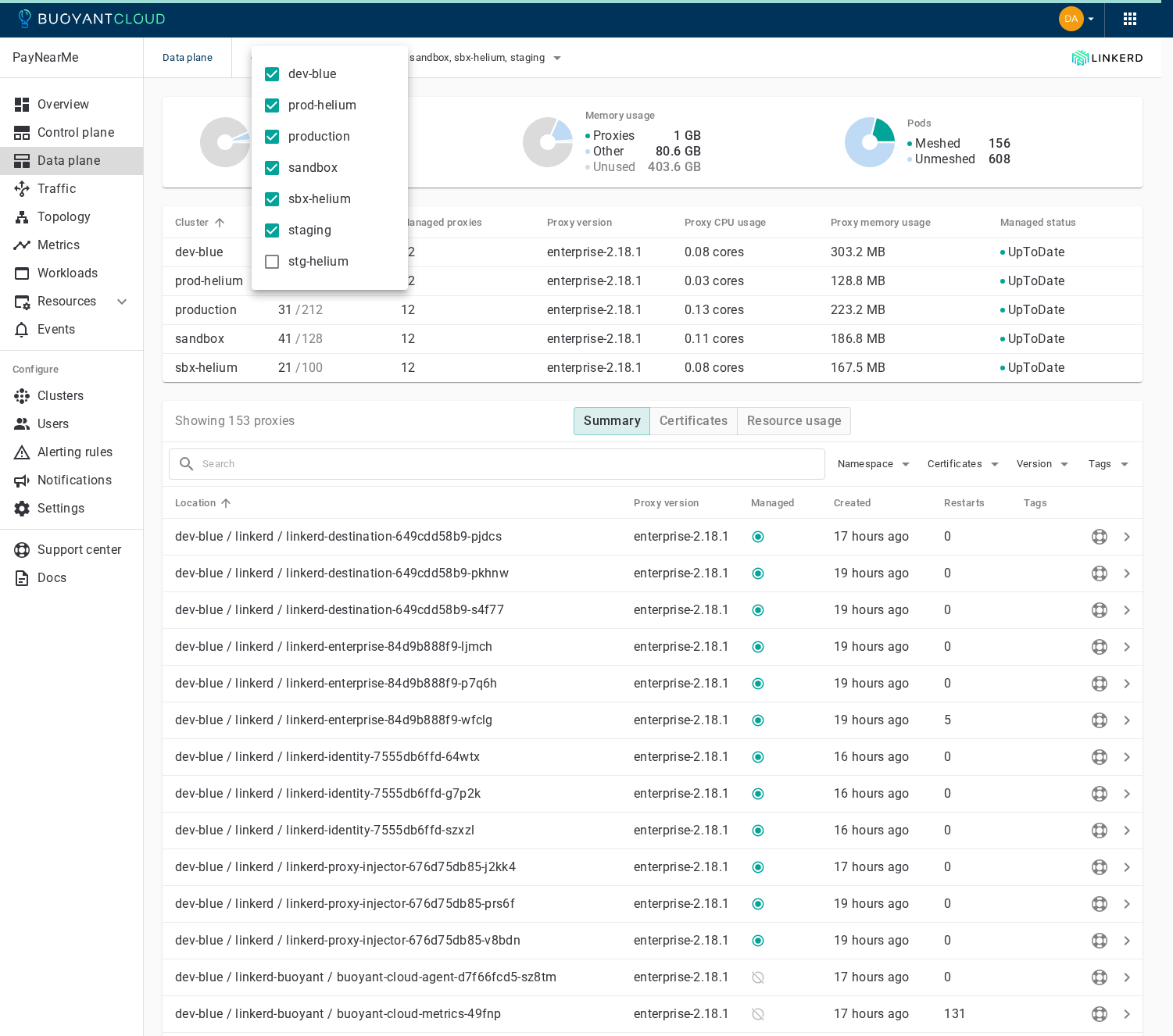
checkbox input "true"
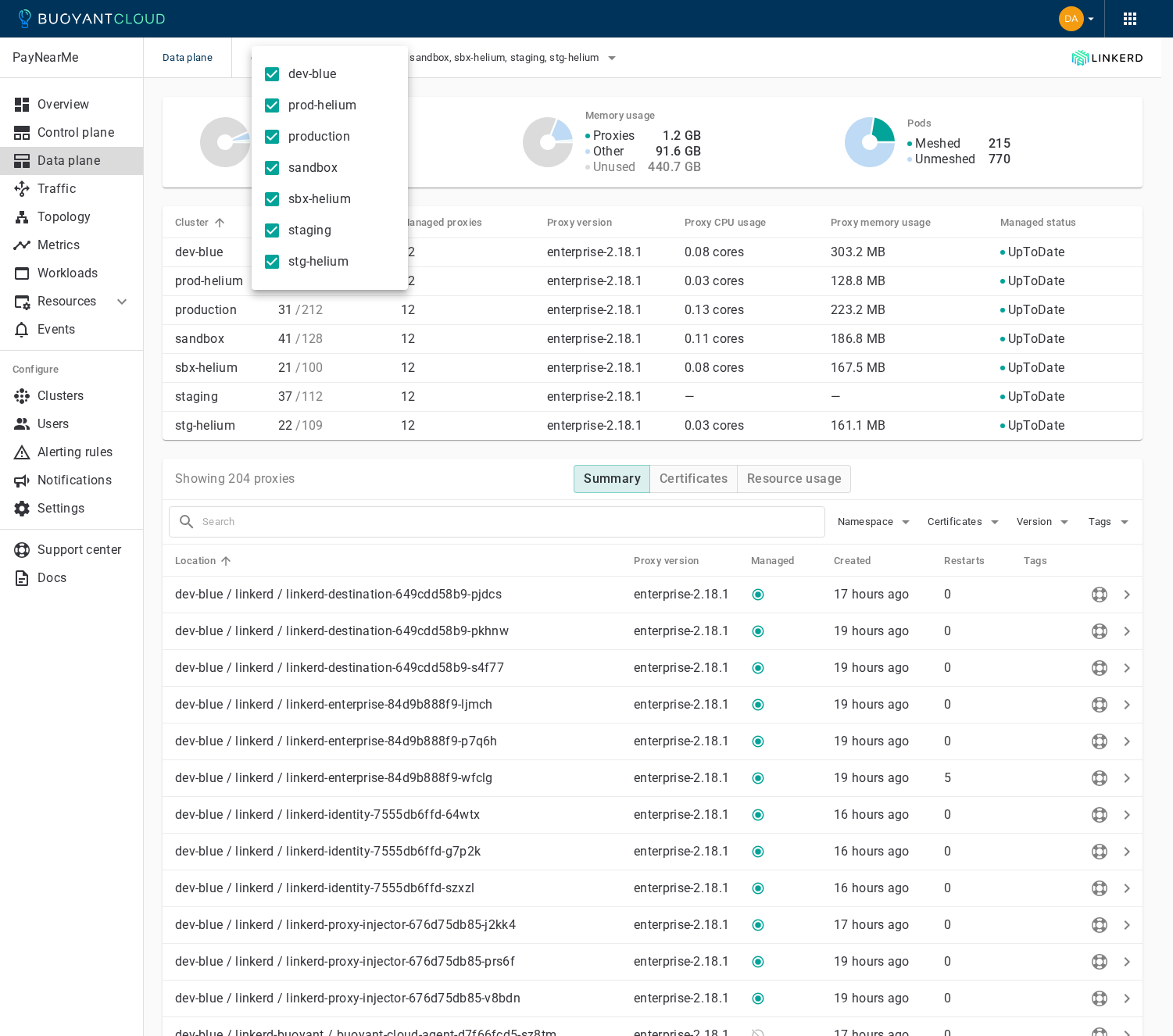
click at [483, 129] on div at bounding box center [586, 518] width 1173 height 1036
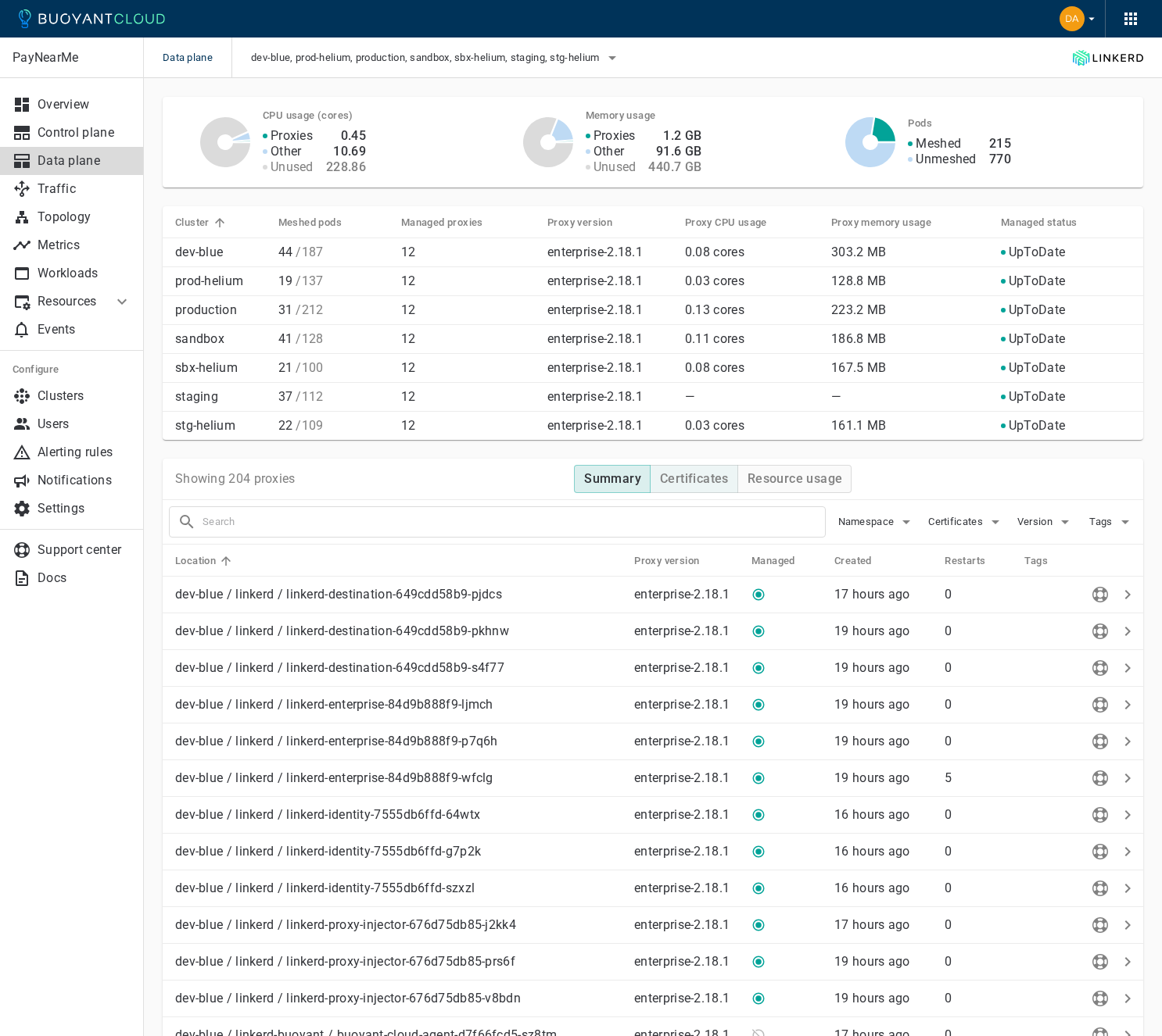
click at [713, 479] on h4 "Certificates" at bounding box center [695, 478] width 69 height 16
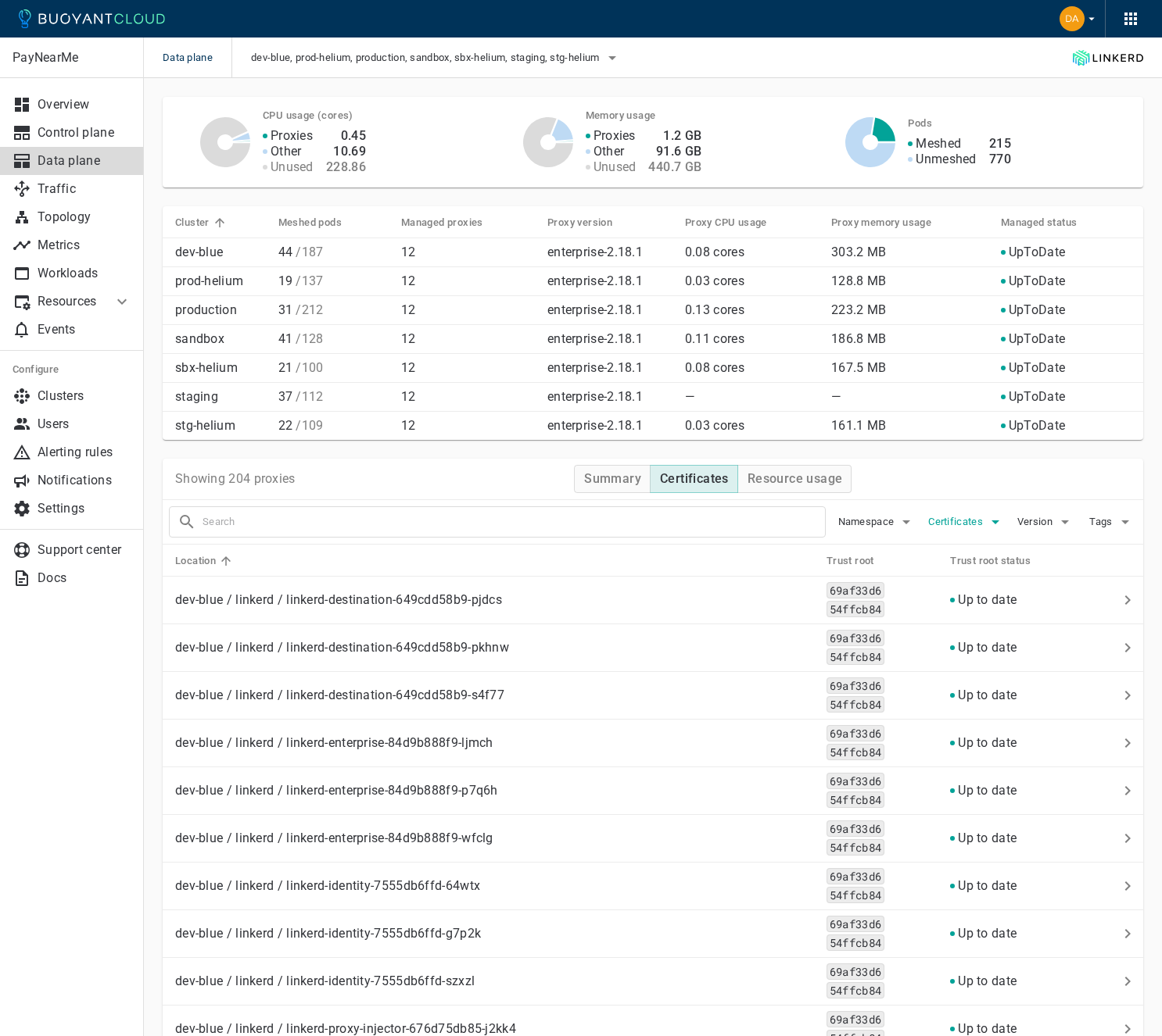
click at [953, 525] on span "Certificates" at bounding box center [956, 521] width 58 height 12
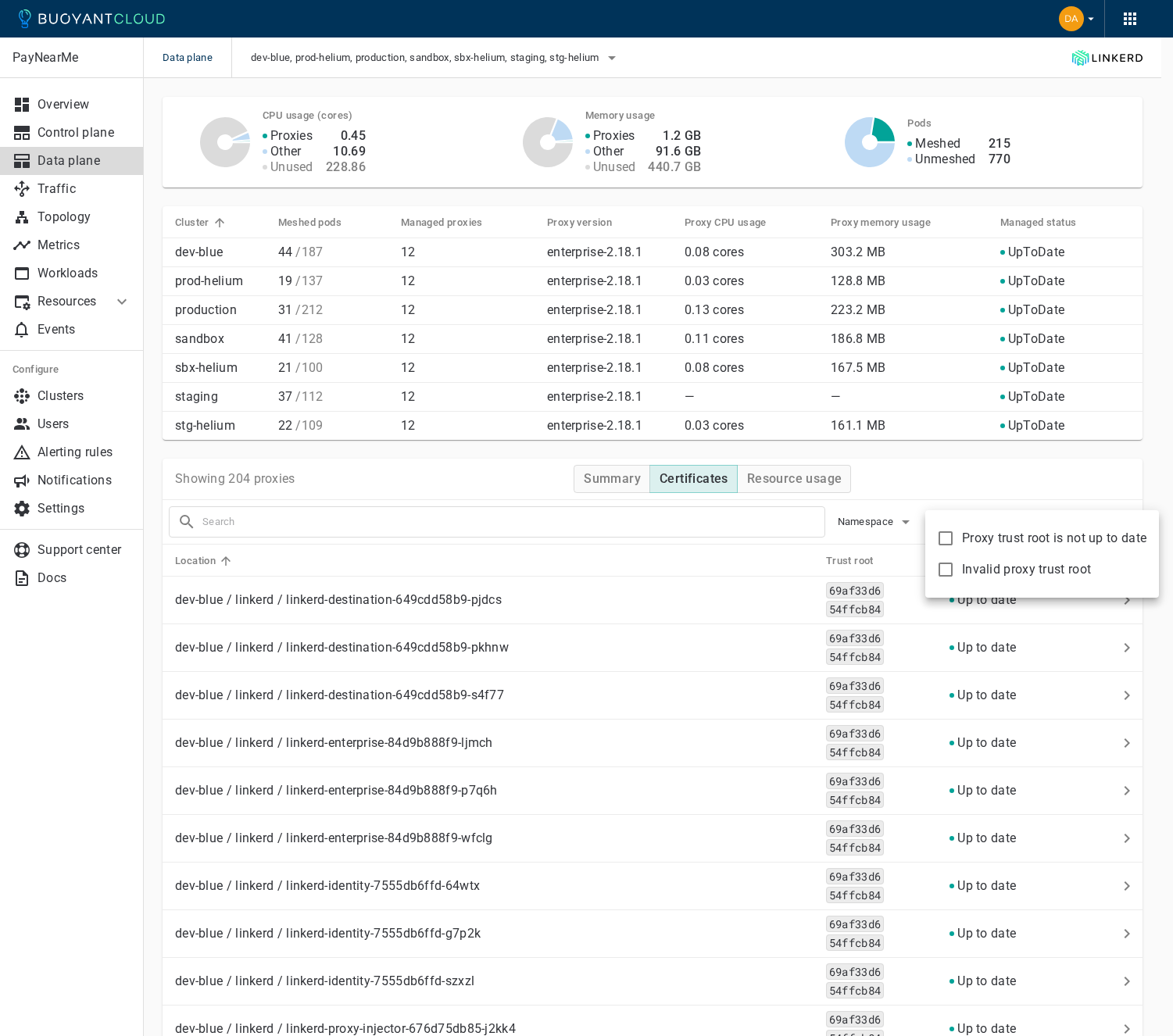
click at [943, 501] on div at bounding box center [586, 518] width 1173 height 1036
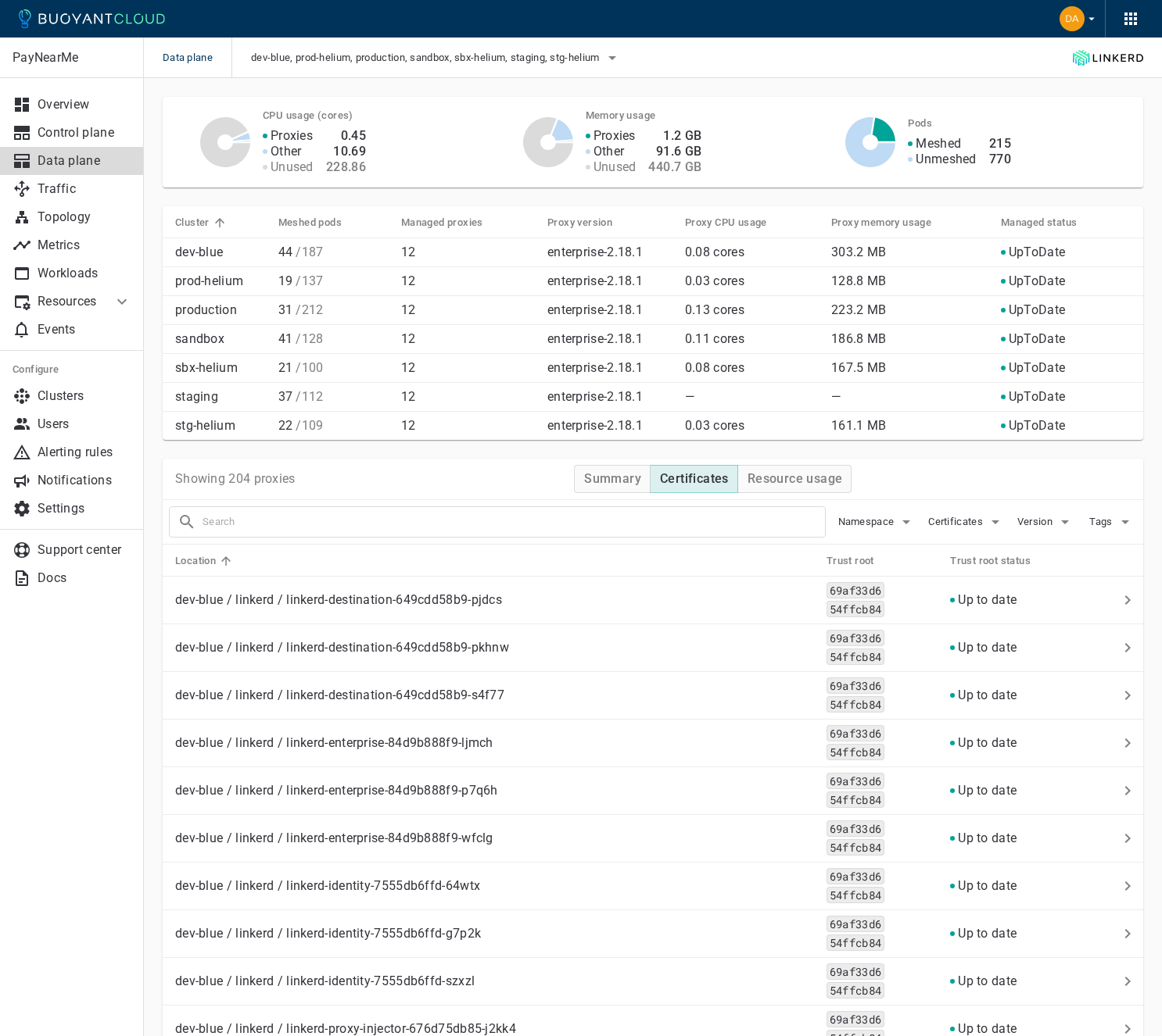
click at [943, 516] on span "Certificates" at bounding box center [956, 521] width 58 height 12
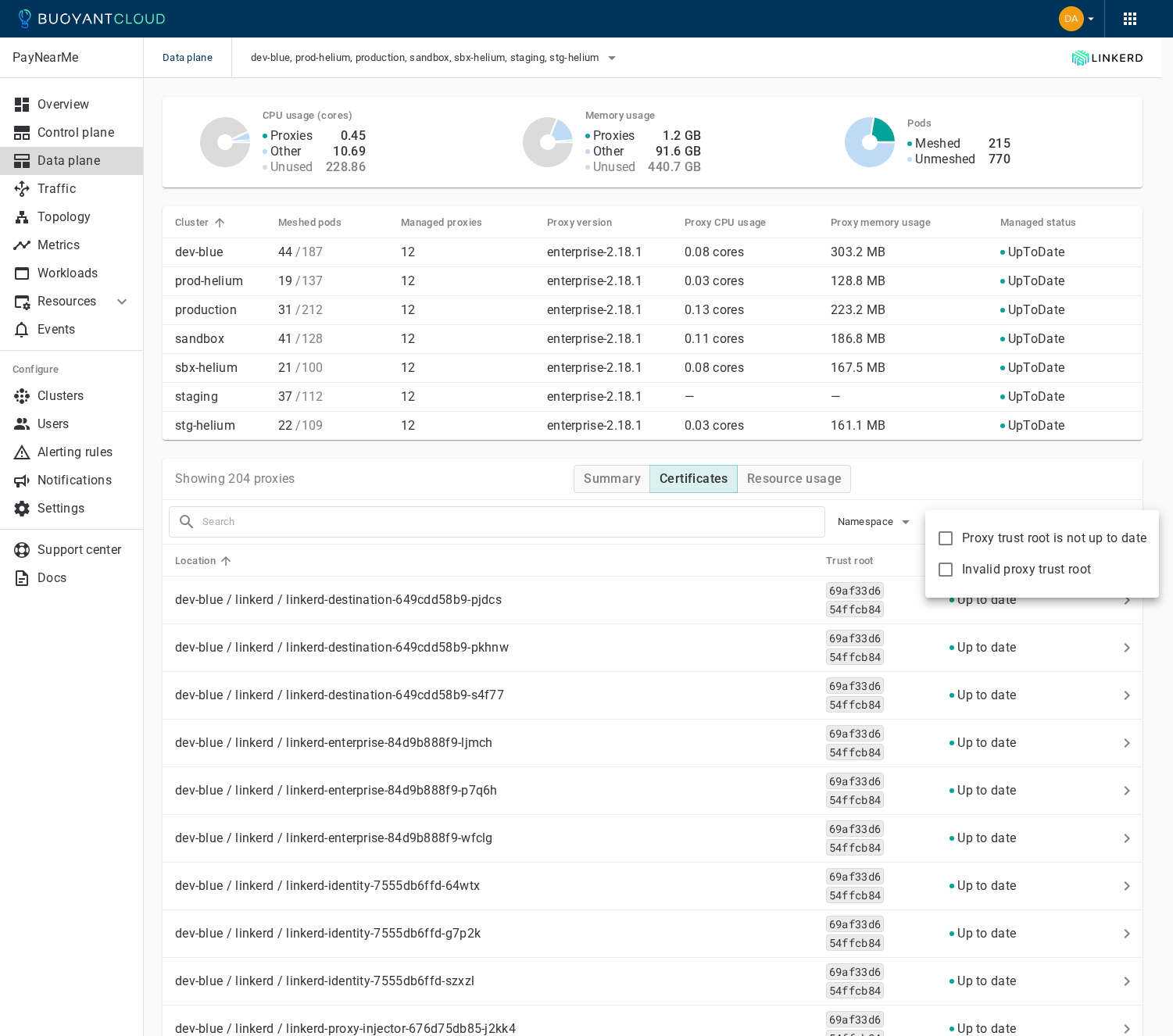
click at [946, 518] on div "Proxy trust root is not up to date Invalid proxy trust root" at bounding box center [1042, 554] width 234 height 87
click at [951, 479] on div at bounding box center [586, 518] width 1173 height 1036
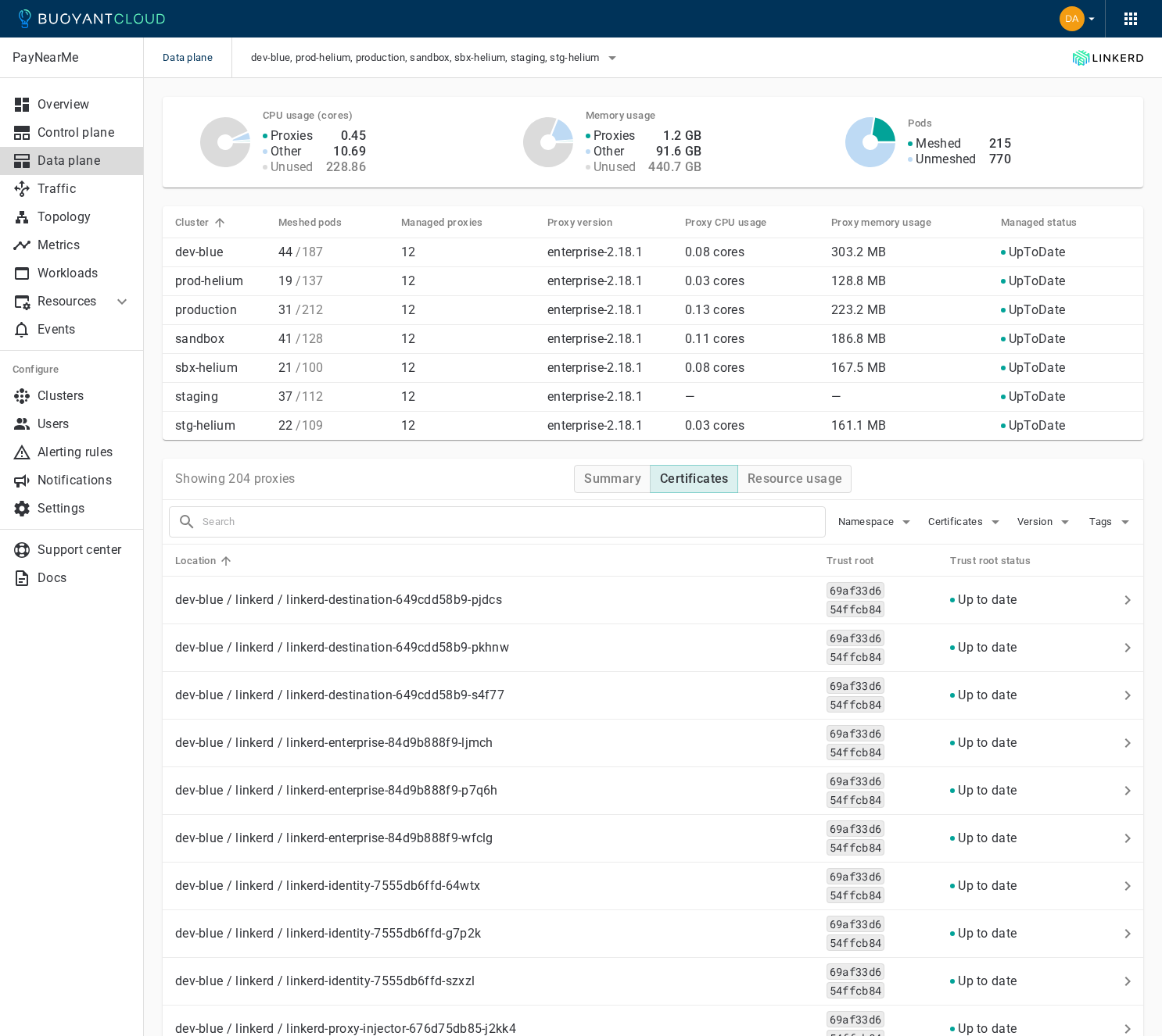
click at [964, 517] on span "Certificates" at bounding box center [956, 521] width 58 height 12
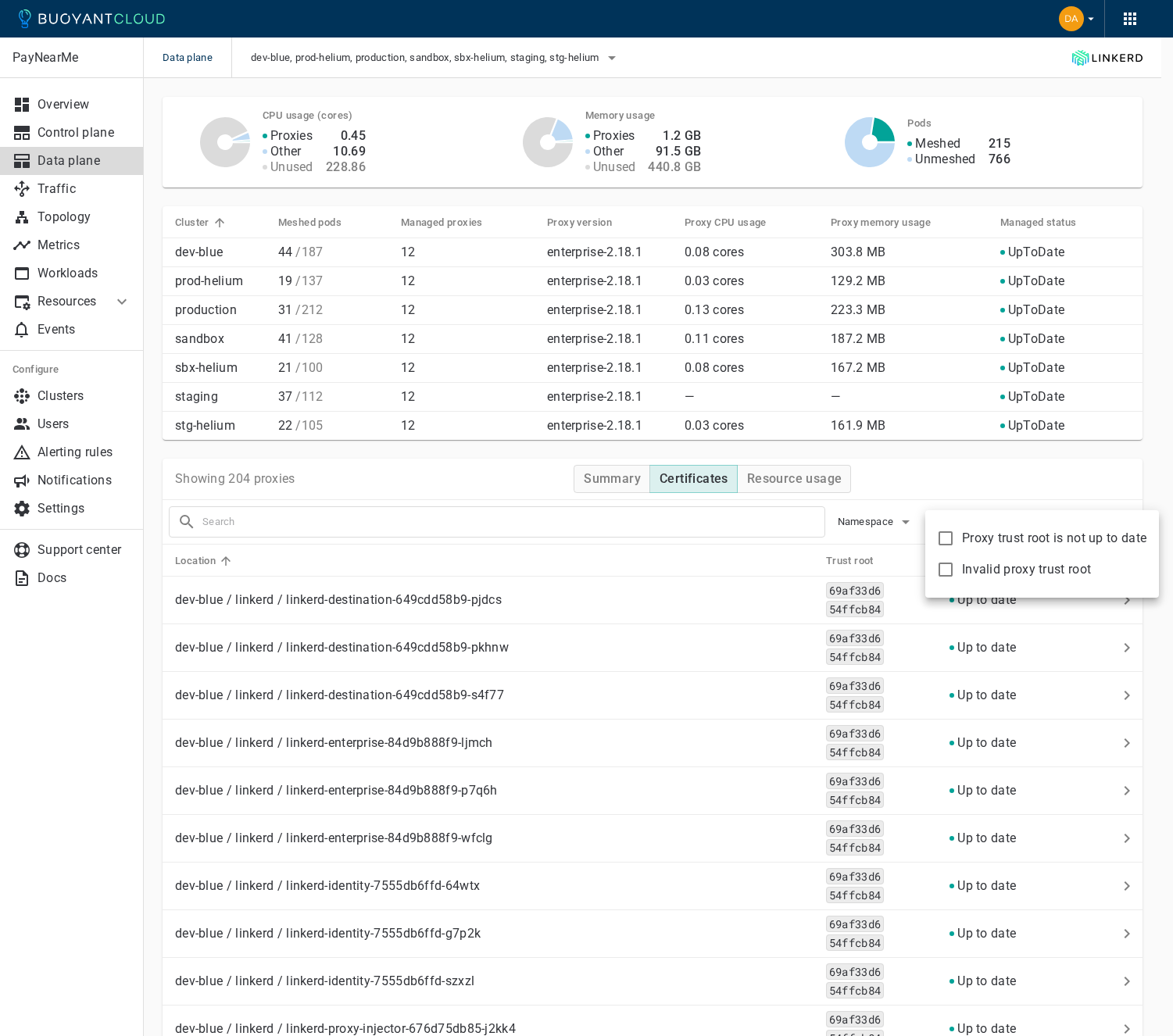
click at [970, 531] on span "Proxy trust root is not up to date" at bounding box center [1054, 538] width 184 height 16
click at [955, 530] on input "Proxy trust root is not up to date" at bounding box center [946, 538] width 19 height 19
checkbox input "true"
type input "certificate:not_up_to_date"
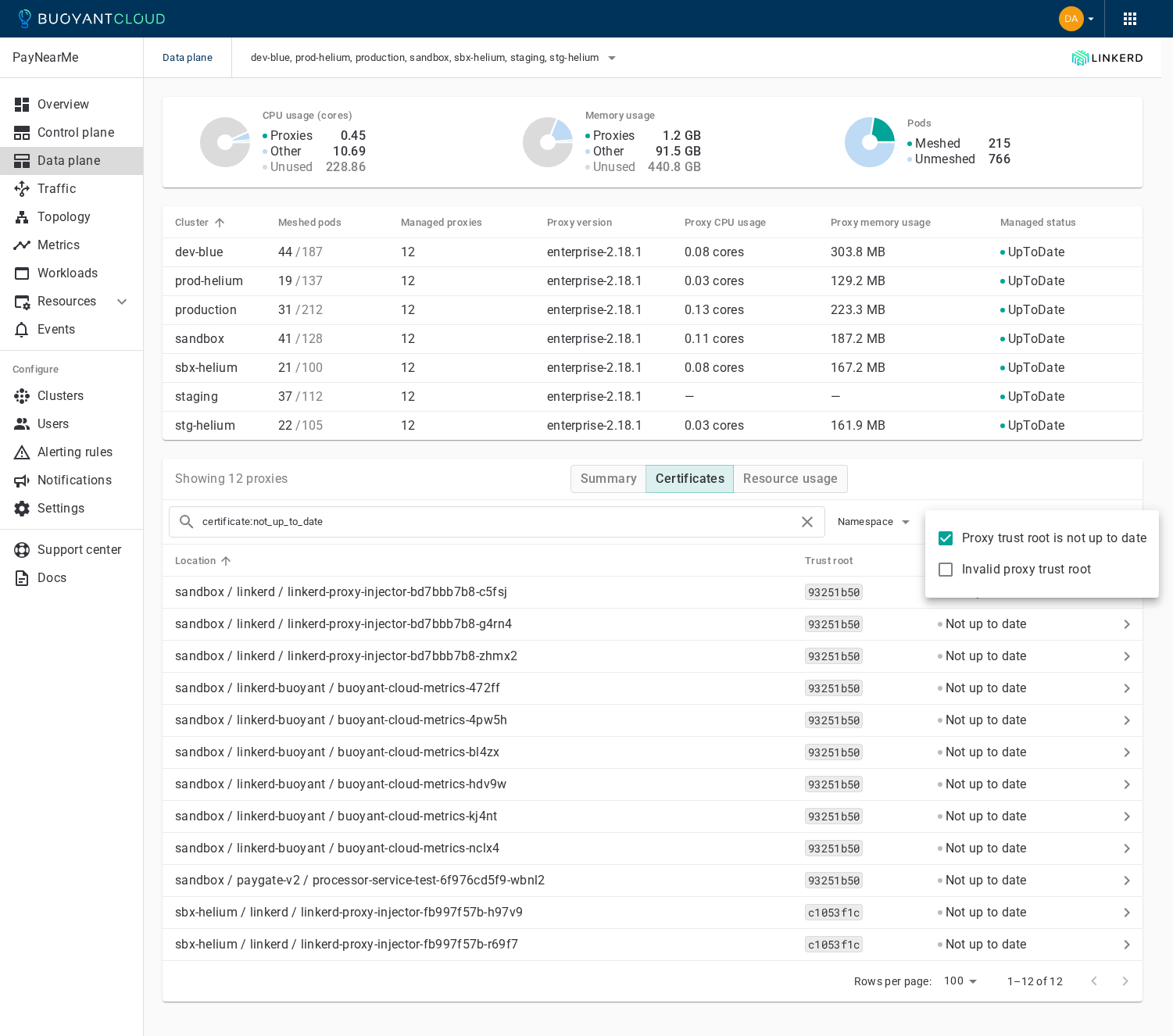
click at [972, 490] on div at bounding box center [586, 518] width 1173 height 1036
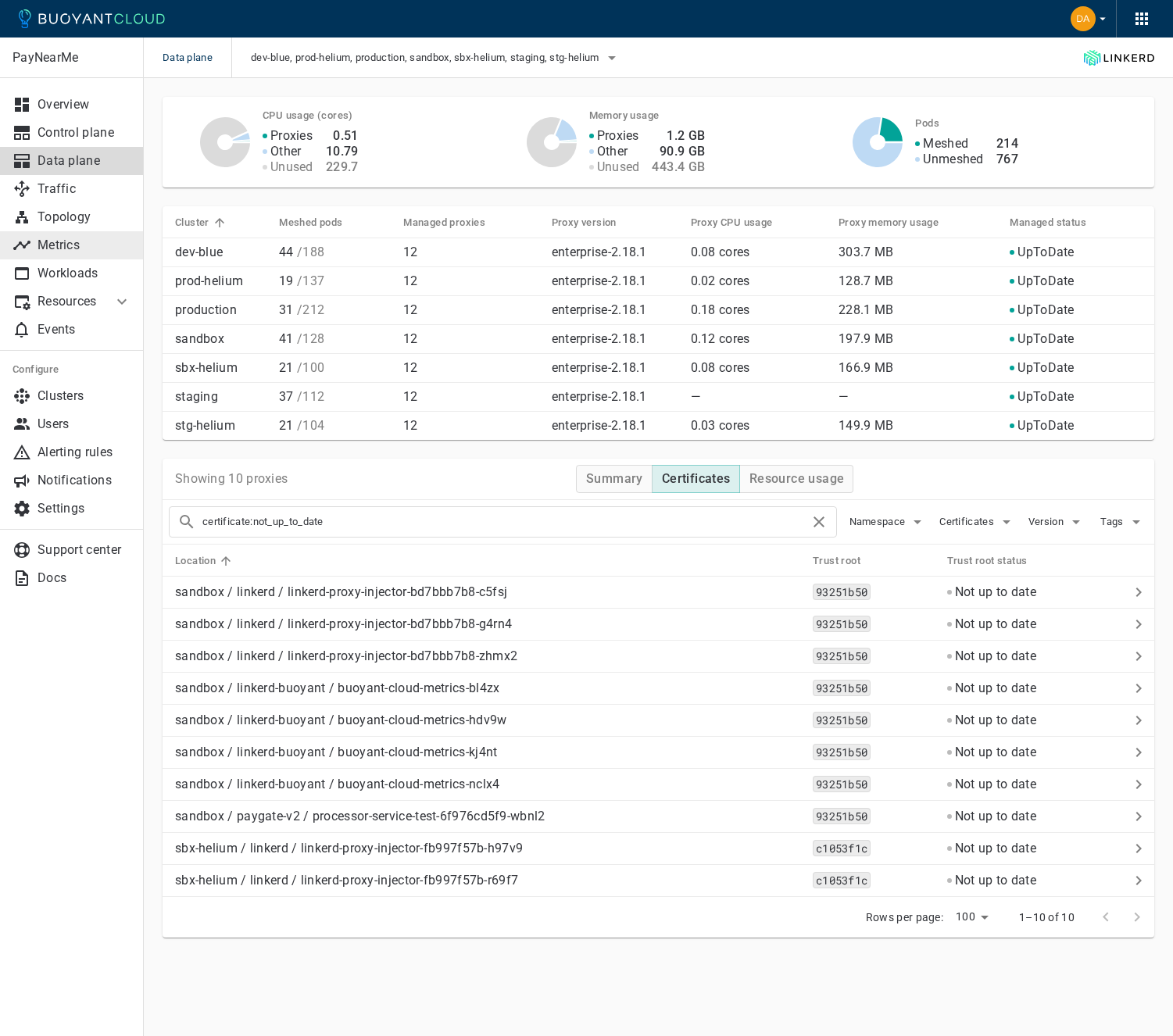
click at [88, 241] on p "Metrics" at bounding box center [84, 245] width 94 height 16
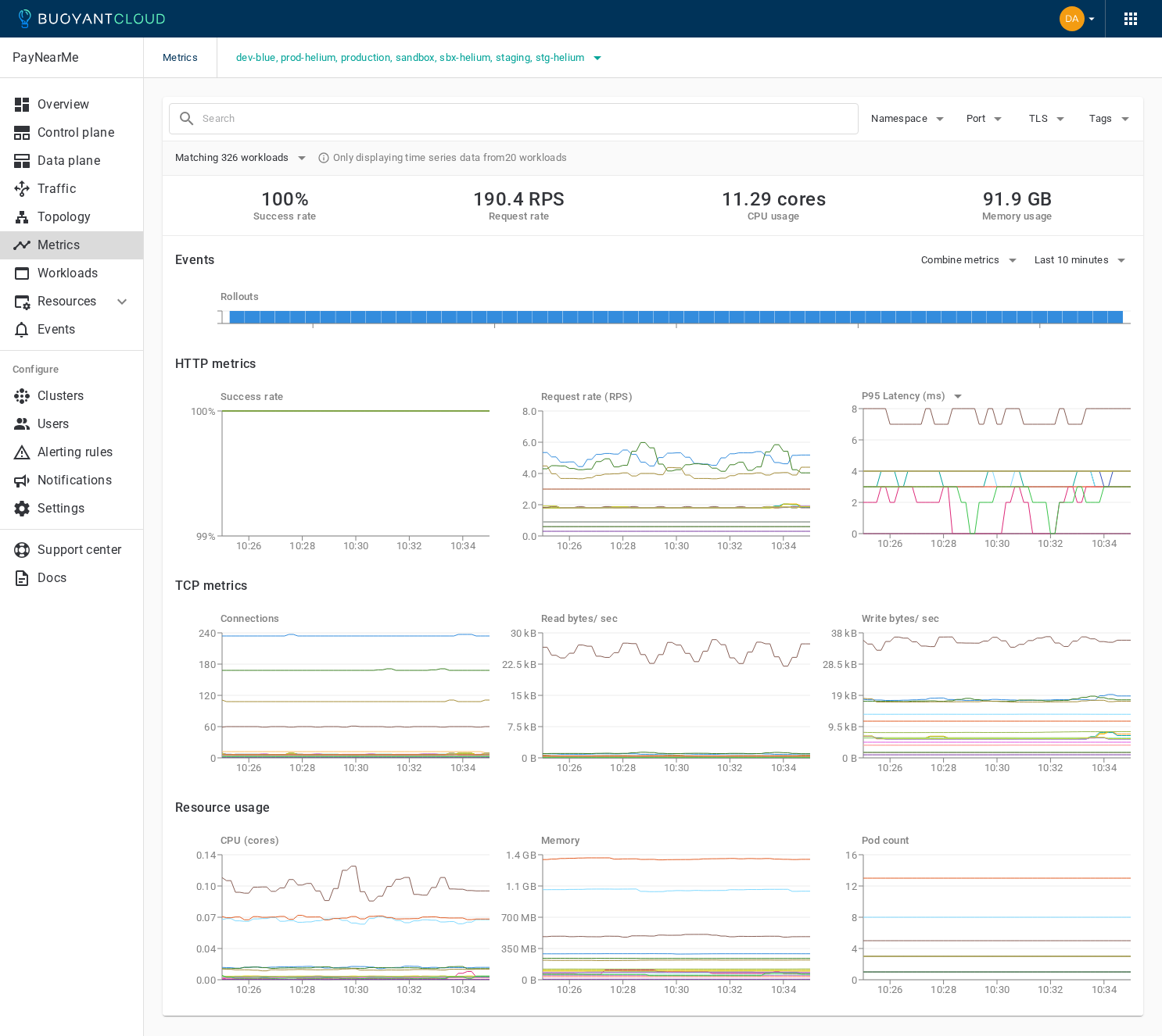
click at [568, 61] on span "dev-blue, prod-helium, production, sandbox, sbx-helium, staging, stg-helium" at bounding box center [412, 57] width 352 height 12
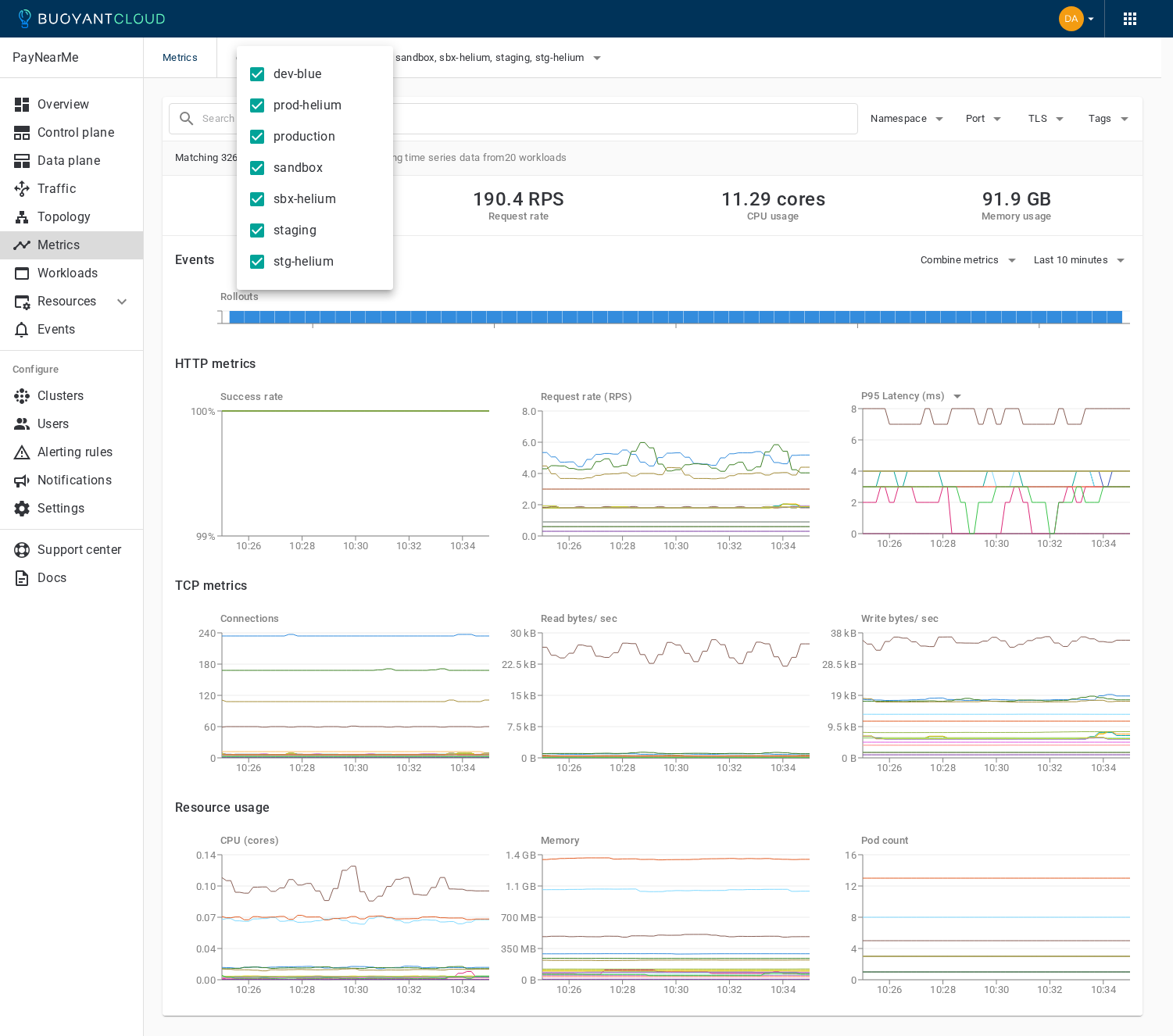
click at [143, 63] on div at bounding box center [586, 518] width 1173 height 1036
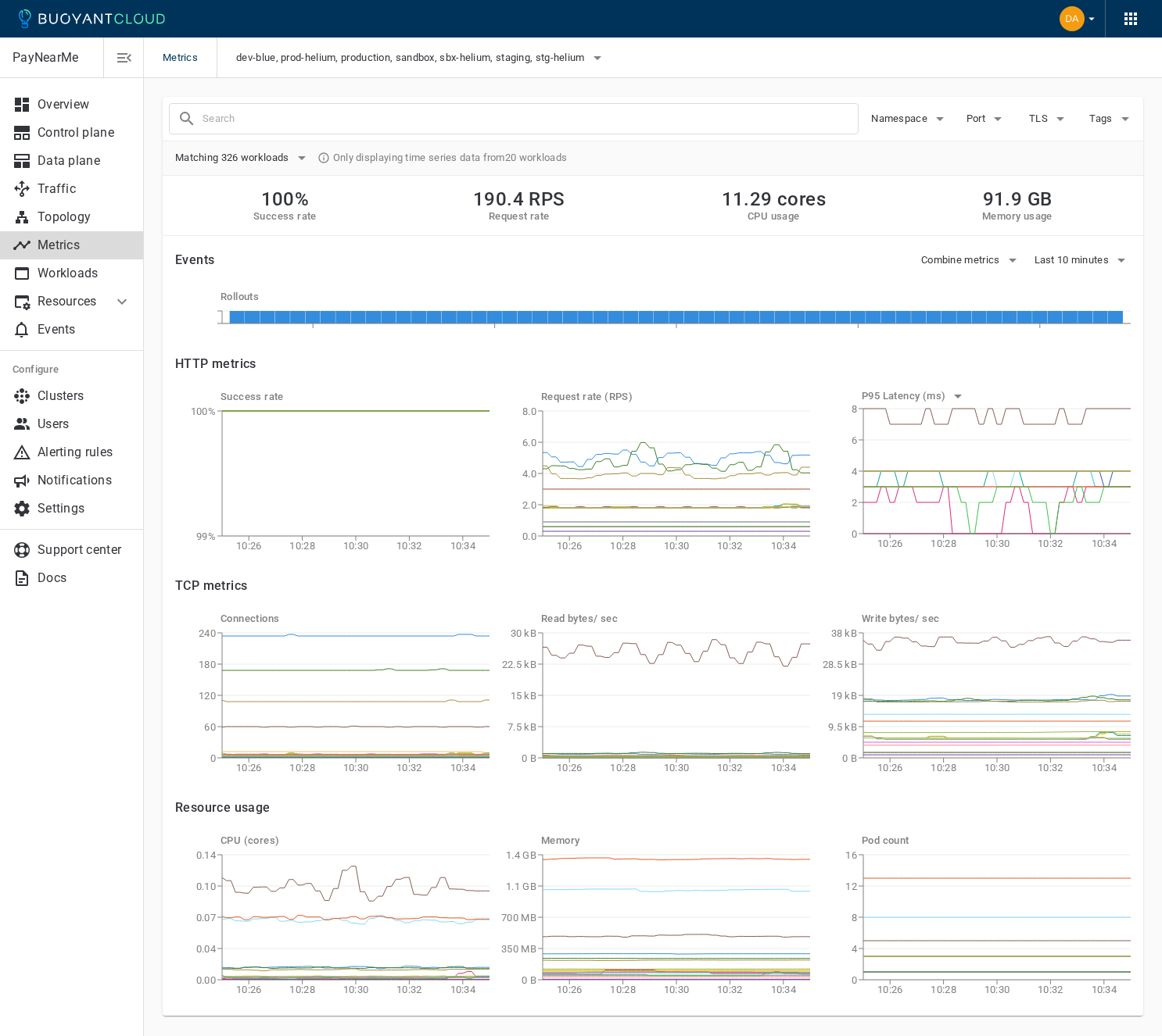
click at [60, 59] on p "PayNearMe" at bounding box center [51, 58] width 78 height 16
click at [130, 55] on icon "button" at bounding box center [124, 58] width 19 height 19
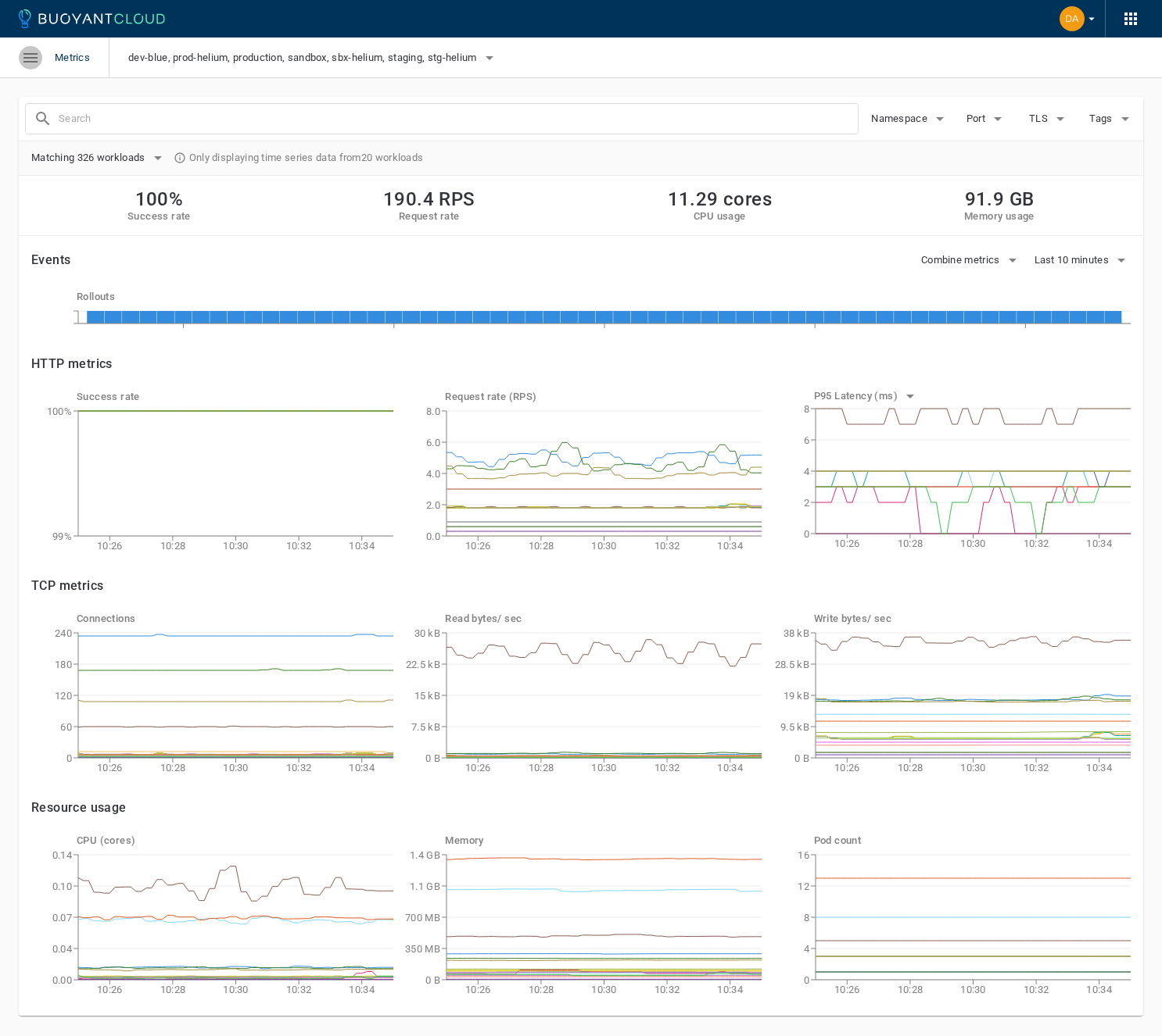
click at [32, 56] on icon "button" at bounding box center [31, 58] width 19 height 19
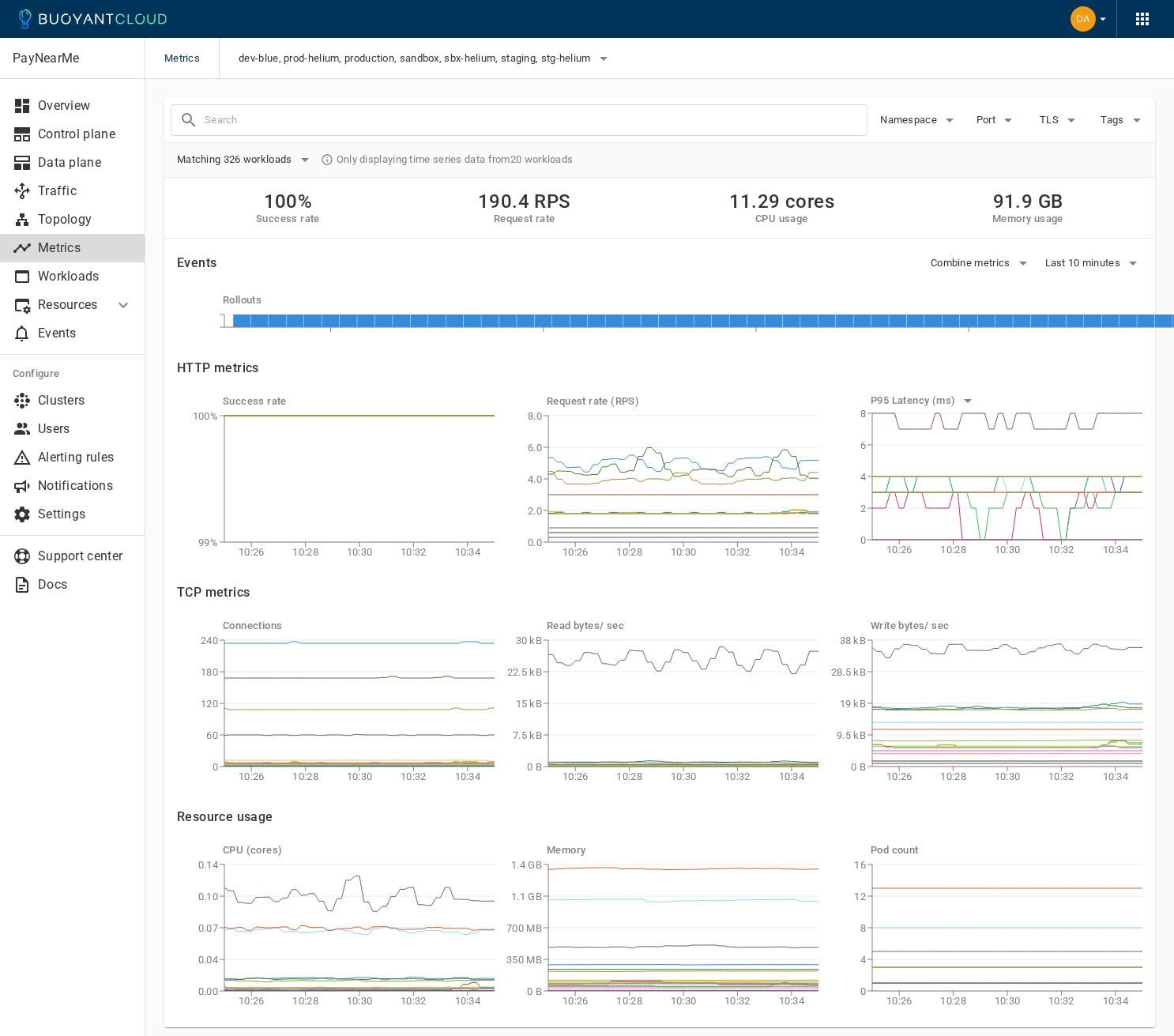
click at [71, 297] on p "Resources" at bounding box center [69, 305] width 63 height 16
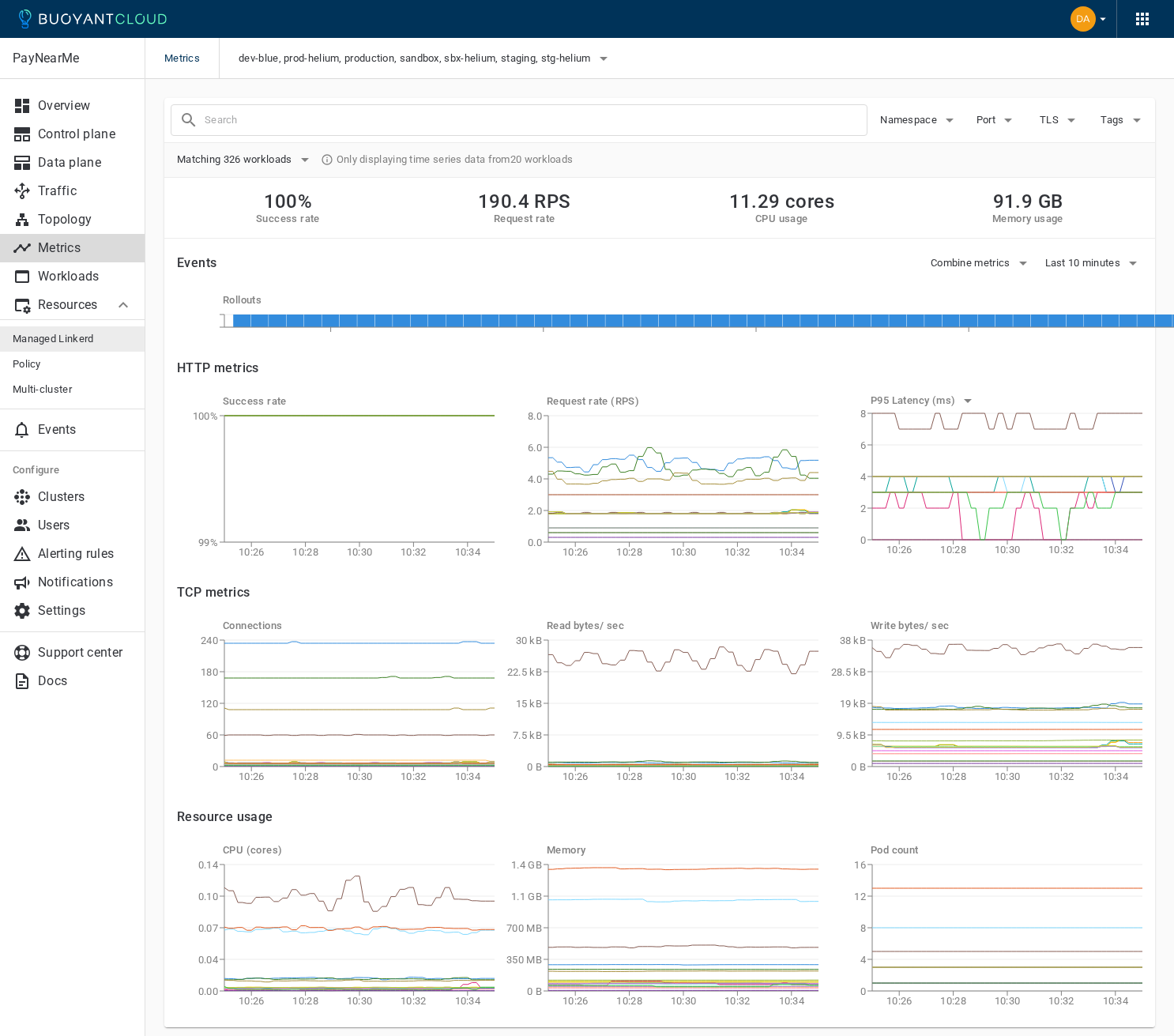
click at [70, 338] on span "Managed Linkerd" at bounding box center [72, 338] width 120 height 12
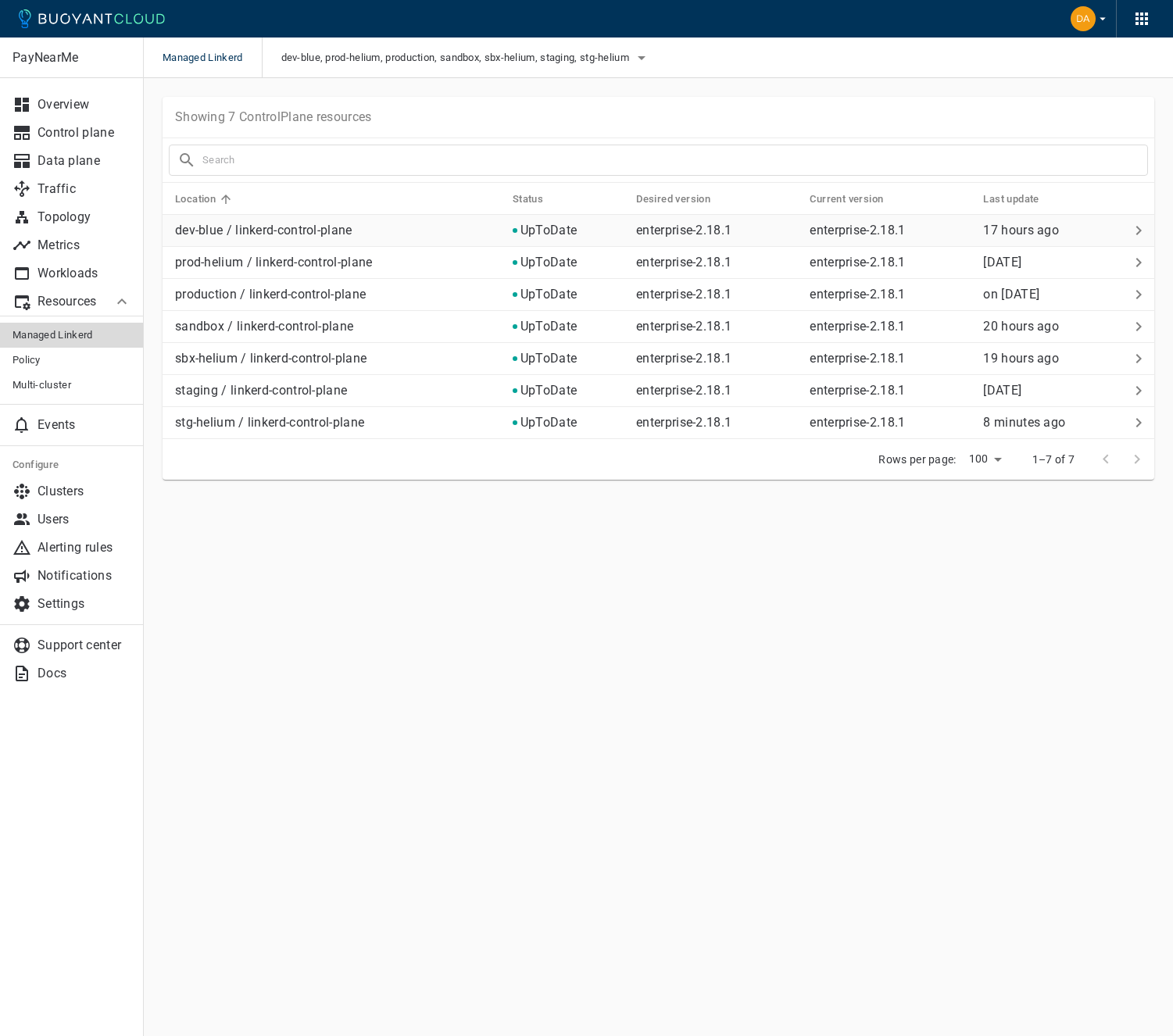
click at [830, 233] on p "enterprise-2.18.1" at bounding box center [890, 230] width 161 height 16
click at [669, 523] on div "PayNearMe Overview Control plane Data plane Traffic Topology Metrics Workloads …" at bounding box center [658, 310] width 1030 height 464
click at [272, 397] on p "staging / linkerd-control-plane" at bounding box center [337, 390] width 325 height 16
click at [71, 87] on ul "Overview Control plane Data plane Traffic Topology Metrics Workloads Resources …" at bounding box center [72, 262] width 143 height 368
click at [67, 93] on link "Overview" at bounding box center [72, 104] width 143 height 28
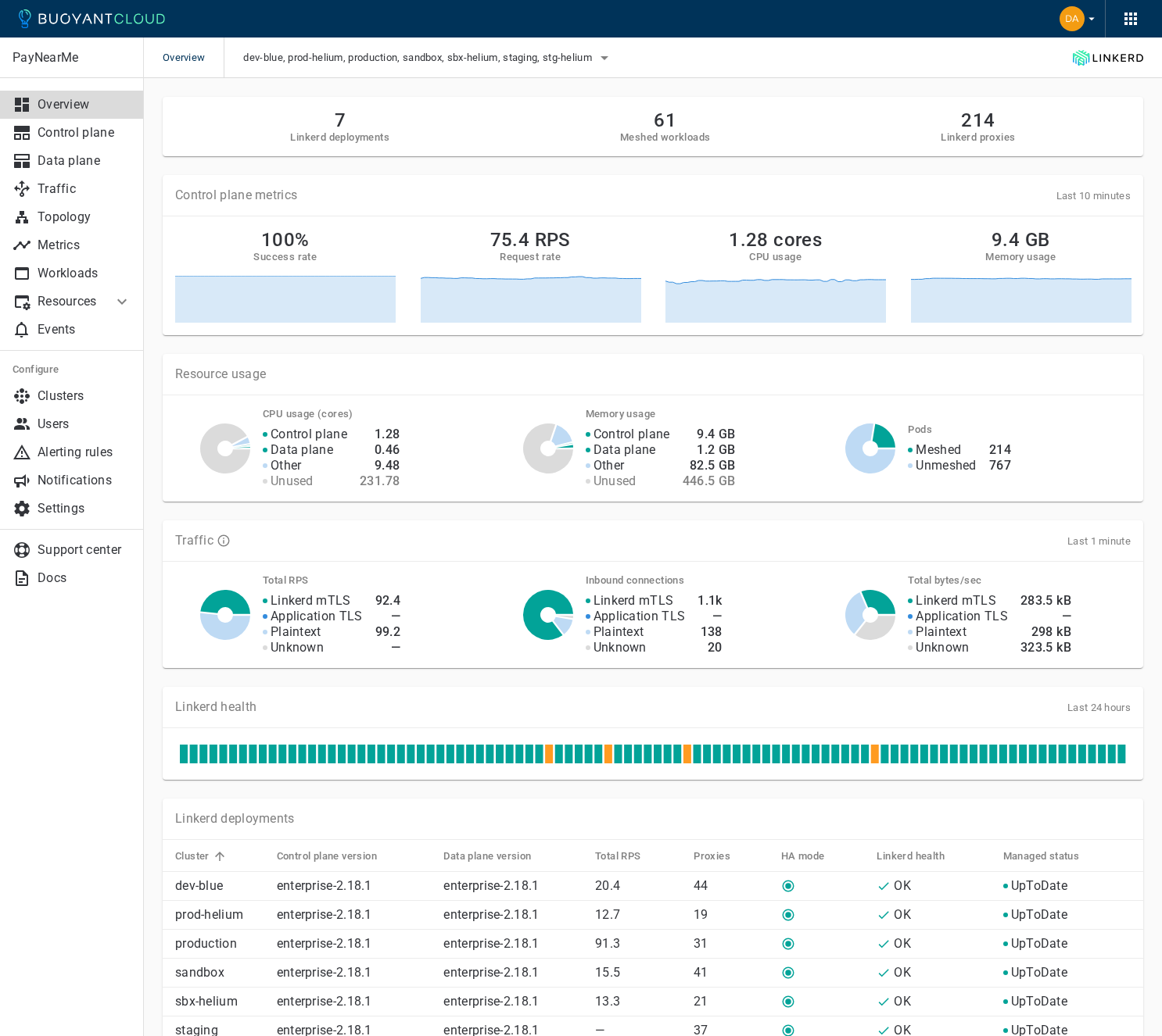
click at [119, 302] on icon at bounding box center [122, 303] width 9 height 6
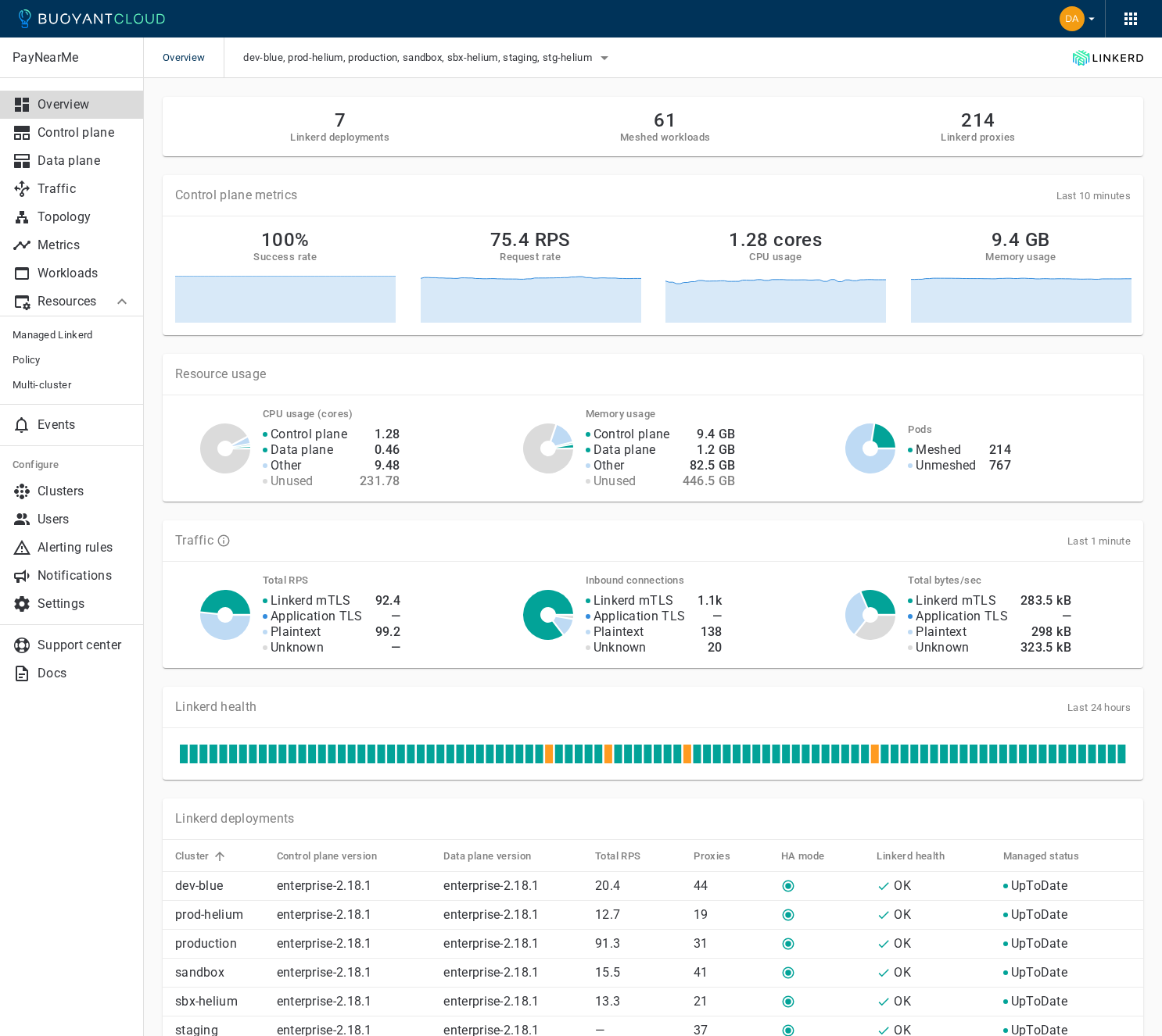
click at [119, 302] on icon at bounding box center [122, 302] width 9 height 6
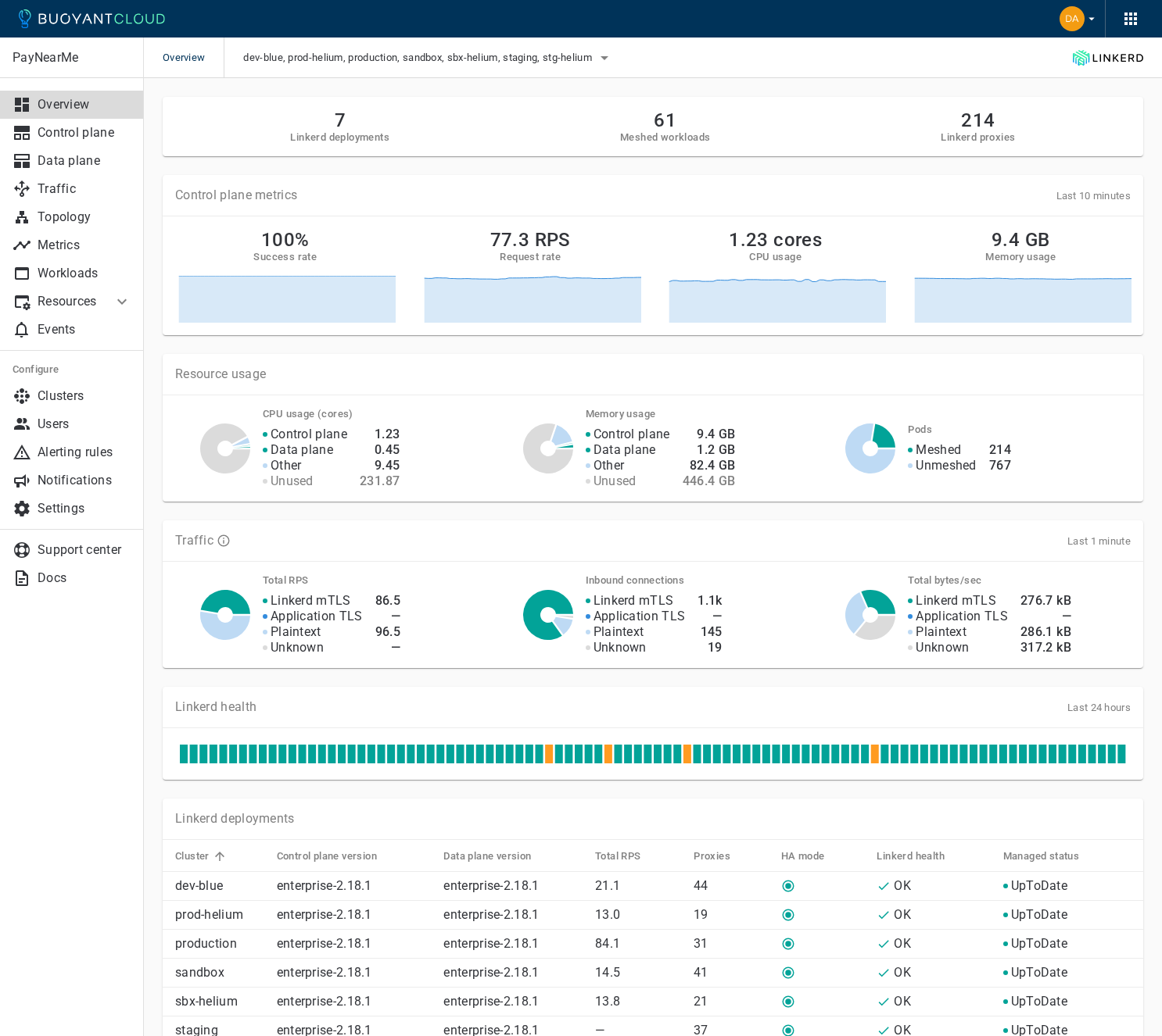
click at [426, 198] on div "Control plane metrics Last 10 minutes" at bounding box center [653, 195] width 955 height 16
click at [74, 183] on p "Traffic" at bounding box center [84, 189] width 94 height 16
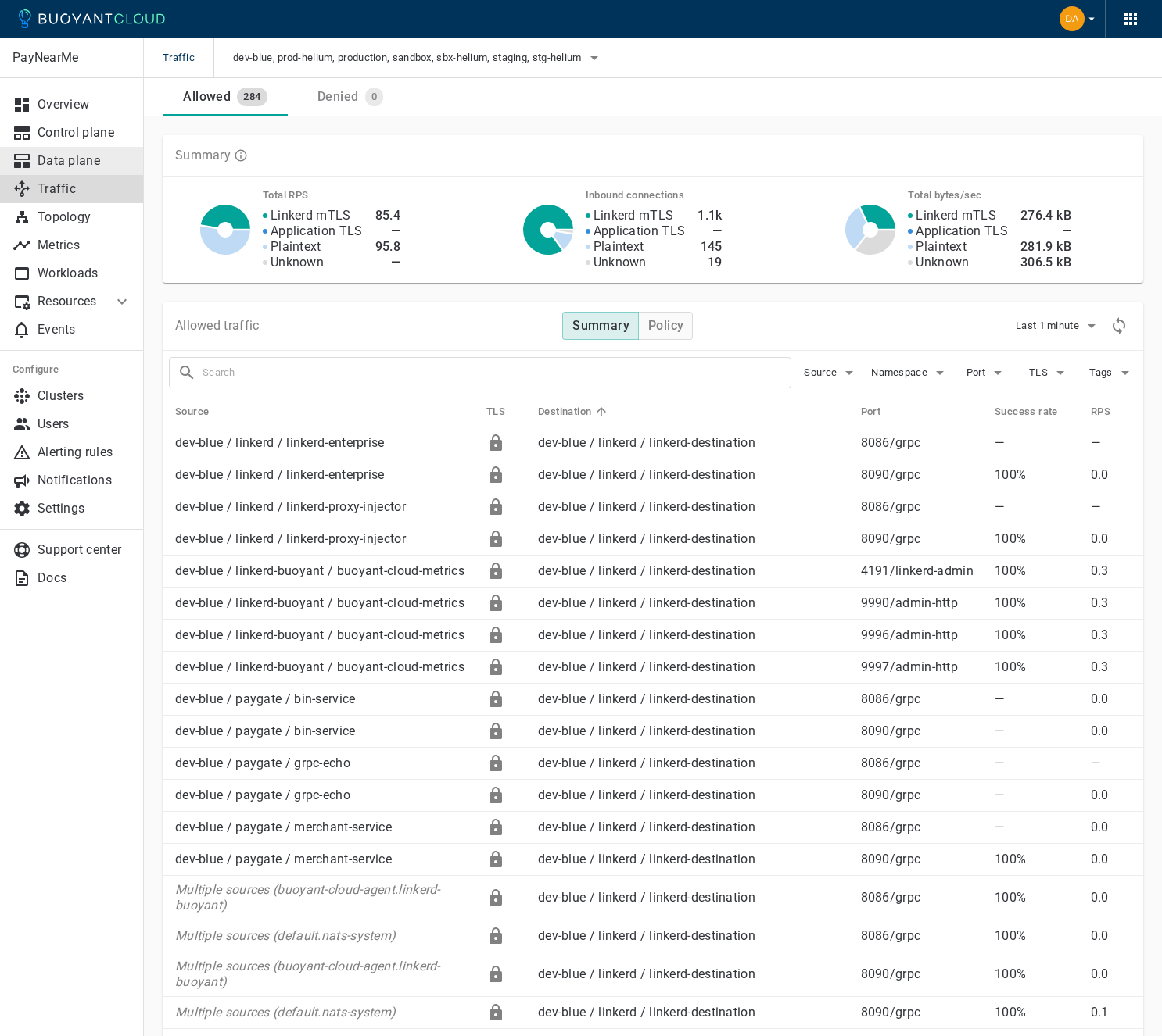
click at [69, 160] on p "Data plane" at bounding box center [84, 161] width 94 height 16
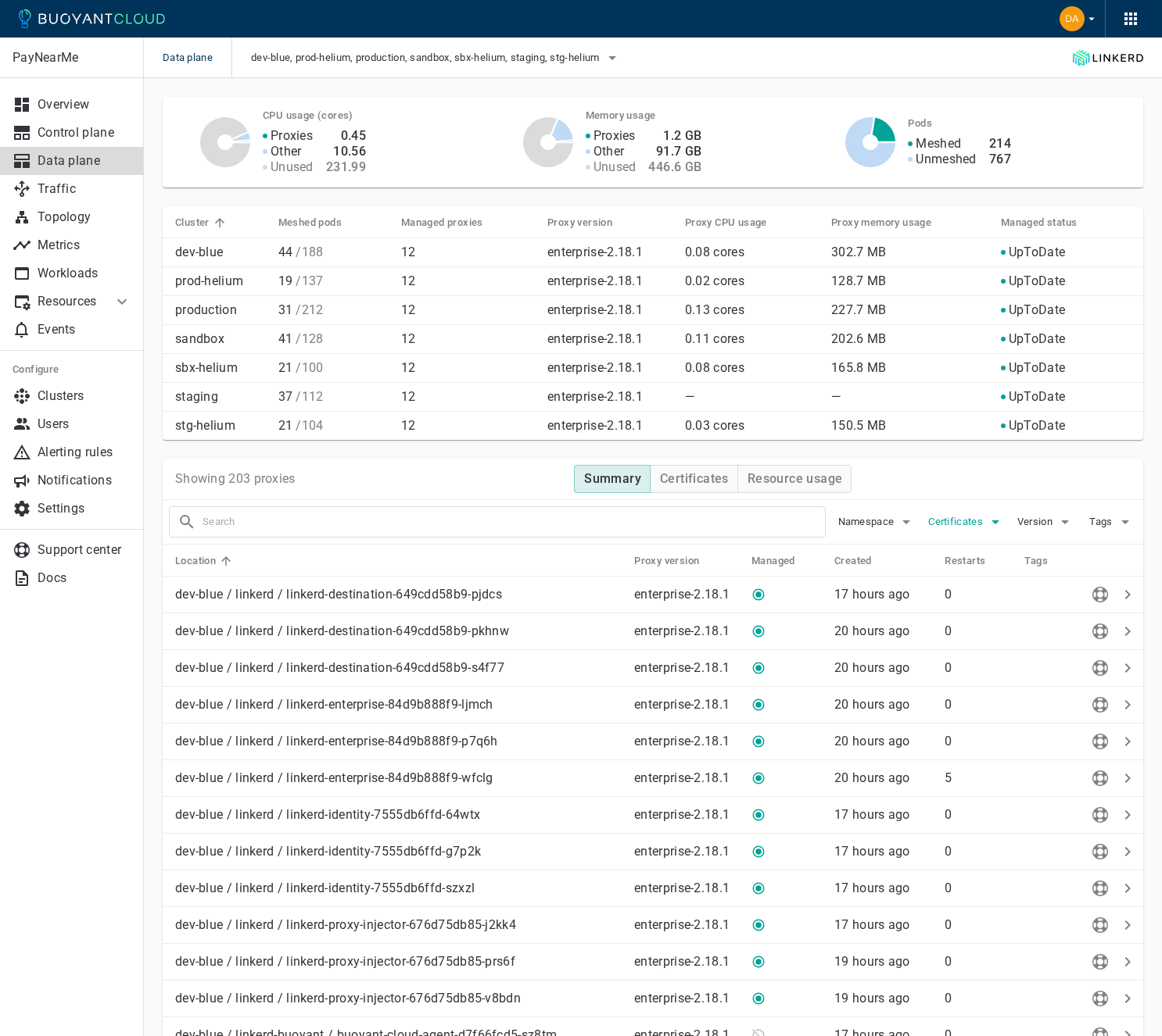
click at [957, 519] on span "Certificates" at bounding box center [956, 521] width 58 height 12
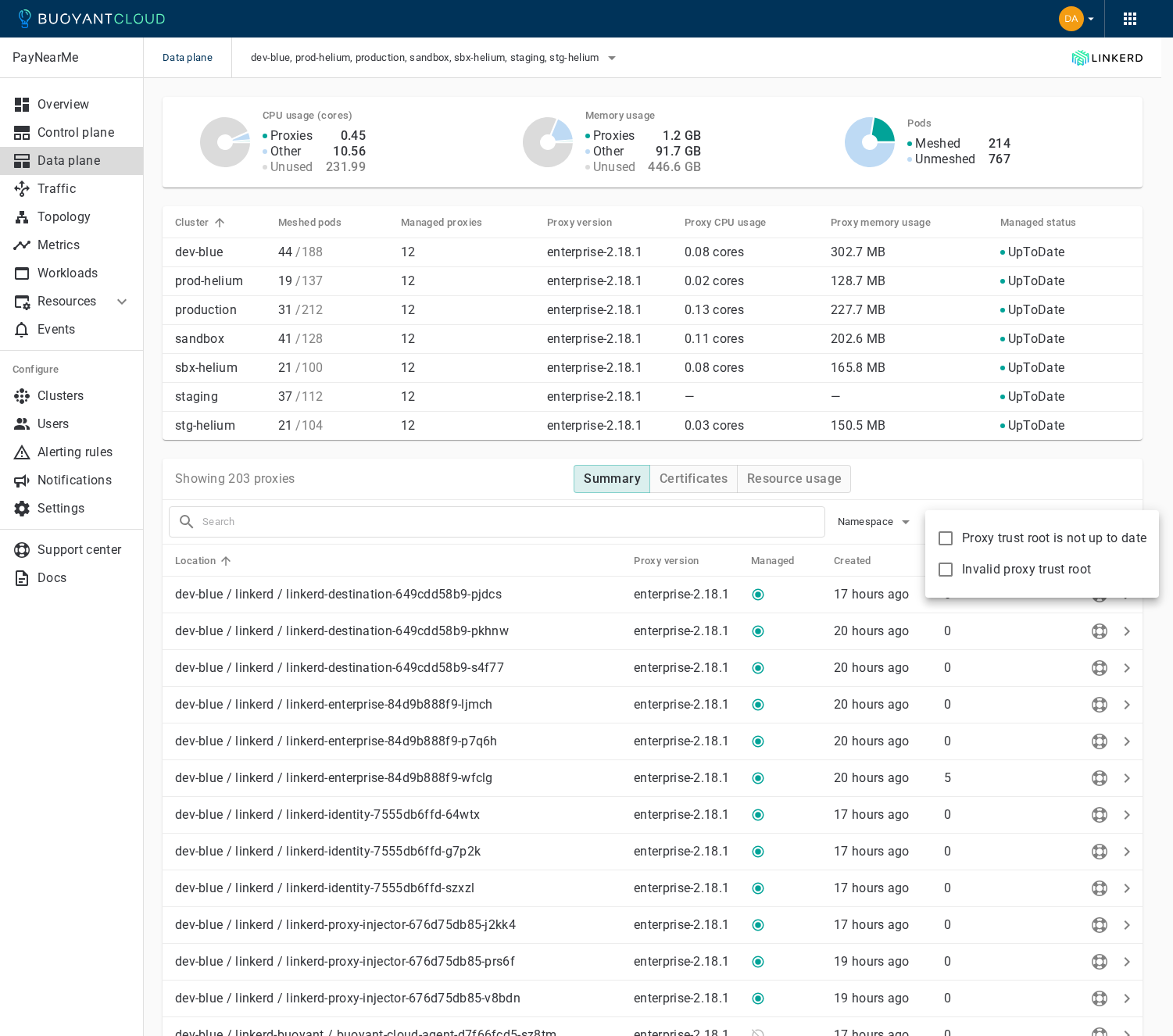
click at [965, 536] on span "Proxy trust root is not up to date" at bounding box center [1054, 538] width 184 height 16
click at [955, 536] on input "Proxy trust root is not up to date" at bounding box center [946, 538] width 19 height 19
checkbox input "true"
type input "certificate:not_up_to_date"
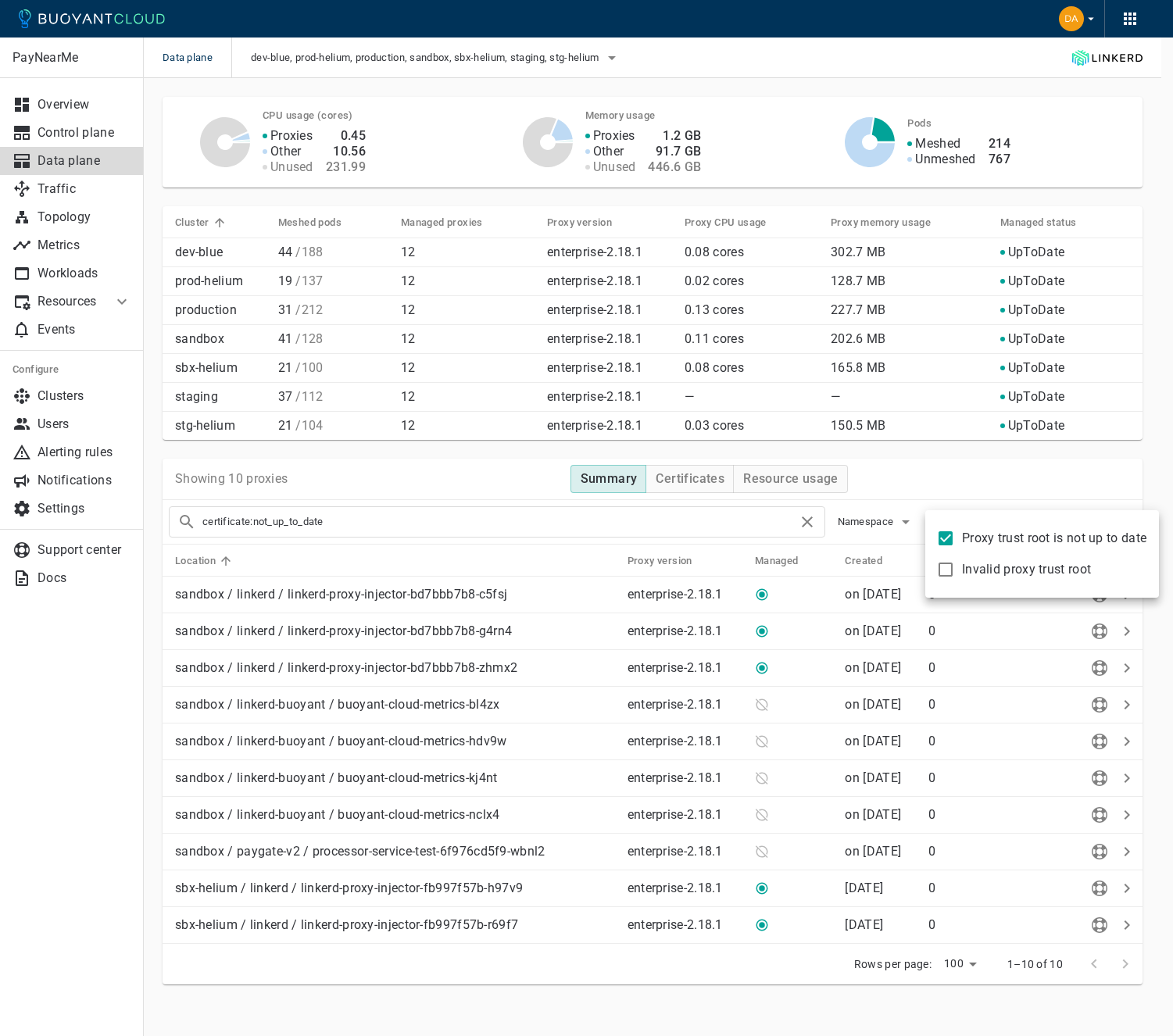
click at [464, 517] on div at bounding box center [586, 518] width 1173 height 1036
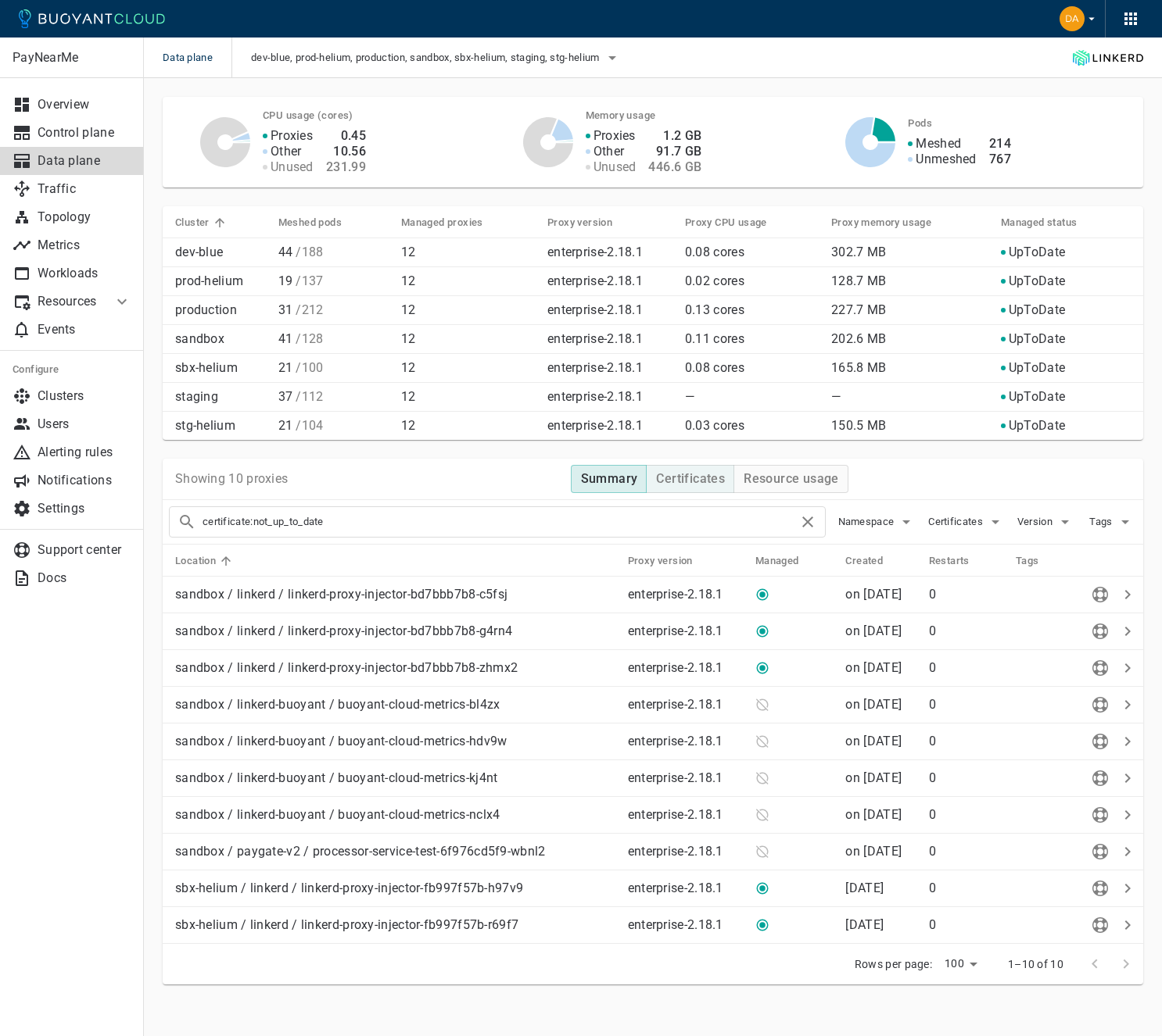
click at [696, 490] on button "Certificates" at bounding box center [689, 479] width 88 height 28
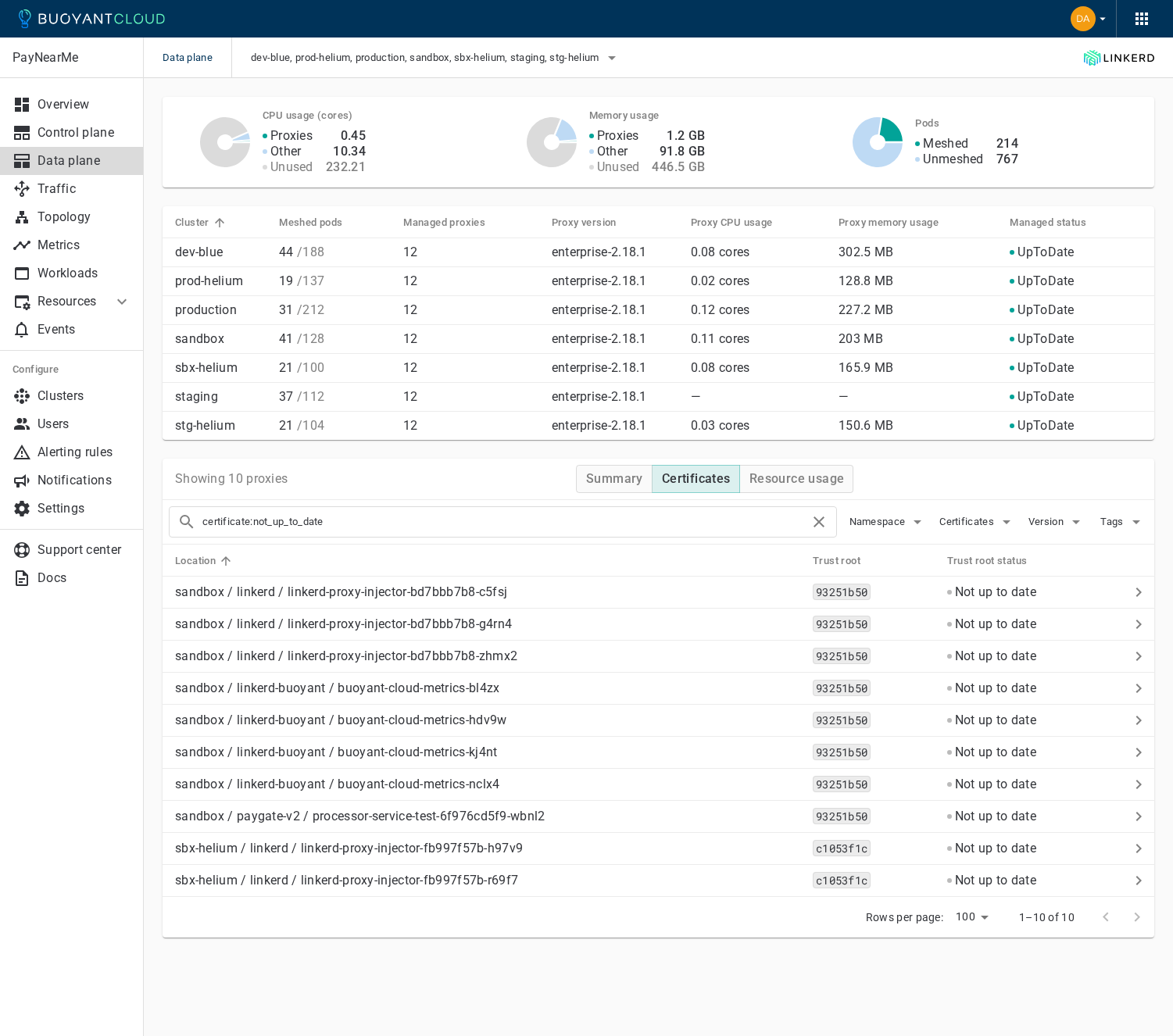
click at [123, 27] on icon at bounding box center [91, 19] width 146 height 19
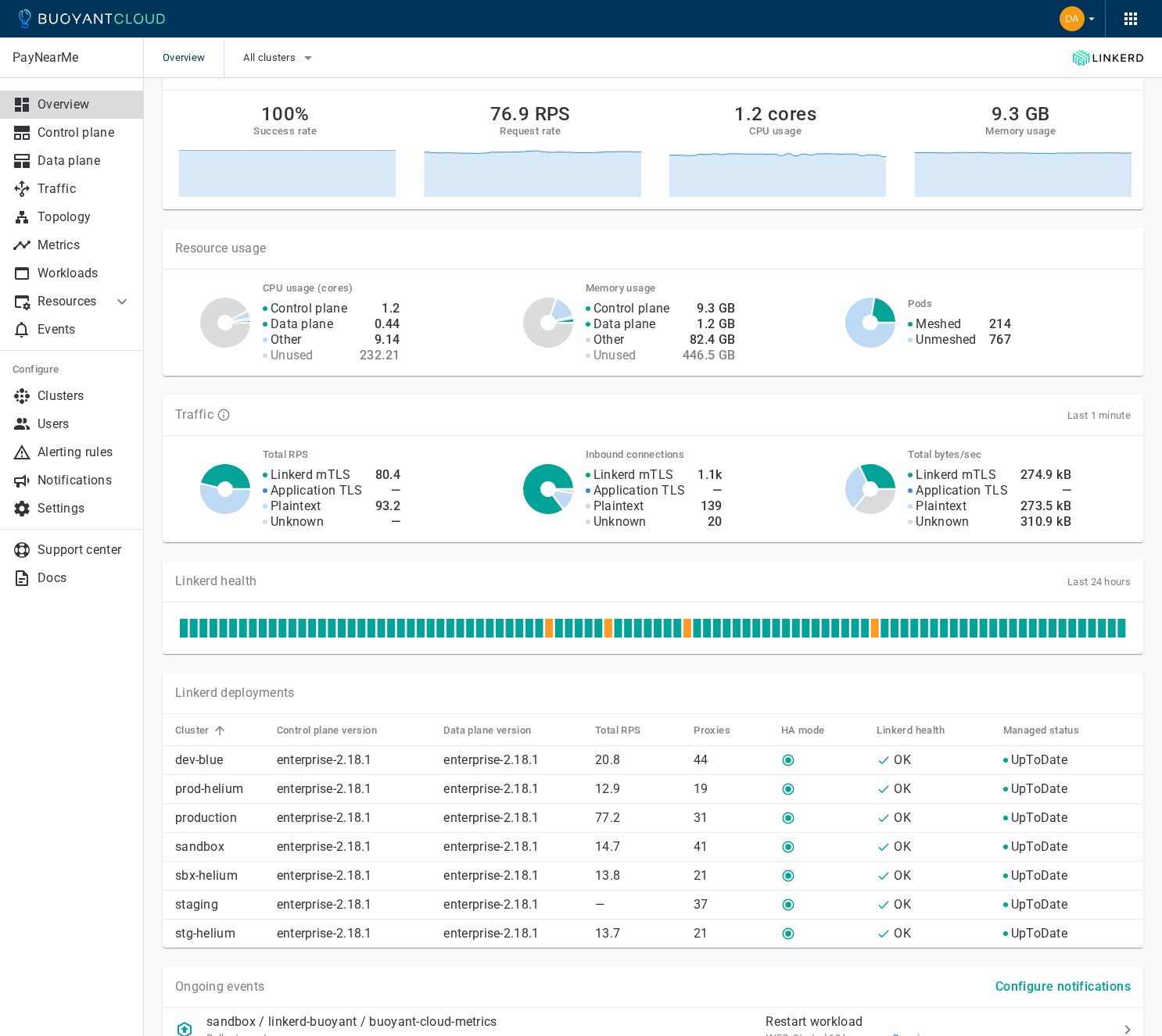
scroll to position [249, 0]
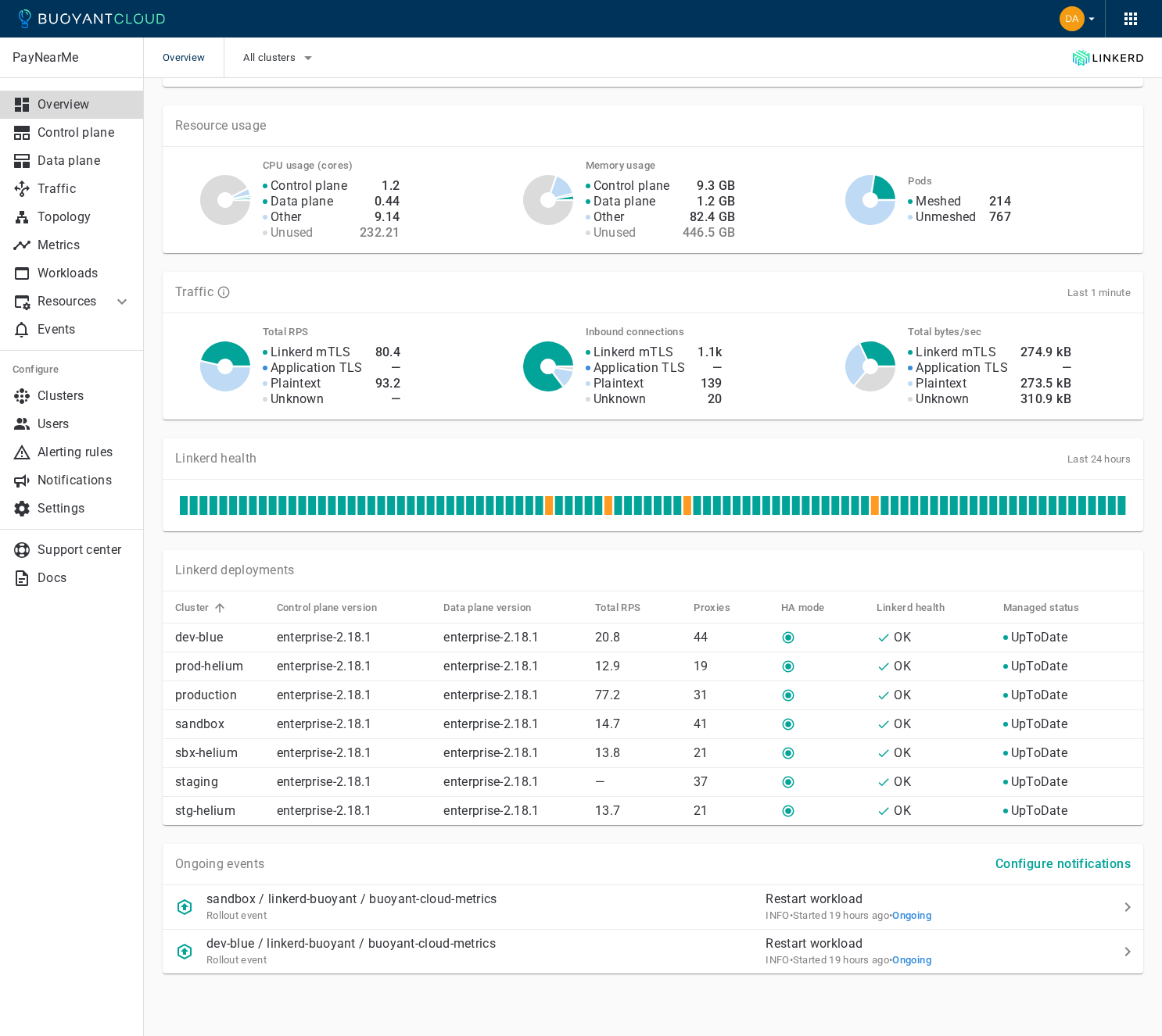
click at [610, 507] on icon at bounding box center [608, 505] width 7 height 19
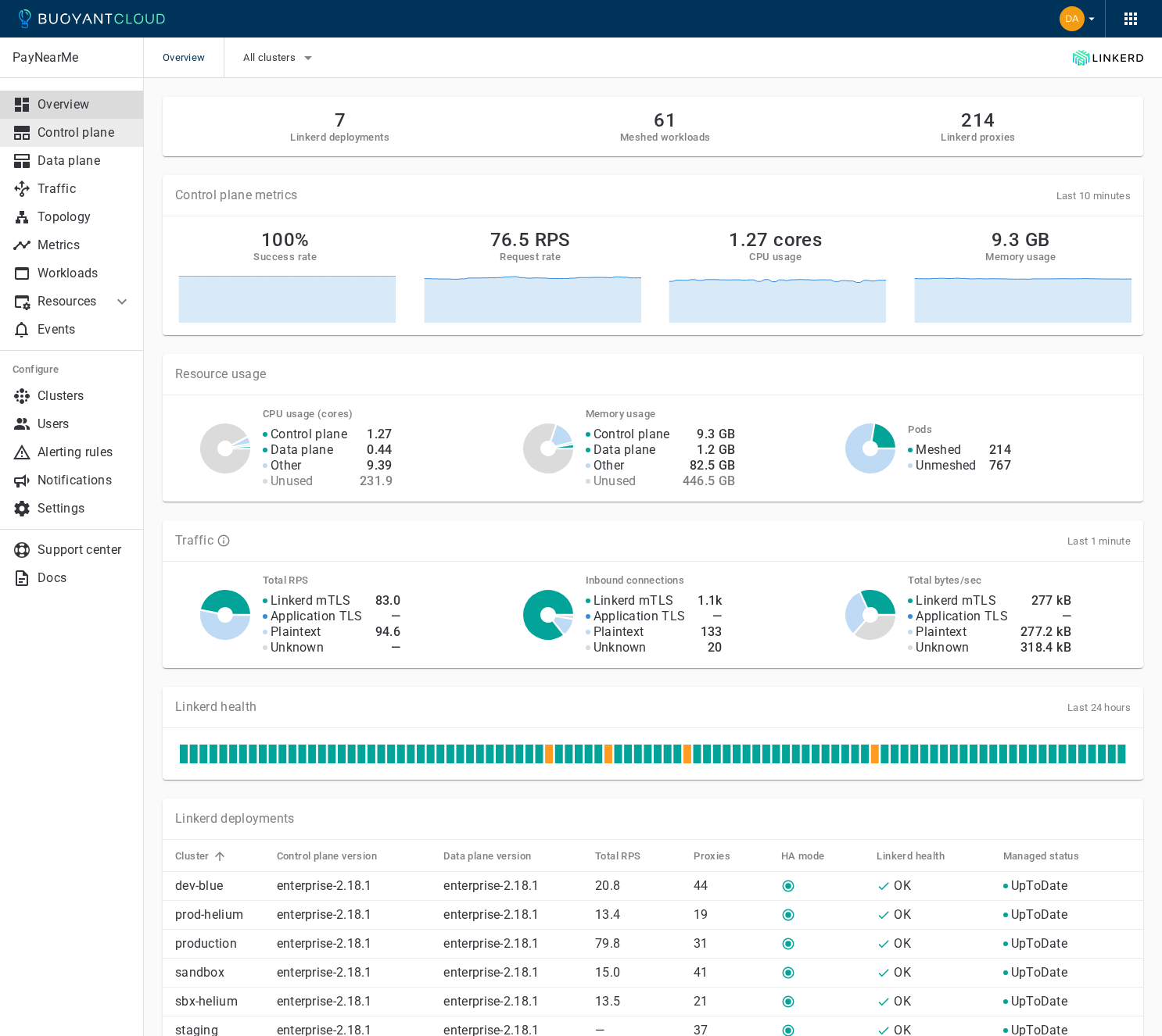
click at [80, 140] on p "Control plane" at bounding box center [84, 132] width 94 height 16
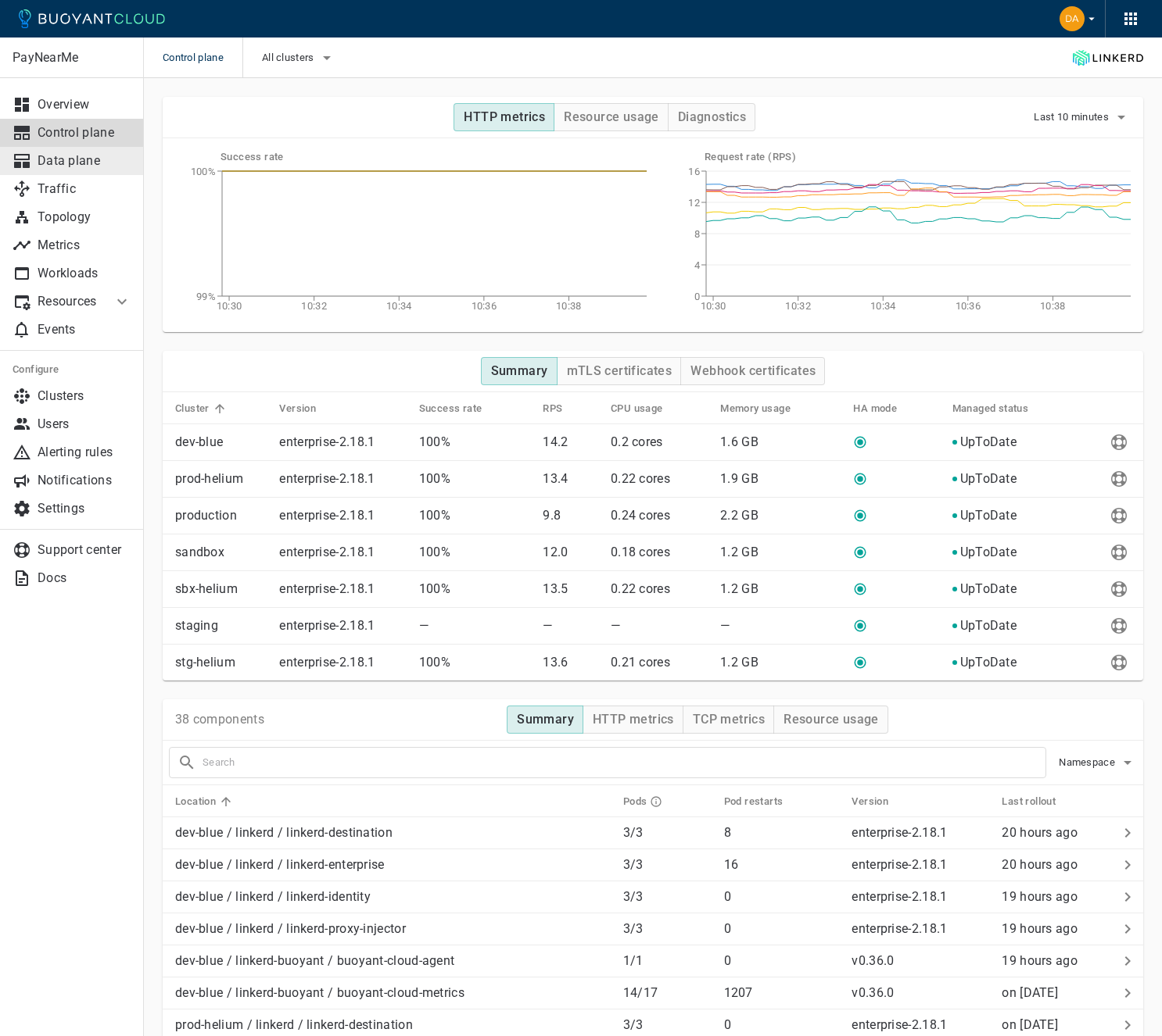
click at [56, 158] on p "Data plane" at bounding box center [84, 161] width 94 height 16
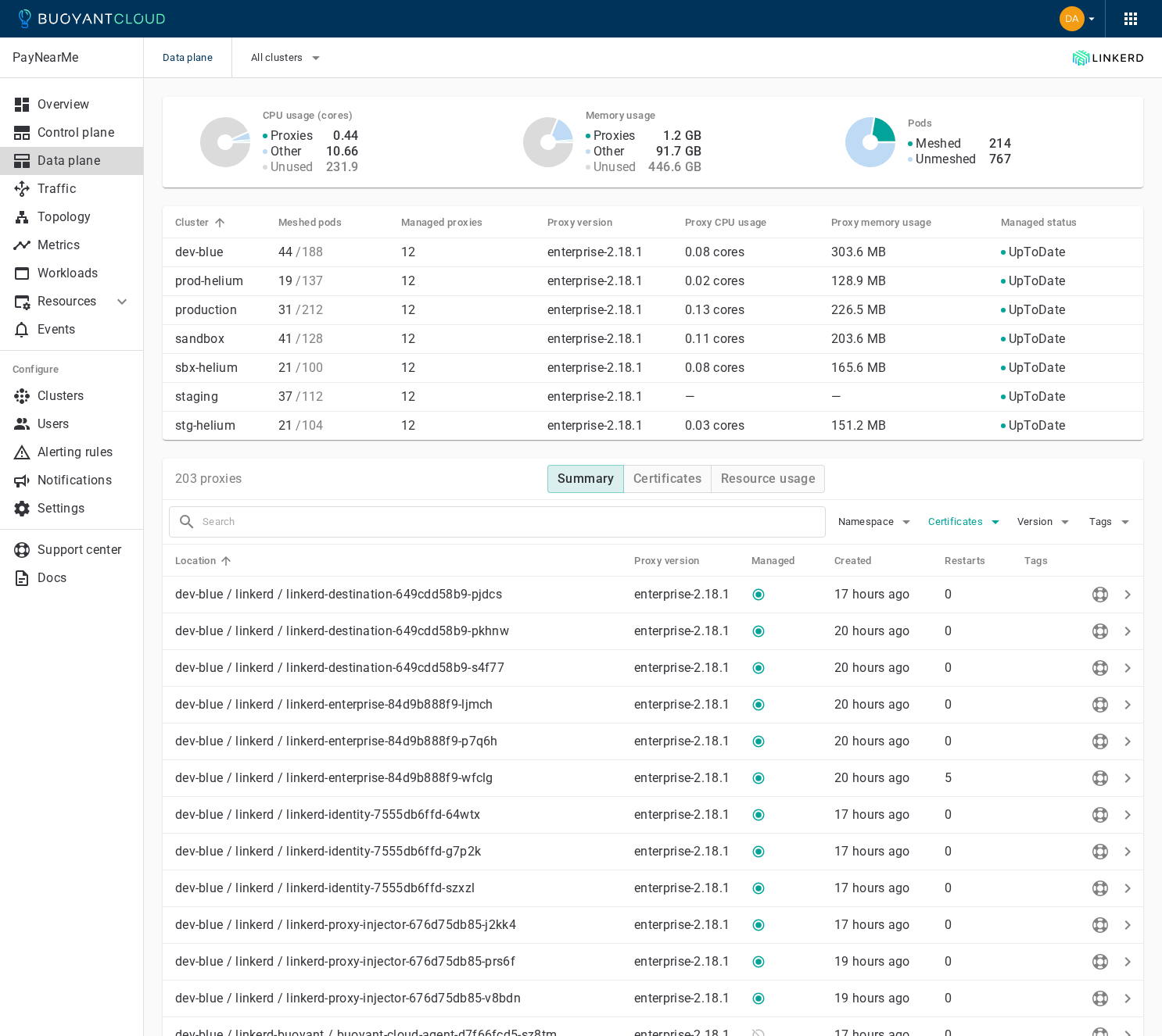
click at [941, 517] on span "Certificates" at bounding box center [956, 521] width 58 height 12
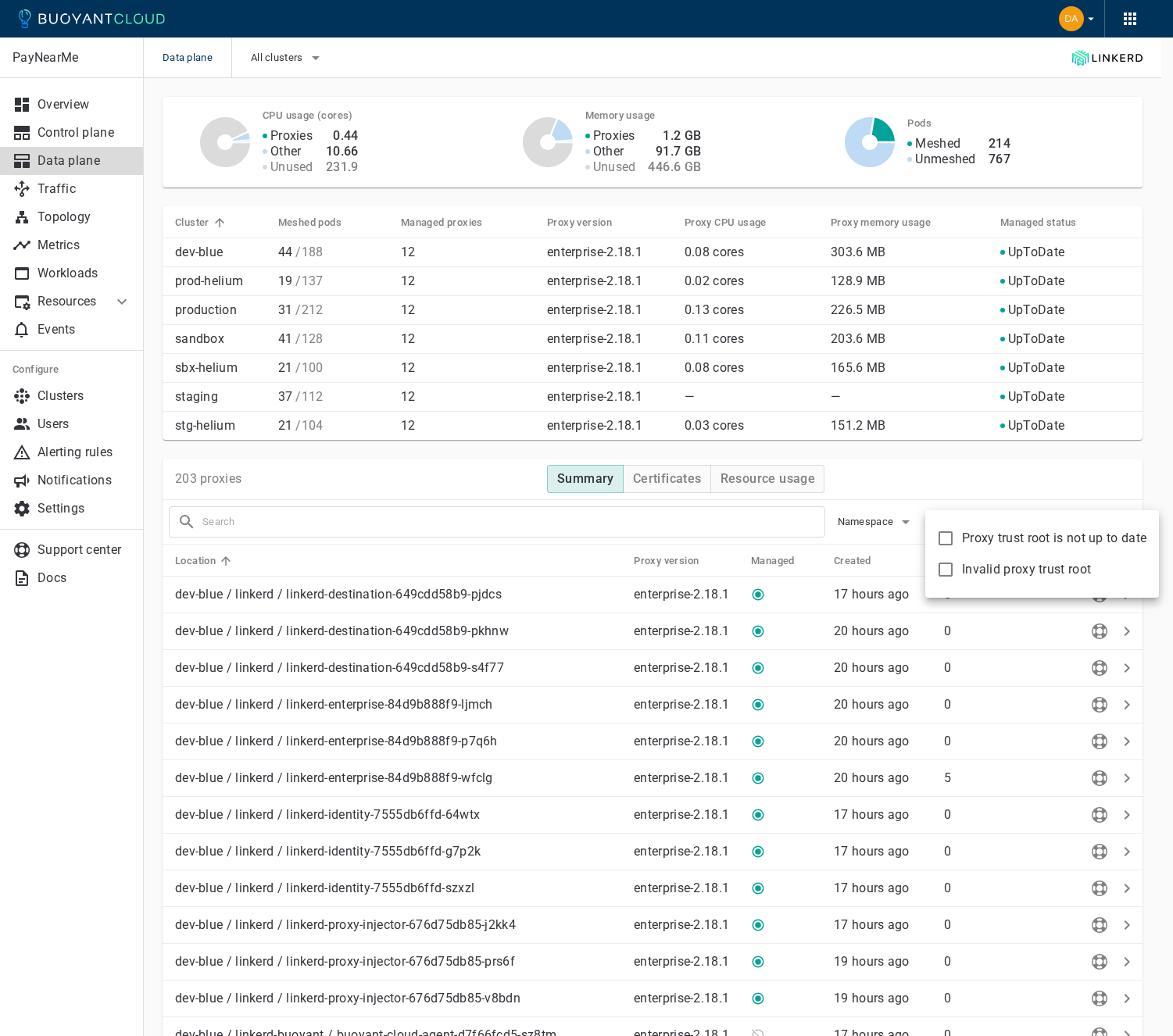
click at [933, 483] on div at bounding box center [586, 518] width 1173 height 1036
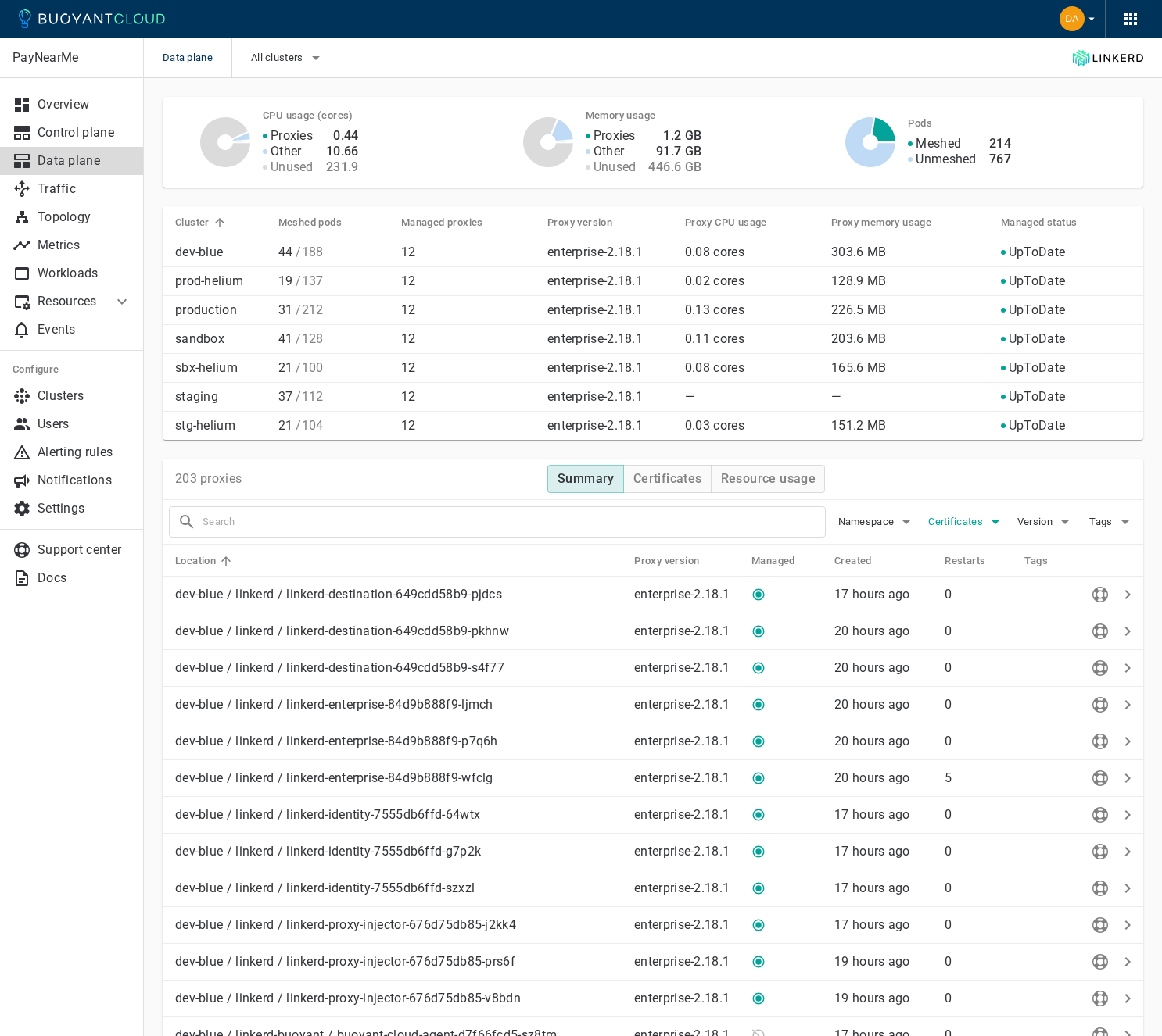
click at [966, 521] on span "Certificates" at bounding box center [956, 521] width 58 height 12
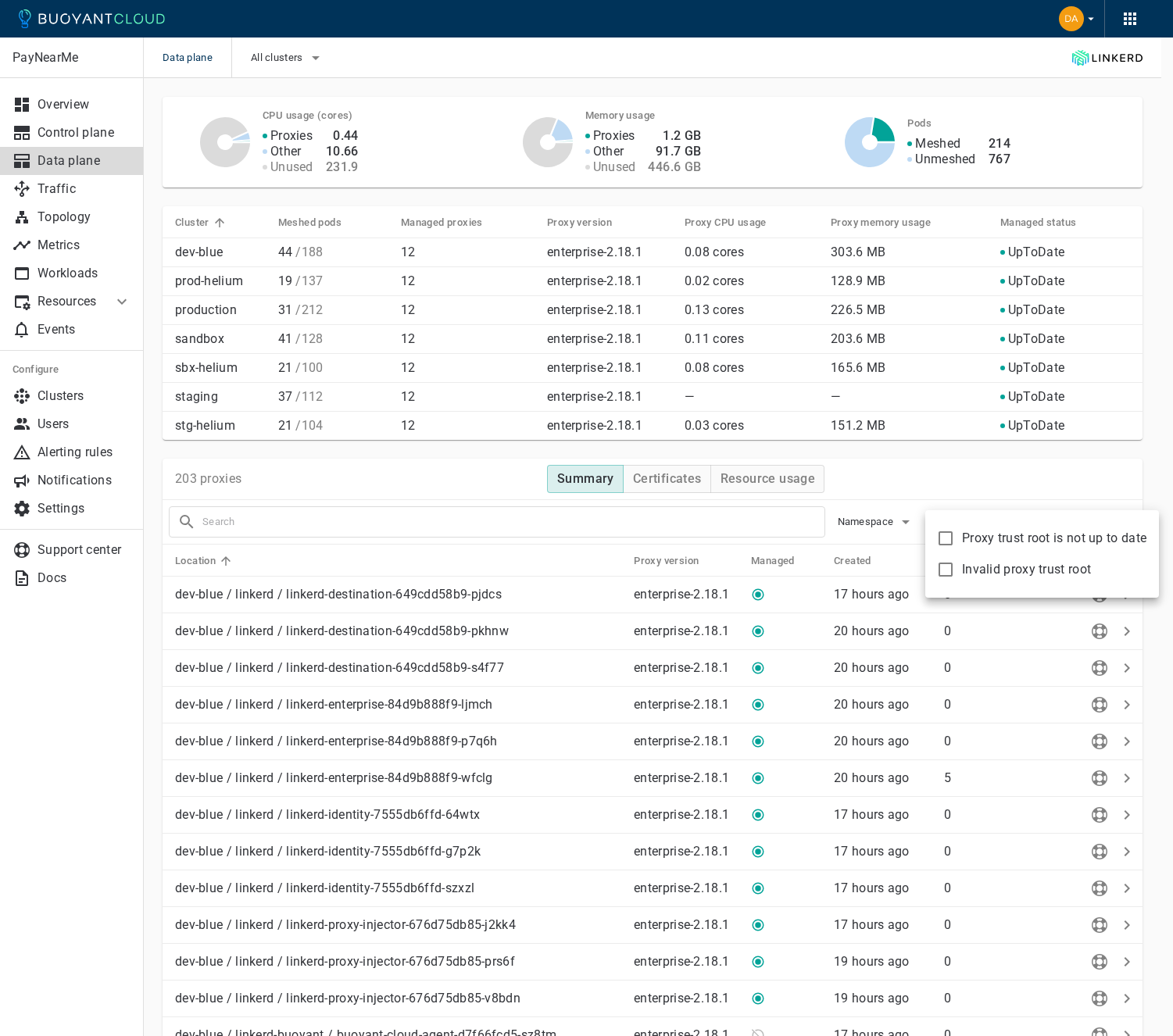
click at [973, 538] on span "Proxy trust root is not up to date" at bounding box center [1054, 538] width 184 height 16
click at [955, 538] on input "Proxy trust root is not up to date" at bounding box center [946, 538] width 19 height 19
checkbox input "true"
type input "certificate:not_up_to_date"
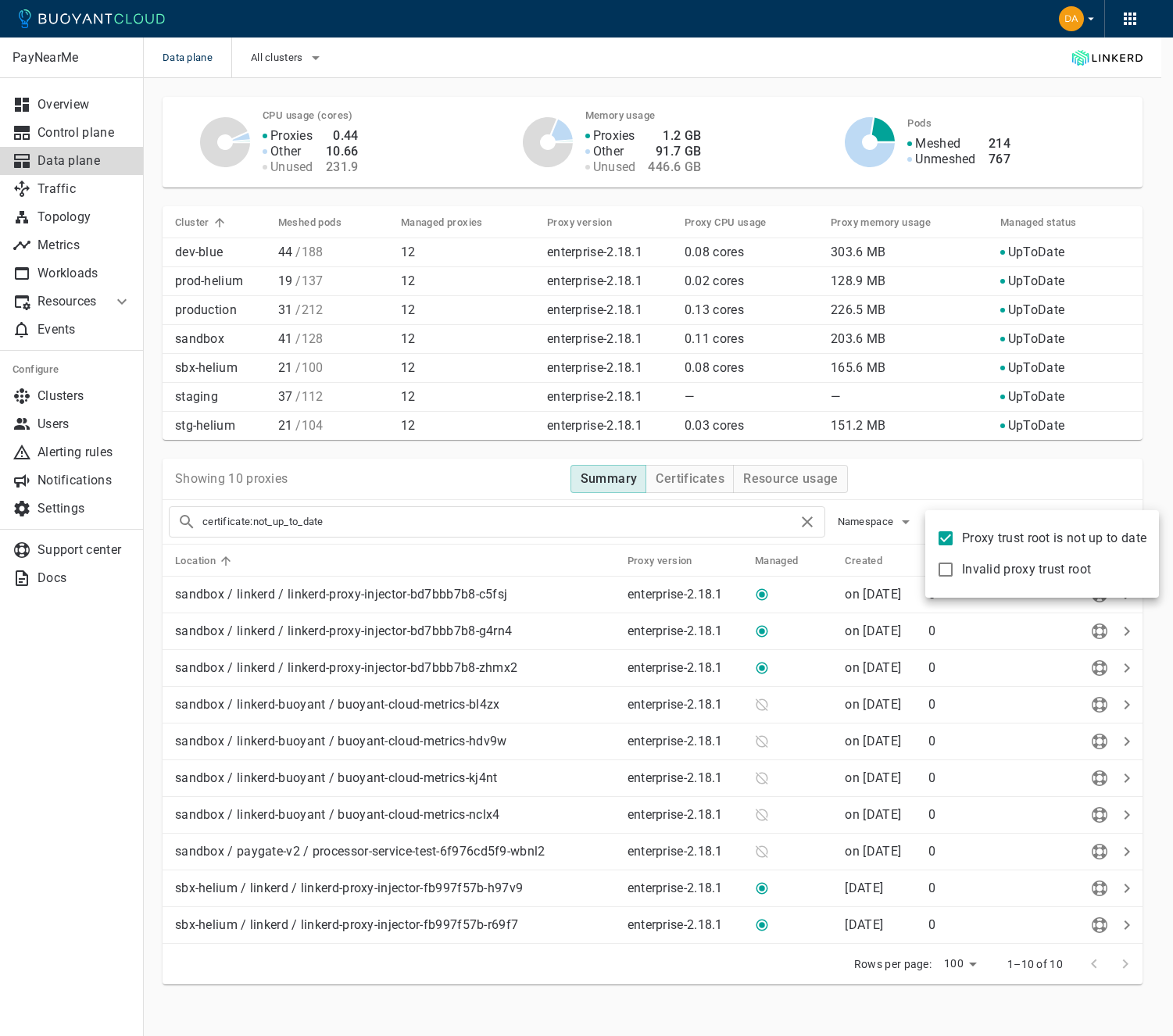
click at [697, 487] on div at bounding box center [586, 518] width 1173 height 1036
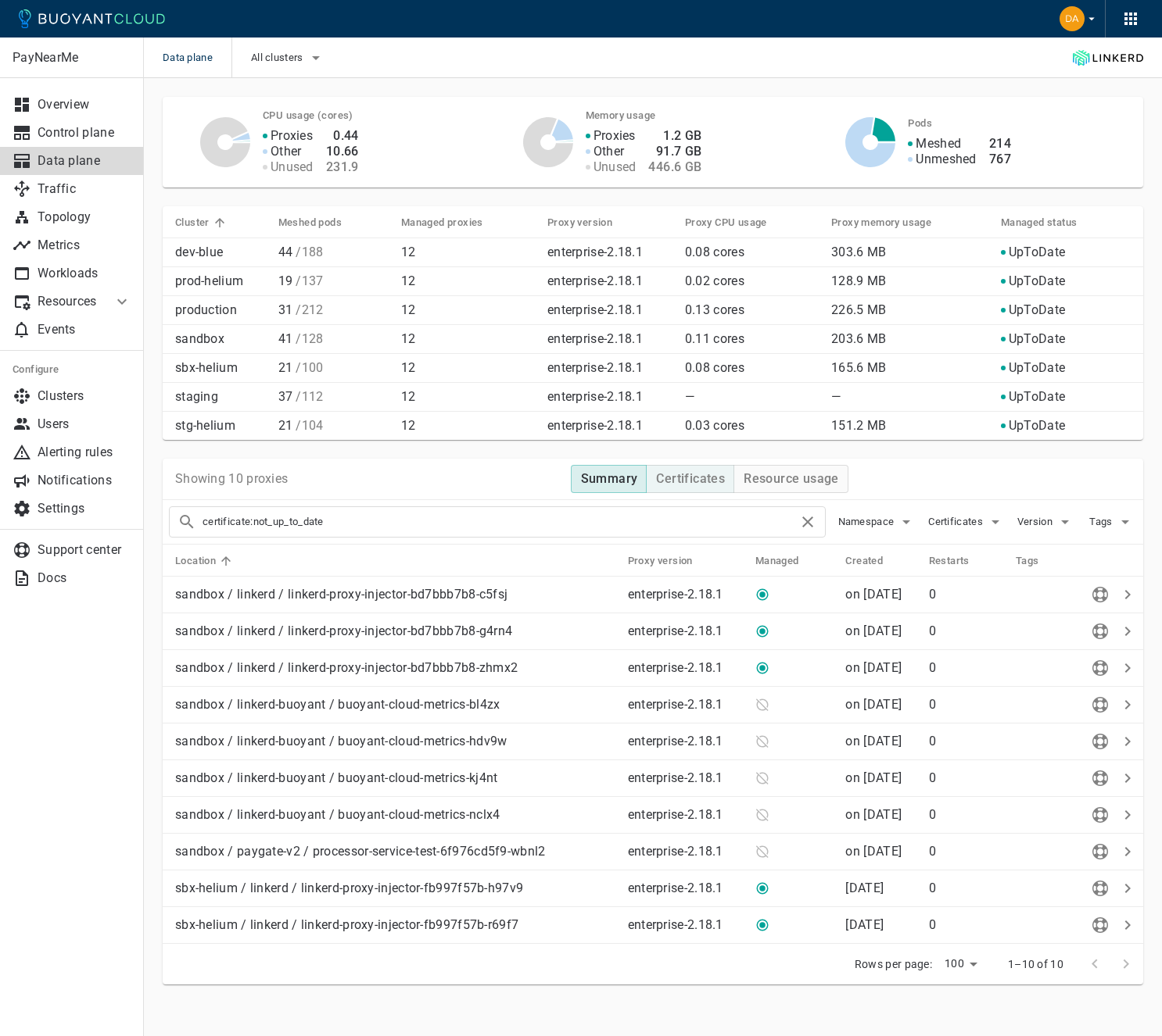
click at [696, 478] on h4 "Certificates" at bounding box center [690, 478] width 69 height 16
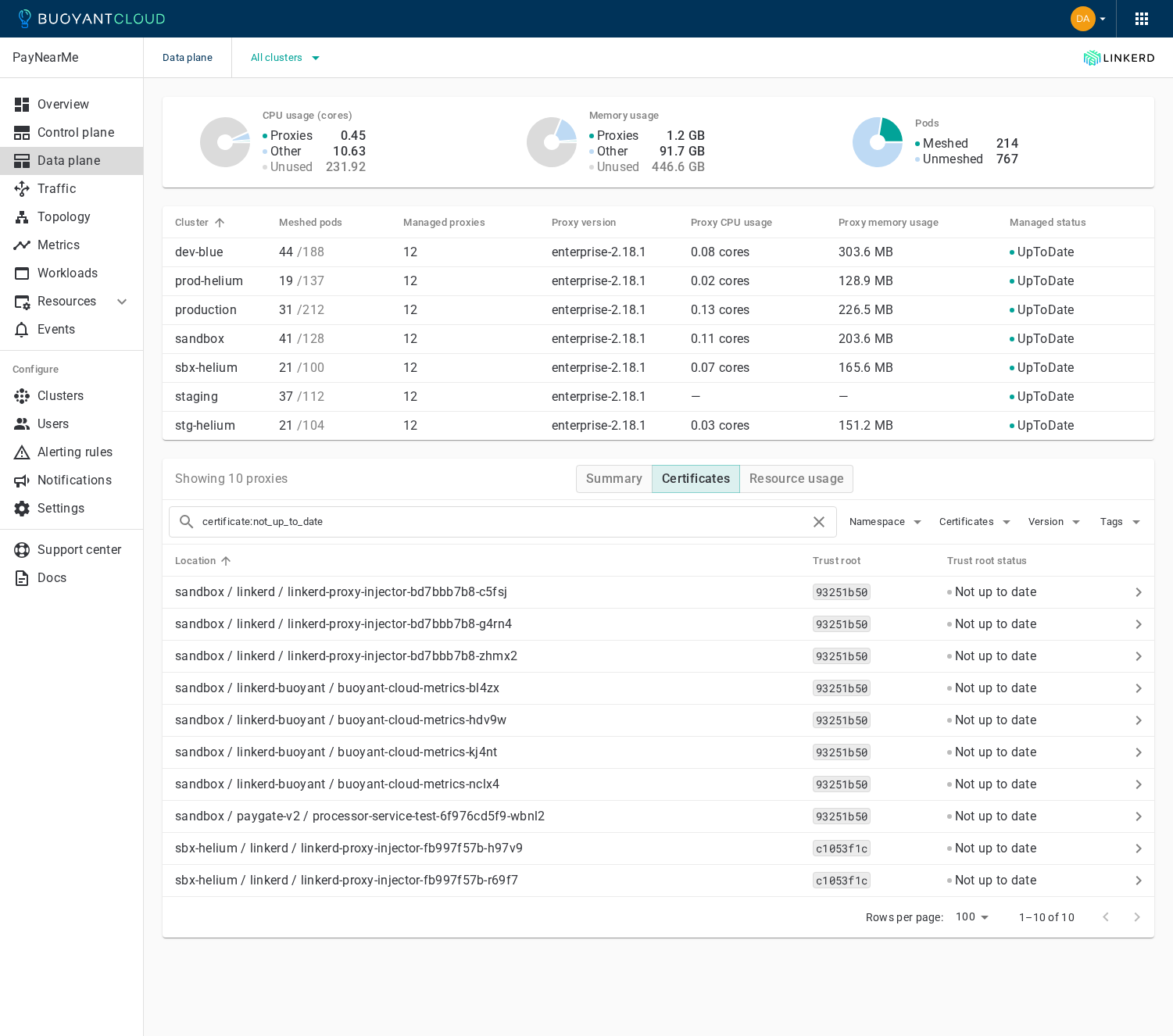
click at [279, 47] on button "All clusters" at bounding box center [288, 58] width 74 height 23
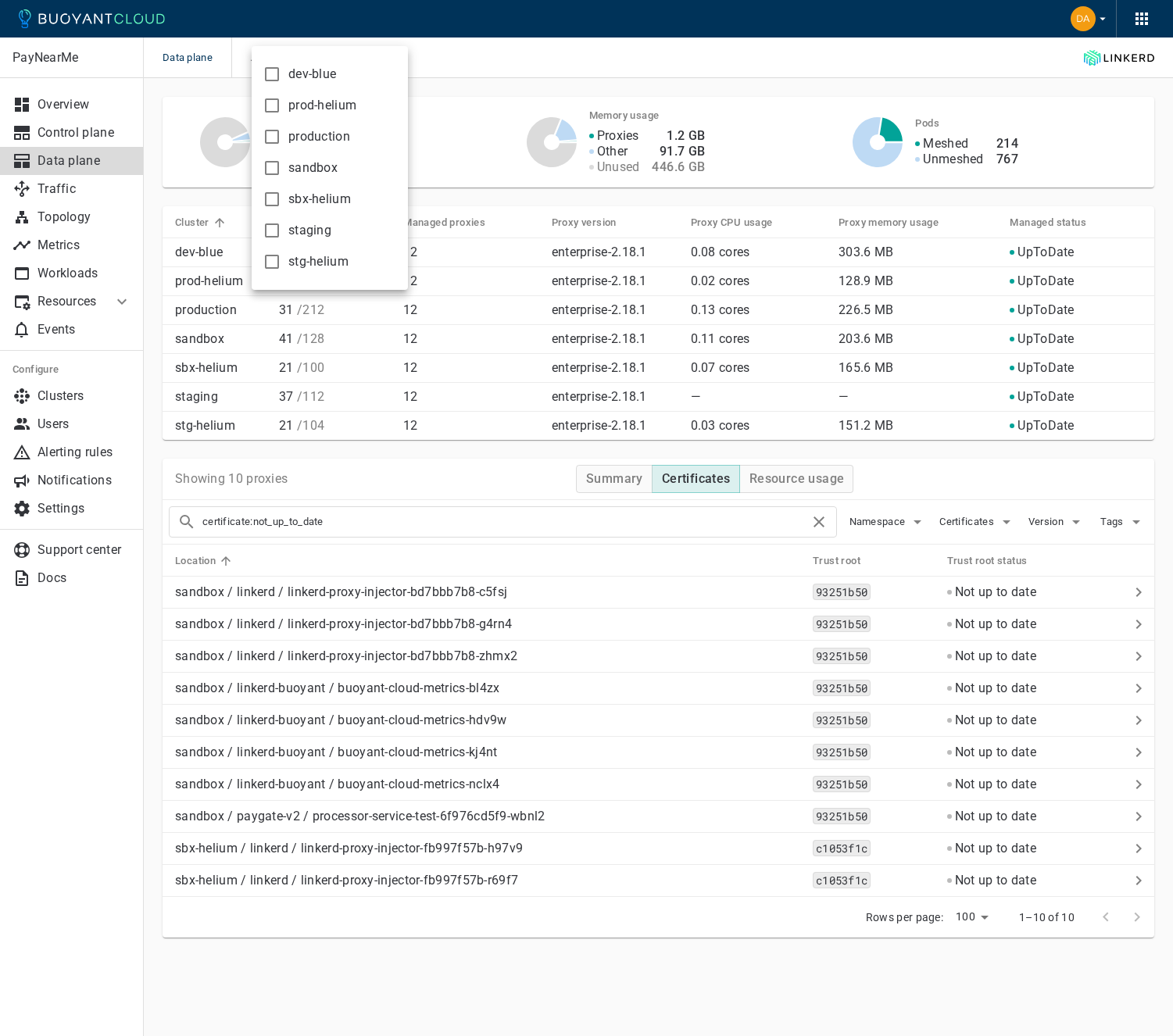
click at [303, 197] on span "sbx-helium" at bounding box center [319, 199] width 62 height 16
click at [281, 197] on input "sbx-helium" at bounding box center [272, 199] width 19 height 19
checkbox input "true"
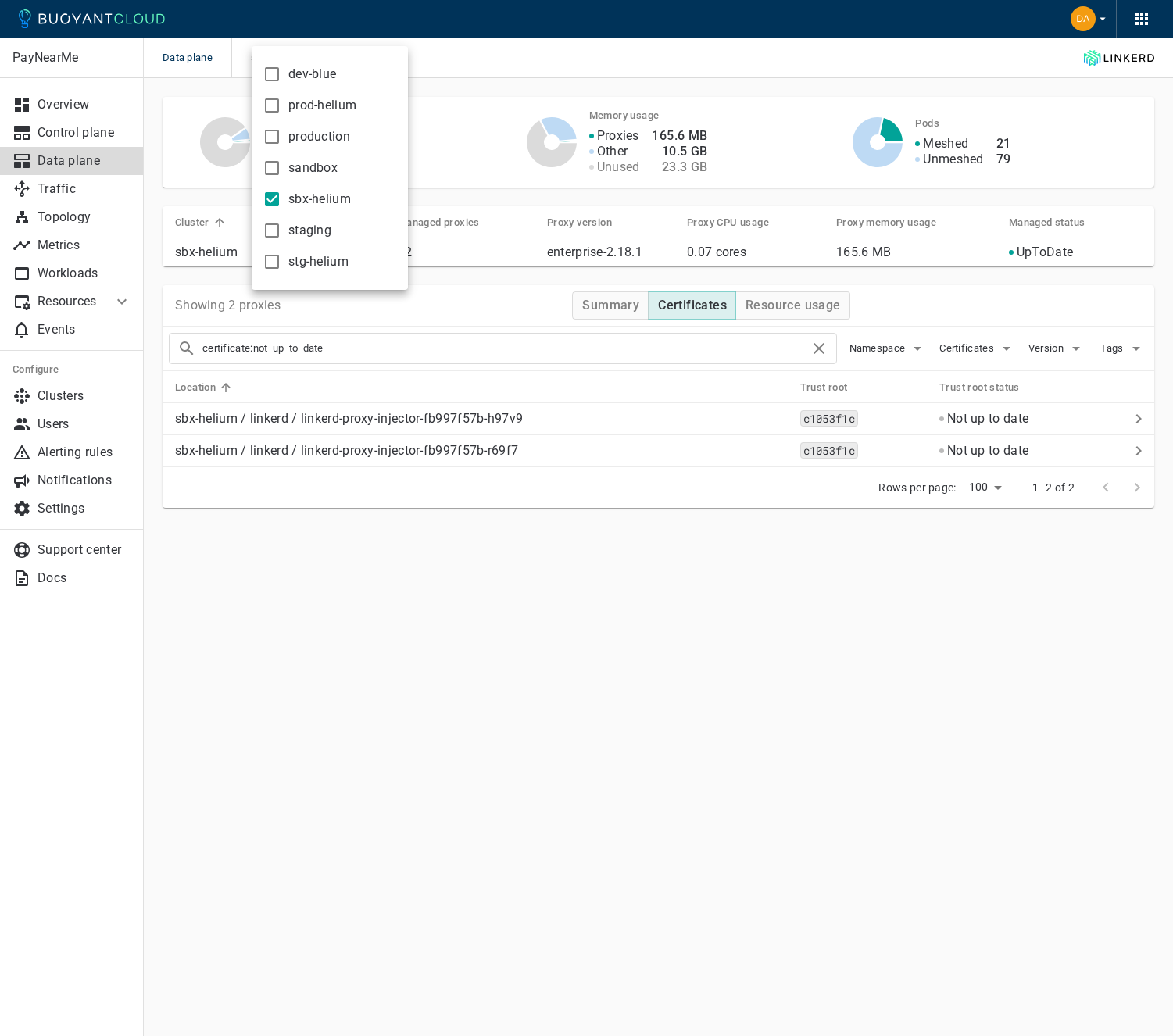
click at [473, 88] on div at bounding box center [586, 518] width 1173 height 1036
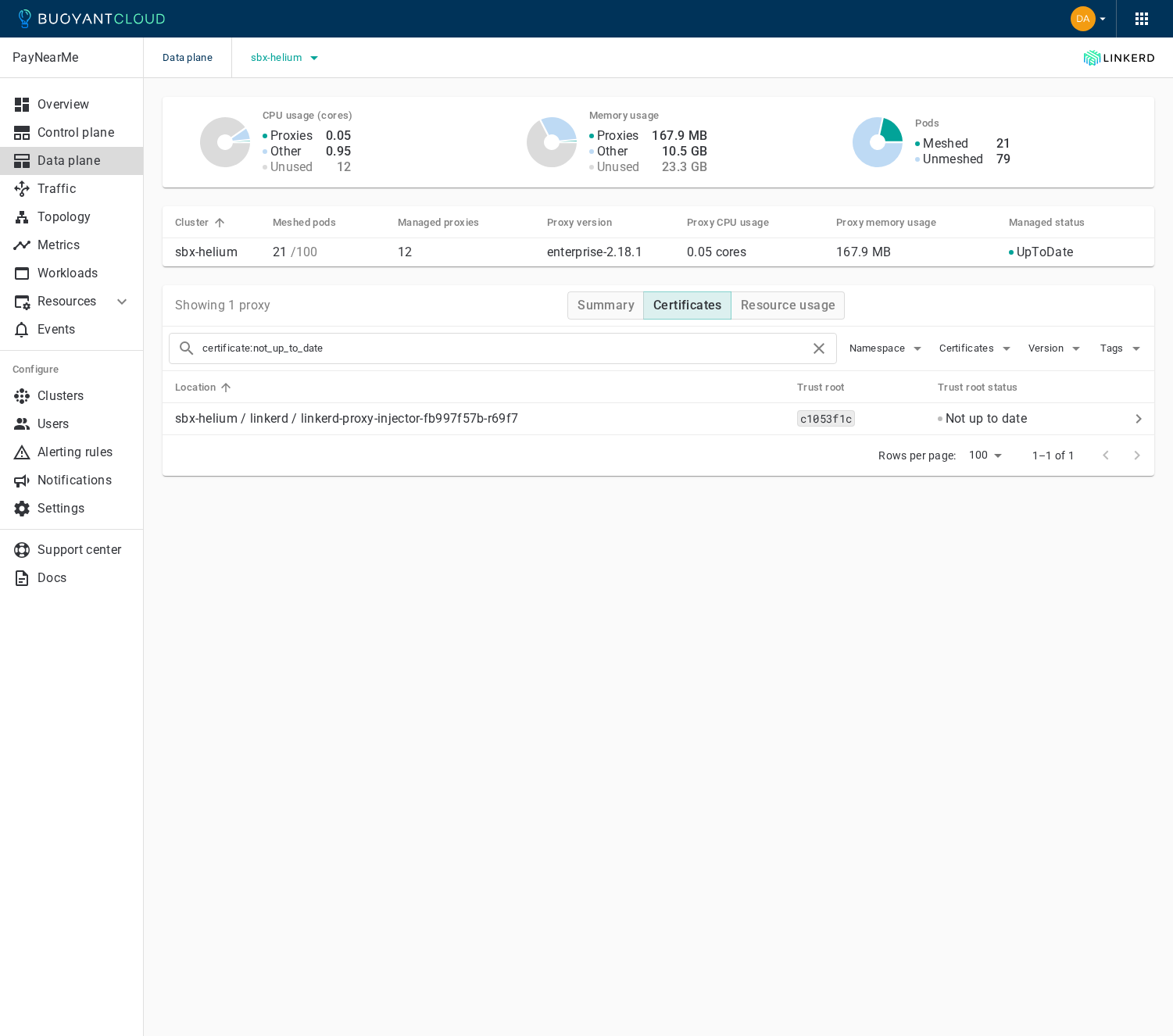
click at [273, 53] on span "sbx-helium" at bounding box center [277, 57] width 54 height 12
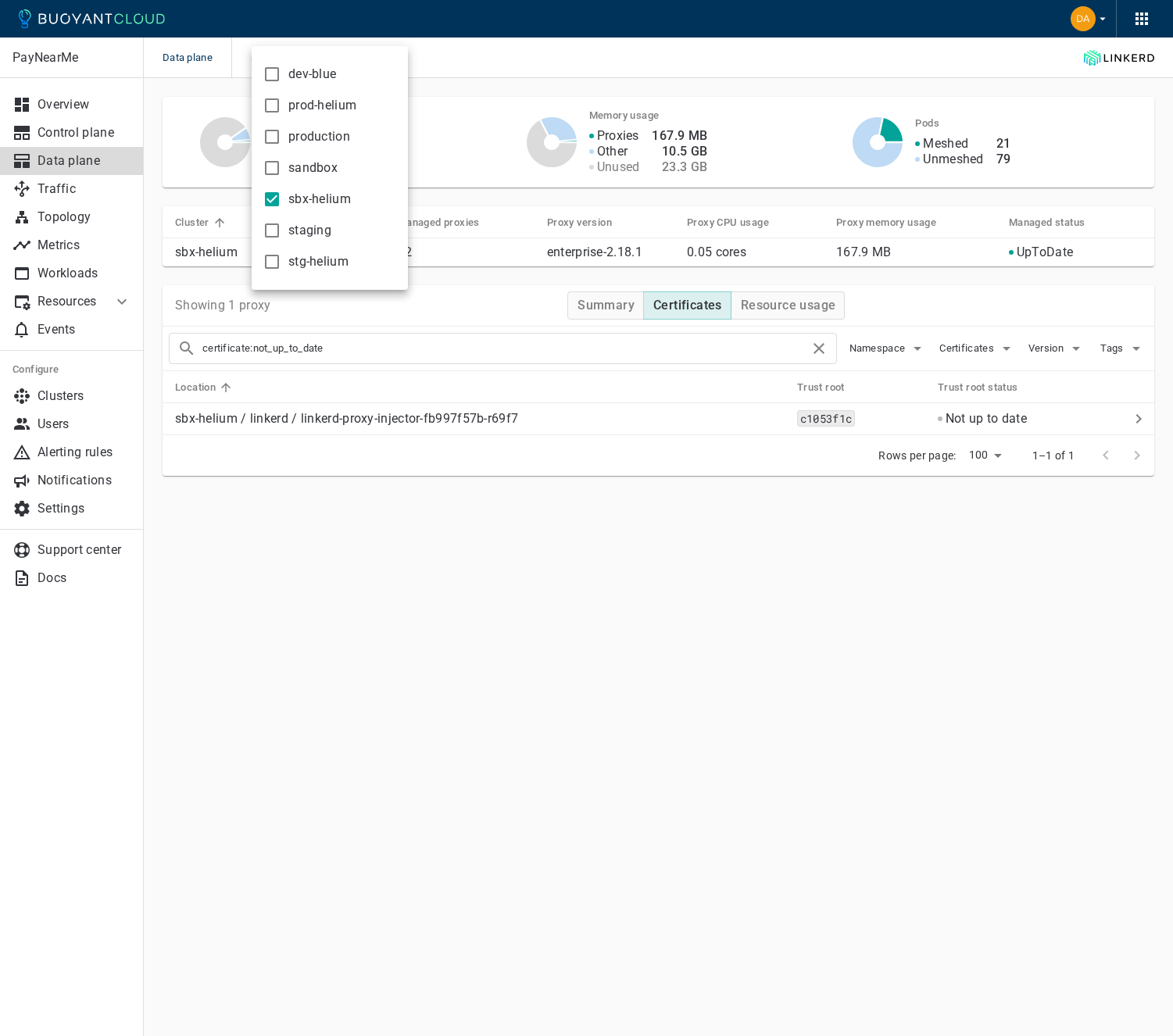
click at [289, 77] on span "dev-blue" at bounding box center [312, 74] width 47 height 16
click at [281, 77] on input "dev-blue" at bounding box center [272, 74] width 19 height 19
checkbox input "true"
click at [287, 102] on label "prod-helium" at bounding box center [306, 106] width 101 height 32
click at [281, 102] on input "prod-helium" at bounding box center [272, 105] width 19 height 19
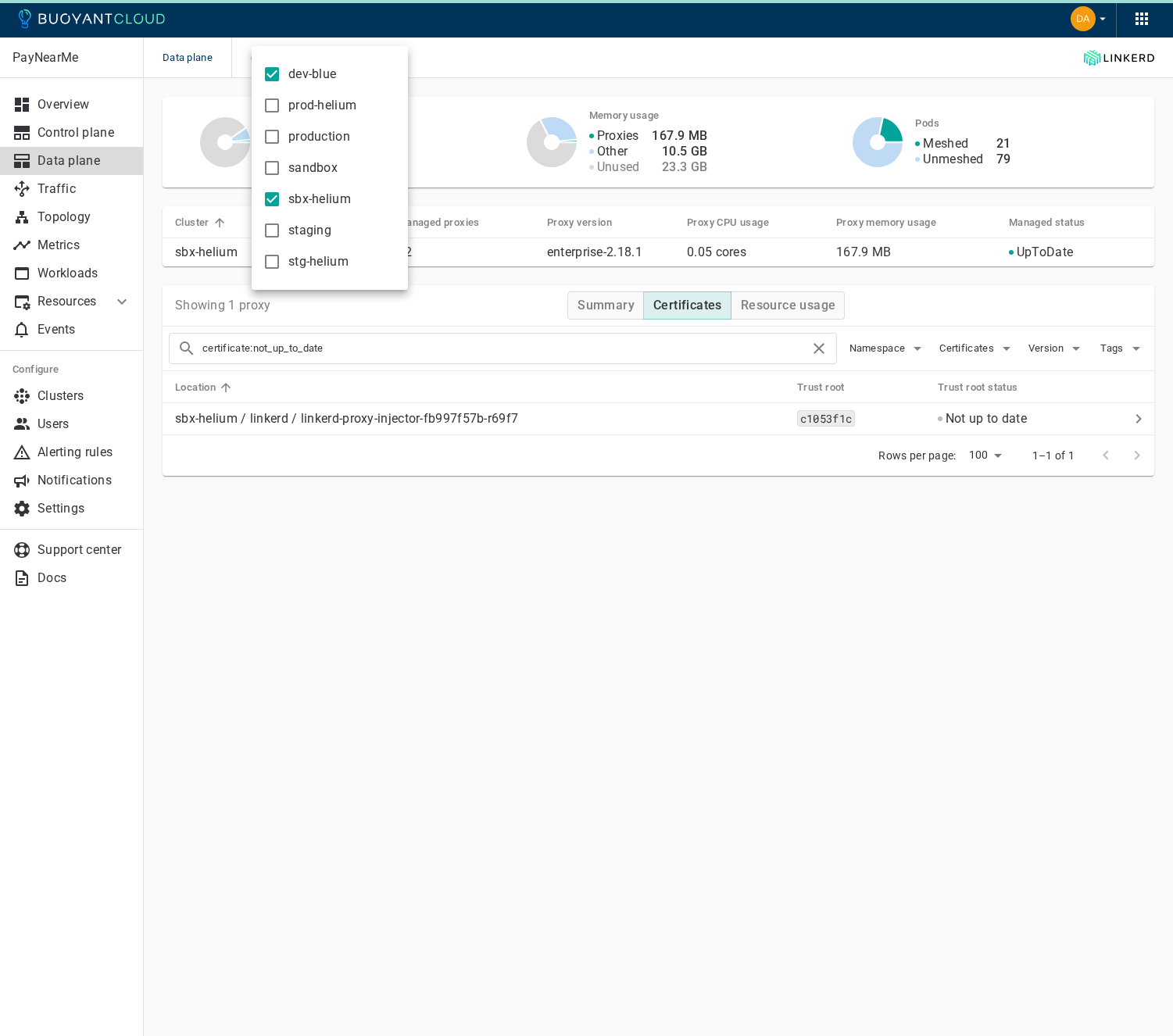
checkbox input "true"
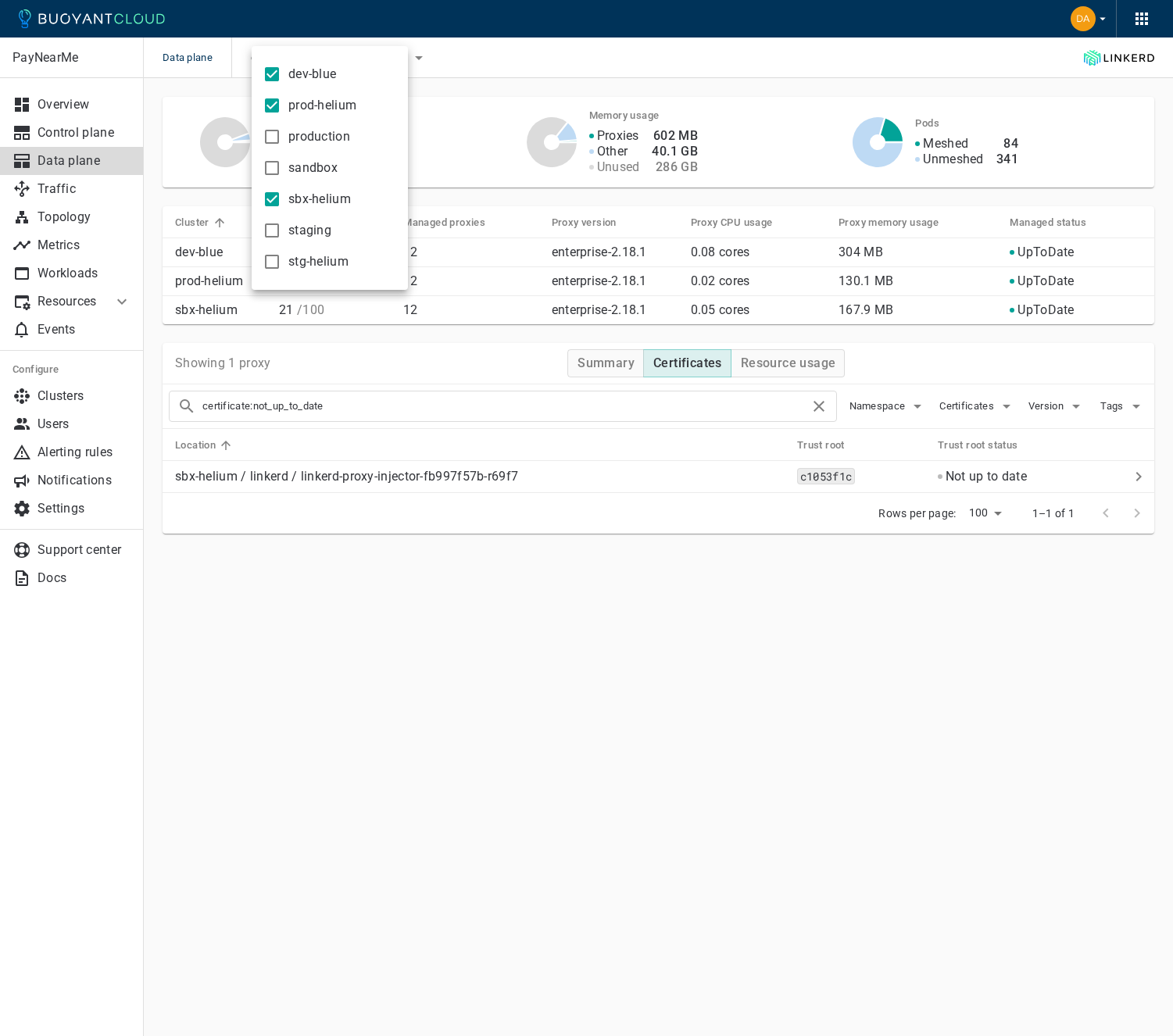
click at [289, 143] on span "production" at bounding box center [319, 137] width 61 height 16
click at [281, 143] on input "production" at bounding box center [272, 137] width 19 height 19
checkbox input "true"
click at [286, 163] on label "sandbox" at bounding box center [297, 168] width 82 height 32
click at [281, 163] on input "sandbox" at bounding box center [272, 168] width 19 height 19
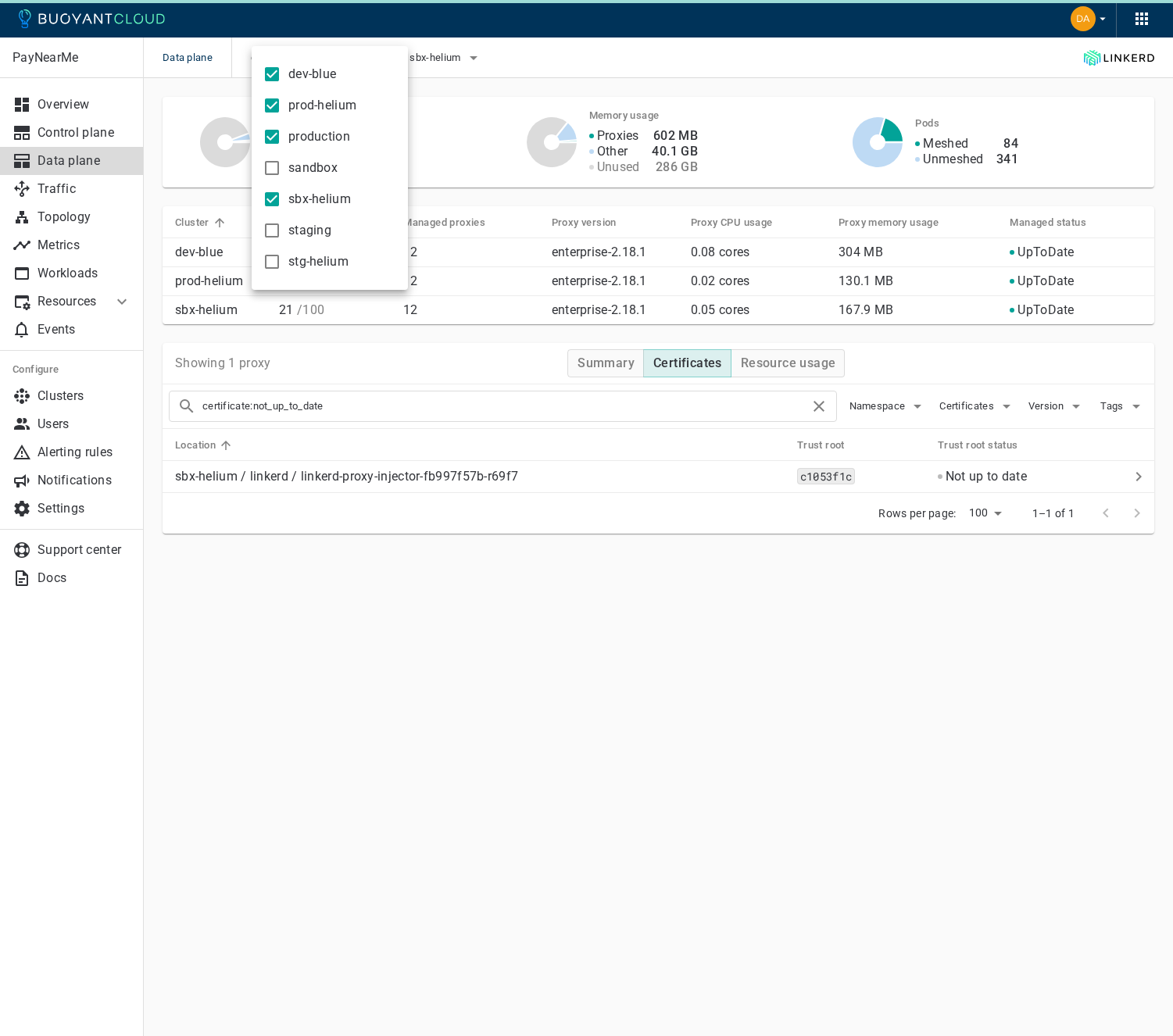
checkbox input "true"
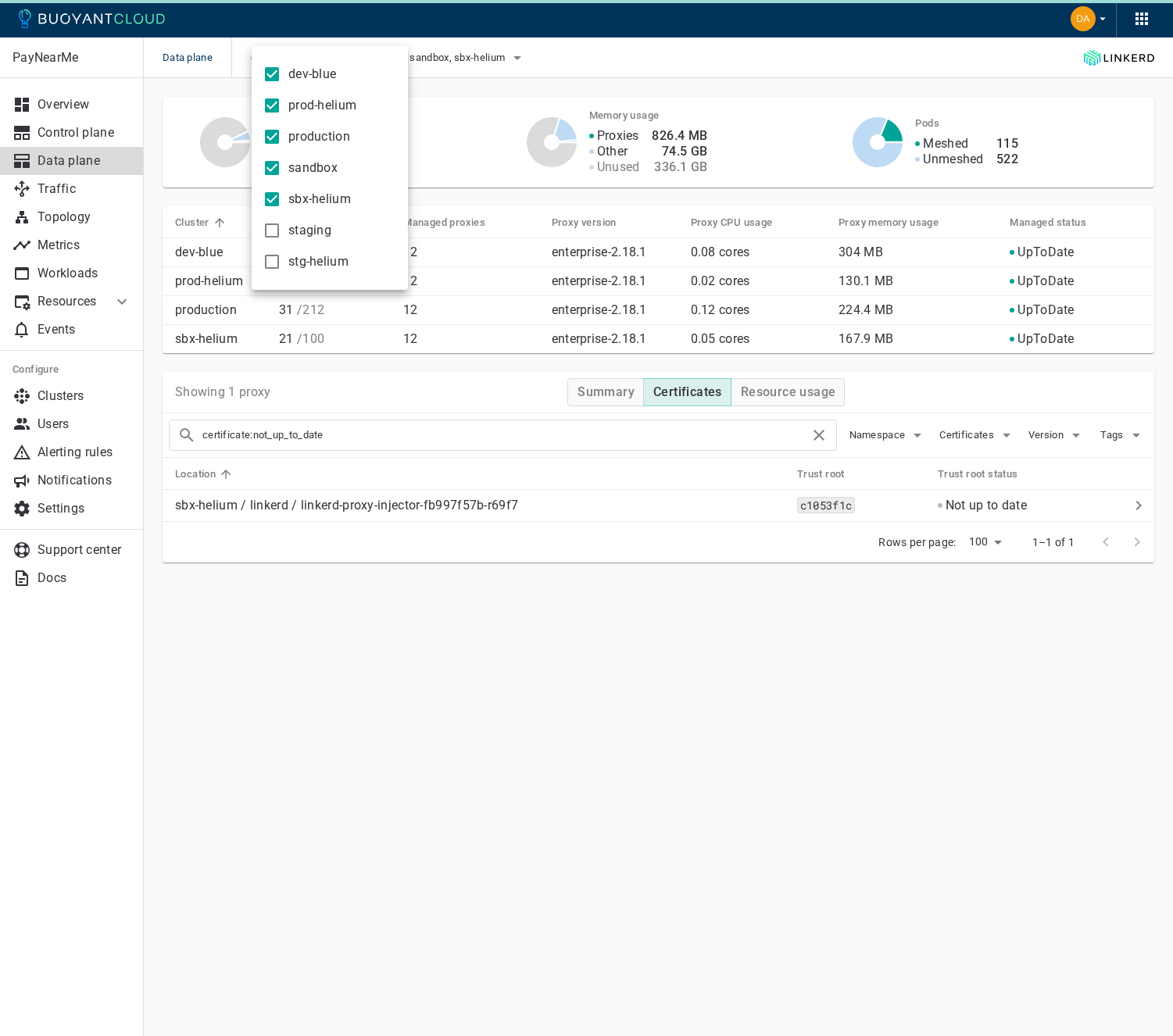
click at [311, 234] on span "staging" at bounding box center [310, 230] width 43 height 16
click at [281, 234] on input "staging" at bounding box center [272, 231] width 19 height 19
checkbox input "true"
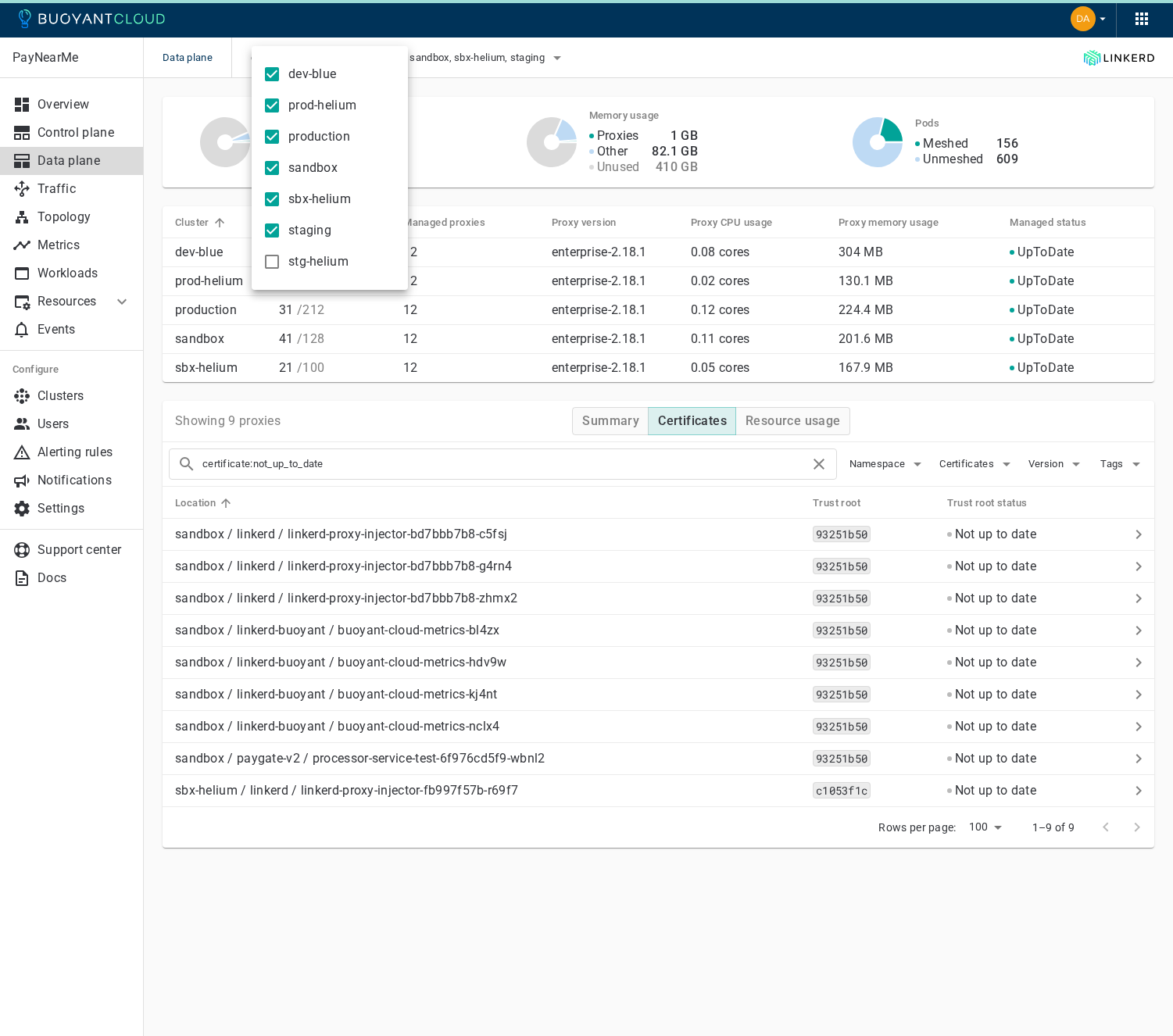
click at [309, 271] on label "stg-helium" at bounding box center [303, 262] width 93 height 32
click at [281, 271] on input "stg-helium" at bounding box center [272, 262] width 19 height 19
checkbox input "true"
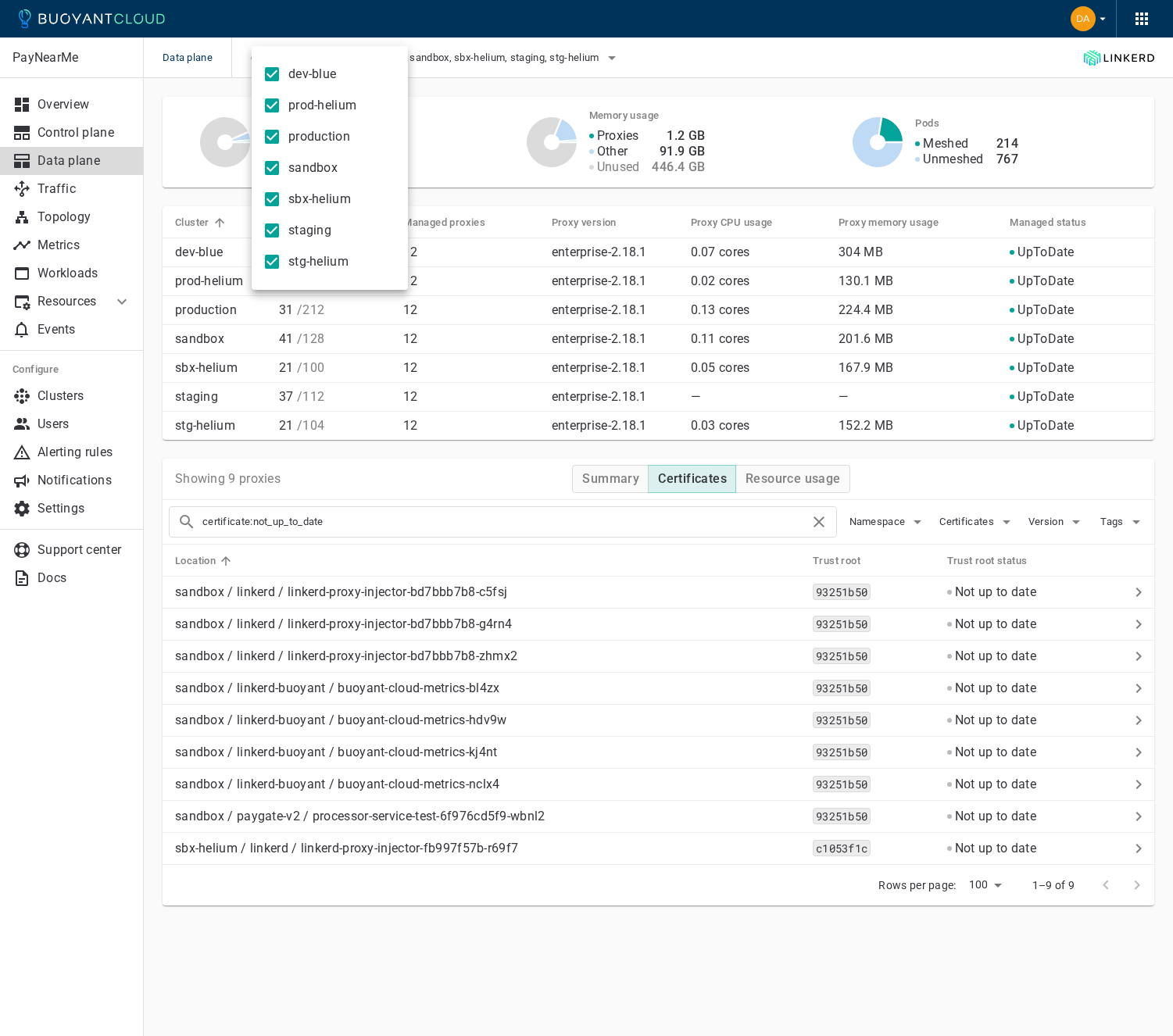
click at [767, 84] on div at bounding box center [586, 518] width 1173 height 1036
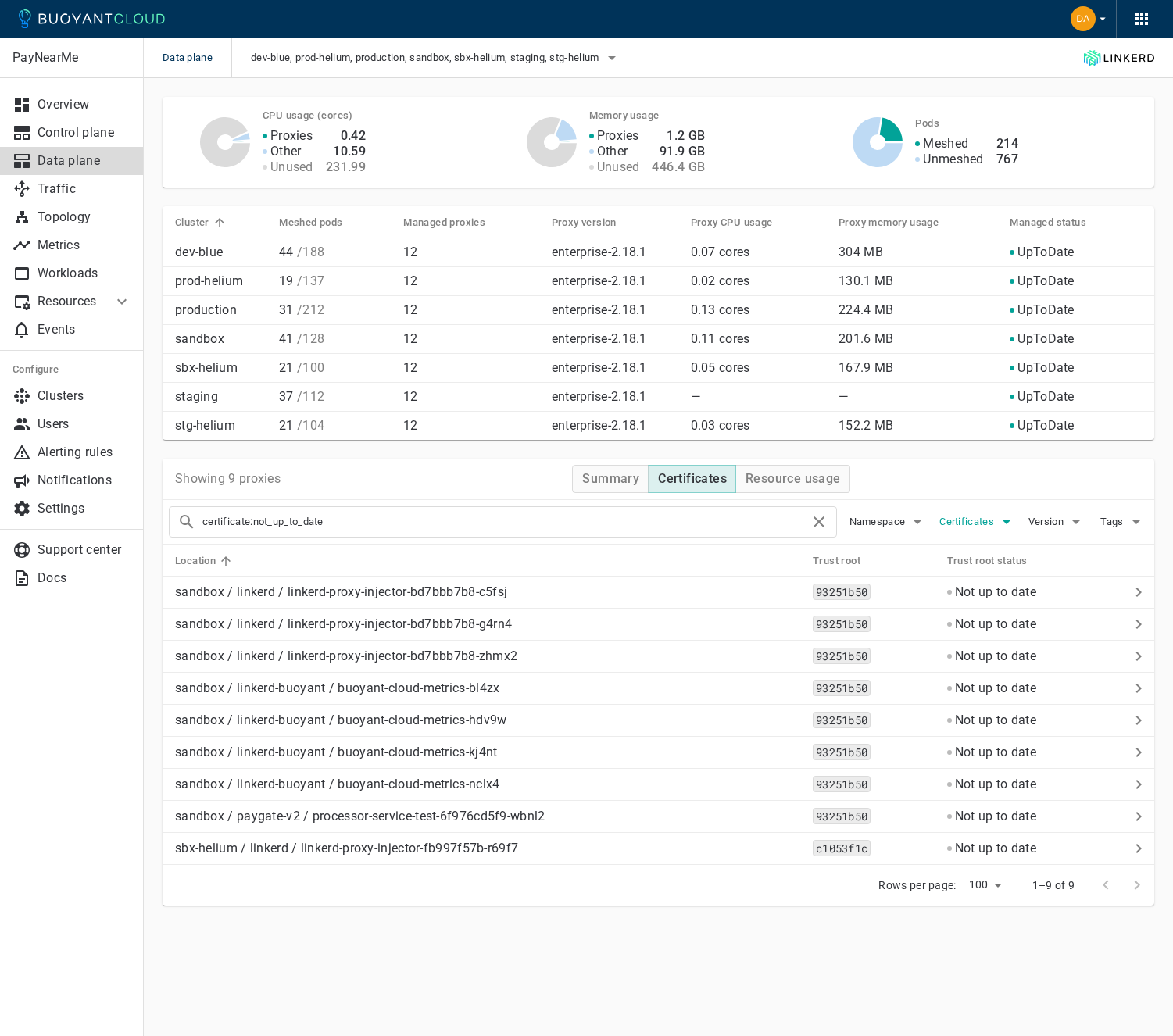
click at [988, 518] on span "Certificates" at bounding box center [968, 521] width 58 height 12
click at [957, 483] on div at bounding box center [586, 518] width 1173 height 1036
click at [990, 523] on span "Certificates" at bounding box center [968, 521] width 58 height 12
click at [988, 503] on div at bounding box center [586, 518] width 1173 height 1036
